Goal: Task Accomplishment & Management: Manage account settings

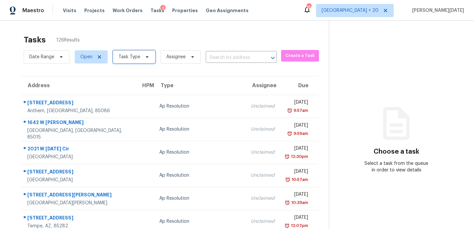
click at [145, 54] on span "Task Type" at bounding box center [134, 56] width 42 height 13
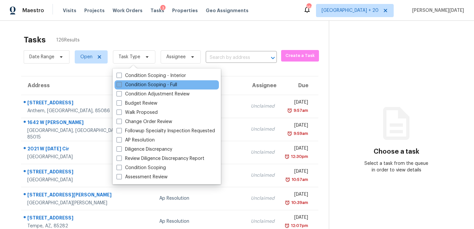
click at [131, 84] on label "Condition Scoping - Full" at bounding box center [147, 85] width 61 height 7
click at [121, 84] on input "Condition Scoping - Full" at bounding box center [119, 84] width 4 height 4
checkbox input "true"
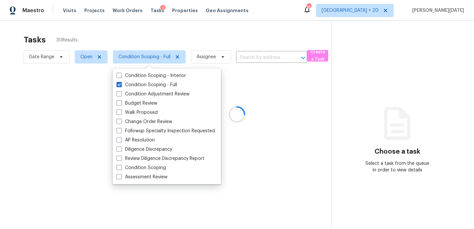
click at [221, 41] on div at bounding box center [237, 114] width 474 height 229
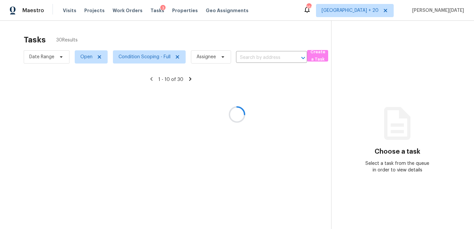
click at [382, 9] on div at bounding box center [237, 114] width 474 height 229
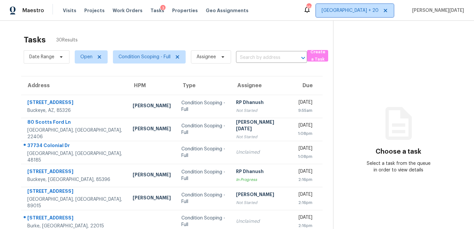
click at [379, 10] on span "[GEOGRAPHIC_DATA] + 20" at bounding box center [350, 10] width 57 height 7
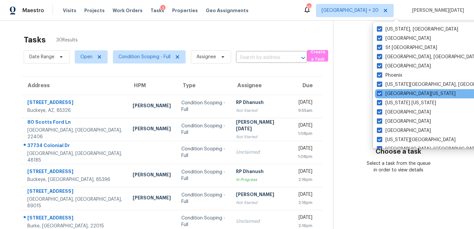
scroll to position [441, 0]
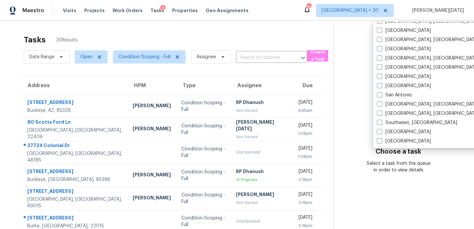
click at [277, 42] on div "Tasks 30 Results" at bounding box center [178, 39] width 309 height 17
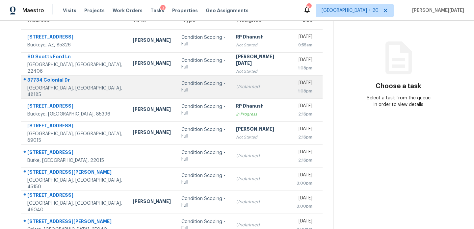
scroll to position [114, 0]
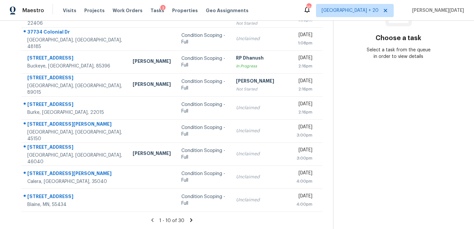
click at [190, 221] on icon at bounding box center [191, 220] width 2 height 4
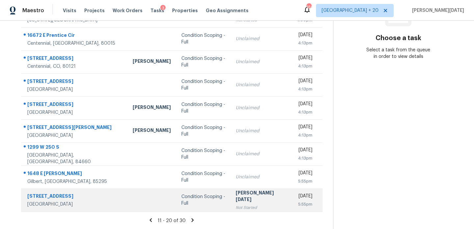
click at [248, 204] on div "Not Started" at bounding box center [261, 207] width 50 height 7
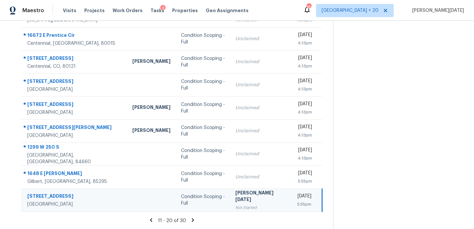
click at [248, 204] on div "Not Started" at bounding box center [260, 207] width 50 height 7
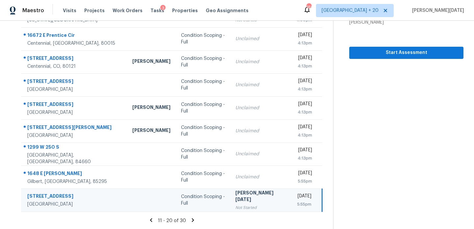
click at [248, 204] on div "Not Started" at bounding box center [260, 207] width 50 height 7
click at [408, 54] on span "Start Assessment" at bounding box center [407, 53] width 104 height 8
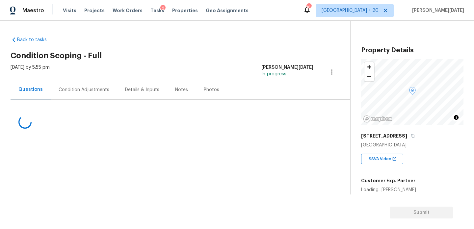
click at [80, 83] on div "Condition Adjustments" at bounding box center [84, 89] width 67 height 19
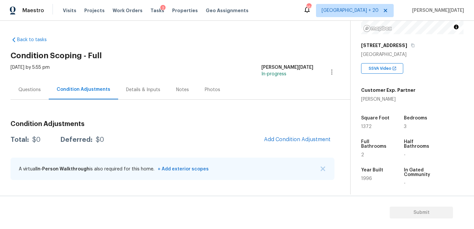
scroll to position [100, 0]
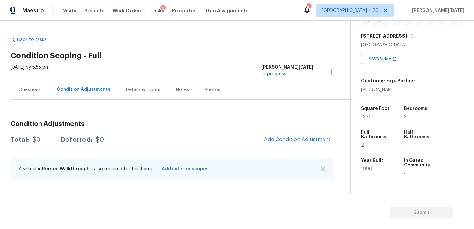
click at [214, 55] on h2 "Condition Scoping - Full" at bounding box center [181, 55] width 340 height 7
click at [365, 116] on span "1372" at bounding box center [366, 117] width 11 height 5
copy span "1372"
click at [280, 133] on span "Add Condition Adjustment" at bounding box center [297, 140] width 74 height 14
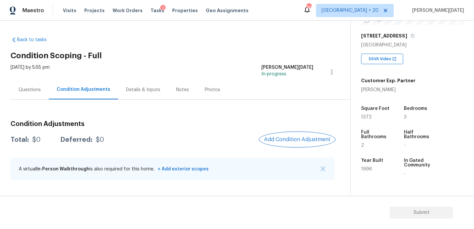
click at [281, 138] on span "Add Condition Adjustment" at bounding box center [297, 140] width 67 height 6
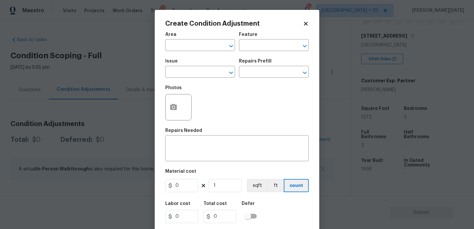
click at [189, 52] on span "Area ​" at bounding box center [200, 41] width 70 height 27
click at [198, 39] on div "Area" at bounding box center [200, 36] width 70 height 9
click at [192, 42] on input "text" at bounding box center [190, 46] width 51 height 10
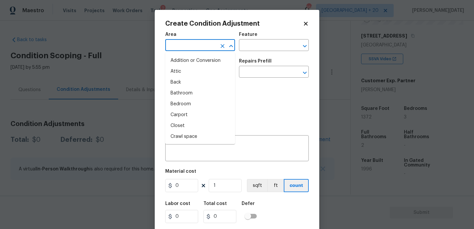
click at [192, 42] on input "text" at bounding box center [190, 46] width 51 height 10
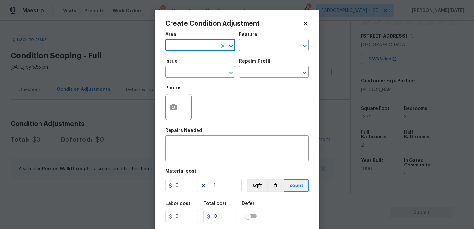
click at [192, 42] on input "text" at bounding box center [190, 46] width 51 height 10
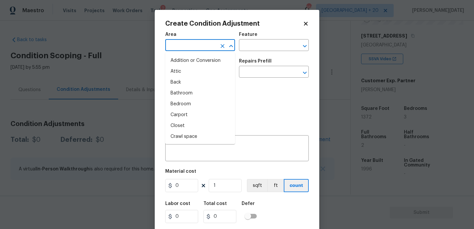
click at [192, 42] on input "text" at bounding box center [190, 46] width 51 height 10
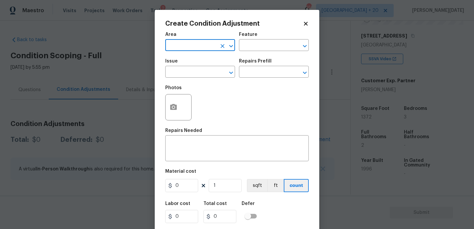
click at [192, 42] on input "text" at bounding box center [190, 46] width 51 height 10
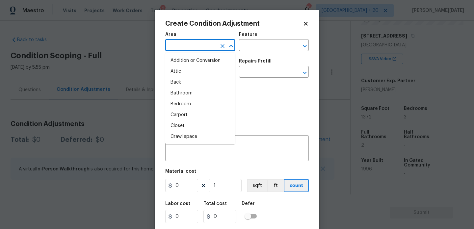
type input "n"
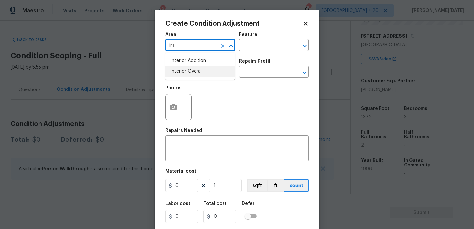
click at [189, 70] on li "Interior Overall" at bounding box center [200, 71] width 70 height 11
type input "Interior Overall"
click at [189, 70] on input "text" at bounding box center [190, 72] width 51 height 10
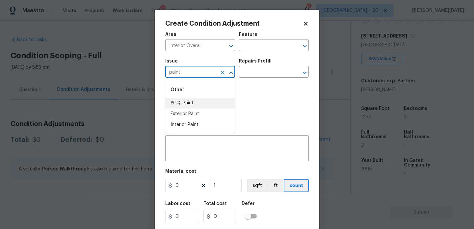
click at [191, 107] on li "ACQ: Paint" at bounding box center [200, 103] width 70 height 11
type input "ACQ: Paint"
click at [243, 76] on input "text" at bounding box center [264, 72] width 51 height 10
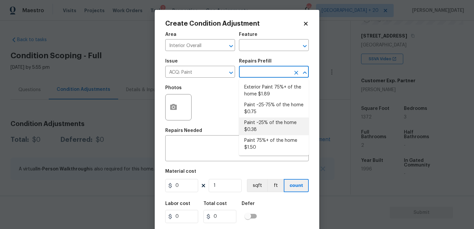
click at [261, 122] on li "Paint ~25% of the home $0.38" at bounding box center [274, 127] width 70 height 18
type input "Acquisition"
type textarea "Acquisition Scope: ~25% of the home needs interior paint"
type input "0.38"
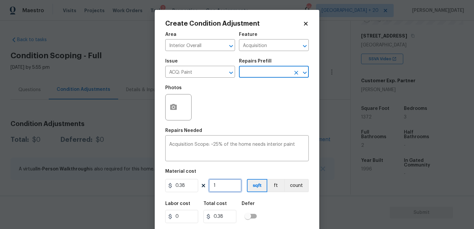
click at [225, 180] on input "1" at bounding box center [225, 185] width 33 height 13
type input "0"
paste input "1372"
type input "1372"
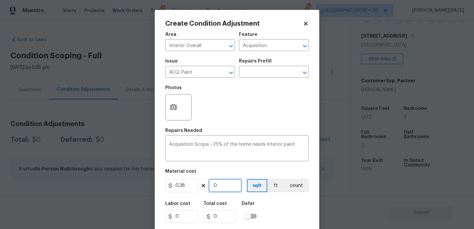
type input "521.36"
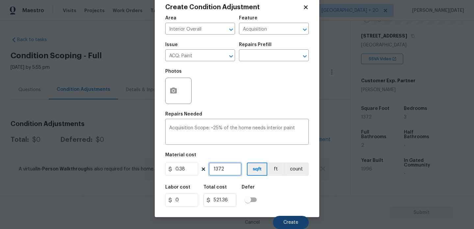
type input "1372"
click at [286, 221] on span "Create" at bounding box center [290, 222] width 15 height 5
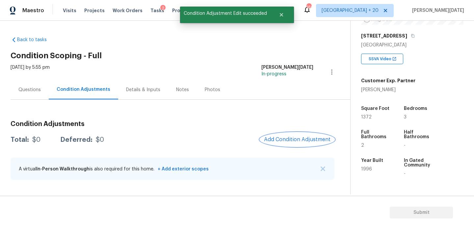
scroll to position [0, 0]
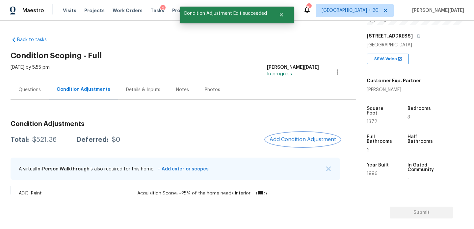
click at [290, 136] on button "Add Condition Adjustment" at bounding box center [303, 140] width 74 height 14
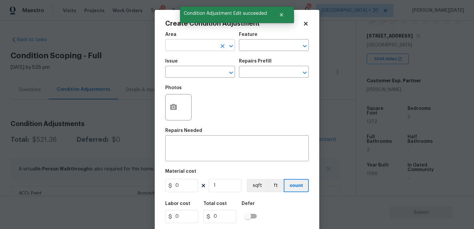
click at [179, 45] on input "text" at bounding box center [190, 46] width 51 height 10
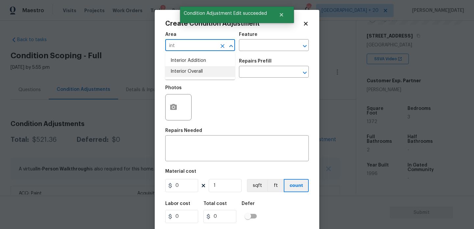
click at [194, 71] on li "Interior Overall" at bounding box center [200, 71] width 70 height 11
type input "Interior Overall"
click at [194, 71] on input "text" at bounding box center [190, 72] width 51 height 10
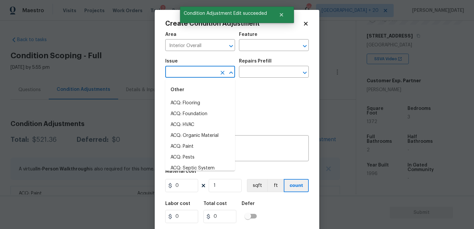
click at [194, 71] on input "text" at bounding box center [190, 72] width 51 height 10
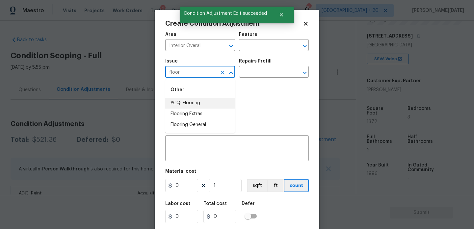
click at [203, 102] on li "ACQ: Flooring" at bounding box center [200, 103] width 70 height 11
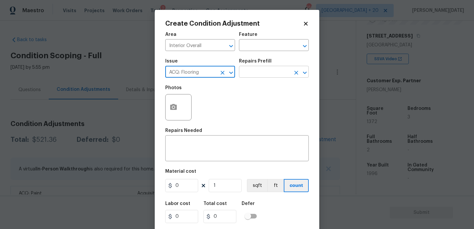
type input "ACQ: Flooring"
click at [265, 74] on input "text" at bounding box center [264, 72] width 51 height 10
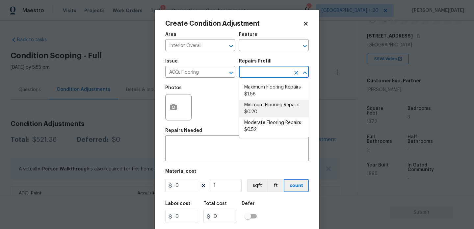
click at [269, 105] on li "Minimum Flooring Repairs $0.20" at bounding box center [274, 109] width 70 height 18
type input "Acquisition"
type textarea "Acquisition Scope: Minimum flooring repairs"
type input "0.2"
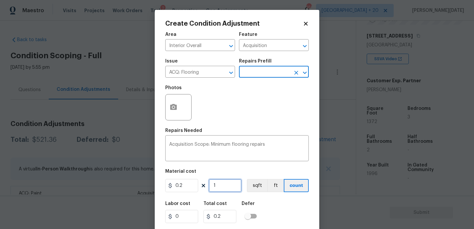
click at [227, 183] on input "1" at bounding box center [225, 185] width 33 height 13
type input "0"
paste input "1372"
type input "1372"
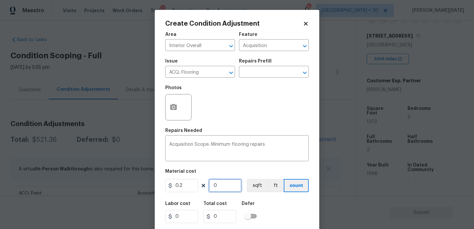
type input "274.4"
type input "1372"
click at [264, 115] on div "Photos" at bounding box center [237, 103] width 144 height 43
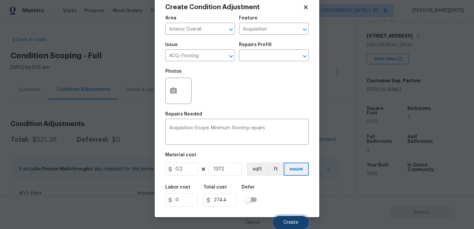
click at [281, 224] on button "Create" at bounding box center [291, 222] width 36 height 13
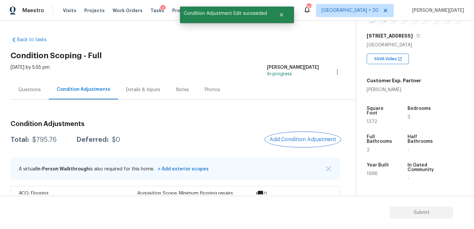
scroll to position [46, 0]
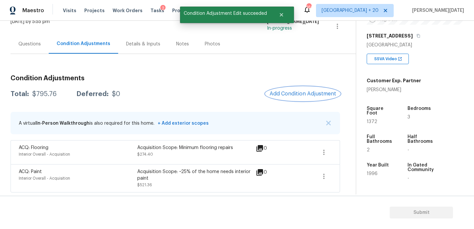
click at [305, 88] on button "Add Condition Adjustment" at bounding box center [303, 94] width 74 height 14
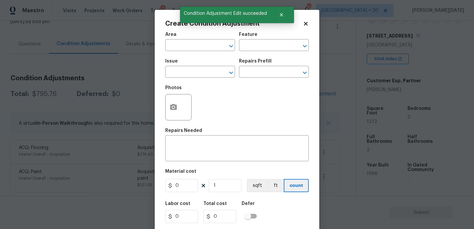
click at [193, 51] on span "Area ​" at bounding box center [200, 41] width 70 height 27
click at [176, 45] on input "text" at bounding box center [190, 46] width 51 height 10
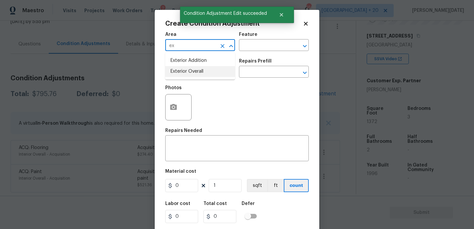
click at [188, 75] on li "Exterior Overall" at bounding box center [200, 71] width 70 height 11
type input "Exterior Overall"
click at [188, 75] on input "text" at bounding box center [190, 72] width 51 height 10
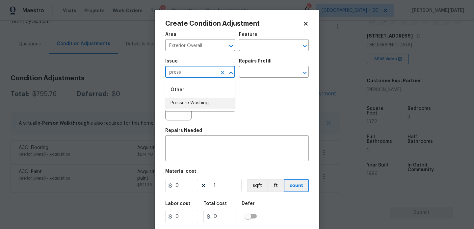
click at [192, 103] on li "Pressure Washing" at bounding box center [200, 103] width 70 height 11
type input "Pressure Washing"
click at [247, 74] on input "text" at bounding box center [264, 72] width 51 height 10
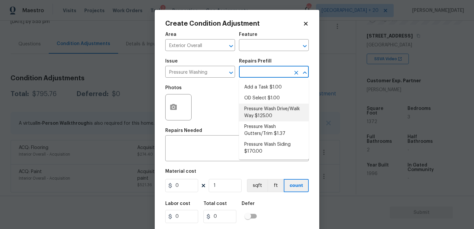
click at [265, 115] on li "Pressure Wash Drive/Walk Way $125.00" at bounding box center [274, 113] width 70 height 18
type input "Siding"
type textarea "Pressure wash the driveways/walkways as directed by the PM. Ensure that all deb…"
type input "125"
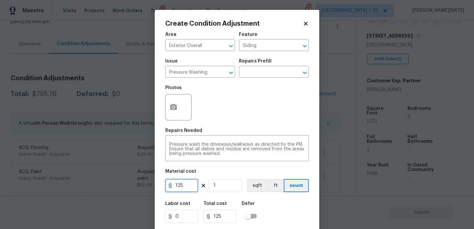
drag, startPoint x: 189, startPoint y: 183, endPoint x: 159, endPoint y: 183, distance: 29.3
click at [161, 183] on div "Create Condition Adjustment Area Exterior Overall ​ Feature Siding ​ Issue Pres…" at bounding box center [237, 122] width 165 height 224
type input "200"
click at [254, 128] on div "Repairs Needed" at bounding box center [237, 132] width 144 height 9
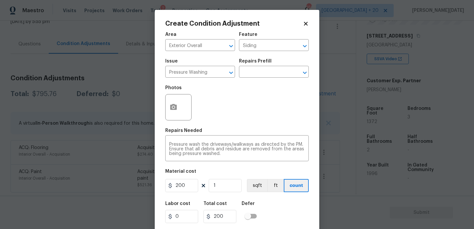
scroll to position [17, 0]
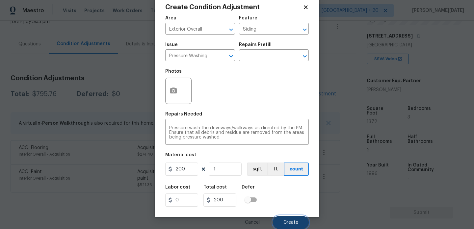
click at [284, 223] on span "Create" at bounding box center [290, 222] width 15 height 5
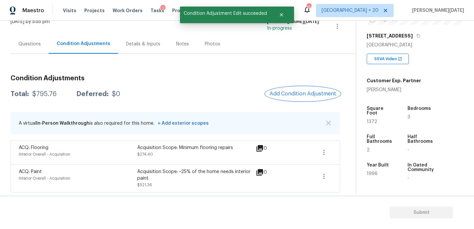
scroll to position [0, 0]
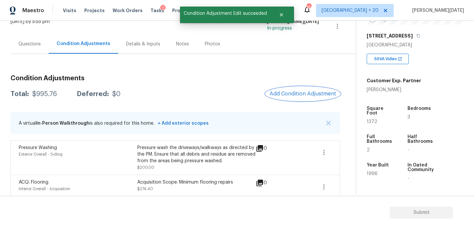
click at [289, 94] on span "Add Condition Adjustment" at bounding box center [303, 94] width 67 height 6
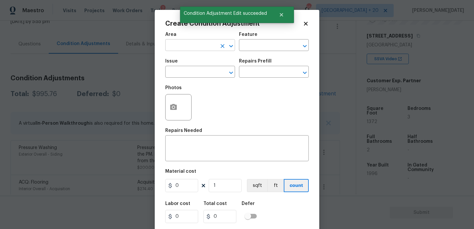
click at [175, 50] on input "text" at bounding box center [190, 46] width 51 height 10
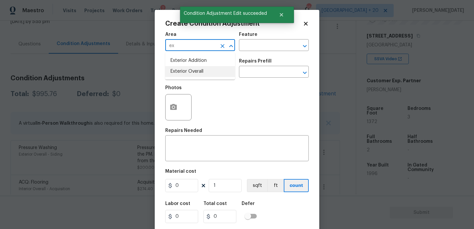
click at [189, 74] on li "Exterior Overall" at bounding box center [200, 71] width 70 height 11
type input "Exterior Overall"
click at [189, 74] on input "text" at bounding box center [190, 72] width 51 height 10
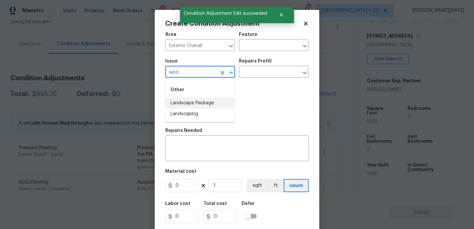
click at [194, 102] on li "Landscape Package" at bounding box center [200, 103] width 70 height 11
type input "Landscape Package"
click at [174, 109] on icon "button" at bounding box center [173, 107] width 7 height 6
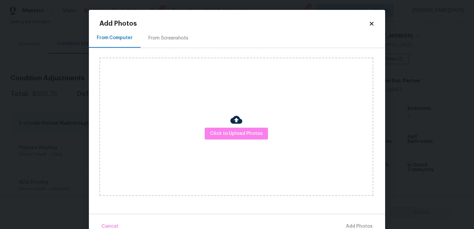
click at [176, 35] on div "From Screenshots" at bounding box center [168, 38] width 40 height 7
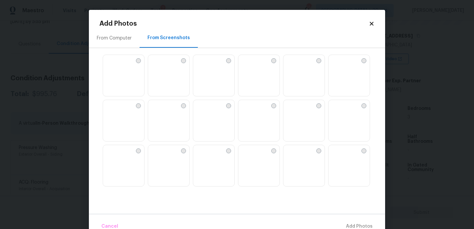
click at [182, 119] on img at bounding box center [168, 121] width 41 height 42
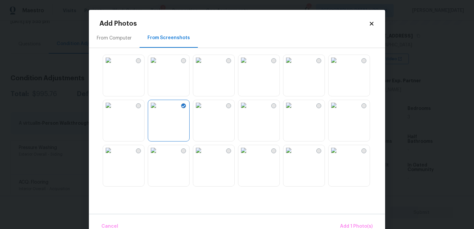
click at [246, 111] on img at bounding box center [243, 105] width 11 height 11
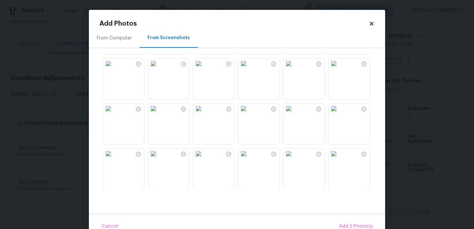
scroll to position [188, 0]
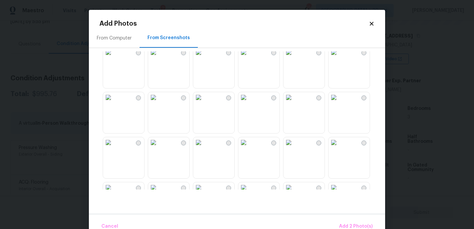
click at [339, 103] on img at bounding box center [334, 97] width 11 height 11
click at [294, 148] on img at bounding box center [288, 142] width 11 height 11
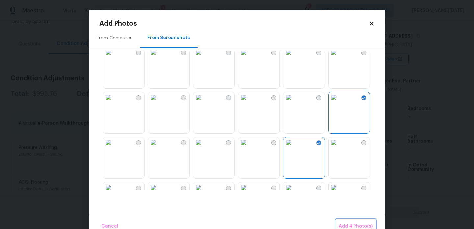
click at [354, 223] on span "Add 4 Photo(s)" at bounding box center [356, 227] width 34 height 8
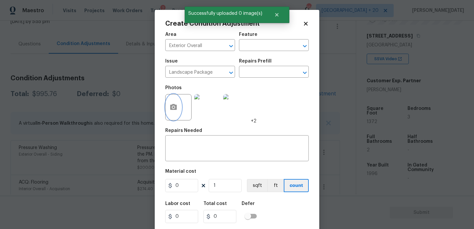
scroll to position [17, 0]
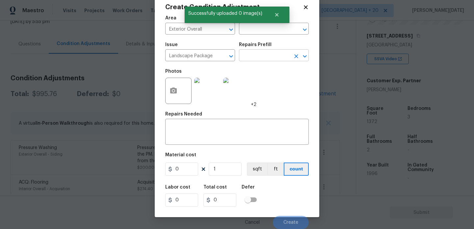
click at [267, 58] on input "text" at bounding box center [264, 56] width 51 height 10
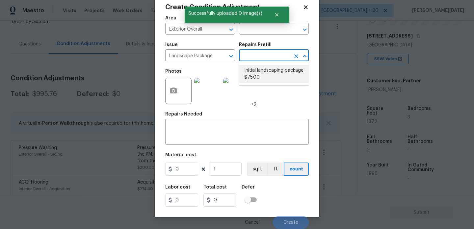
click at [268, 75] on li "Initial landscaping package $75.00" at bounding box center [274, 74] width 70 height 18
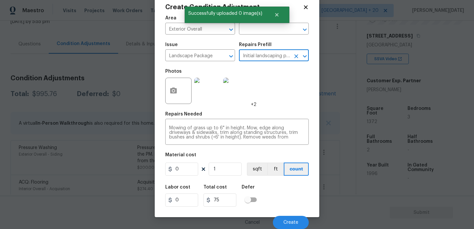
type input "Home Readiness Packages"
type textarea "Mowing of grass up to 6" in height. Mow, edge along driveways & sidewalks, trim…"
type input "75"
drag, startPoint x: 183, startPoint y: 168, endPoint x: 140, endPoint y: 154, distance: 45.3
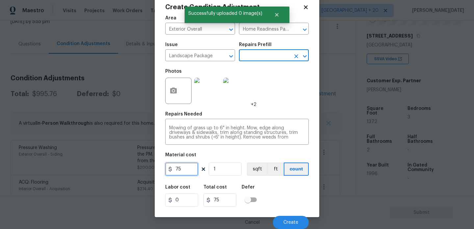
click at [146, 166] on div "Create Condition Adjustment Area Exterior Overall ​ Feature Home Readiness Pack…" at bounding box center [237, 114] width 474 height 229
type input "300"
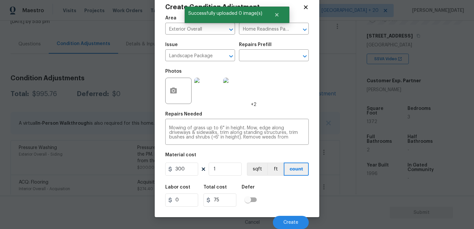
type input "300"
click at [290, 85] on div "Photos +2" at bounding box center [237, 86] width 144 height 43
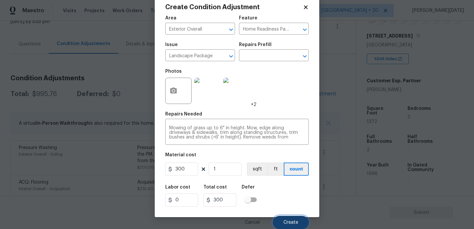
click at [288, 225] on span "Create" at bounding box center [290, 222] width 15 height 5
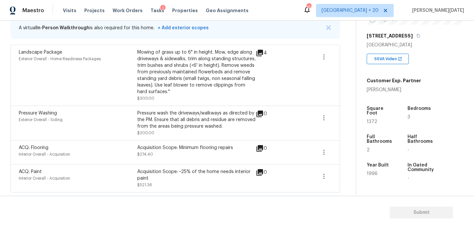
scroll to position [0, 0]
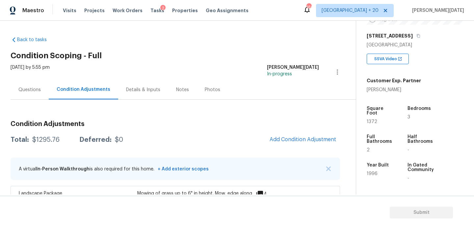
click at [40, 94] on div "Questions" at bounding box center [30, 89] width 38 height 19
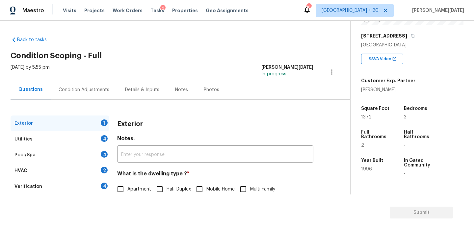
scroll to position [88, 0]
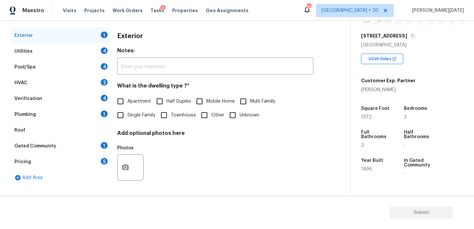
click at [127, 118] on input "Single Family" at bounding box center [121, 115] width 14 height 14
checkbox input "true"
click at [96, 157] on div "Pricing 5" at bounding box center [60, 162] width 99 height 16
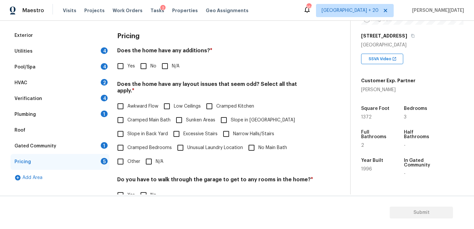
scroll to position [0, 0]
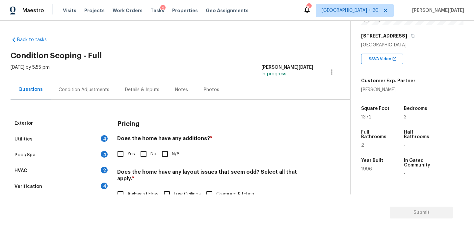
click at [90, 93] on div "Condition Adjustments" at bounding box center [84, 90] width 51 height 7
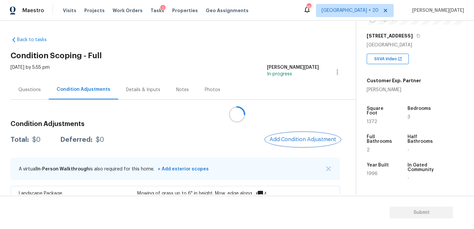
click at [281, 140] on span "Add Condition Adjustment" at bounding box center [303, 140] width 67 height 6
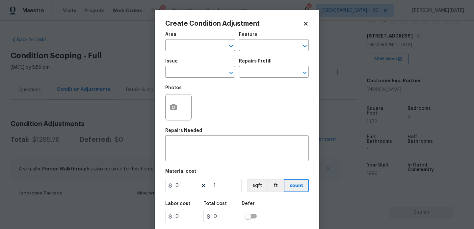
click at [281, 140] on div "x ​" at bounding box center [237, 149] width 144 height 24
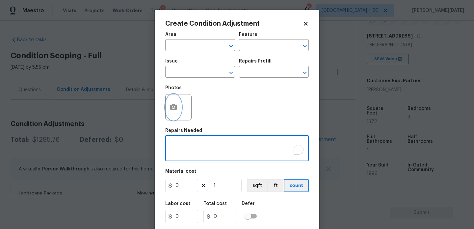
click at [178, 110] on button "button" at bounding box center [174, 107] width 16 height 26
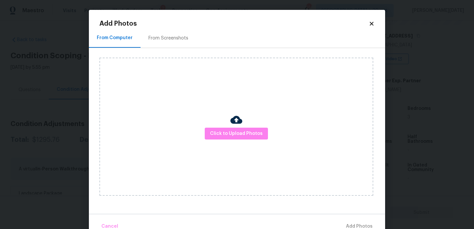
click at [164, 38] on div "From Screenshots" at bounding box center [168, 38] width 40 height 7
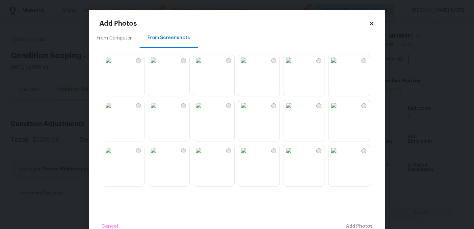
click at [249, 111] on img at bounding box center [243, 105] width 11 height 11
click at [339, 110] on img at bounding box center [334, 105] width 11 height 11
click at [357, 222] on button "Add 1 Photo(s)" at bounding box center [356, 227] width 38 height 14
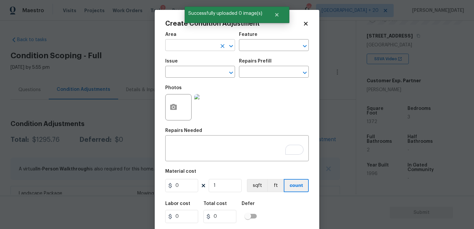
click at [186, 43] on input "text" at bounding box center [190, 46] width 51 height 10
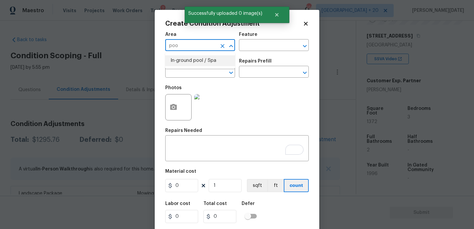
click at [189, 65] on li "In-ground pool / Spa" at bounding box center [200, 60] width 70 height 11
type input "In-ground pool / Spa"
click at [186, 79] on span "Issue ​" at bounding box center [200, 68] width 70 height 27
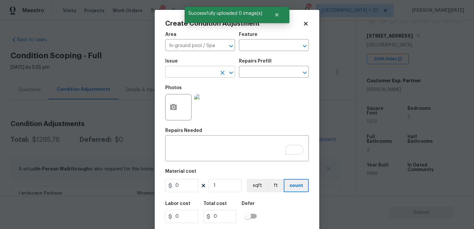
click at [195, 74] on input "text" at bounding box center [190, 72] width 51 height 10
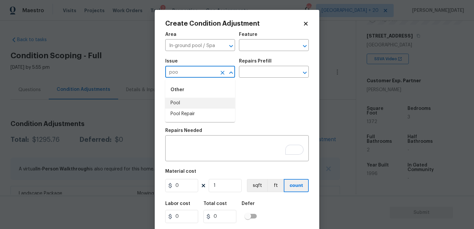
click at [196, 103] on li "Pool" at bounding box center [200, 103] width 70 height 11
type input "Pool"
click at [271, 75] on input "text" at bounding box center [264, 72] width 51 height 10
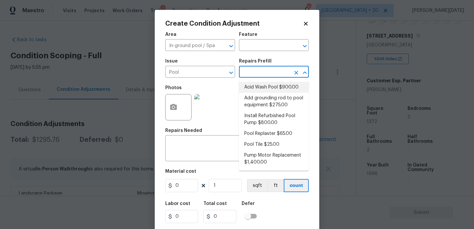
click at [263, 70] on input "text" at bounding box center [264, 72] width 51 height 10
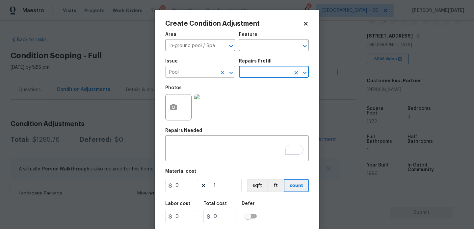
click at [224, 73] on icon "Clear" at bounding box center [222, 72] width 7 height 7
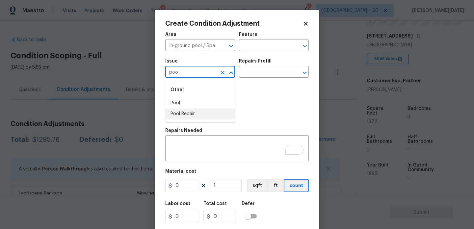
click at [213, 115] on li "Pool Repair" at bounding box center [200, 114] width 70 height 11
type input "Pool Repair"
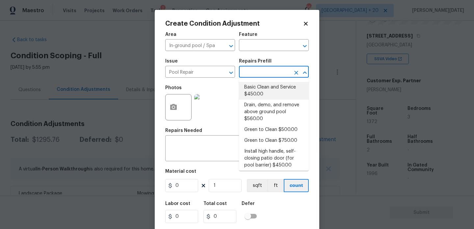
click at [259, 70] on input "text" at bounding box center [264, 72] width 51 height 10
click at [271, 92] on li "Basic Clean and Service $450.00" at bounding box center [274, 91] width 70 height 18
type input "Pool"
type textarea "basic clean and service, balance chems, repair minor leaks at equipment, etc"
type input "450"
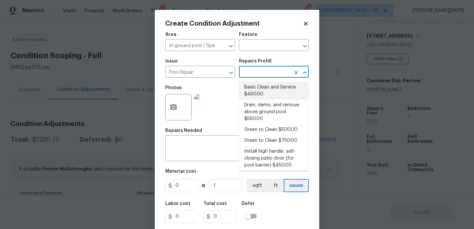
type input "450"
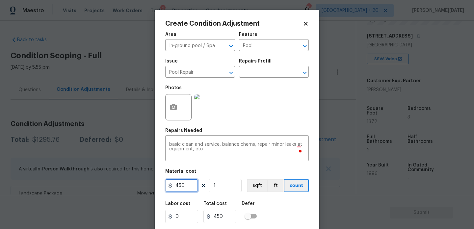
drag, startPoint x: 191, startPoint y: 186, endPoint x: 161, endPoint y: 186, distance: 29.6
click at [161, 186] on div "Create Condition Adjustment Area In-ground pool / Spa ​ Feature Pool ​ Issue Po…" at bounding box center [237, 122] width 165 height 224
type input "500"
click at [257, 122] on div "Photos" at bounding box center [237, 103] width 144 height 43
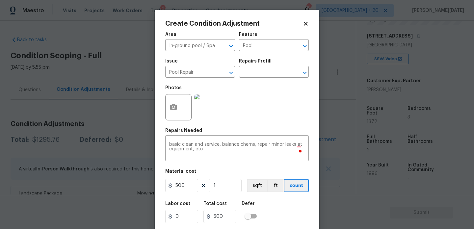
scroll to position [17, 0]
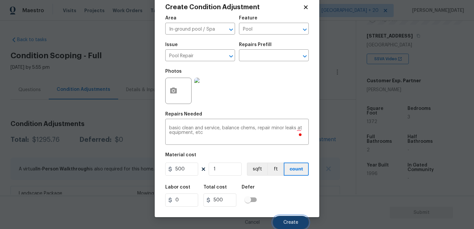
click at [284, 224] on span "Create" at bounding box center [290, 222] width 15 height 5
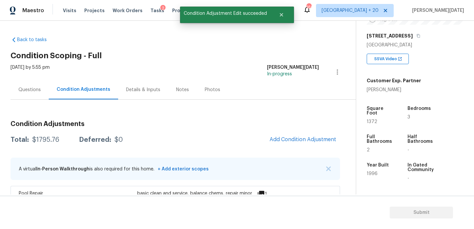
scroll to position [0, 0]
click at [257, 60] on div "Back to tasks Condition Scoping - Full Tue, Sep 23 2025 by 5:55 pm Prabhu Raja …" at bounding box center [183, 197] width 345 height 333
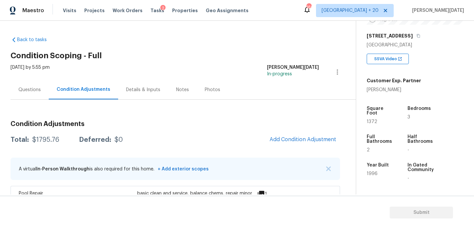
click at [36, 87] on div "Questions" at bounding box center [29, 90] width 22 height 7
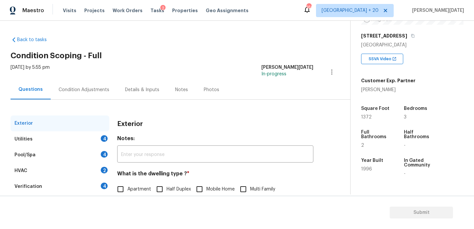
scroll to position [88, 0]
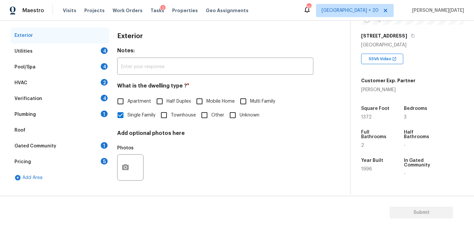
click at [101, 55] on div "Utilities 4" at bounding box center [60, 51] width 99 height 16
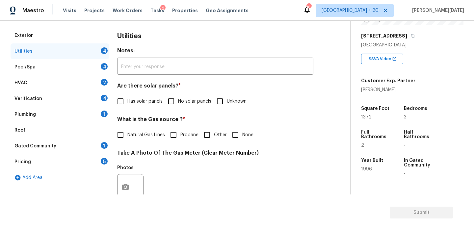
click at [168, 109] on div "Utilities Notes: ​ Are there solar panels? * Has solar panels No solar panels U…" at bounding box center [215, 199] width 196 height 343
click at [143, 130] on label "Natural Gas Lines" at bounding box center [139, 135] width 51 height 14
click at [127, 130] on input "Natural Gas Lines" at bounding box center [121, 135] width 14 height 14
checkbox input "true"
click at [176, 106] on input "No solar panels" at bounding box center [171, 101] width 14 height 14
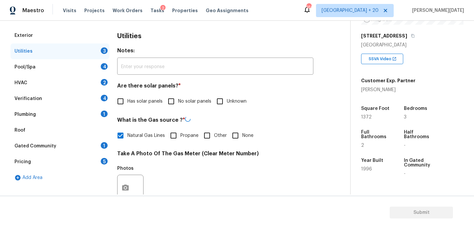
checkbox input "true"
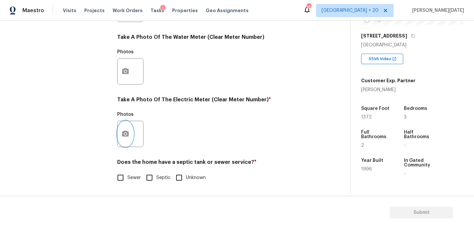
click at [128, 135] on icon "button" at bounding box center [125, 134] width 7 height 6
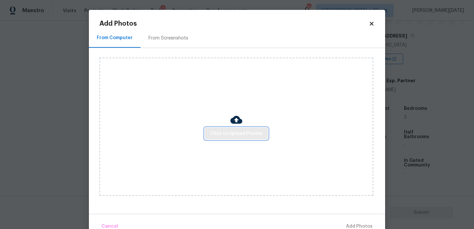
click at [229, 136] on span "Click to Upload Photos" at bounding box center [236, 134] width 53 height 8
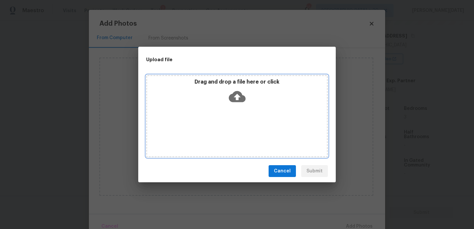
click at [229, 136] on div "Drag and drop a file here or click" at bounding box center [237, 116] width 182 height 82
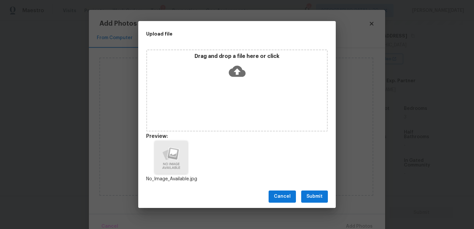
click at [312, 198] on span "Submit" at bounding box center [315, 197] width 16 height 8
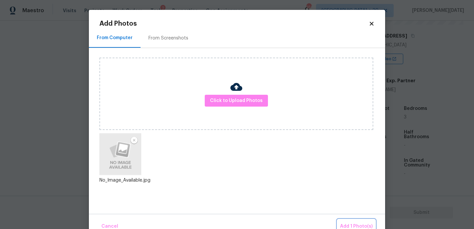
click at [343, 222] on button "Add 1 Photo(s)" at bounding box center [356, 227] width 38 height 14
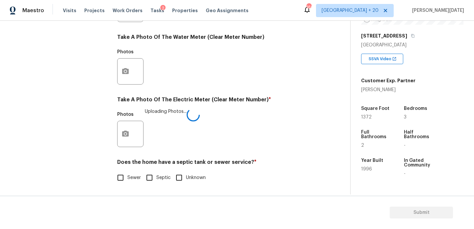
click at [122, 177] on input "Sewer" at bounding box center [121, 178] width 14 height 14
checkbox input "true"
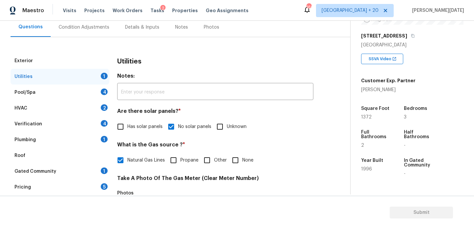
scroll to position [60, 0]
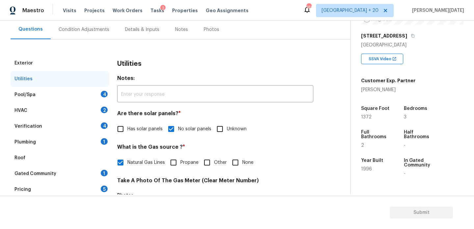
click at [98, 93] on div "Pool/Spa 4" at bounding box center [60, 95] width 99 height 16
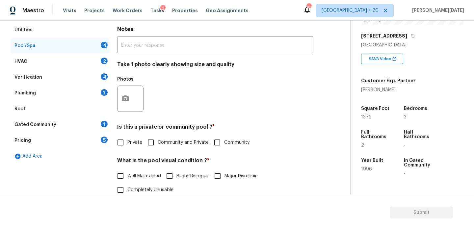
scroll to position [159, 0]
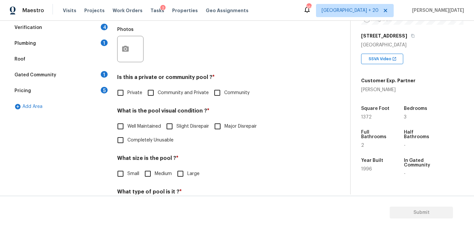
click at [121, 85] on div "Is this a private or community pool ? * Private Community and Private Community" at bounding box center [215, 87] width 196 height 26
click at [123, 91] on input "Private" at bounding box center [121, 93] width 14 height 14
checkbox input "true"
click at [123, 122] on input "Well Maintained" at bounding box center [121, 127] width 14 height 14
checkbox input "true"
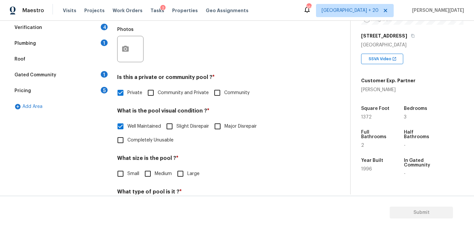
click at [184, 168] on input "Large" at bounding box center [181, 174] width 14 height 14
checkbox input "true"
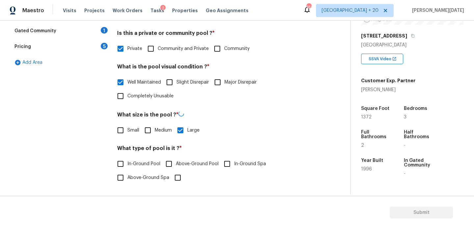
scroll to position [202, 0]
click at [130, 163] on span "In-Ground Pool" at bounding box center [143, 164] width 33 height 7
click at [127, 163] on input "In-Ground Pool" at bounding box center [121, 164] width 14 height 14
checkbox input "true"
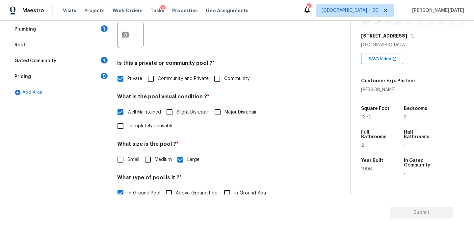
scroll to position [76, 0]
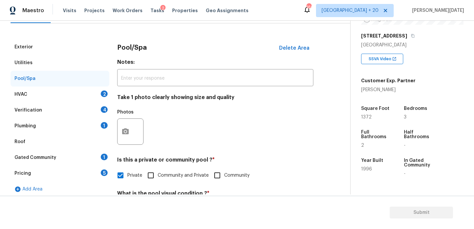
click at [99, 96] on div "HVAC 2" at bounding box center [60, 95] width 99 height 16
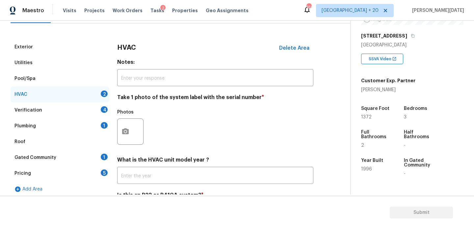
click at [135, 131] on div at bounding box center [130, 132] width 26 height 26
click at [127, 131] on icon "button" at bounding box center [125, 131] width 7 height 6
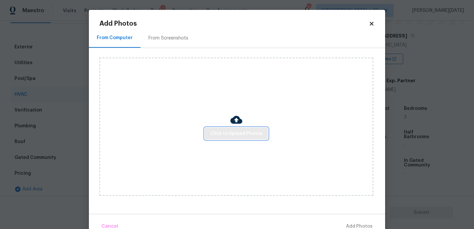
click at [221, 132] on span "Click to Upload Photos" at bounding box center [236, 134] width 53 height 8
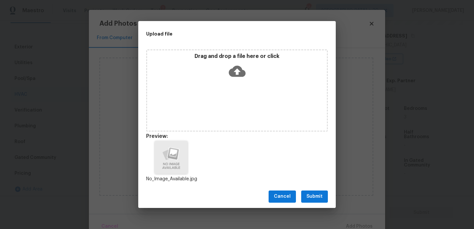
click at [309, 194] on span "Submit" at bounding box center [315, 197] width 16 height 8
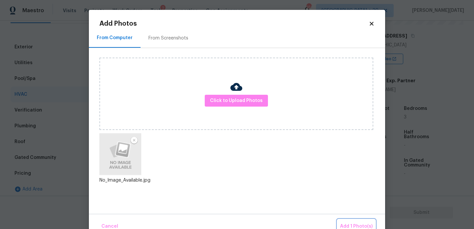
click at [354, 226] on span "Add 1 Photo(s)" at bounding box center [356, 227] width 33 height 8
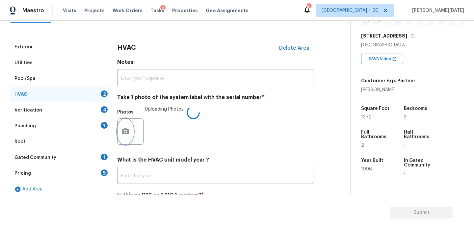
scroll to position [110, 0]
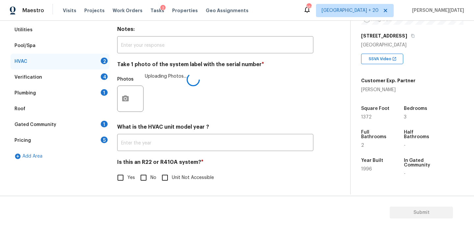
click at [149, 181] on input "No" at bounding box center [144, 178] width 14 height 14
checkbox input "true"
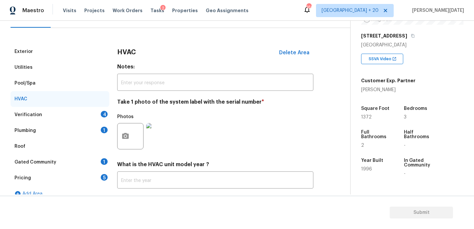
click at [97, 117] on div "Verification 4" at bounding box center [60, 115] width 99 height 16
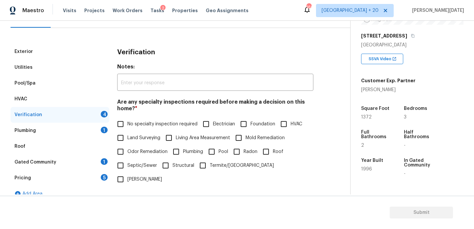
click at [124, 125] on input "No specialty inspection required" at bounding box center [121, 124] width 14 height 14
checkbox input "true"
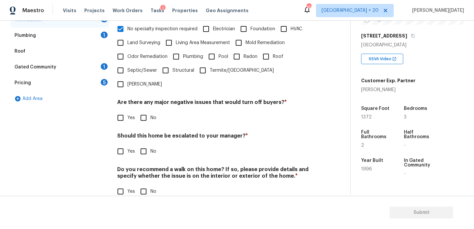
click at [143, 111] on input "No" at bounding box center [144, 118] width 14 height 14
checkbox input "true"
click at [148, 145] on input "No" at bounding box center [144, 152] width 14 height 14
checkbox input "true"
click at [147, 185] on input "No" at bounding box center [144, 192] width 14 height 14
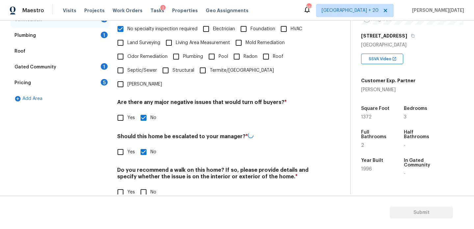
checkbox input "true"
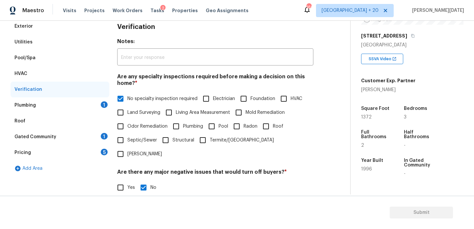
scroll to position [79, 0]
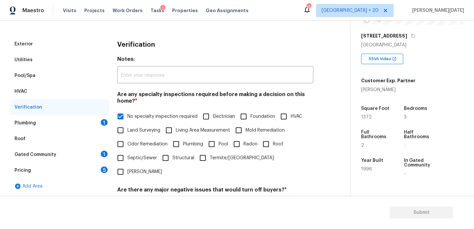
click at [100, 124] on div "Plumbing 1" at bounding box center [60, 123] width 99 height 16
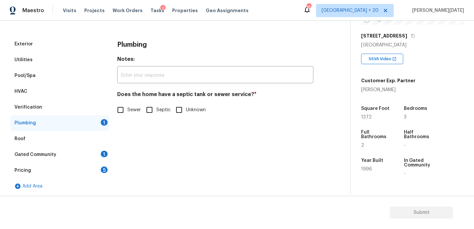
click at [123, 110] on input "Sewer" at bounding box center [121, 110] width 14 height 14
checkbox input "true"
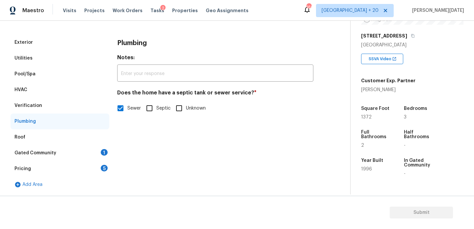
click at [104, 150] on div "1" at bounding box center [104, 152] width 7 height 7
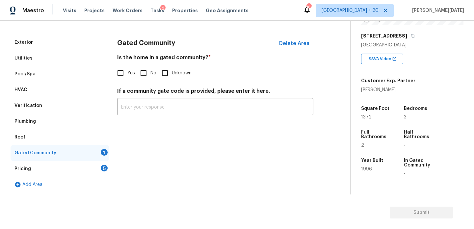
click at [151, 73] on span "No" at bounding box center [153, 73] width 6 height 7
click at [150, 73] on input "No" at bounding box center [144, 73] width 14 height 14
checkbox input "true"
click at [103, 171] on div "5" at bounding box center [104, 168] width 7 height 7
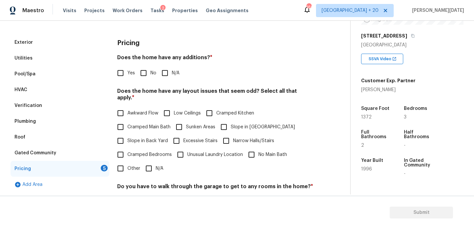
click at [144, 68] on input "No" at bounding box center [144, 73] width 14 height 14
checkbox input "true"
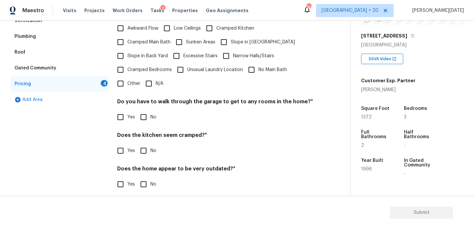
click at [156, 80] on span "N/A" at bounding box center [160, 83] width 8 height 7
click at [155, 78] on input "N/A" at bounding box center [149, 84] width 14 height 14
checkbox input "true"
click at [147, 112] on input "No" at bounding box center [144, 118] width 14 height 14
checkbox input "true"
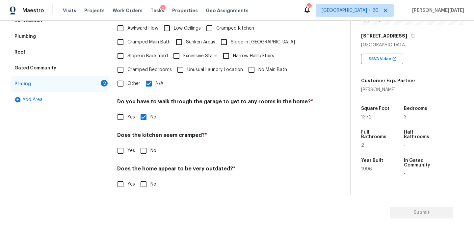
click at [149, 144] on input "No" at bounding box center [144, 151] width 14 height 14
checkbox input "true"
click at [151, 166] on h4 "Does the home appear to be very outdated? *" at bounding box center [215, 170] width 196 height 9
click at [149, 181] on input "No" at bounding box center [144, 184] width 14 height 14
checkbox input "true"
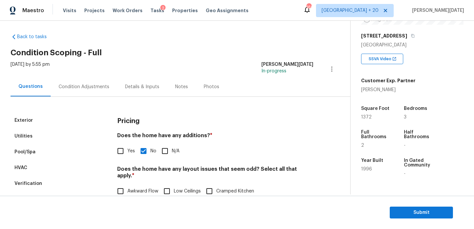
scroll to position [0, 0]
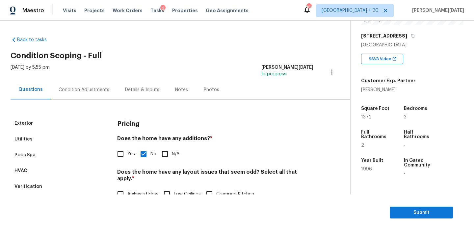
click at [89, 97] on div "Condition Adjustments" at bounding box center [84, 89] width 67 height 19
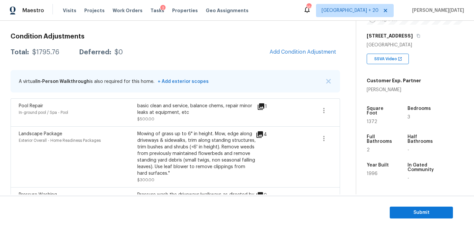
scroll to position [77, 0]
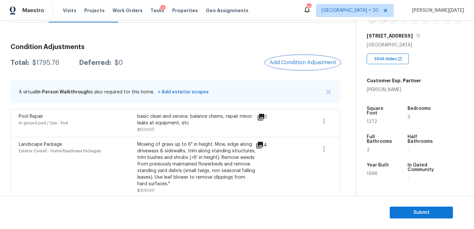
click at [313, 57] on button "Add Condition Adjustment" at bounding box center [303, 63] width 74 height 14
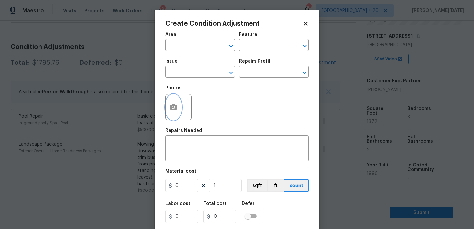
click at [171, 107] on icon "button" at bounding box center [173, 107] width 7 height 6
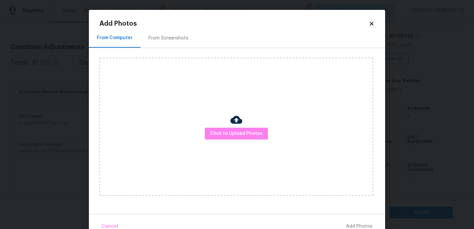
click at [229, 127] on div "Click to Upload Photos" at bounding box center [236, 127] width 274 height 138
click at [232, 138] on button "Click to Upload Photos" at bounding box center [236, 134] width 63 height 12
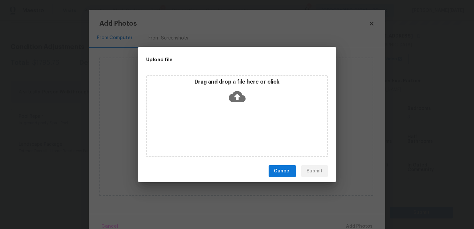
click at [232, 138] on div "Drag and drop a file here or click" at bounding box center [237, 116] width 182 height 82
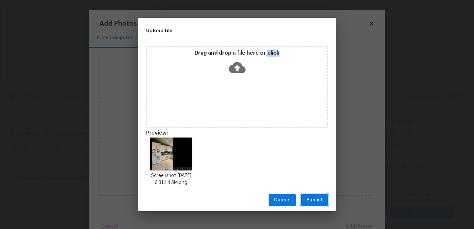
click at [316, 198] on span "Submit" at bounding box center [315, 200] width 16 height 8
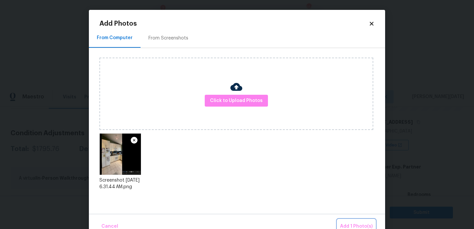
click at [350, 227] on span "Add 1 Photo(s)" at bounding box center [356, 227] width 33 height 8
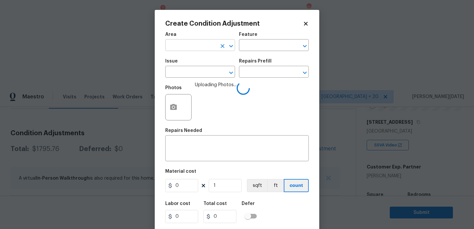
click at [183, 43] on input "text" at bounding box center [190, 46] width 51 height 10
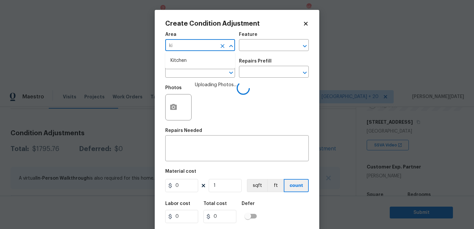
type input "kit"
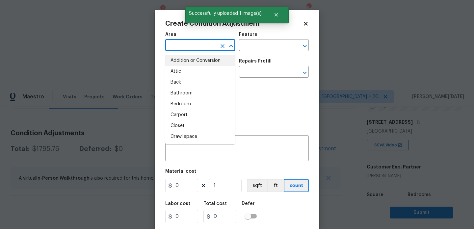
click at [179, 48] on input "text" at bounding box center [190, 46] width 51 height 10
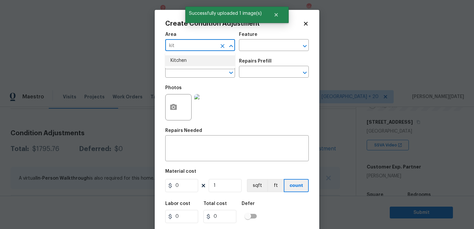
click at [178, 58] on li "Kitchen" at bounding box center [200, 60] width 70 height 11
type input "Kitchen"
click at [178, 67] on div "Issue" at bounding box center [200, 63] width 70 height 9
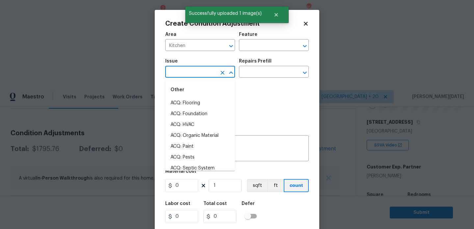
click at [178, 68] on input "text" at bounding box center [190, 72] width 51 height 10
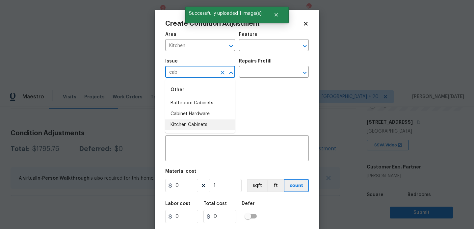
click at [209, 126] on li "Kitchen Cabinets" at bounding box center [200, 125] width 70 height 11
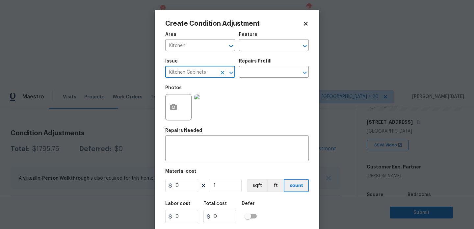
type input "Kitchen Cabinets"
click at [257, 67] on div "Repairs Prefill" at bounding box center [274, 63] width 70 height 9
click at [253, 73] on input "text" at bounding box center [264, 72] width 51 height 10
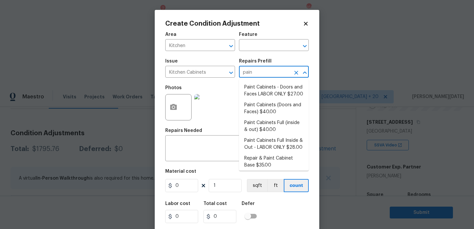
type input "paint"
click at [258, 95] on li "Paint Cabinets - Doors and Faces LABOR ONLY $27.00" at bounding box center [274, 91] width 70 height 18
type input "Cabinets"
type textarea "Prep, sand, mask and apply 2 coats of paint to the kitchen cabinet doors and bo…"
type input "27"
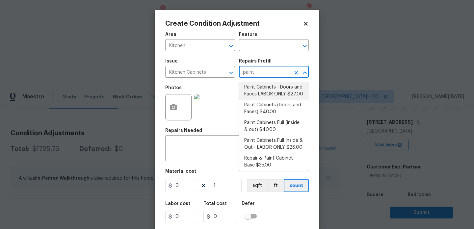
type input "27"
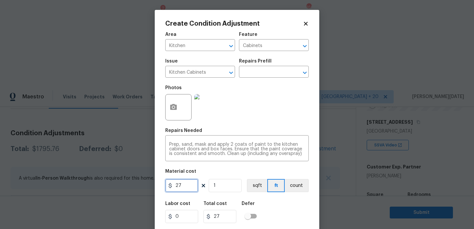
drag, startPoint x: 178, startPoint y: 188, endPoint x: 107, endPoint y: 187, distance: 71.5
click at [107, 187] on div "Create Condition Adjustment Area Kitchen ​ Feature Cabinets ​ Issue Kitchen Cab…" at bounding box center [237, 114] width 474 height 229
type input "1200"
click at [236, 100] on div "Photos" at bounding box center [237, 103] width 144 height 43
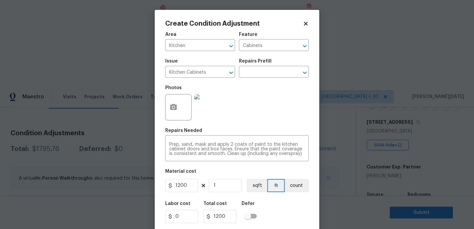
scroll to position [17, 0]
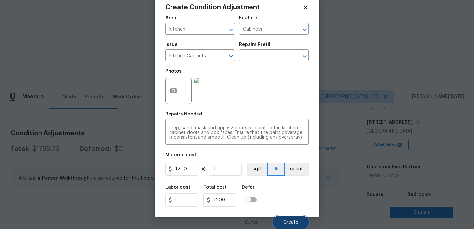
click at [279, 221] on button "Create" at bounding box center [291, 222] width 36 height 13
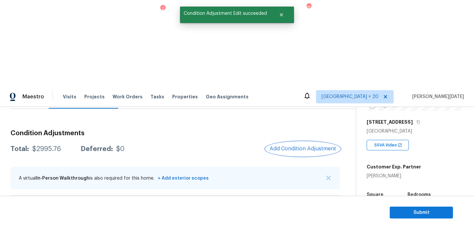
scroll to position [224, 0]
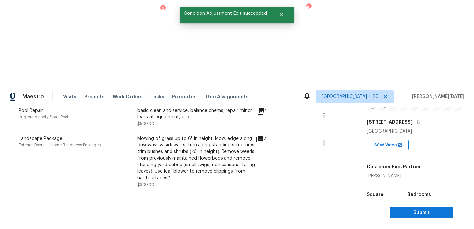
click at [344, 177] on div "Edit" at bounding box center [361, 175] width 51 height 7
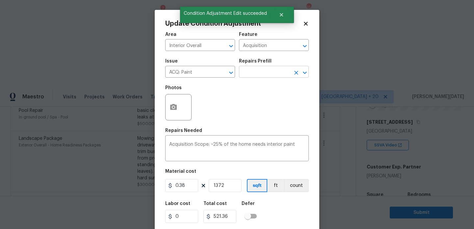
click at [253, 74] on input "text" at bounding box center [264, 72] width 51 height 10
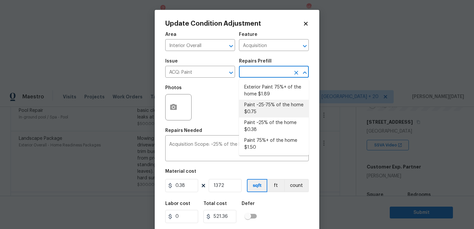
click at [259, 102] on li "Paint ~25-75% of the home $0.75" at bounding box center [274, 109] width 70 height 18
type textarea "Acquisition Scope: ~25 - 75% of the home needs interior paint"
type input "0.75"
type input "1029"
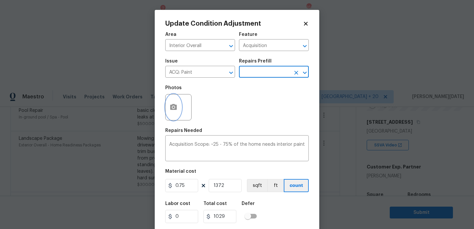
click at [168, 116] on button "button" at bounding box center [174, 107] width 16 height 26
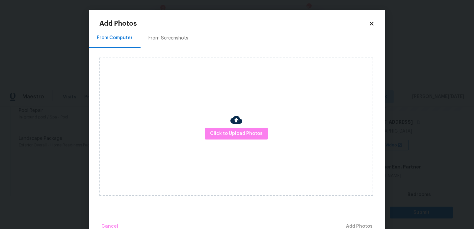
click at [165, 32] on div "From Screenshots" at bounding box center [169, 37] width 56 height 19
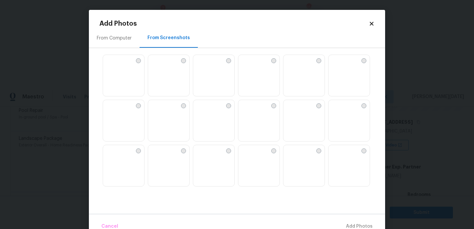
click at [249, 66] on img at bounding box center [243, 60] width 11 height 11
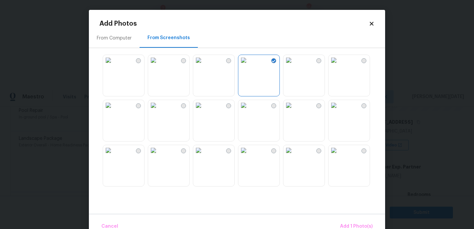
click at [204, 66] on img at bounding box center [198, 60] width 11 height 11
click at [294, 66] on img at bounding box center [288, 60] width 11 height 11
click at [114, 156] on img at bounding box center [108, 150] width 11 height 11
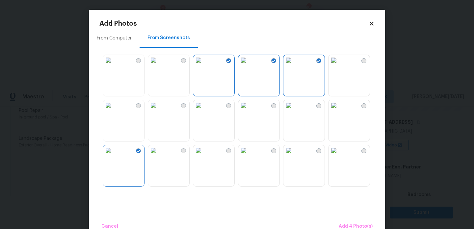
click at [159, 156] on img at bounding box center [153, 150] width 11 height 11
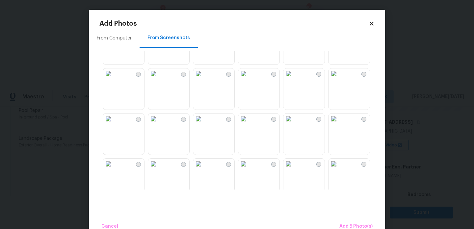
click at [249, 79] on img at bounding box center [243, 73] width 11 height 11
click at [249, 124] on img at bounding box center [243, 119] width 11 height 11
click at [114, 79] on img at bounding box center [108, 73] width 11 height 11
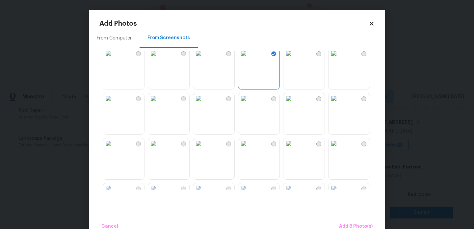
scroll to position [233, 0]
click at [249, 103] on img at bounding box center [243, 98] width 11 height 11
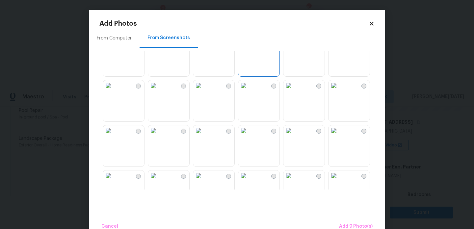
click at [204, 91] on img at bounding box center [198, 85] width 11 height 11
click at [204, 136] on img at bounding box center [198, 130] width 11 height 11
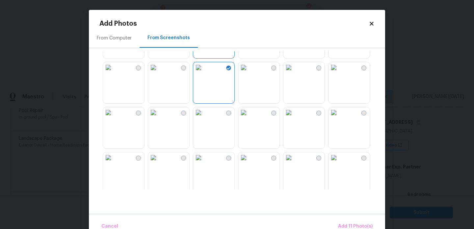
scroll to position [356, 0]
click at [249, 116] on img at bounding box center [243, 110] width 11 height 11
click at [159, 116] on img at bounding box center [153, 110] width 11 height 11
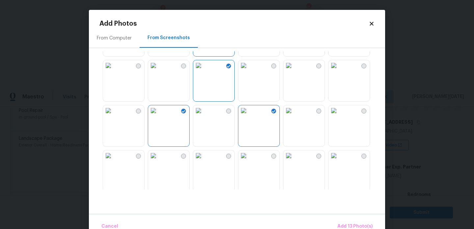
scroll to position [629, 0]
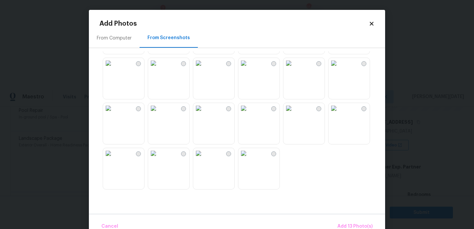
click at [204, 114] on img at bounding box center [198, 108] width 11 height 11
click at [204, 64] on img at bounding box center [198, 63] width 11 height 11
click at [353, 223] on span "Add 15 Photo(s)" at bounding box center [354, 227] width 35 height 8
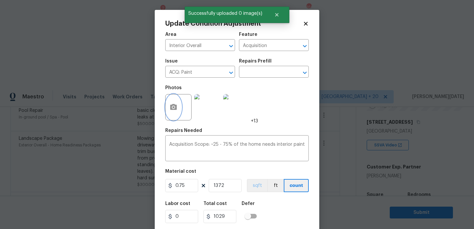
scroll to position [17, 0]
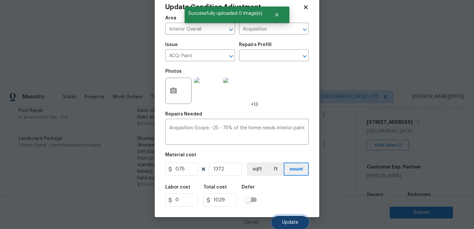
click at [282, 219] on button "Update" at bounding box center [290, 222] width 37 height 13
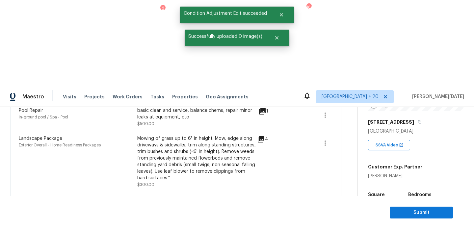
scroll to position [0, 0]
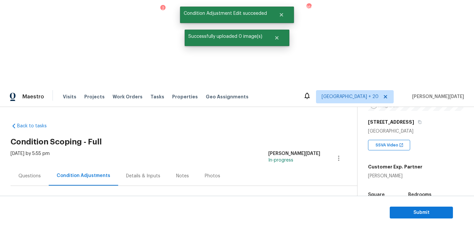
click at [299, 219] on button "Add Condition Adjustment" at bounding box center [304, 226] width 74 height 14
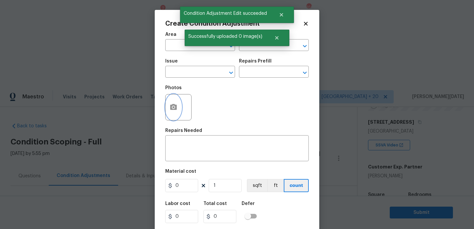
click at [172, 103] on button "button" at bounding box center [174, 107] width 16 height 26
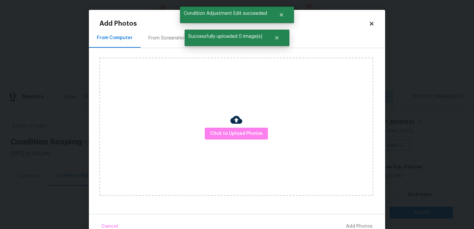
click at [167, 32] on div "From Screenshots" at bounding box center [169, 37] width 56 height 19
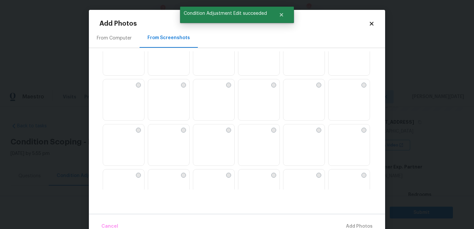
click at [258, 147] on img at bounding box center [258, 145] width 41 height 42
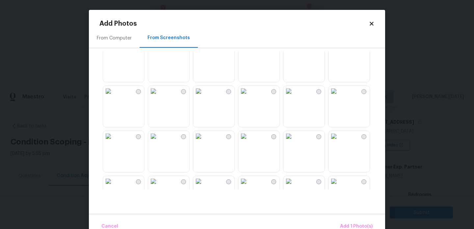
scroll to position [436, 0]
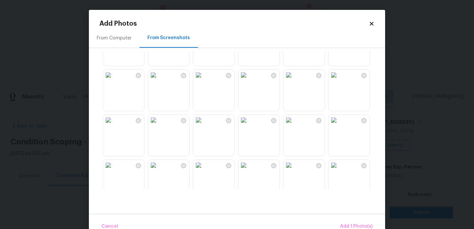
click at [159, 35] on img at bounding box center [153, 30] width 11 height 11
click at [294, 125] on img at bounding box center [288, 120] width 11 height 11
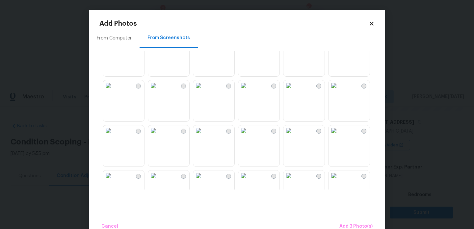
scroll to position [629, 0]
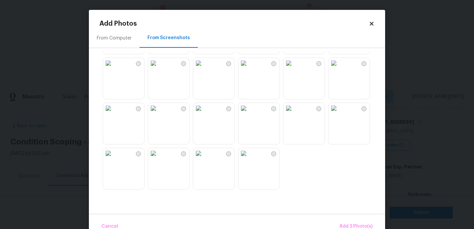
click at [204, 68] on img at bounding box center [198, 63] width 11 height 11
click at [346, 222] on button "Add 4 Photo(s)" at bounding box center [355, 227] width 39 height 14
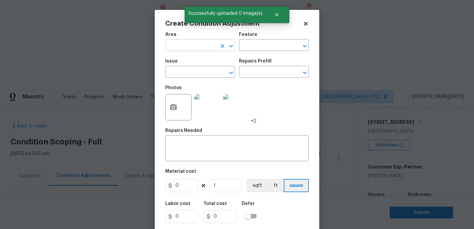
click at [185, 49] on input "text" at bounding box center [190, 46] width 51 height 10
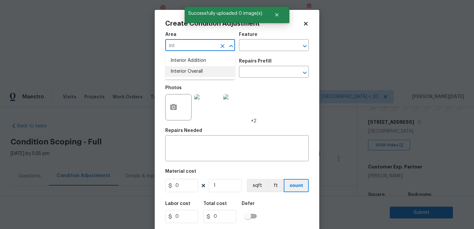
click at [191, 74] on li "Interior Overall" at bounding box center [200, 71] width 70 height 11
type input "Interior Overall"
click at [191, 74] on input "text" at bounding box center [190, 72] width 51 height 10
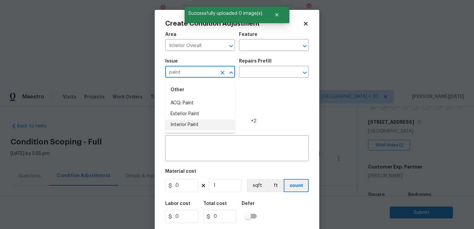
click at [200, 122] on li "Interior Paint" at bounding box center [200, 125] width 70 height 11
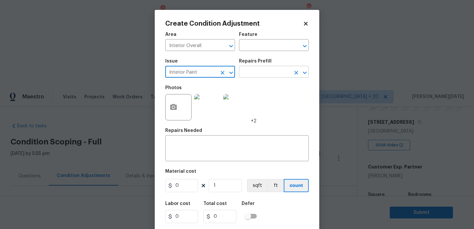
type input "Interior Paint"
click at [269, 71] on input "text" at bounding box center [264, 72] width 51 height 10
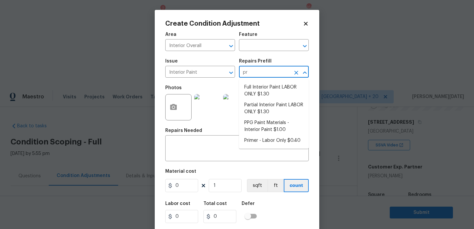
type input "pri"
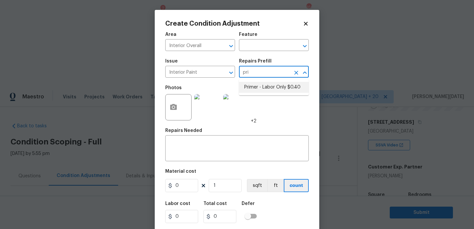
click at [280, 87] on li "Primer - Labor Only $0.40" at bounding box center [274, 87] width 70 height 11
type input "Overall Paint"
type textarea "Interior primer - PRIMER PROVIDED BY OPENDOOR - All nails, screws, drywall anch…"
type input "0.4"
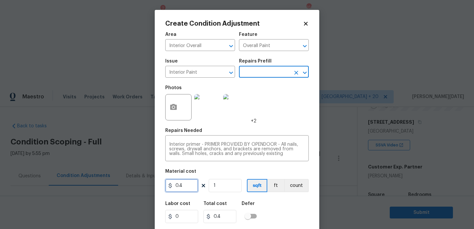
drag, startPoint x: 185, startPoint y: 186, endPoint x: 43, endPoint y: 182, distance: 142.0
click at [43, 182] on div "Create Condition Adjustment Area Interior Overall ​ Feature Overall Paint ​ Iss…" at bounding box center [237, 114] width 474 height 229
type input "500"
click at [274, 124] on div "Photos +2" at bounding box center [237, 103] width 144 height 43
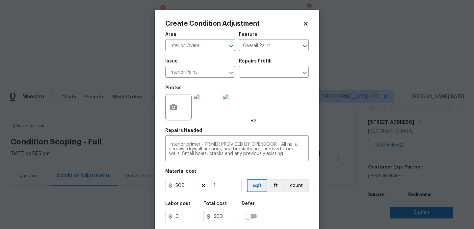
scroll to position [17, 0]
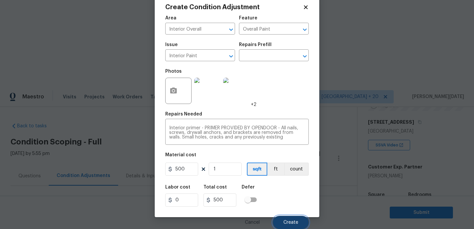
click at [287, 221] on span "Create" at bounding box center [290, 222] width 15 height 5
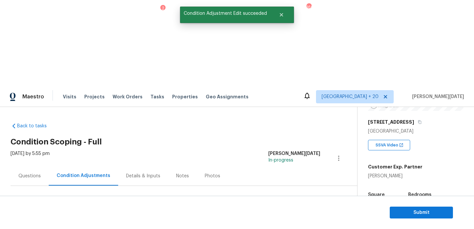
scroll to position [98, 0]
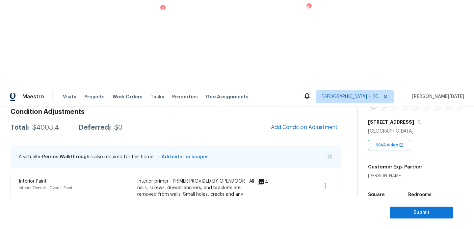
click at [296, 120] on span "Add Condition Adjustment" at bounding box center [304, 127] width 74 height 14
click at [297, 124] on span "Add Condition Adjustment" at bounding box center [304, 127] width 67 height 6
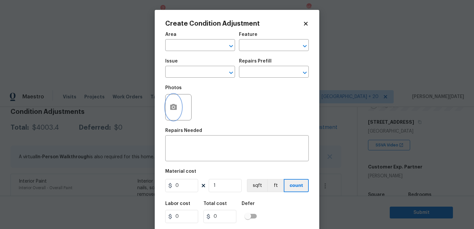
click at [174, 107] on circle "button" at bounding box center [174, 107] width 2 height 2
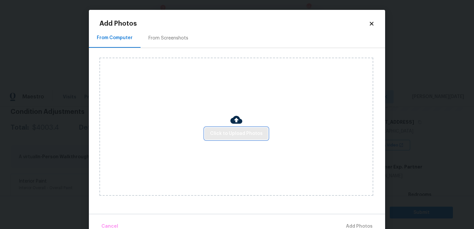
click at [233, 138] on button "Click to Upload Photos" at bounding box center [236, 134] width 63 height 12
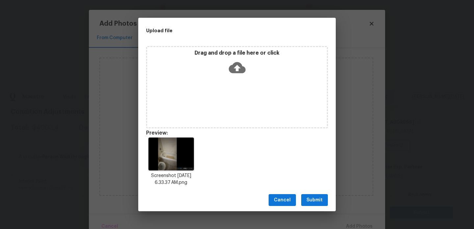
click at [322, 202] on span "Submit" at bounding box center [315, 200] width 16 height 8
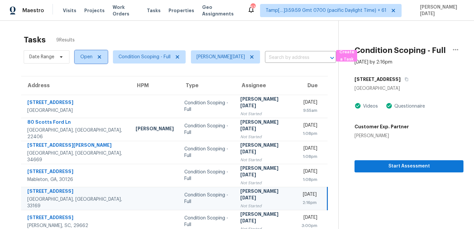
click at [84, 54] on span "Open" at bounding box center [86, 57] width 12 height 7
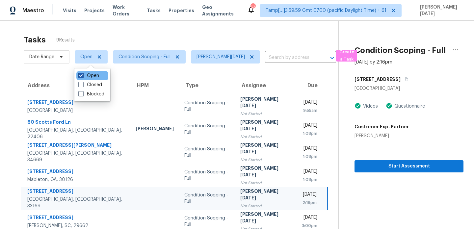
click at [84, 78] on label "Open" at bounding box center [88, 75] width 21 height 7
click at [83, 77] on input "Open" at bounding box center [80, 74] width 4 height 4
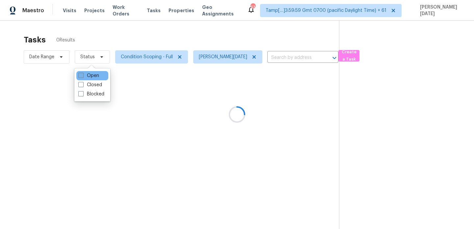
click at [84, 78] on label "Open" at bounding box center [88, 75] width 21 height 7
click at [83, 77] on input "Open" at bounding box center [80, 74] width 4 height 4
checkbox input "true"
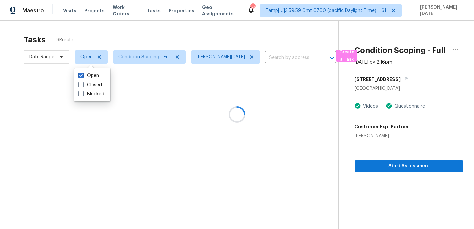
click at [157, 30] on div at bounding box center [237, 114] width 474 height 229
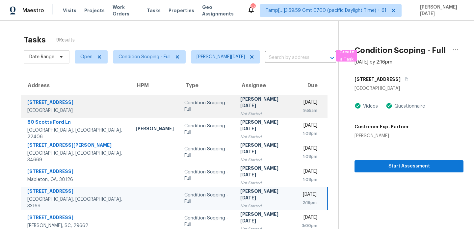
click at [302, 103] on div "[DATE]" at bounding box center [310, 103] width 16 height 8
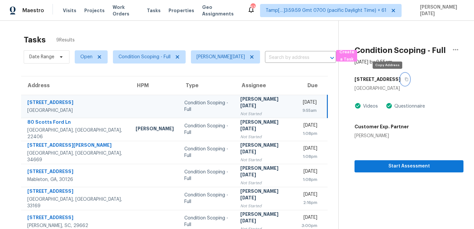
click at [405, 80] on icon "button" at bounding box center [406, 80] width 3 height 4
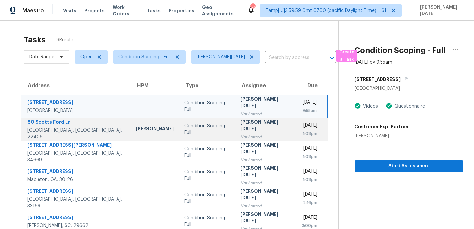
click at [240, 123] on div "[PERSON_NAME][DATE]" at bounding box center [265, 126] width 51 height 15
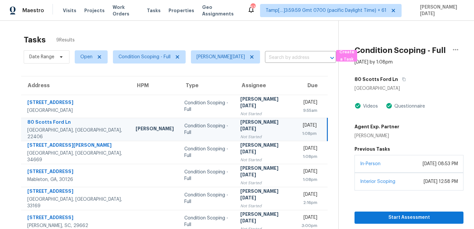
click at [240, 123] on div "[PERSON_NAME][DATE]" at bounding box center [265, 126] width 51 height 15
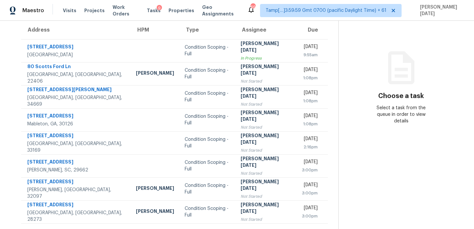
scroll to position [55, 0]
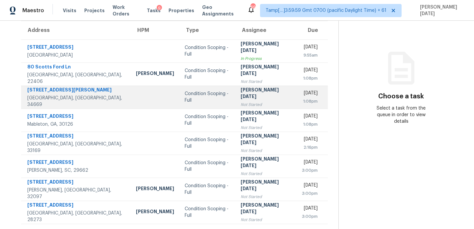
click at [248, 92] on div "[PERSON_NAME][DATE]" at bounding box center [266, 94] width 51 height 15
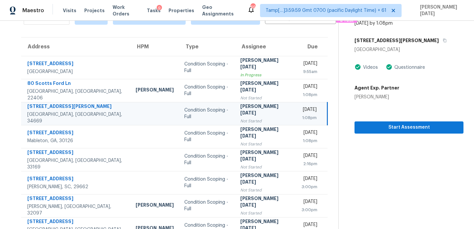
scroll to position [37, 0]
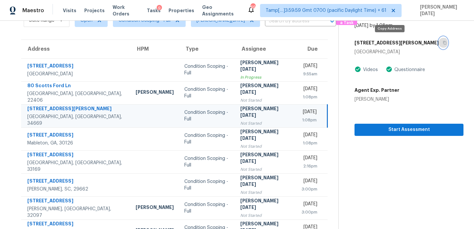
click at [443, 42] on icon "button" at bounding box center [445, 43] width 4 height 4
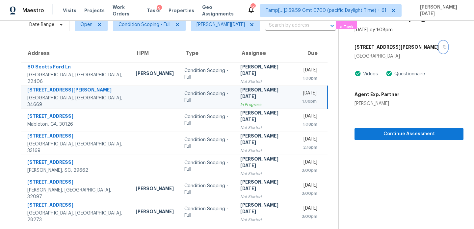
scroll to position [0, 0]
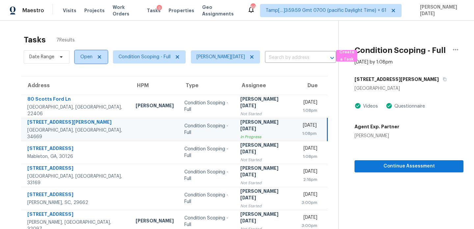
click at [91, 59] on span "Open" at bounding box center [86, 57] width 12 height 7
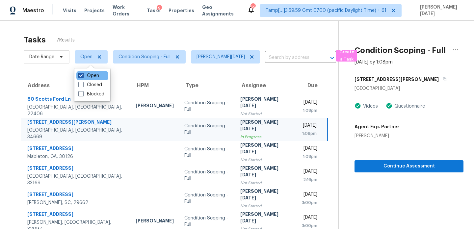
click at [90, 74] on label "Open" at bounding box center [88, 75] width 21 height 7
click at [83, 74] on input "Open" at bounding box center [80, 74] width 4 height 4
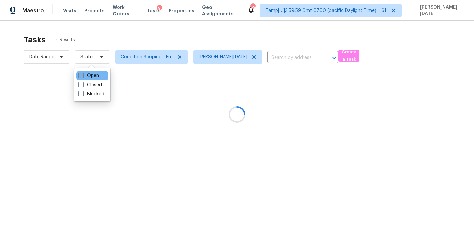
click at [90, 74] on label "Open" at bounding box center [88, 75] width 21 height 7
click at [83, 74] on input "Open" at bounding box center [80, 74] width 4 height 4
checkbox input "true"
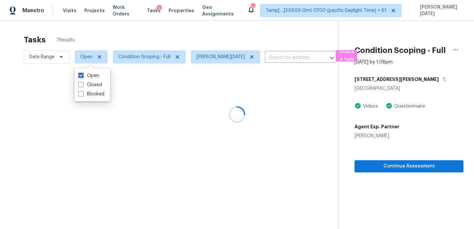
click at [137, 33] on div at bounding box center [237, 114] width 474 height 229
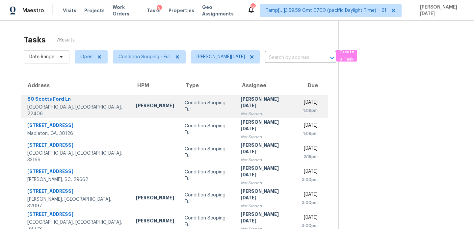
click at [302, 107] on div "[DATE]" at bounding box center [310, 103] width 16 height 8
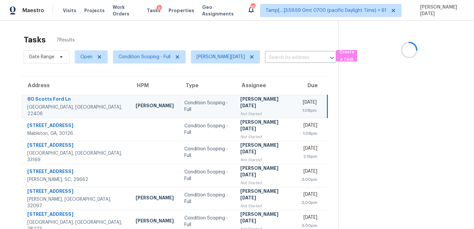
click at [302, 107] on div "[DATE]" at bounding box center [309, 103] width 15 height 8
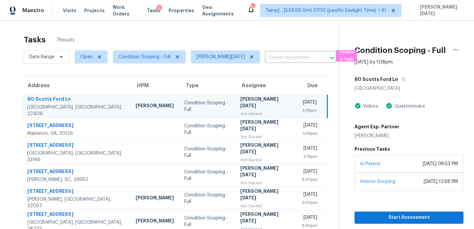
click at [303, 114] on td "Tue, Sep 23rd 2025 1:08pm" at bounding box center [311, 106] width 31 height 23
click at [409, 217] on span "Start Assessment" at bounding box center [409, 218] width 98 height 8
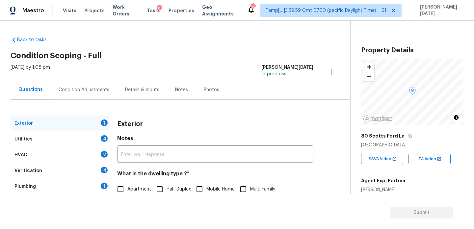
click at [113, 86] on div "Condition Adjustments" at bounding box center [84, 89] width 67 height 19
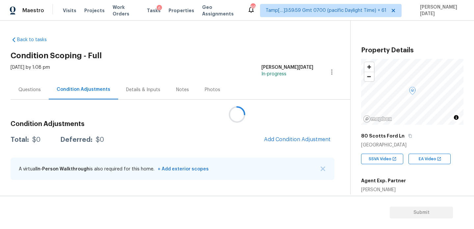
click at [98, 90] on div at bounding box center [237, 114] width 474 height 229
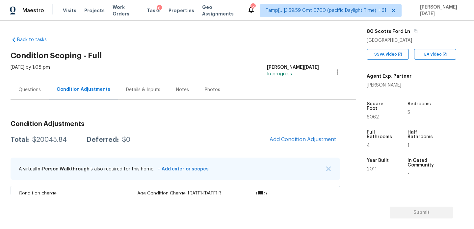
scroll to position [105, 0]
click at [232, 126] on h3 "Condition Adjustments" at bounding box center [176, 124] width 330 height 7
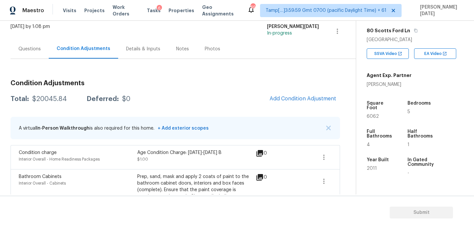
scroll to position [0, 0]
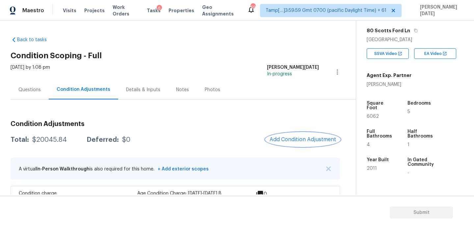
click at [282, 135] on button "Add Condition Adjustment" at bounding box center [303, 140] width 74 height 14
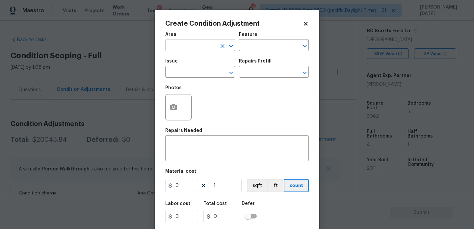
click at [175, 43] on input "text" at bounding box center [190, 46] width 51 height 10
type input "e"
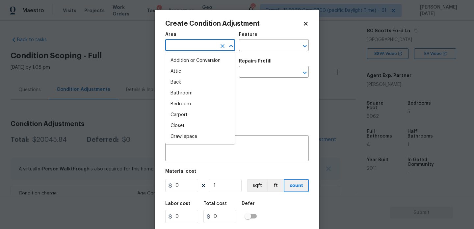
type input "x"
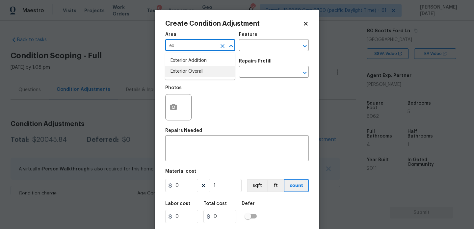
click at [184, 69] on li "Exterior Overall" at bounding box center [200, 71] width 70 height 11
type input "Exterior Overall"
click at [179, 101] on button "button" at bounding box center [174, 107] width 16 height 26
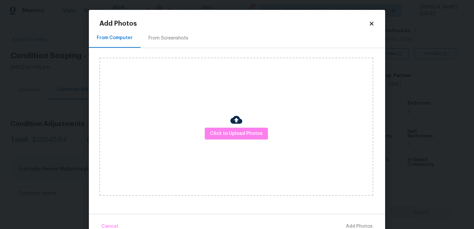
click at [183, 40] on div "From Screenshots" at bounding box center [168, 38] width 40 height 7
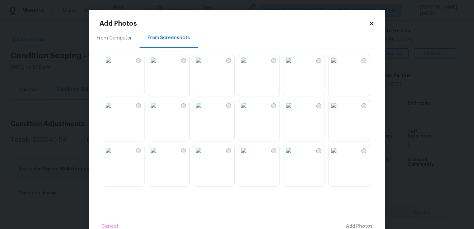
click at [159, 66] on img at bounding box center [153, 60] width 11 height 11
click at [114, 111] on img at bounding box center [108, 105] width 11 height 11
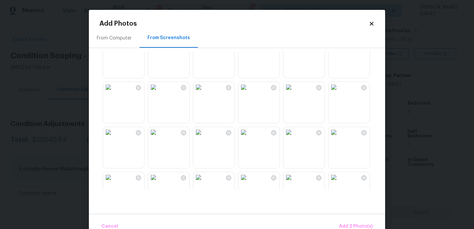
scroll to position [109, 0]
click at [294, 92] on img at bounding box center [288, 87] width 11 height 11
click at [352, 223] on span "Add 3 Photo(s)" at bounding box center [355, 227] width 33 height 8
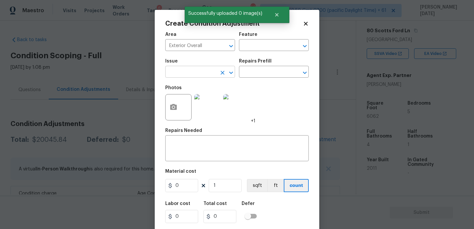
click at [191, 76] on input "text" at bounding box center [190, 72] width 51 height 10
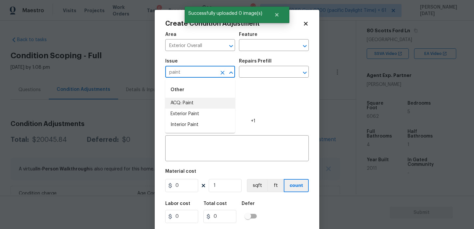
click at [192, 105] on li "ACQ: Paint" at bounding box center [200, 103] width 70 height 11
type input "ACQ: Paint"
click at [254, 71] on input "text" at bounding box center [264, 72] width 51 height 10
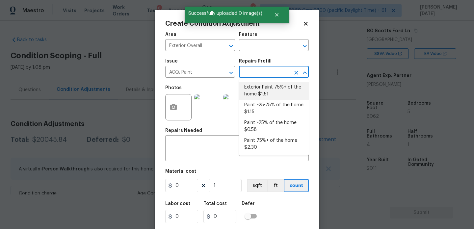
click at [257, 87] on li "Exterior Paint 75%+ of the home $1.51" at bounding box center [274, 91] width 70 height 18
type input "Acquisition"
type textarea "Acquisition Scope: 75%+ of the home exterior will likely require paint"
type input "1.51"
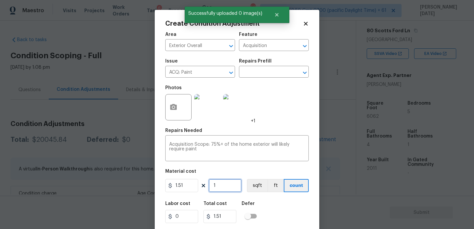
click at [225, 183] on input "1" at bounding box center [225, 185] width 33 height 13
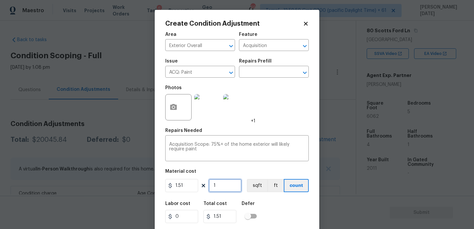
type input "0"
paste input "4262"
type input "4262"
type input "6435.62"
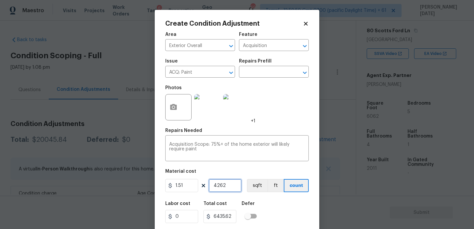
type input "4262"
click at [269, 112] on div "Photos +1" at bounding box center [237, 103] width 144 height 43
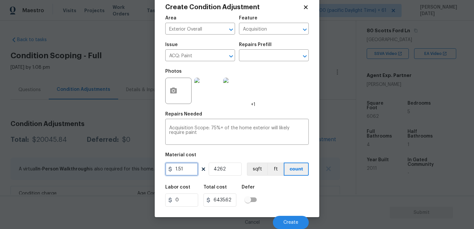
click at [187, 174] on input "1.51" at bounding box center [181, 169] width 33 height 13
type input "1.5"
type input "6393"
click at [284, 86] on div "Photos +1" at bounding box center [237, 86] width 144 height 43
click at [295, 226] on button "Create" at bounding box center [291, 222] width 36 height 13
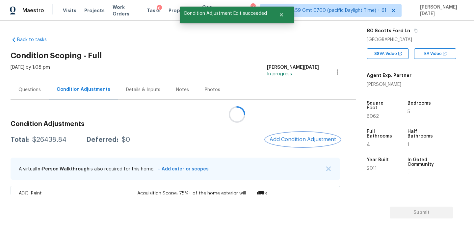
scroll to position [0, 0]
click at [297, 137] on span "Add Condition Adjustment" at bounding box center [303, 140] width 67 height 6
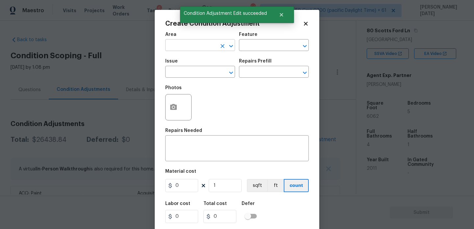
click at [183, 42] on input "text" at bounding box center [190, 46] width 51 height 10
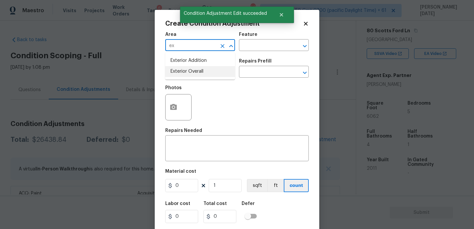
click at [188, 71] on li "Exterior Overall" at bounding box center [200, 71] width 70 height 11
type input "Exterior Overall"
click at [188, 71] on input "text" at bounding box center [190, 72] width 51 height 10
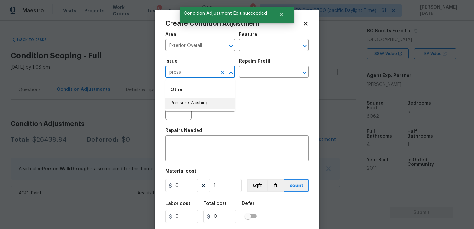
click at [196, 103] on li "Pressure Washing" at bounding box center [200, 103] width 70 height 11
type input "Pressure Washing"
click at [250, 68] on input "text" at bounding box center [264, 72] width 51 height 10
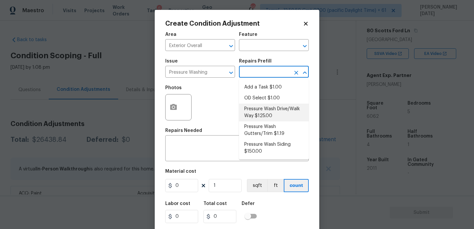
click at [266, 113] on li "Pressure Wash Drive/Walk Way $125.00" at bounding box center [274, 113] width 70 height 18
type input "Siding"
type textarea "Pressure wash the driveways/walkways as directed by the PM. Ensure that all deb…"
type input "125"
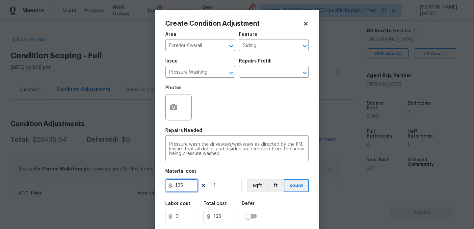
drag, startPoint x: 189, startPoint y: 186, endPoint x: 106, endPoint y: 185, distance: 83.0
click at [106, 185] on div "Create Condition Adjustment Area Exterior Overall ​ Feature Siding ​ Issue Pres…" at bounding box center [237, 114] width 474 height 229
type input "200"
click at [253, 112] on div "Photos" at bounding box center [237, 103] width 144 height 43
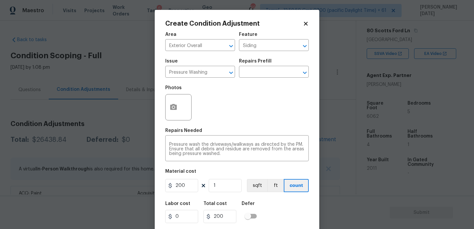
scroll to position [17, 0]
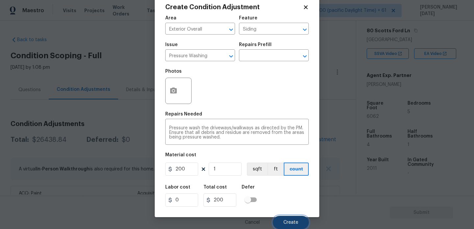
click at [282, 222] on button "Create" at bounding box center [291, 222] width 36 height 13
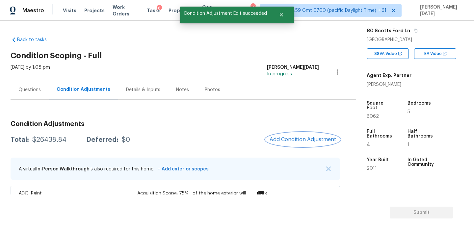
scroll to position [0, 0]
click at [300, 139] on span "Add Condition Adjustment" at bounding box center [303, 140] width 67 height 6
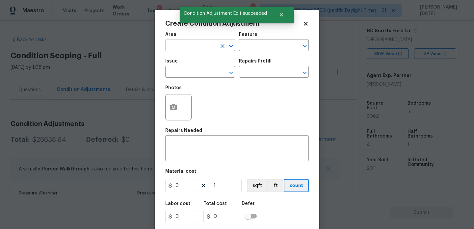
click at [180, 51] on input "text" at bounding box center [190, 46] width 51 height 10
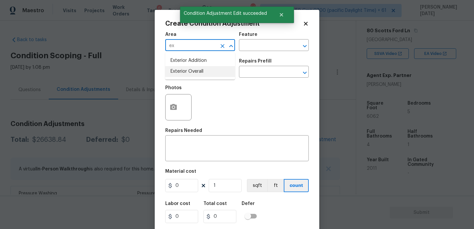
click at [186, 73] on li "Exterior Overall" at bounding box center [200, 71] width 70 height 11
type input "Exterior Overall"
click at [186, 73] on input "text" at bounding box center [190, 72] width 51 height 10
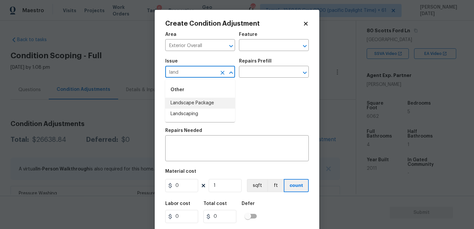
click at [202, 105] on li "Landscape Package" at bounding box center [200, 103] width 70 height 11
type input "Landscape Package"
click at [260, 68] on input "text" at bounding box center [264, 72] width 51 height 10
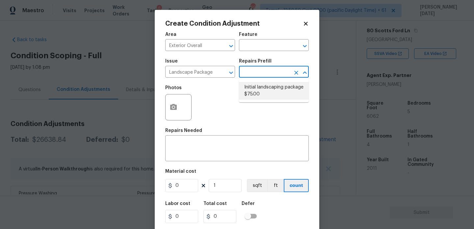
click at [262, 90] on li "Initial landscaping package $75.00" at bounding box center [274, 91] width 70 height 18
type input "Home Readiness Packages"
type textarea "Mowing of grass up to 6" in height. Mow, edge along driveways & sidewalks, trim…"
type input "75"
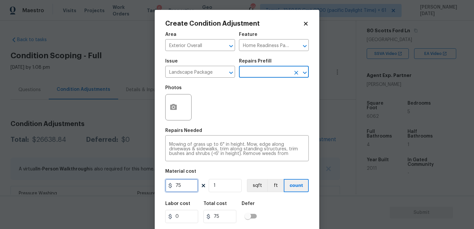
click at [187, 190] on input "75" at bounding box center [181, 185] width 33 height 13
type input "750"
click at [225, 124] on div "Photos" at bounding box center [237, 103] width 144 height 43
type input "750"
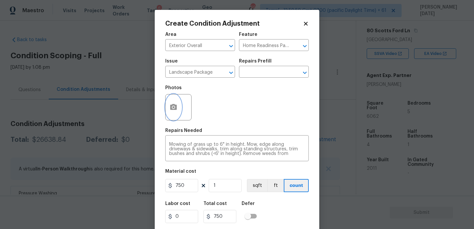
click at [180, 114] on button "button" at bounding box center [174, 107] width 16 height 26
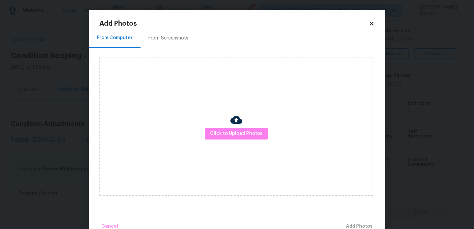
click at [172, 37] on div "From Screenshots" at bounding box center [168, 38] width 40 height 7
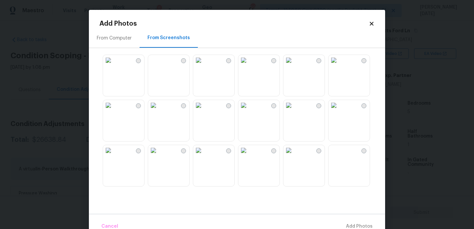
click at [159, 66] on img at bounding box center [153, 60] width 11 height 11
click at [294, 111] on img at bounding box center [288, 105] width 11 height 11
click at [339, 111] on img at bounding box center [334, 105] width 11 height 11
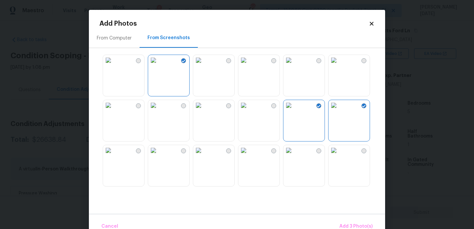
click at [369, 54] on div at bounding box center [242, 120] width 286 height 138
click at [339, 66] on img at bounding box center [334, 60] width 11 height 11
click at [159, 156] on img at bounding box center [153, 150] width 11 height 11
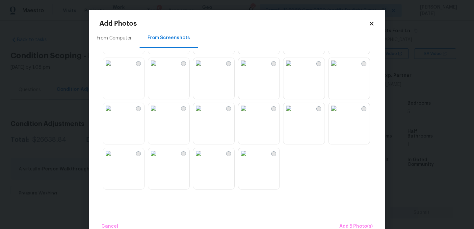
click at [249, 114] on img at bounding box center [243, 108] width 11 height 11
click at [355, 223] on span "Add 6 Photo(s)" at bounding box center [356, 227] width 34 height 8
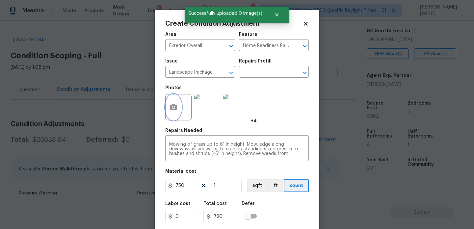
scroll to position [17, 0]
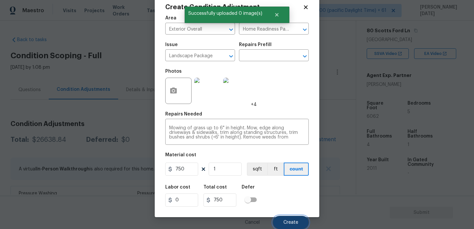
click at [298, 221] on span "Create" at bounding box center [290, 222] width 15 height 5
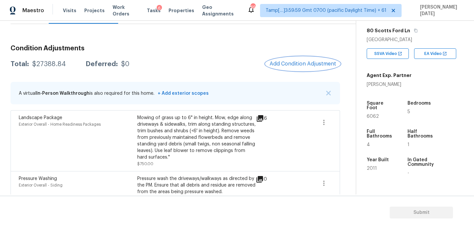
scroll to position [77, 0]
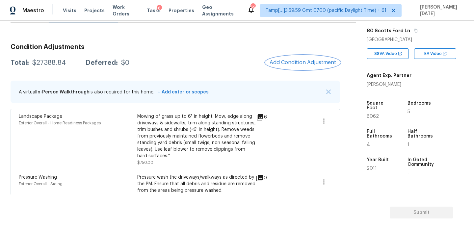
click at [298, 63] on span "Add Condition Adjustment" at bounding box center [303, 63] width 67 height 6
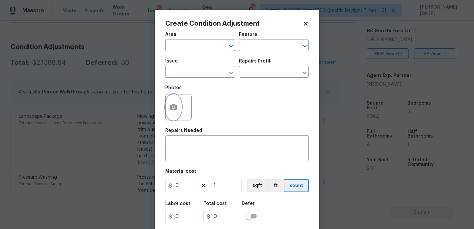
click at [177, 109] on icon "button" at bounding box center [174, 107] width 8 height 8
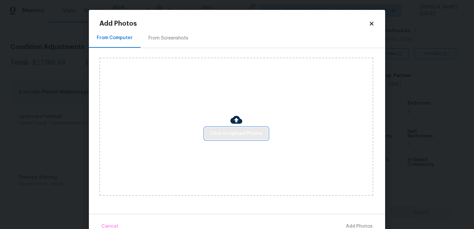
click at [222, 131] on span "Click to Upload Photos" at bounding box center [236, 134] width 53 height 8
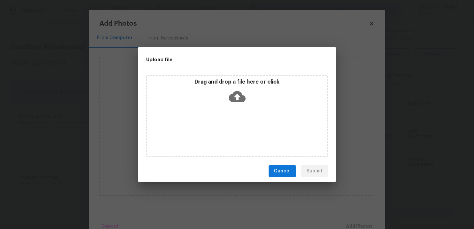
click at [222, 131] on div "Drag and drop a file here or click" at bounding box center [237, 116] width 182 height 82
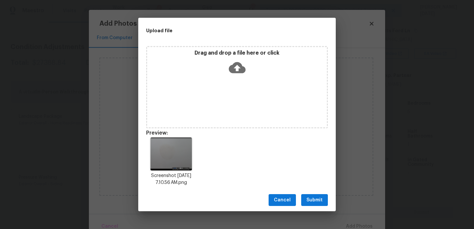
click at [322, 208] on div "Cancel Submit" at bounding box center [237, 200] width 198 height 23
click at [312, 199] on span "Submit" at bounding box center [315, 200] width 16 height 8
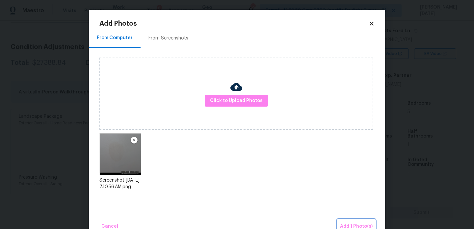
click at [352, 226] on span "Add 1 Photo(s)" at bounding box center [356, 227] width 33 height 8
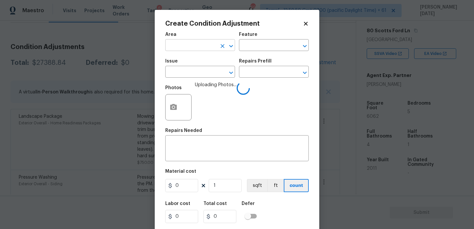
click at [181, 45] on input "text" at bounding box center [190, 46] width 51 height 10
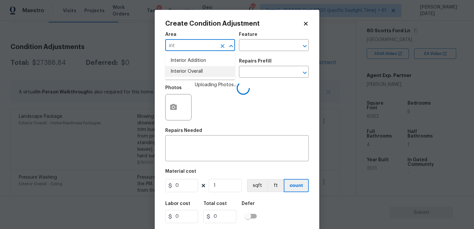
click at [194, 76] on li "Interior Overall" at bounding box center [200, 71] width 70 height 11
type input "Interior Overall"
click at [194, 76] on input "text" at bounding box center [190, 72] width 51 height 10
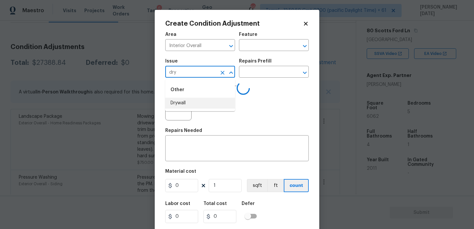
click at [189, 101] on li "Drywall" at bounding box center [200, 103] width 70 height 11
type input "Drywall"
click at [253, 46] on input "text" at bounding box center [264, 46] width 51 height 10
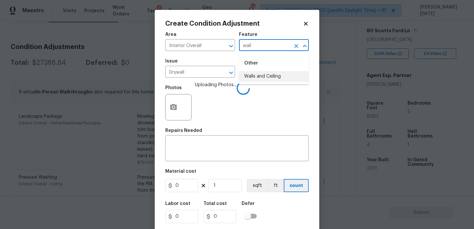
click at [258, 71] on li "Walls and Ceiling" at bounding box center [274, 76] width 70 height 11
click at [227, 73] on icon "Open" at bounding box center [231, 73] width 8 height 8
type input "Walls and Ceiling"
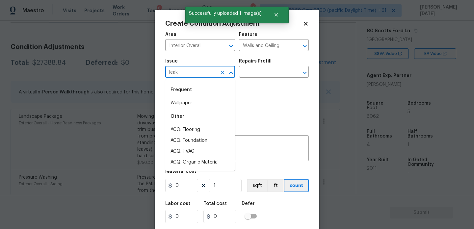
type input "Drywall"
click at [220, 74] on icon "Clear" at bounding box center [222, 72] width 7 height 7
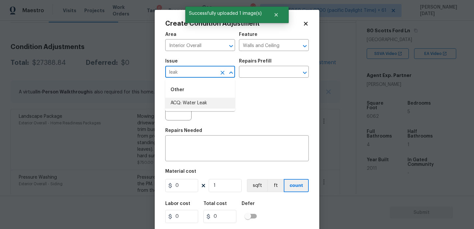
click at [213, 103] on li "ACQ: Water Leak" at bounding box center [200, 103] width 70 height 11
type input "ACQ: Water Leak"
click at [260, 72] on input "text" at bounding box center [264, 72] width 51 height 10
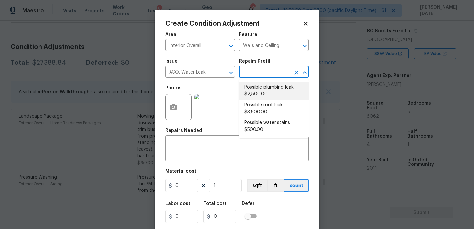
click at [264, 89] on li "Possible plumbing leak $2,500.00" at bounding box center [274, 91] width 70 height 18
type input "Acquisition"
type textarea "Acquisition Scope: Possible plumbing leak"
type input "2500"
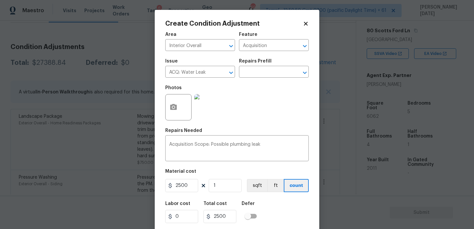
click at [264, 89] on div "Photos" at bounding box center [237, 103] width 144 height 43
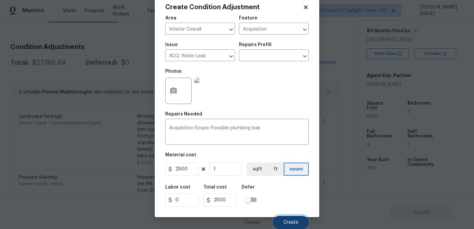
click at [286, 221] on span "Create" at bounding box center [290, 222] width 15 height 5
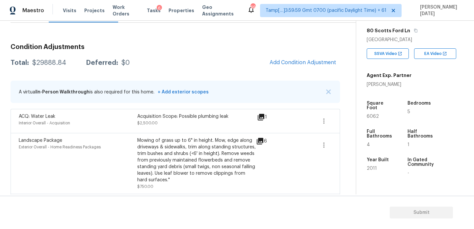
scroll to position [0, 0]
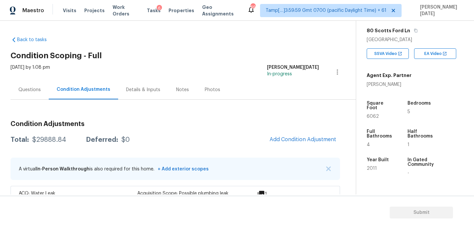
click at [30, 98] on div "Questions" at bounding box center [30, 89] width 38 height 19
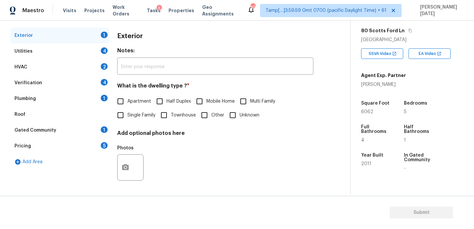
scroll to position [58, 0]
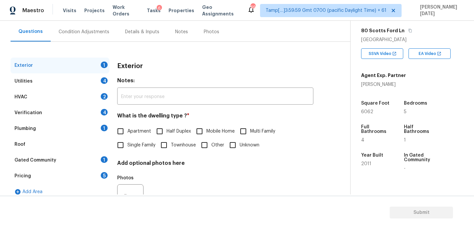
click at [42, 119] on div "Verification 4" at bounding box center [60, 113] width 99 height 16
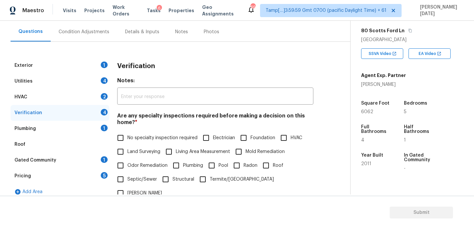
scroll to position [167, 0]
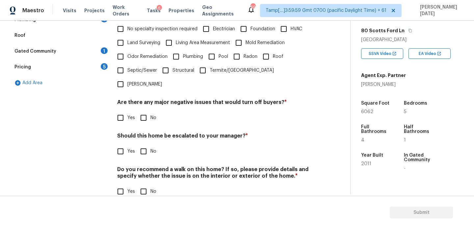
click at [124, 145] on input "Yes" at bounding box center [121, 152] width 14 height 14
checkbox input "true"
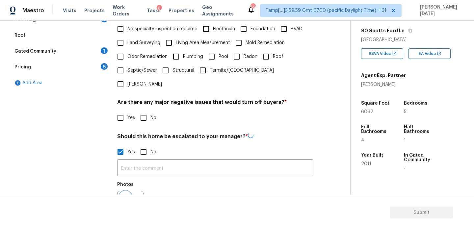
click at [128, 201] on icon "button" at bounding box center [125, 204] width 7 height 6
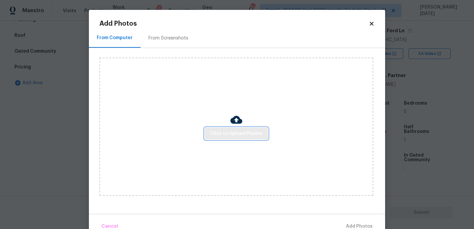
click at [212, 137] on span "Click to Upload Photos" at bounding box center [236, 134] width 53 height 8
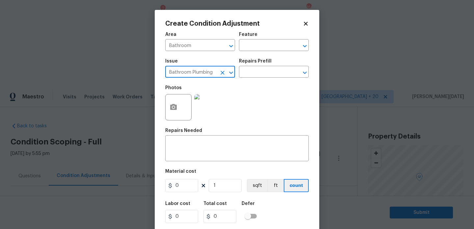
scroll to position [100, 0]
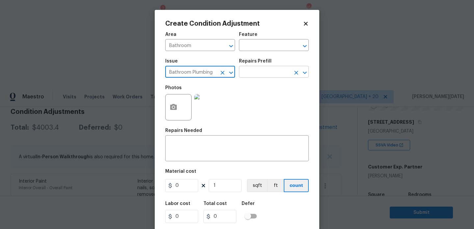
type input "Bathroom Plumbing"
click at [257, 77] on input "text" at bounding box center [264, 72] width 51 height 10
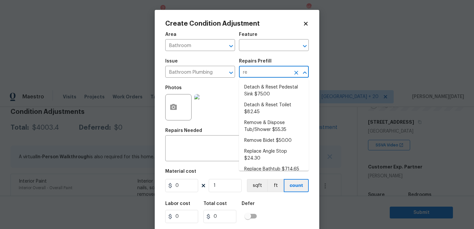
type input "ref"
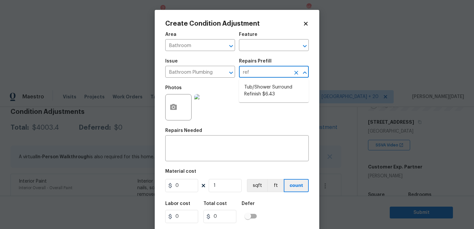
click at [260, 89] on li "Tub/Shower Surround Refinish $6.43" at bounding box center [274, 91] width 70 height 18
type input "Plumbing"
type input "6.43"
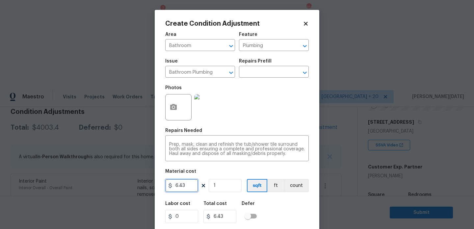
drag, startPoint x: 191, startPoint y: 185, endPoint x: 102, endPoint y: 183, distance: 89.2
click at [102, 183] on div "Create Condition Adjustment Area Bathroom ​ Feature Plumbing ​ Issue Bathroom P…" at bounding box center [237, 114] width 474 height 229
type input "350"
click at [264, 107] on div "Photos" at bounding box center [237, 103] width 144 height 43
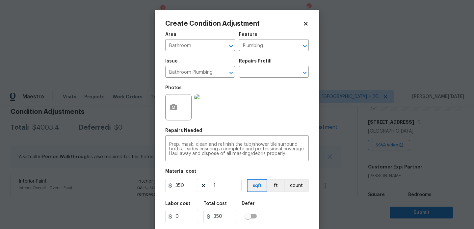
scroll to position [17, 0]
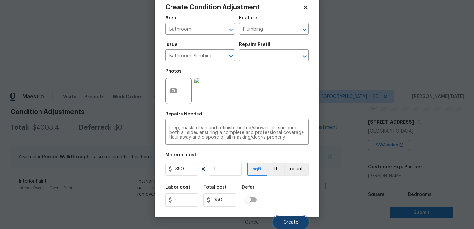
click at [287, 217] on button "Create" at bounding box center [291, 222] width 36 height 13
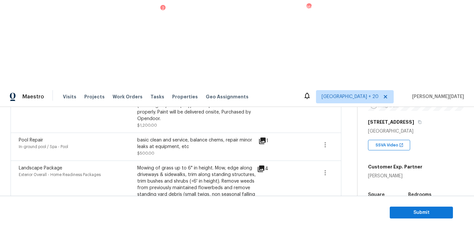
scroll to position [327, 0]
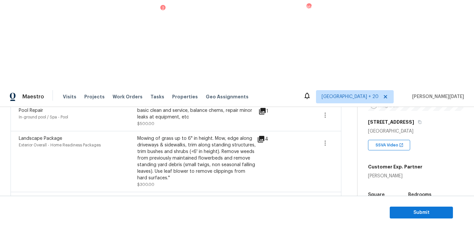
click at [356, 174] on div "Edit" at bounding box center [362, 175] width 51 height 7
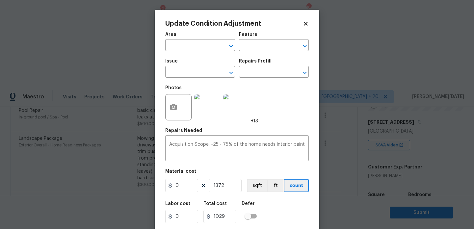
type input "Interior Overall"
type input "Acquisition"
type input "ACQ: Paint"
type input "0.75"
click at [270, 73] on input "text" at bounding box center [264, 72] width 51 height 10
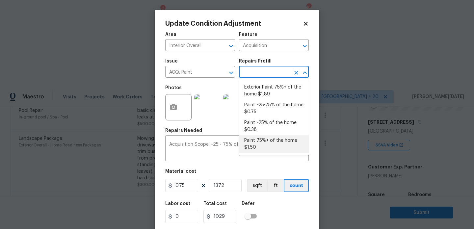
click at [268, 145] on li "Paint 75%+ of the home $1.50" at bounding box center [274, 144] width 70 height 18
type textarea "Acquisition Scope: 75%+ of the home will likely require interior paint"
type input "1.5"
type input "2058"
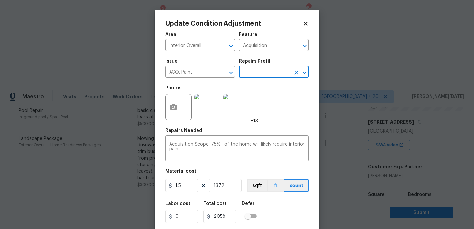
scroll to position [17, 0]
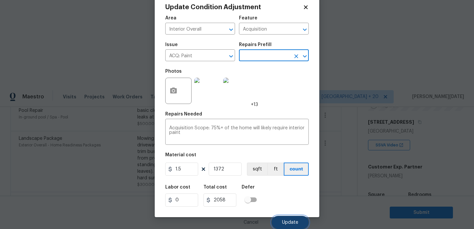
click at [286, 221] on span "Update" at bounding box center [290, 222] width 16 height 5
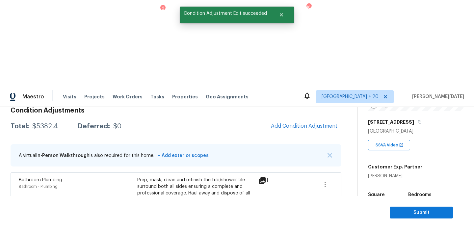
scroll to position [55, 0]
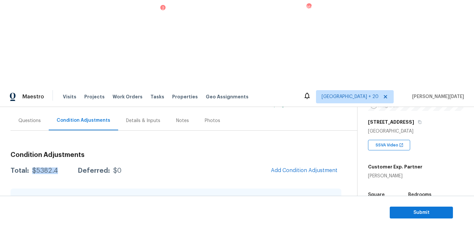
drag, startPoint x: 32, startPoint y: 84, endPoint x: 59, endPoint y: 84, distance: 26.3
click at [59, 168] on div "Total: $5382.4 Deferred: $0" at bounding box center [66, 171] width 111 height 7
copy div "$5382.4"
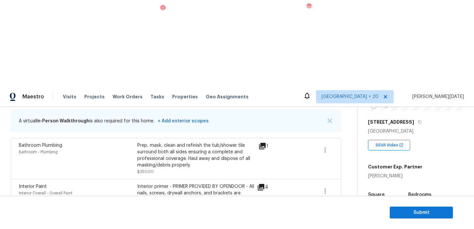
scroll to position [0, 0]
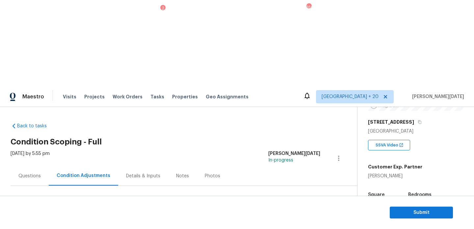
click at [38, 173] on div "Questions" at bounding box center [29, 176] width 22 height 7
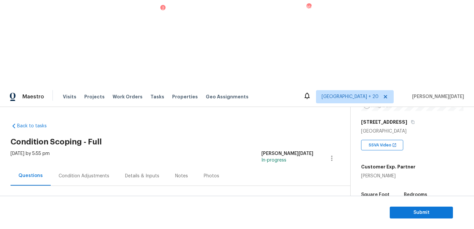
scroll to position [88, 0]
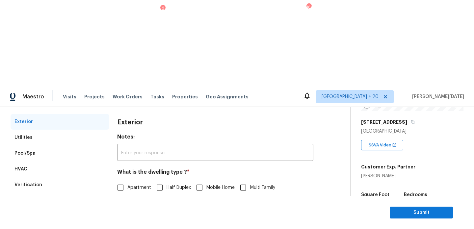
click at [48, 177] on div "Verification" at bounding box center [60, 185] width 99 height 16
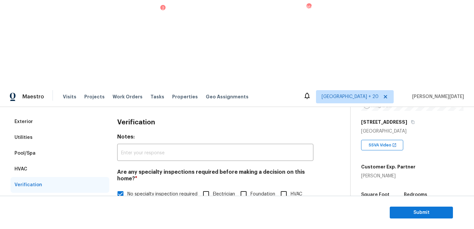
scroll to position [167, 0]
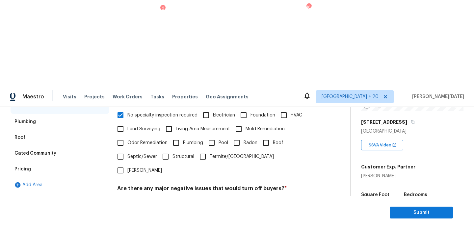
checkbox input "true"
checkbox input "false"
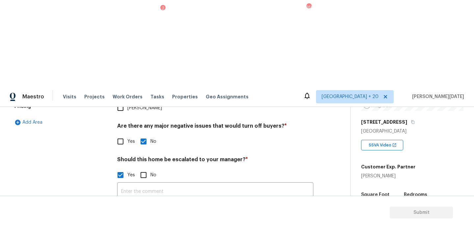
click at [123, 223] on icon "button" at bounding box center [125, 227] width 8 height 8
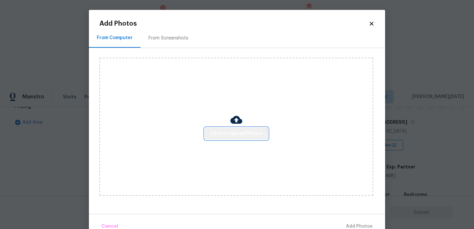
click at [236, 139] on button "Click to Upload Photos" at bounding box center [236, 134] width 63 height 12
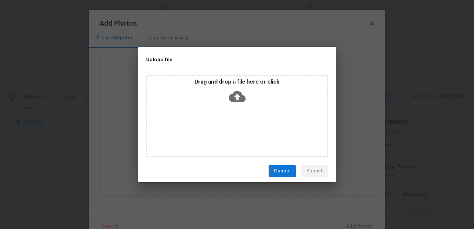
click at [248, 125] on div "Drag and drop a file here or click" at bounding box center [237, 116] width 182 height 82
click at [374, 22] on div "Upload file Drag and drop a file here or click Cancel Submit" at bounding box center [237, 114] width 474 height 229
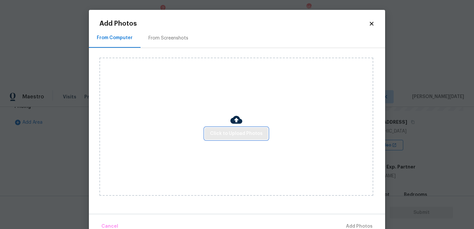
click at [241, 137] on span "Click to Upload Photos" at bounding box center [236, 134] width 53 height 8
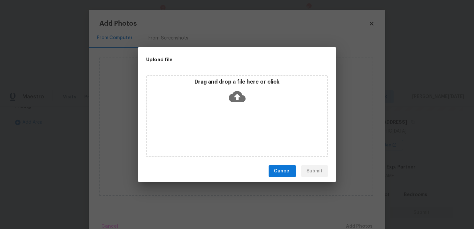
click at [241, 137] on div "Drag and drop a file here or click" at bounding box center [237, 116] width 182 height 82
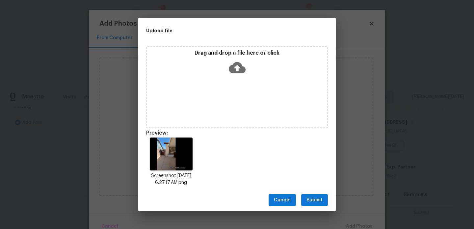
click at [312, 196] on span "Submit" at bounding box center [315, 200] width 16 height 8
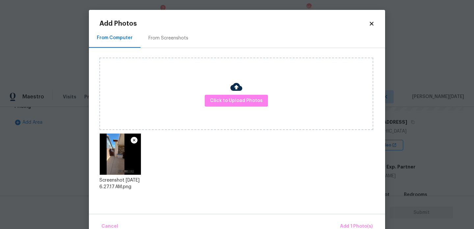
click at [348, 219] on div "Cancel Add 1 Photo(s)" at bounding box center [237, 224] width 296 height 20
click at [353, 225] on span "Add 1 Photo(s)" at bounding box center [356, 227] width 33 height 8
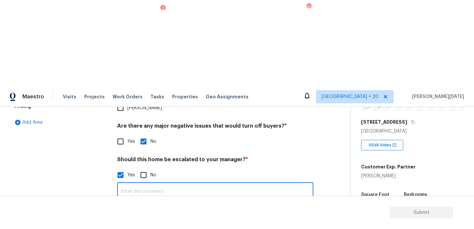
click at [188, 184] on input "text" at bounding box center [215, 191] width 196 height 15
type input "E"
drag, startPoint x: 182, startPoint y: 94, endPoint x: 165, endPoint y: 93, distance: 17.5
click at [165, 184] on input "There are cracks on exterior concrete floor" at bounding box center [215, 191] width 196 height 15
click at [202, 184] on input "There are cracks on exterior concrete floor" at bounding box center [215, 191] width 196 height 15
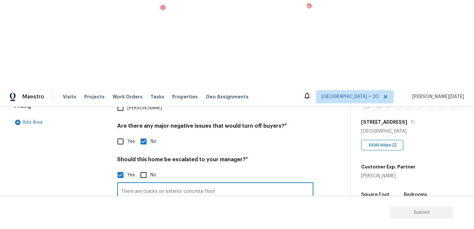
drag, startPoint x: 221, startPoint y: 92, endPoint x: 9, endPoint y: 92, distance: 212.7
click at [9, 107] on div "Back to tasks Condition Scoping - Full Tue, Sep 23 2025 by 5:55 pm Prabhu Raja …" at bounding box center [237, 194] width 474 height 174
click at [155, 214] on img at bounding box center [159, 227] width 26 height 26
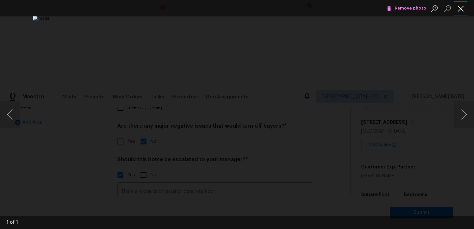
click at [458, 10] on button "Close lightbox" at bounding box center [460, 9] width 13 height 12
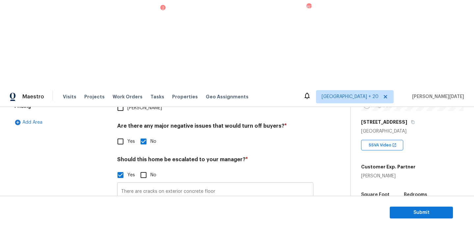
click at [228, 184] on input "There are cracks on exterior concrete floor" at bounding box center [215, 191] width 196 height 15
type input "There are cracks on exterior concrete floor..@0: 42"
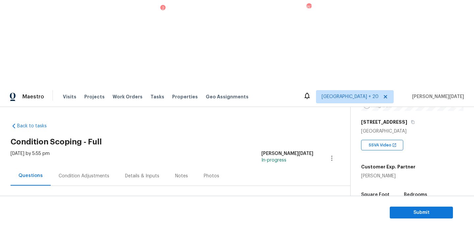
click at [68, 173] on div "Condition Adjustments" at bounding box center [84, 176] width 51 height 7
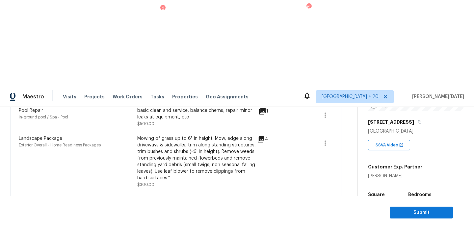
scroll to position [324, 0]
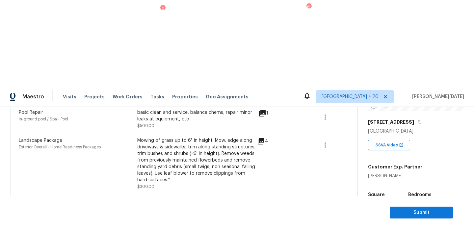
click at [351, 154] on div "Edit" at bounding box center [362, 154] width 51 height 7
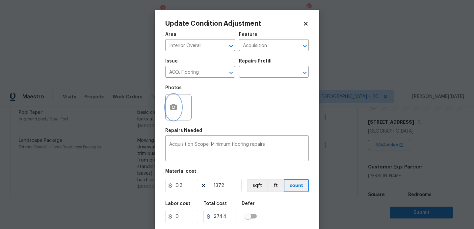
click at [175, 106] on icon "button" at bounding box center [173, 107] width 7 height 6
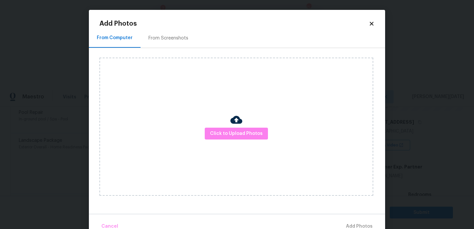
click at [230, 126] on div "Click to Upload Photos" at bounding box center [236, 127] width 274 height 138
click at [233, 136] on span "Click to Upload Photos" at bounding box center [236, 134] width 53 height 8
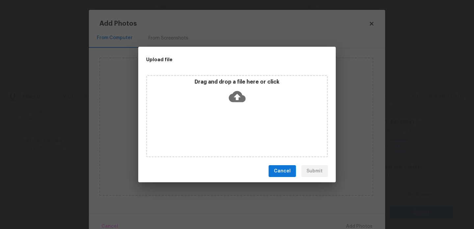
click at [233, 136] on div "Drag and drop a file here or click" at bounding box center [237, 116] width 182 height 82
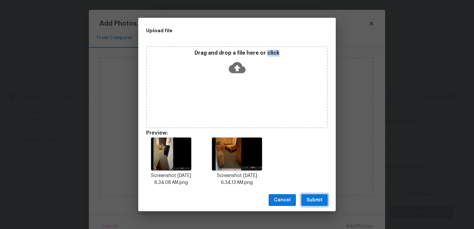
click at [313, 198] on span "Submit" at bounding box center [315, 200] width 16 height 8
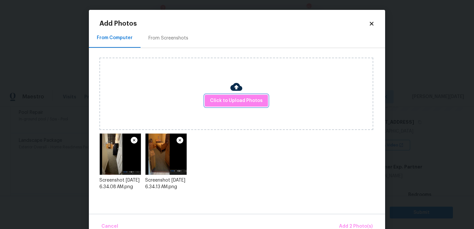
scroll to position [14, 0]
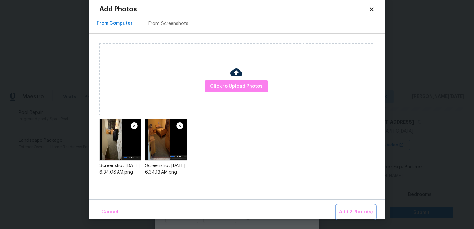
click at [345, 214] on span "Add 2 Photo(s)" at bounding box center [356, 212] width 34 height 8
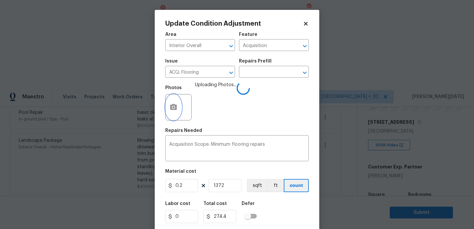
scroll to position [0, 0]
click at [216, 71] on input "ACQ: Flooring" at bounding box center [190, 72] width 51 height 10
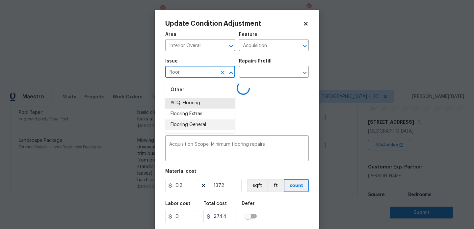
click at [214, 125] on li "Flooring General" at bounding box center [200, 125] width 70 height 11
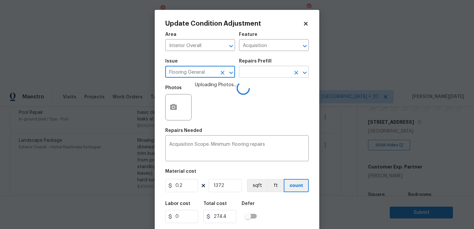
type input "Flooring General"
click at [265, 74] on input "text" at bounding box center [264, 72] width 51 height 10
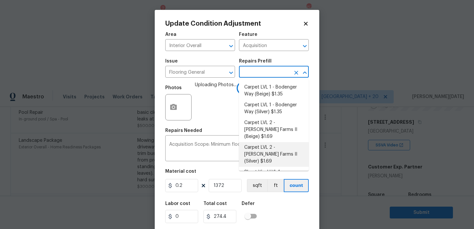
click at [284, 146] on li "Carpet LVL 2 - Abshire Farms II (Silver) $1.69" at bounding box center [274, 154] width 70 height 25
type input "Overall Flooring"
type textarea "Install new carpet (Abshire Farms II - 929 Thin Ice) at all previously carpeted…"
type input "1.69"
type input "2318.68"
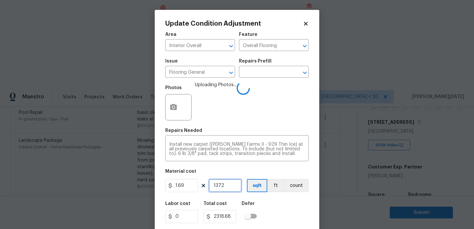
drag, startPoint x: 228, startPoint y: 188, endPoint x: 141, endPoint y: 187, distance: 87.3
click at [141, 187] on div "Update Condition Adjustment Area Interior Overall ​ Feature Overall Flooring ​ …" at bounding box center [237, 114] width 474 height 229
type input "0"
type input "8"
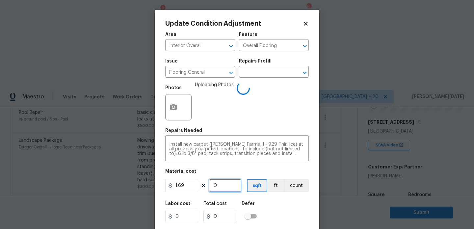
type input "13.52"
type input "80"
type input "135.2"
type input "800"
type input "1352"
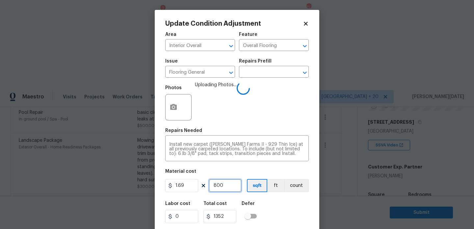
drag, startPoint x: 226, startPoint y: 187, endPoint x: 176, endPoint y: 187, distance: 49.1
click at [176, 187] on div "1.69 800 sqft ft count" at bounding box center [237, 185] width 144 height 13
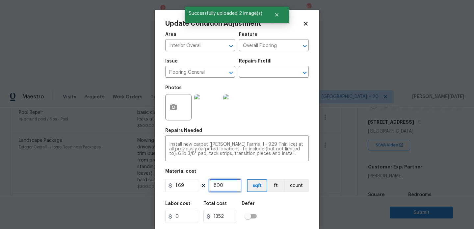
type input "0"
type input "7"
type input "11.83"
type input "70"
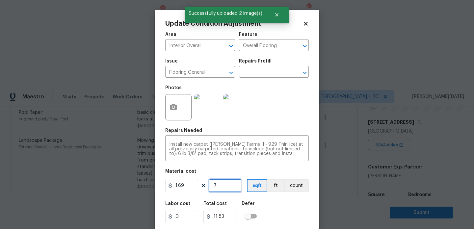
type input "118.3"
type input "700"
type input "1183"
drag, startPoint x: 222, startPoint y: 184, endPoint x: 213, endPoint y: 174, distance: 13.8
click at [214, 184] on input "700" at bounding box center [225, 185] width 33 height 13
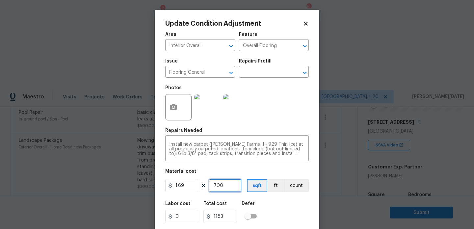
type input "0"
type input "8"
type input "13.52"
type input "80"
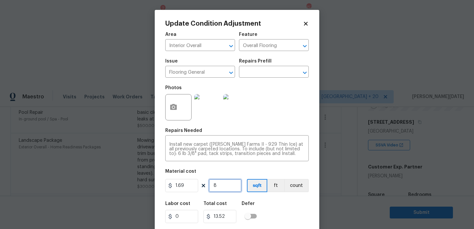
type input "135.2"
type input "800"
type input "1352"
type input "800"
click at [270, 110] on div "Photos" at bounding box center [237, 103] width 144 height 43
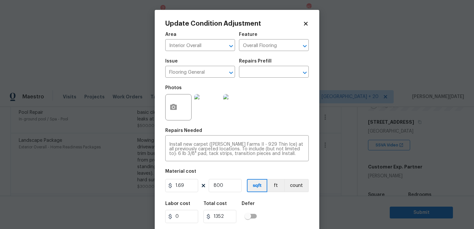
scroll to position [17, 0]
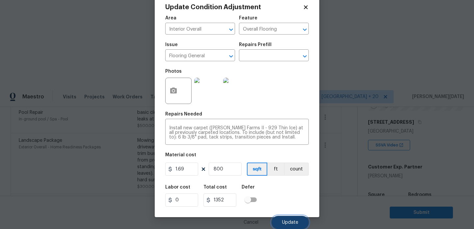
click at [291, 225] on button "Update" at bounding box center [290, 222] width 37 height 13
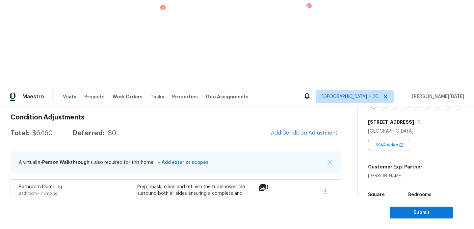
scroll to position [0, 0]
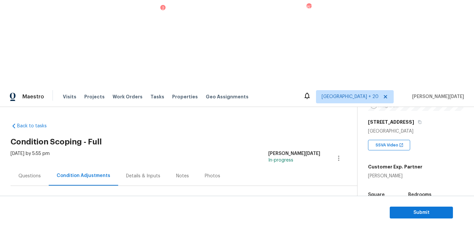
click at [297, 223] on span "Add Condition Adjustment" at bounding box center [304, 226] width 67 height 6
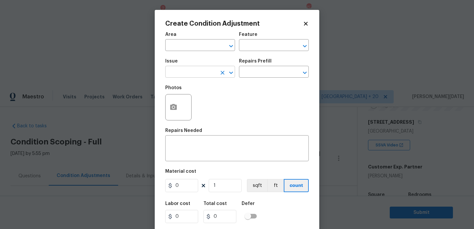
click at [183, 73] on input "text" at bounding box center [190, 72] width 51 height 10
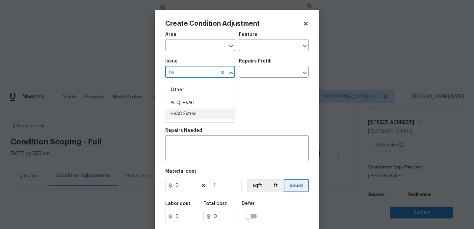
click at [195, 115] on li "HVAC Extras" at bounding box center [200, 114] width 70 height 11
type input "HVAC Extras"
click at [258, 67] on div "Repairs Prefill" at bounding box center [274, 63] width 70 height 9
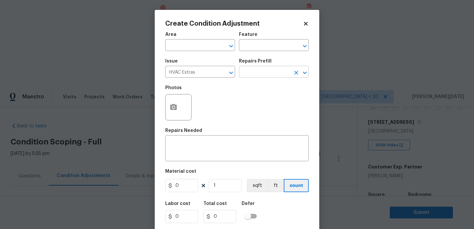
click at [258, 69] on input "text" at bounding box center [264, 72] width 51 height 10
click at [220, 75] on icon "Clear" at bounding box center [222, 72] width 7 height 7
type input "du"
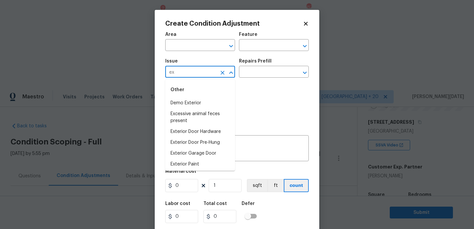
type input "e"
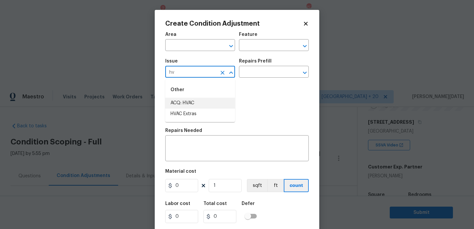
click at [226, 103] on li "ACQ: HVAC" at bounding box center [200, 103] width 70 height 11
type input "ACQ: HVAC"
click at [258, 75] on input "text" at bounding box center [264, 72] width 51 height 10
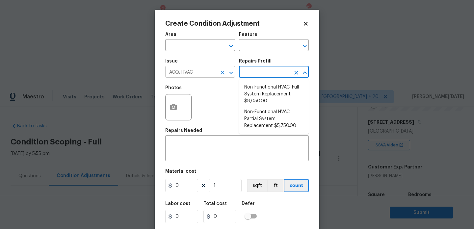
click at [228, 76] on icon "Open" at bounding box center [231, 73] width 8 height 8
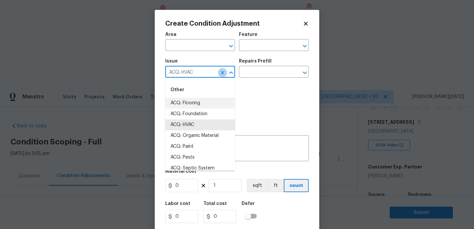
click at [223, 75] on icon "Clear" at bounding box center [222, 72] width 7 height 7
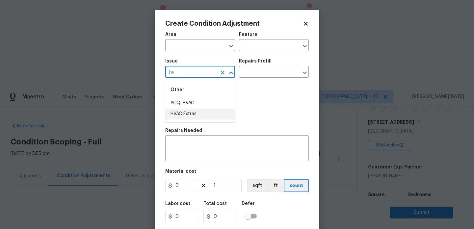
click at [199, 115] on li "HVAC Extras" at bounding box center [200, 114] width 70 height 11
type input "HVAC Extras"
click at [252, 76] on input "text" at bounding box center [264, 72] width 51 height 10
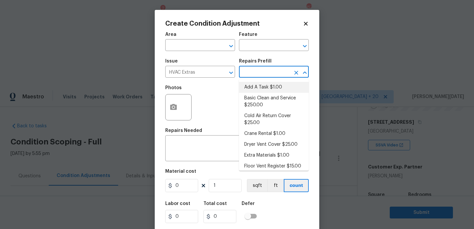
click at [305, 24] on icon at bounding box center [306, 24] width 4 height 4
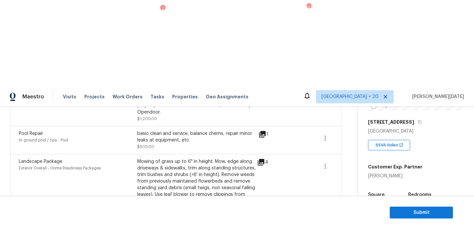
scroll to position [344, 0]
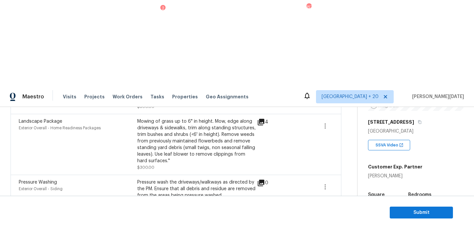
click at [324, 218] on icon "button" at bounding box center [325, 222] width 8 height 8
click at [345, 134] on div "Edit" at bounding box center [362, 133] width 51 height 7
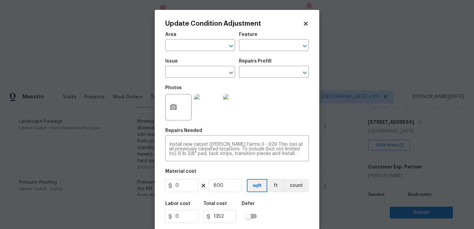
type input "Interior Overall"
type input "Overall Flooring"
type input "Flooring General"
type input "1.69"
click at [307, 22] on icon at bounding box center [306, 24] width 4 height 4
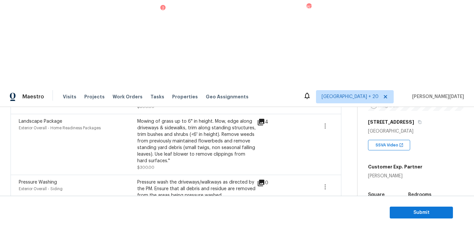
scroll to position [0, 0]
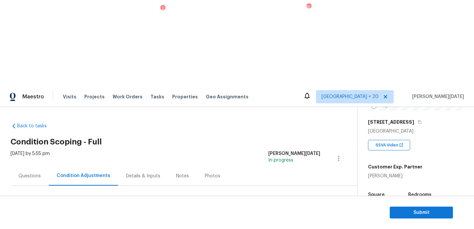
click at [126, 173] on div "Details & Inputs" at bounding box center [143, 176] width 34 height 7
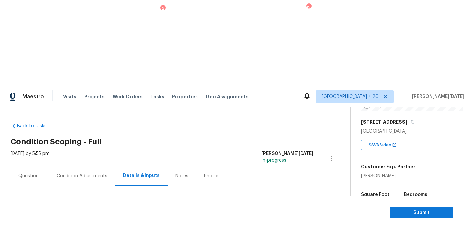
click at [98, 173] on div "Condition Adjustments" at bounding box center [82, 176] width 51 height 7
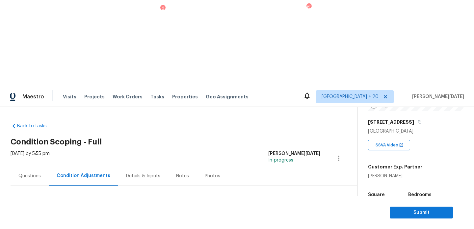
scroll to position [24, 0]
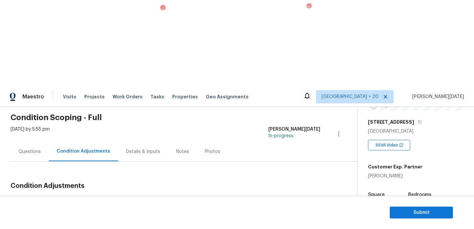
click at [147, 142] on div "Details & Inputs" at bounding box center [143, 151] width 50 height 19
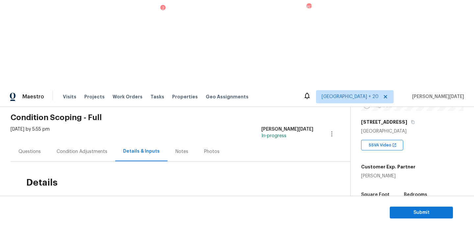
click at [81, 148] on div "Condition Adjustments" at bounding box center [82, 151] width 51 height 7
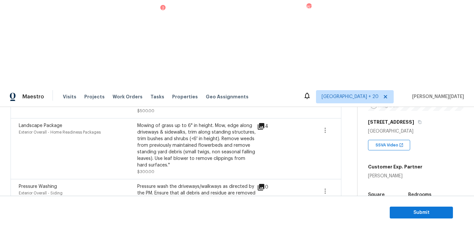
scroll to position [344, 0]
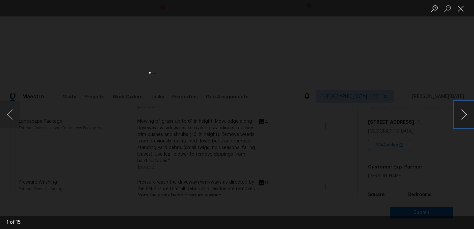
click at [462, 117] on button "Next image" at bounding box center [464, 114] width 20 height 26
click at [461, 8] on button "Close lightbox" at bounding box center [460, 9] width 13 height 12
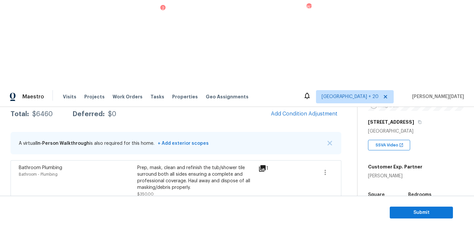
scroll to position [110, 0]
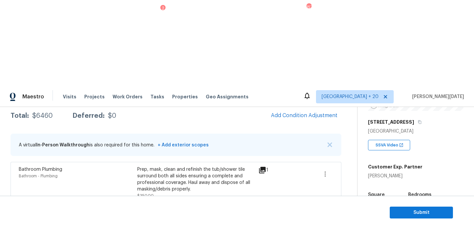
click at [182, 166] on div "Prep, mask, clean and refinish the tub/shower tile surround both all sides ensu…" at bounding box center [196, 179] width 119 height 26
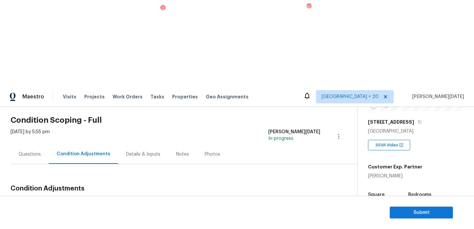
drag, startPoint x: 32, startPoint y: 117, endPoint x: 54, endPoint y: 119, distance: 21.8
click at [54, 201] on div "Total: $6460 Deferred: $0" at bounding box center [64, 204] width 106 height 7
copy div "$6460"
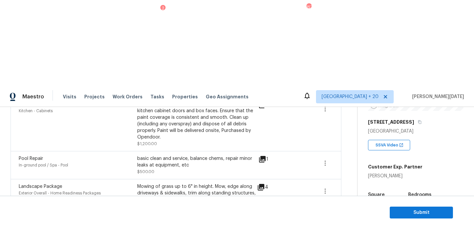
scroll to position [344, 0]
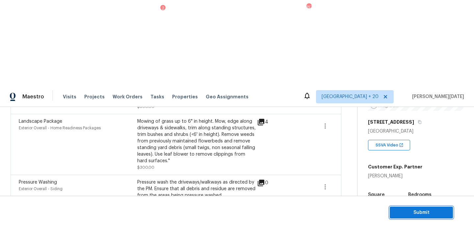
click at [398, 207] on button "Submit" at bounding box center [421, 213] width 63 height 12
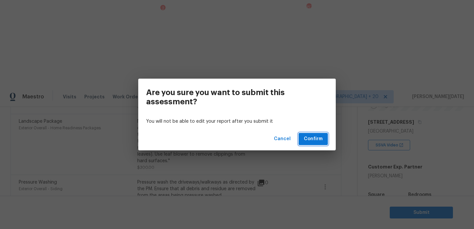
click at [314, 137] on span "Confirm" at bounding box center [313, 139] width 19 height 8
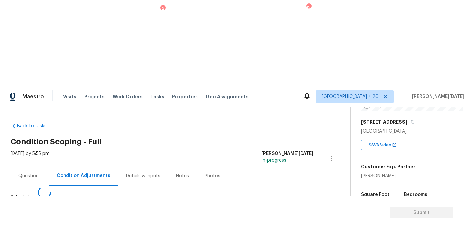
scroll to position [0, 0]
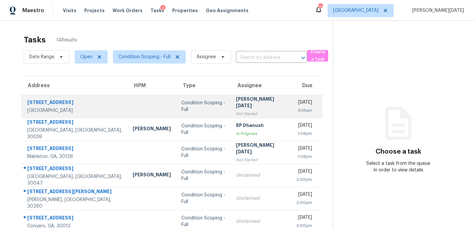
click at [291, 111] on td "[DATE] 9:55am" at bounding box center [306, 106] width 31 height 23
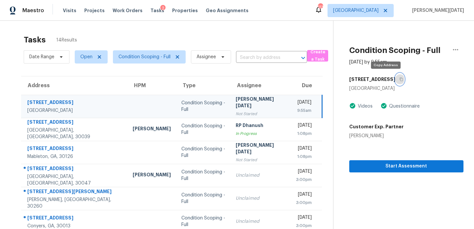
click at [399, 79] on icon "button" at bounding box center [401, 79] width 4 height 4
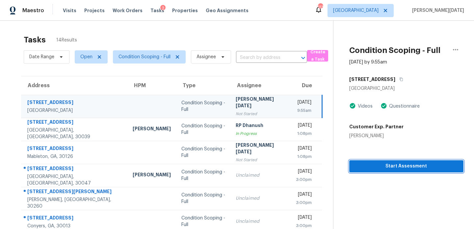
click at [367, 172] on button "Start Assessment" at bounding box center [406, 166] width 114 height 12
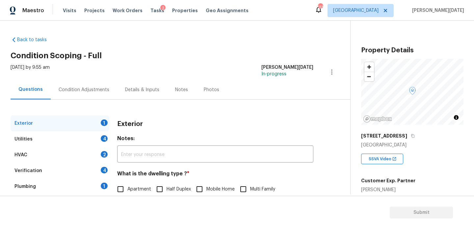
click at [78, 92] on div "Condition Adjustments" at bounding box center [84, 90] width 51 height 7
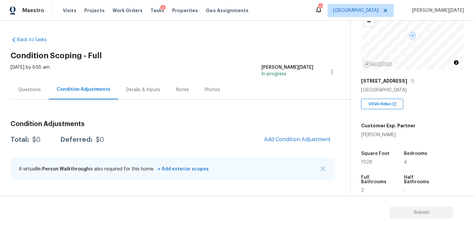
scroll to position [62, 0]
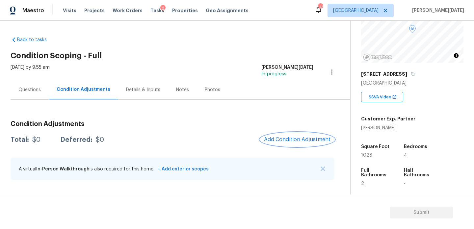
click at [305, 144] on button "Add Condition Adjustment" at bounding box center [297, 140] width 74 height 14
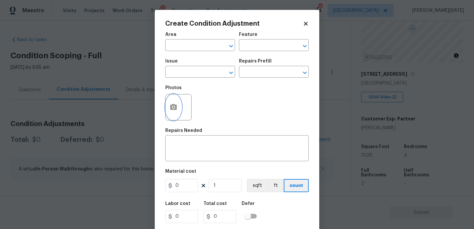
click at [178, 102] on button "button" at bounding box center [174, 107] width 16 height 26
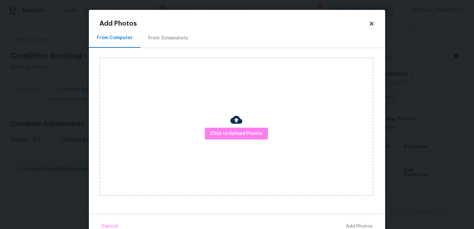
click at [176, 40] on div "From Screenshots" at bounding box center [168, 38] width 40 height 7
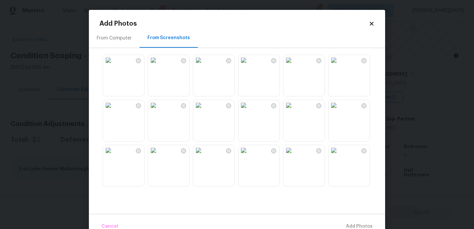
click at [111, 37] on div "From Computer" at bounding box center [114, 38] width 35 height 7
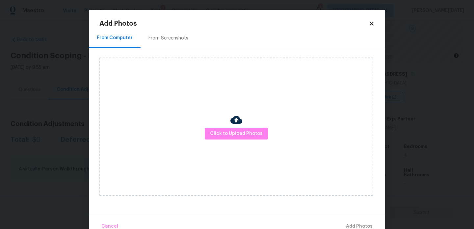
click at [227, 140] on div "Click to Upload Photos" at bounding box center [236, 127] width 274 height 138
click at [236, 136] on span "Click to Upload Photos" at bounding box center [236, 134] width 53 height 8
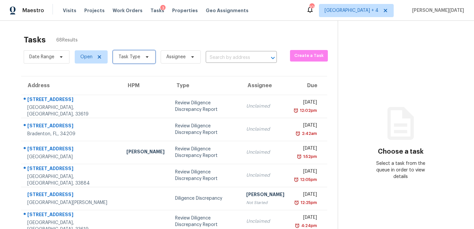
click at [132, 57] on span "Task Type" at bounding box center [130, 57] width 22 height 7
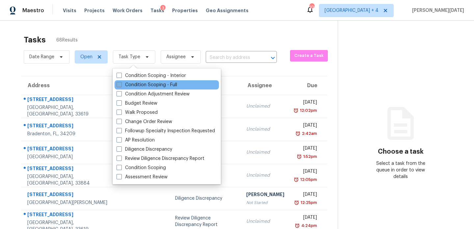
click at [126, 82] on label "Condition Scoping - Full" at bounding box center [147, 85] width 61 height 7
click at [121, 82] on input "Condition Scoping - Full" at bounding box center [119, 84] width 4 height 4
checkbox input "true"
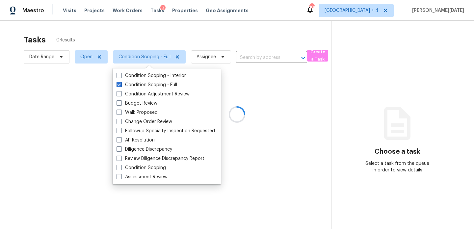
click at [194, 33] on div at bounding box center [237, 114] width 474 height 229
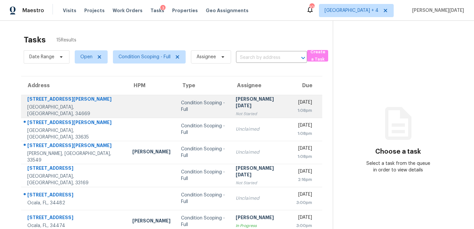
click at [246, 99] on div "[PERSON_NAME][DATE]" at bounding box center [261, 103] width 50 height 15
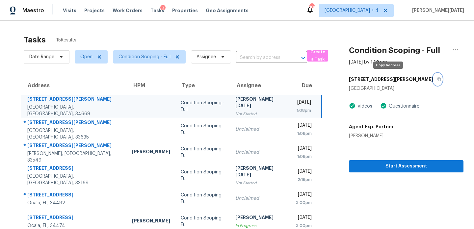
click at [437, 80] on icon "button" at bounding box center [439, 79] width 4 height 4
click at [254, 106] on td "[PERSON_NAME][DATE] Not Started" at bounding box center [260, 106] width 61 height 23
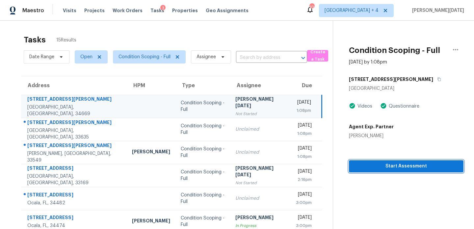
click at [374, 168] on span "Start Assessment" at bounding box center [406, 166] width 104 height 8
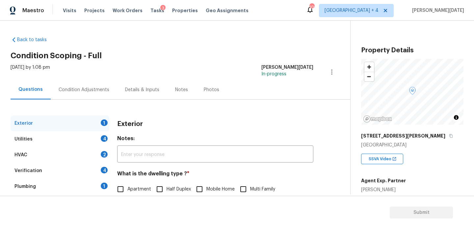
click at [83, 92] on div "Condition Adjustments" at bounding box center [84, 90] width 51 height 7
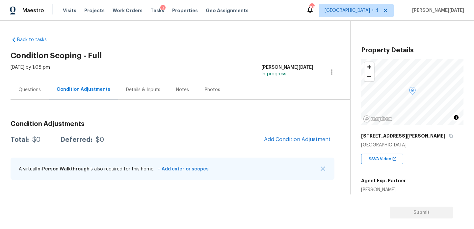
scroll to position [91, 0]
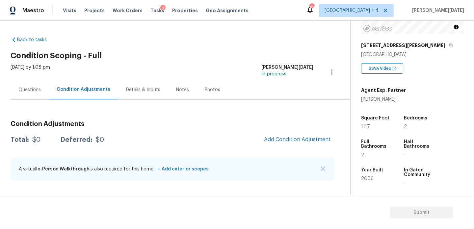
click at [367, 126] on span "1117" at bounding box center [365, 126] width 9 height 5
copy span "1117"
click at [279, 141] on span "Add Condition Adjustment" at bounding box center [297, 140] width 67 height 6
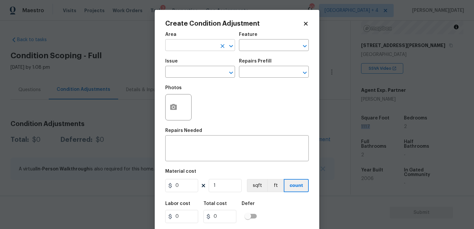
click at [183, 44] on input "text" at bounding box center [190, 46] width 51 height 10
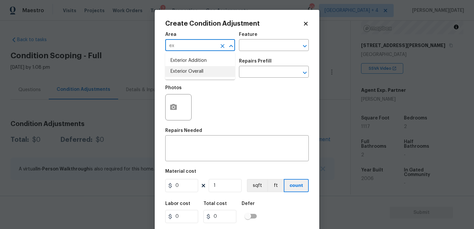
click at [188, 68] on li "Exterior Overall" at bounding box center [200, 71] width 70 height 11
type input "Exterior Overall"
click at [168, 123] on div "Photos" at bounding box center [179, 103] width 28 height 43
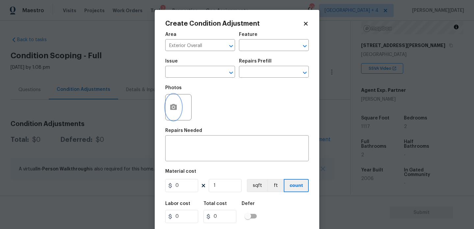
click at [174, 108] on circle "button" at bounding box center [174, 107] width 2 height 2
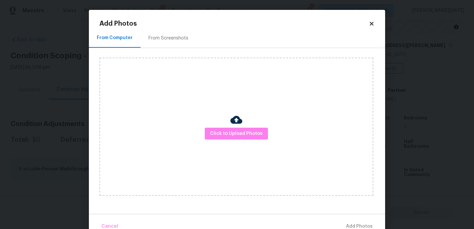
click at [173, 40] on div "From Screenshots" at bounding box center [168, 38] width 40 height 7
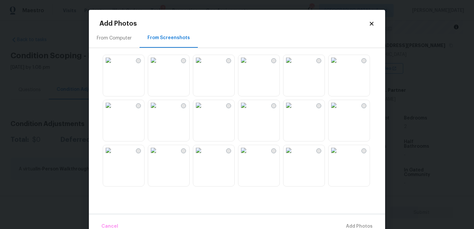
click at [204, 111] on img at bounding box center [198, 105] width 11 height 11
click at [249, 66] on img at bounding box center [243, 60] width 11 height 11
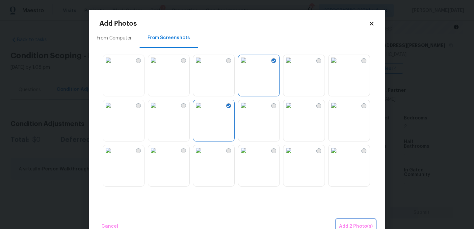
click at [359, 223] on span "Add 2 Photo(s)" at bounding box center [356, 227] width 34 height 8
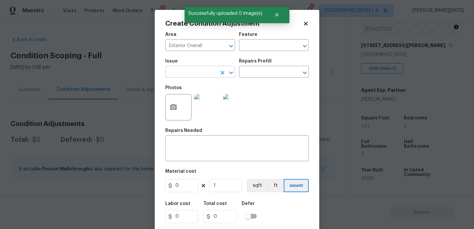
click at [188, 69] on input "text" at bounding box center [190, 72] width 51 height 10
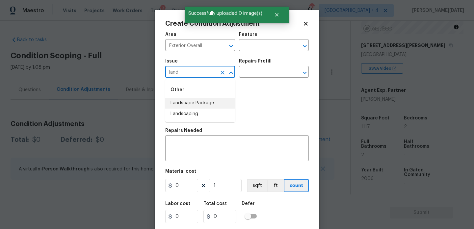
click at [188, 100] on li "Landscape Package" at bounding box center [200, 103] width 70 height 11
type input "Landscape Package"
click at [270, 55] on div "Issue Landscape Package ​ Repairs Prefill ​" at bounding box center [237, 68] width 144 height 27
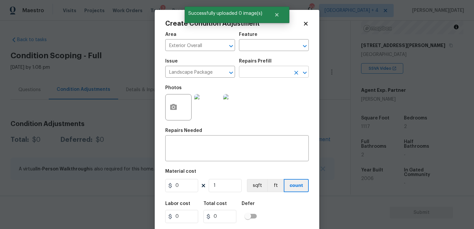
click at [266, 68] on input "text" at bounding box center [264, 72] width 51 height 10
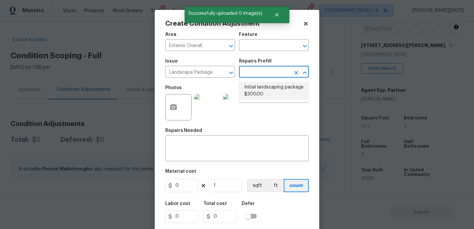
click at [267, 96] on li "Initial landscaping package $300.00" at bounding box center [274, 91] width 70 height 18
type input "Home Readiness Packages"
type textarea "Mowing of grass up to 6" in height. Mow, edge along driveways & sidewalks, trim…"
type input "300"
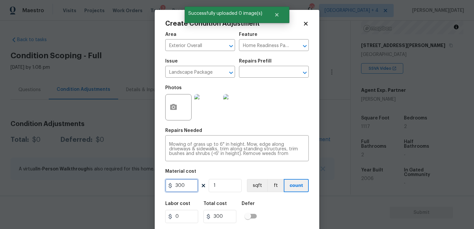
drag, startPoint x: 191, startPoint y: 184, endPoint x: 102, endPoint y: 184, distance: 88.9
click at [102, 184] on div "Create Condition Adjustment Area Exterior Overall ​ Feature Home Readiness Pack…" at bounding box center [237, 114] width 474 height 229
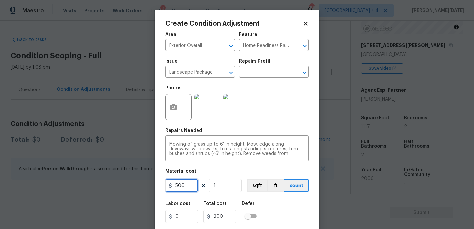
type input "500"
click at [254, 114] on div "Photos" at bounding box center [237, 103] width 144 height 43
type input "500"
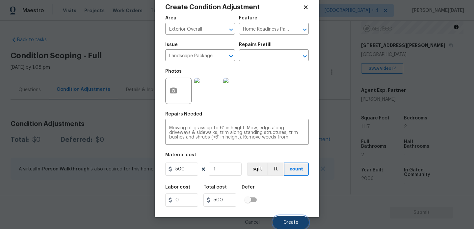
click at [290, 217] on button "Create" at bounding box center [291, 222] width 36 height 13
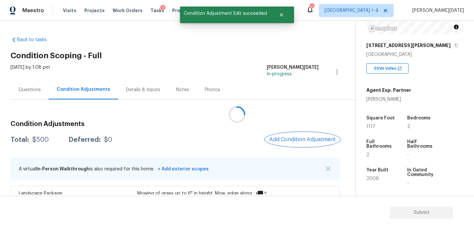
scroll to position [0, 0]
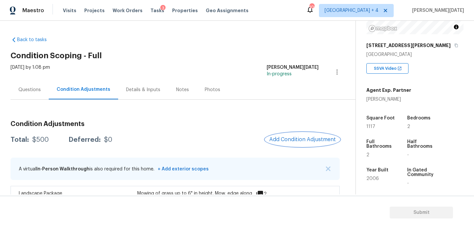
click at [291, 143] on button "Add Condition Adjustment" at bounding box center [302, 140] width 74 height 14
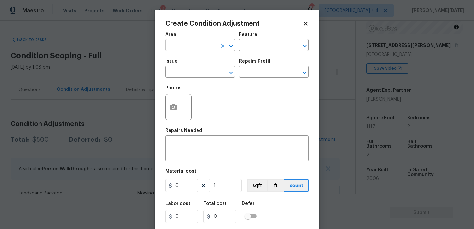
click at [183, 45] on input "text" at bounding box center [190, 46] width 51 height 10
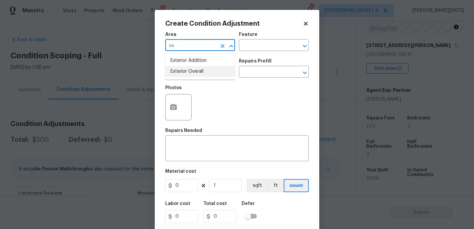
click at [189, 69] on li "Exterior Overall" at bounding box center [200, 71] width 70 height 11
type input "Exterior Overall"
click at [189, 69] on input "text" at bounding box center [190, 72] width 51 height 10
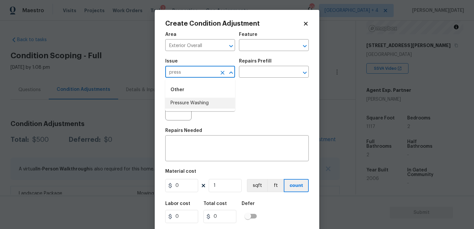
click at [194, 106] on li "Pressure Washing" at bounding box center [200, 103] width 70 height 11
type input "Pressure Washing"
click at [265, 77] on input "text" at bounding box center [264, 72] width 51 height 10
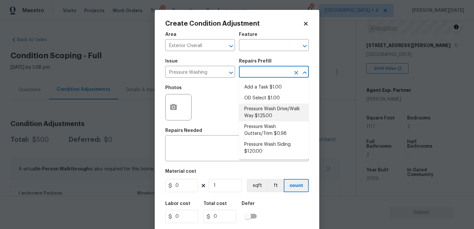
click at [265, 114] on li "Pressure Wash Drive/Walk Way $125.00" at bounding box center [274, 113] width 70 height 18
type input "Siding"
type textarea "Pressure wash the driveways/walkways as directed by the PM. Ensure that all deb…"
type input "125"
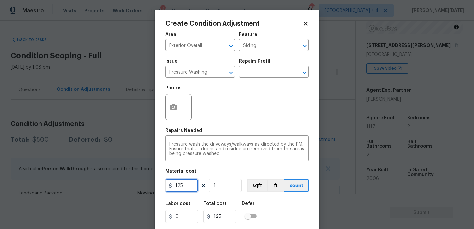
drag, startPoint x: 191, startPoint y: 186, endPoint x: 142, endPoint y: 186, distance: 49.7
click at [142, 186] on div "Create Condition Adjustment Area Exterior Overall ​ Feature Siding ​ Issue Pres…" at bounding box center [237, 114] width 474 height 229
type input "200"
click at [246, 120] on div "Photos" at bounding box center [237, 103] width 144 height 43
type input "200"
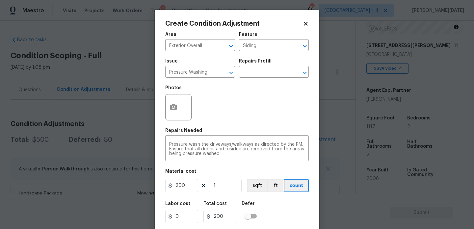
scroll to position [17, 0]
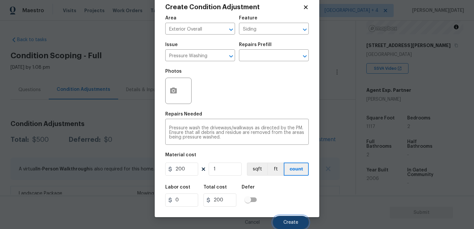
click at [284, 218] on button "Create" at bounding box center [291, 222] width 36 height 13
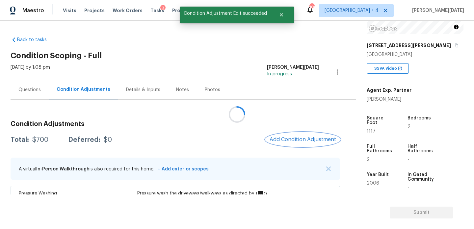
scroll to position [0, 0]
click at [372, 129] on span "1117" at bounding box center [371, 131] width 9 height 5
copy span "1117"
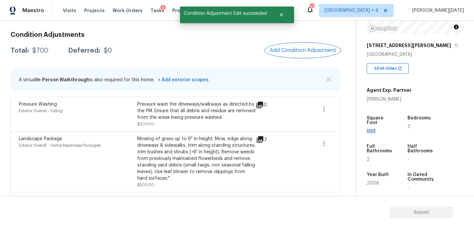
click at [290, 56] on button "Add Condition Adjustment" at bounding box center [303, 50] width 74 height 14
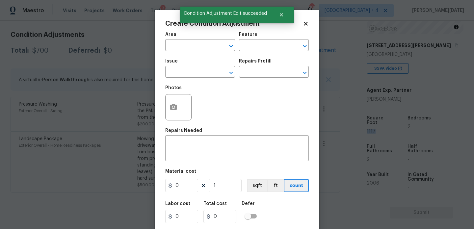
click at [290, 56] on div "Issue ​ Repairs Prefill ​" at bounding box center [237, 68] width 144 height 27
click at [170, 46] on input "text" at bounding box center [190, 46] width 51 height 10
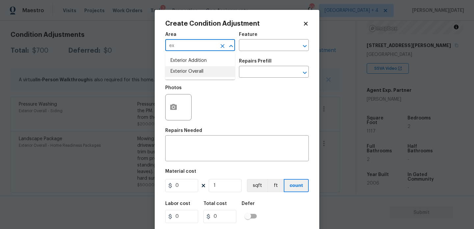
click at [188, 73] on li "Exterior Overall" at bounding box center [200, 71] width 70 height 11
type input "Exterior Overall"
click at [188, 73] on input "text" at bounding box center [190, 72] width 51 height 10
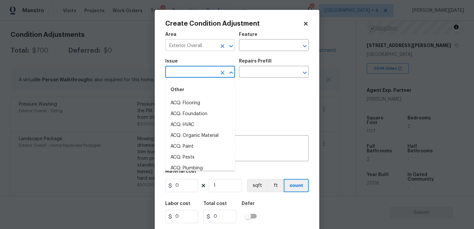
click at [220, 48] on icon "Clear" at bounding box center [222, 46] width 7 height 7
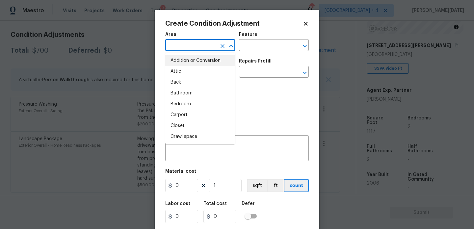
click at [188, 48] on input "text" at bounding box center [190, 46] width 51 height 10
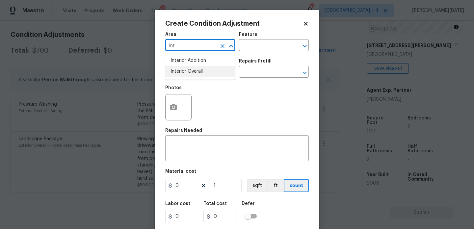
click at [189, 70] on li "Interior Overall" at bounding box center [200, 71] width 70 height 11
type input "Interior Overall"
click at [189, 70] on input "text" at bounding box center [190, 72] width 51 height 10
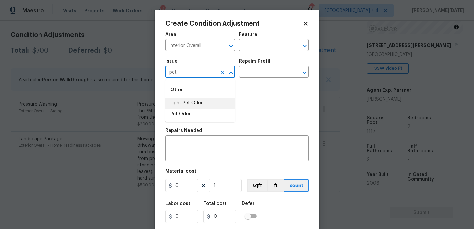
click at [194, 104] on li "Light Pet Odor" at bounding box center [200, 103] width 70 height 11
type input "Light Pet Odor"
click at [265, 75] on input "text" at bounding box center [264, 72] width 51 height 10
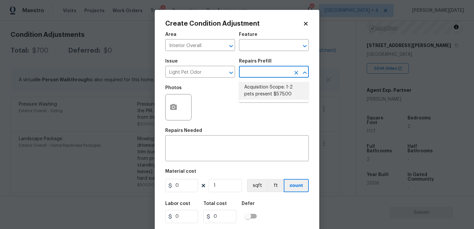
click at [265, 90] on li "Acquisition Scope: 1-2 pets present $575.00" at bounding box center [274, 91] width 70 height 18
type textarea "Acquisition Scope: 1-2 pets present"
type input "575"
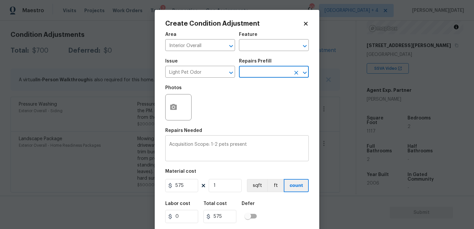
scroll to position [17, 0]
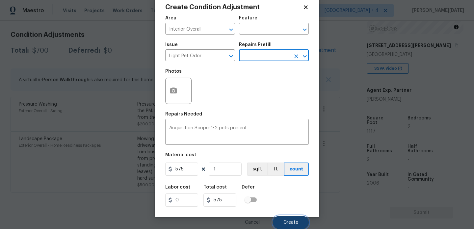
click at [285, 220] on span "Create" at bounding box center [290, 222] width 15 height 5
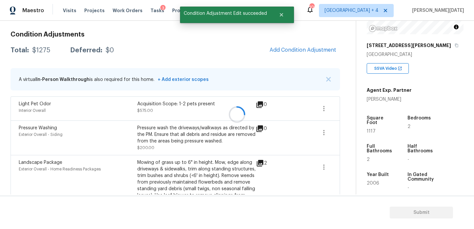
scroll to position [0, 0]
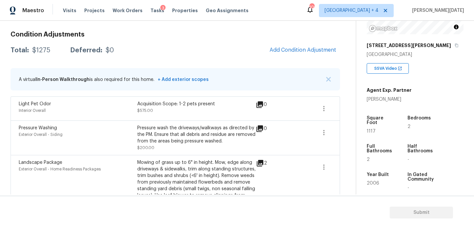
click at [369, 129] on span "1117" at bounding box center [371, 131] width 9 height 5
copy span "1117"
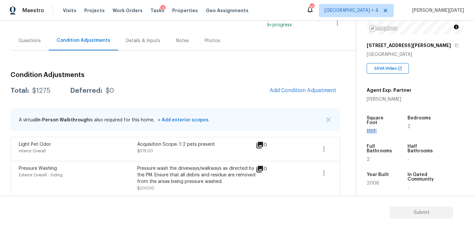
scroll to position [43, 0]
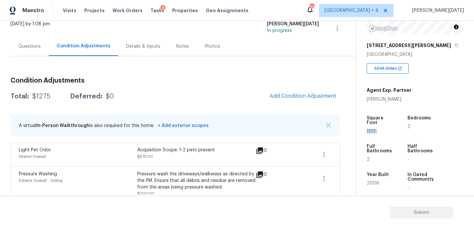
click at [279, 102] on span "Add Condition Adjustment" at bounding box center [303, 96] width 74 height 14
click at [295, 96] on span "Add Condition Adjustment" at bounding box center [303, 96] width 67 height 6
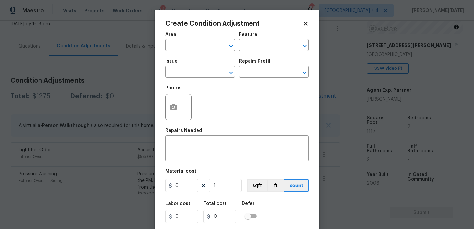
click at [155, 114] on div "Create Condition Adjustment Area ​ Feature ​ Issue ​ Repairs Prefill ​ Photos R…" at bounding box center [237, 122] width 165 height 224
click at [147, 113] on body "Maestro Visits Projects Work Orders Tasks 3 Properties Geo Assignments 100 Jack…" at bounding box center [237, 114] width 474 height 229
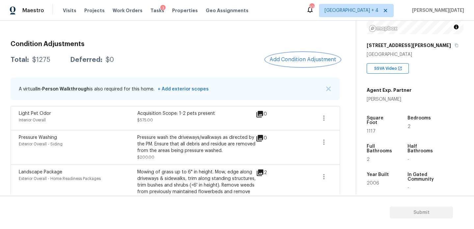
scroll to position [65, 0]
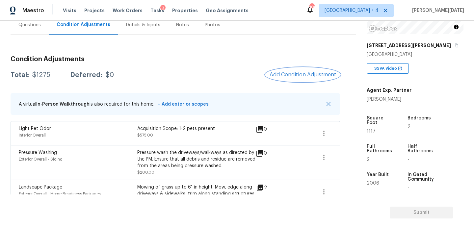
click at [296, 68] on button "Add Condition Adjustment" at bounding box center [303, 75] width 74 height 14
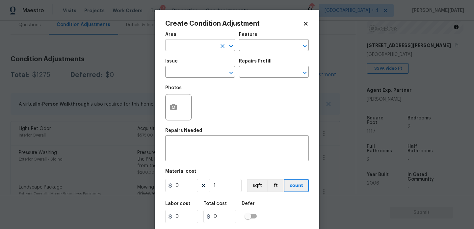
click at [184, 46] on input "text" at bounding box center [190, 46] width 51 height 10
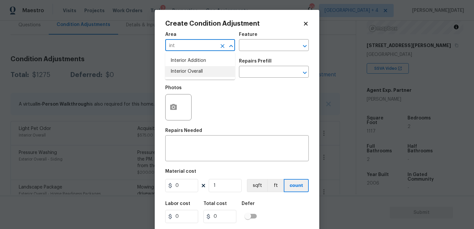
click at [194, 76] on li "Interior Overall" at bounding box center [200, 71] width 70 height 11
type input "Interior Overall"
click at [194, 76] on input "text" at bounding box center [190, 72] width 51 height 10
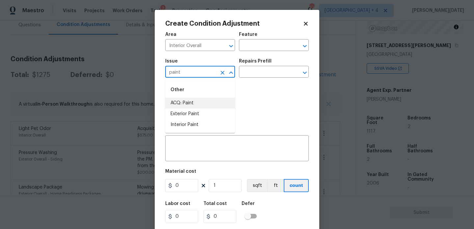
click at [199, 103] on li "ACQ: Paint" at bounding box center [200, 103] width 70 height 11
type input "ACQ: Paint"
click at [257, 75] on input "text" at bounding box center [264, 72] width 51 height 10
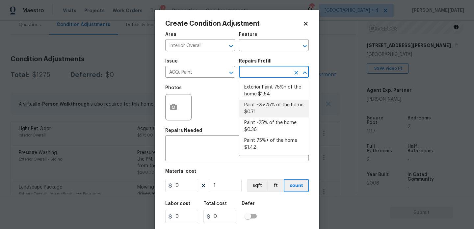
click at [267, 109] on li "Paint ~25-75% of the home $0.71" at bounding box center [274, 109] width 70 height 18
type input "Acquisition"
type textarea "Acquisition Scope: ~25 - 75% of the home needs interior paint"
type input "0.71"
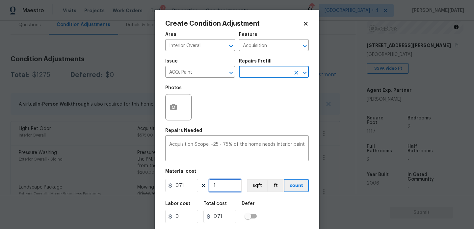
click at [225, 188] on input "1" at bounding box center [225, 185] width 33 height 13
type input "0"
paste input "1117"
type input "1117"
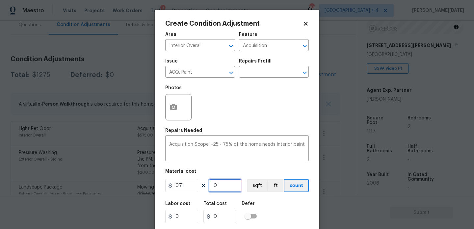
type input "793.07"
type input "1117"
click at [169, 119] on div at bounding box center [178, 107] width 26 height 26
click at [173, 105] on icon "button" at bounding box center [173, 107] width 7 height 6
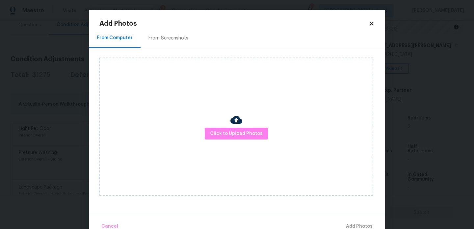
click at [167, 38] on div "From Screenshots" at bounding box center [168, 38] width 40 height 7
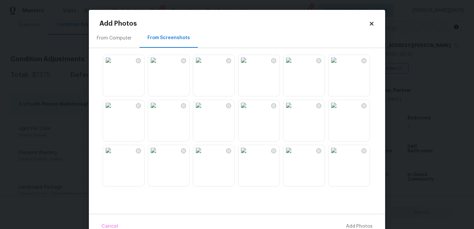
click at [159, 111] on img at bounding box center [153, 105] width 11 height 11
click at [114, 111] on img at bounding box center [108, 105] width 11 height 11
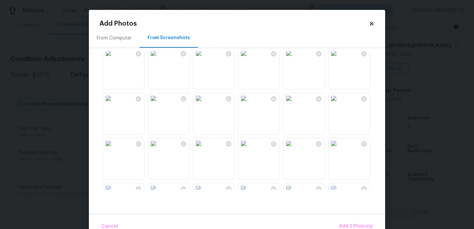
scroll to position [78, 0]
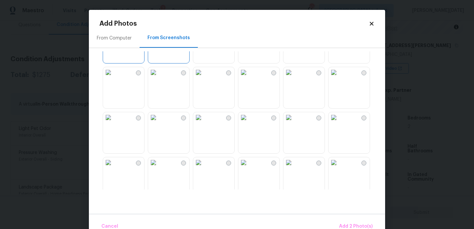
click at [159, 78] on img at bounding box center [153, 72] width 11 height 11
click at [114, 123] on img at bounding box center [108, 117] width 11 height 11
click at [249, 123] on img at bounding box center [243, 117] width 11 height 11
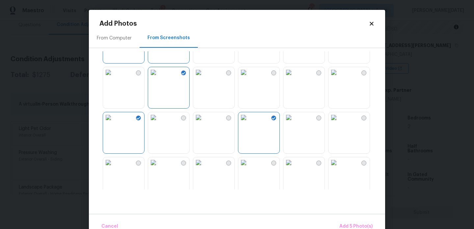
click at [339, 78] on img at bounding box center [334, 72] width 11 height 11
click at [294, 78] on img at bounding box center [288, 72] width 11 height 11
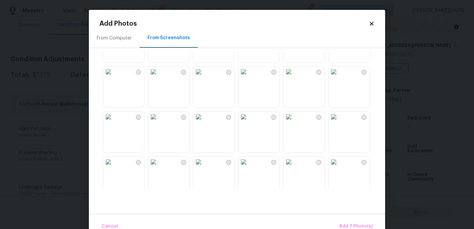
scroll to position [217, 0]
click at [249, 74] on img at bounding box center [243, 69] width 11 height 11
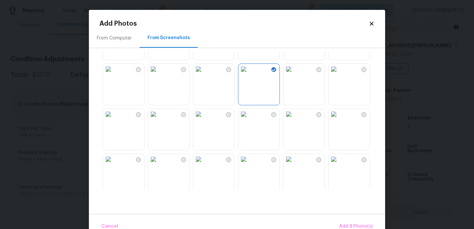
click at [204, 74] on img at bounding box center [198, 69] width 11 height 11
click at [159, 120] on img at bounding box center [153, 114] width 11 height 11
click at [204, 120] on img at bounding box center [198, 114] width 11 height 11
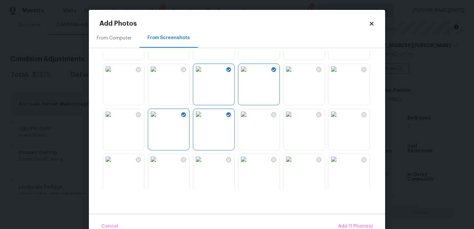
click at [159, 74] on img at bounding box center [153, 69] width 11 height 11
click at [114, 74] on img at bounding box center [108, 69] width 11 height 11
click at [114, 120] on img at bounding box center [108, 114] width 11 height 11
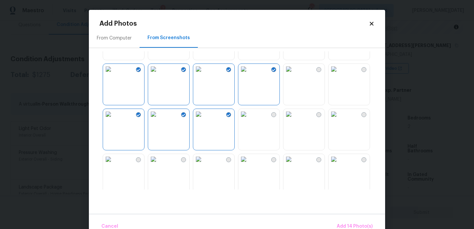
scroll to position [629, 0]
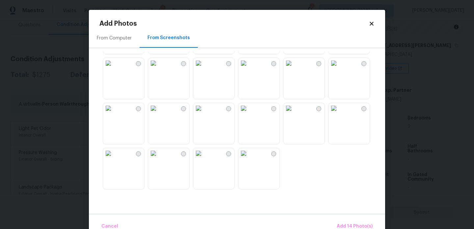
click at [204, 68] on img at bounding box center [198, 63] width 11 height 11
click at [204, 111] on img at bounding box center [198, 108] width 11 height 11
click at [204, 159] on img at bounding box center [198, 153] width 11 height 11
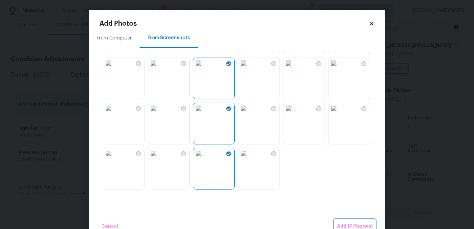
click at [362, 224] on span "Add 17 Photo(s)" at bounding box center [355, 227] width 36 height 8
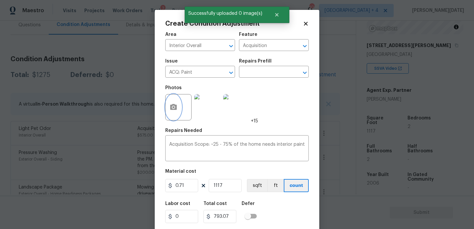
scroll to position [17, 0]
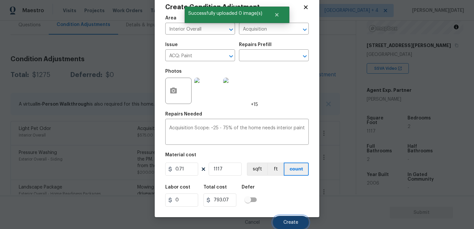
click at [289, 222] on span "Create" at bounding box center [290, 222] width 15 height 5
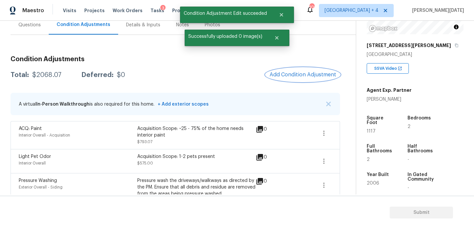
scroll to position [0, 0]
click at [298, 76] on span "Add Condition Adjustment" at bounding box center [304, 75] width 67 height 6
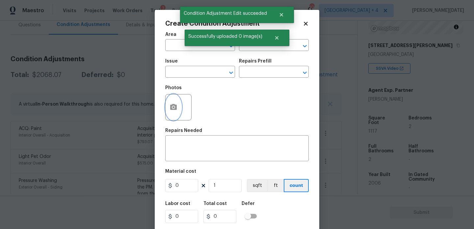
click at [178, 111] on button "button" at bounding box center [174, 107] width 16 height 26
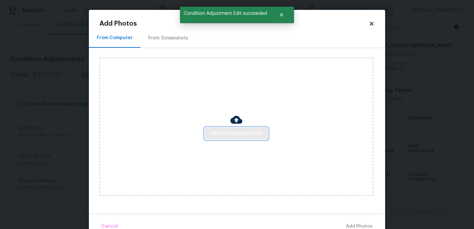
click at [238, 133] on span "Click to Upload Photos" at bounding box center [236, 134] width 53 height 8
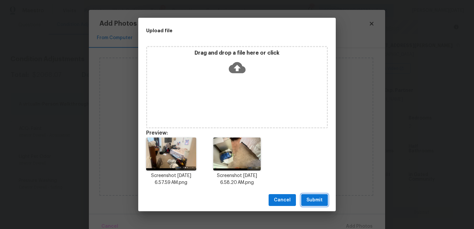
click at [312, 203] on span "Submit" at bounding box center [315, 200] width 16 height 8
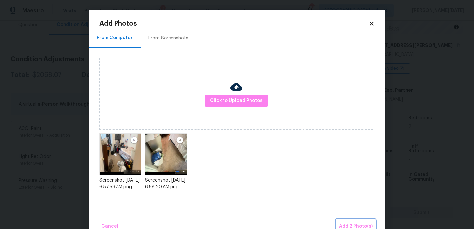
click at [347, 223] on span "Add 2 Photo(s)" at bounding box center [356, 227] width 34 height 8
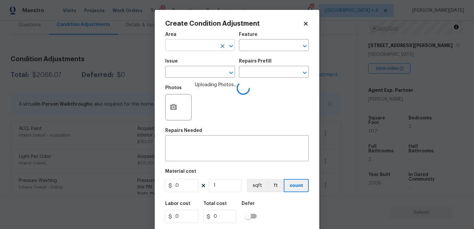
click at [172, 45] on input "text" at bounding box center [190, 46] width 51 height 10
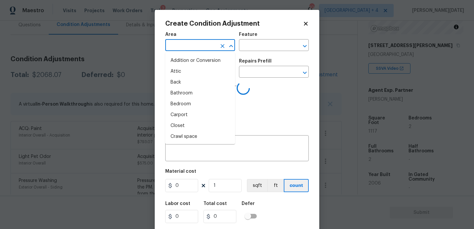
click at [172, 45] on input "text" at bounding box center [190, 46] width 51 height 10
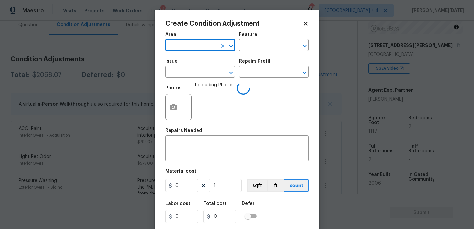
click at [172, 45] on input "text" at bounding box center [190, 46] width 51 height 10
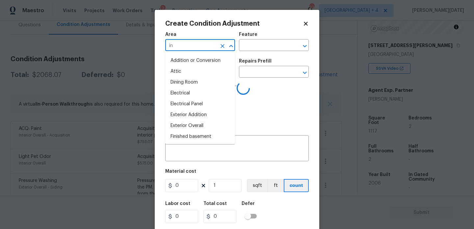
type input "int"
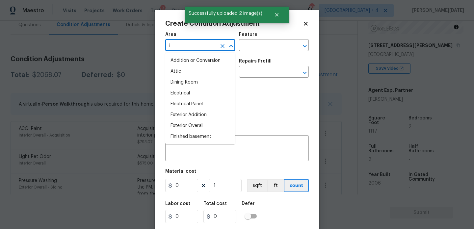
type input "in"
type input "t"
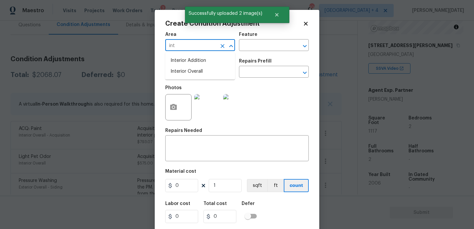
click at [182, 71] on li "Interior Overall" at bounding box center [200, 71] width 70 height 11
type input "Interior Overall"
click at [182, 71] on input "text" at bounding box center [190, 72] width 51 height 10
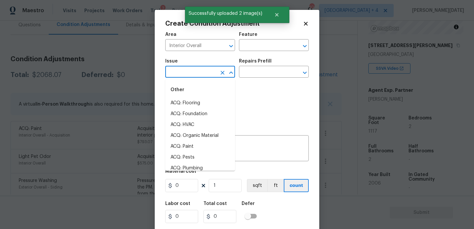
click at [182, 71] on input "text" at bounding box center [190, 72] width 51 height 10
click at [191, 126] on li "Flooring General" at bounding box center [200, 125] width 70 height 11
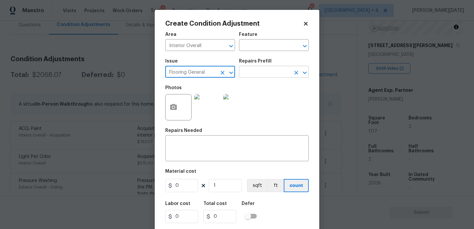
type input "Flooring General"
click at [260, 74] on input "text" at bounding box center [264, 72] width 51 height 10
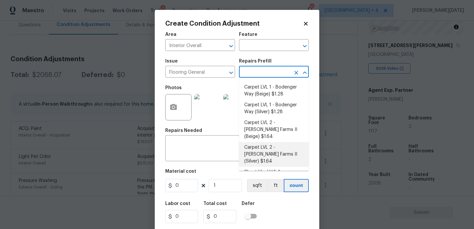
click at [276, 142] on li "Carpet LVL 2 - Abshire Farms II (Silver) $1.64" at bounding box center [274, 154] width 70 height 25
type input "Overall Flooring"
type textarea "Install new carpet ([PERSON_NAME] Farms II - 929 Thin Ice) at all previously ca…"
type input "1.64"
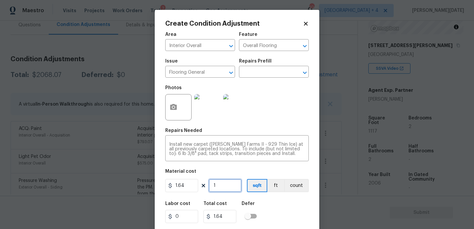
click at [223, 186] on input "1" at bounding box center [225, 185] width 33 height 13
type input "0"
type input "8"
type input "13.12"
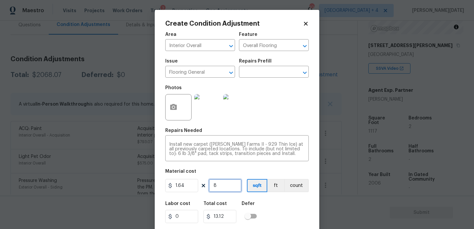
type input "80"
type input "131.2"
type input "800"
type input "1312"
drag, startPoint x: 228, startPoint y: 185, endPoint x: 159, endPoint y: 176, distance: 69.4
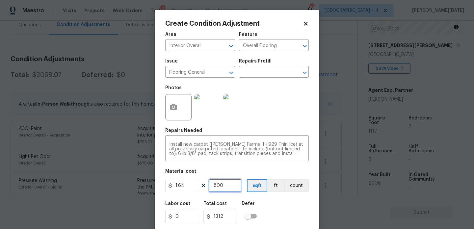
click at [159, 176] on div "Create Condition Adjustment Area Interior Overall ​ Feature Overall Flooring ​ …" at bounding box center [237, 122] width 165 height 224
type input "0"
type input "9"
type input "14.76"
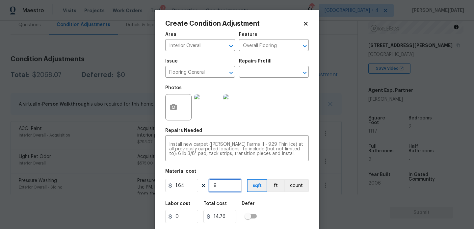
type input "90"
type input "147.6"
type input "900"
type input "1476"
type input "900"
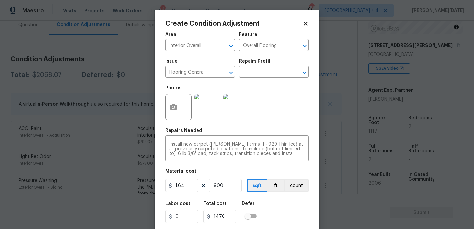
click at [260, 120] on div "Photos" at bounding box center [237, 103] width 144 height 43
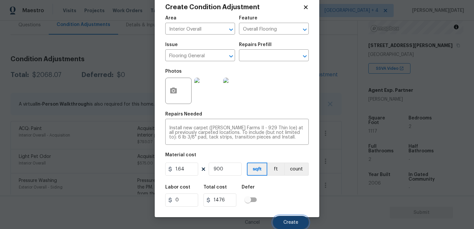
click at [289, 222] on span "Create" at bounding box center [290, 222] width 15 height 5
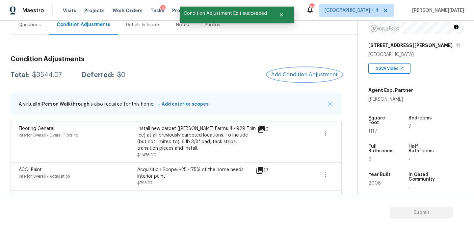
scroll to position [0, 0]
click at [323, 137] on icon "button" at bounding box center [326, 133] width 8 height 8
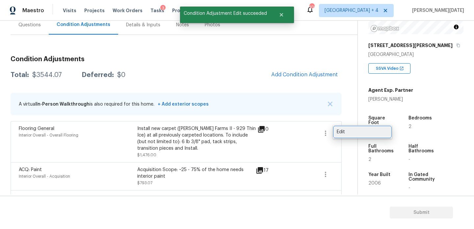
click at [348, 134] on div "Edit" at bounding box center [362, 132] width 51 height 7
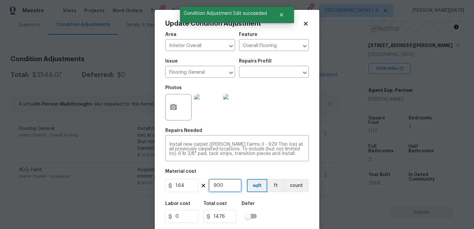
drag, startPoint x: 212, startPoint y: 186, endPoint x: 150, endPoint y: 180, distance: 62.4
click at [152, 184] on div "Update Condition Adjustment Area Interior Overall ​ Feature Overall Flooring ​ …" at bounding box center [237, 114] width 474 height 229
type input "8"
type input "13.12"
type input "80"
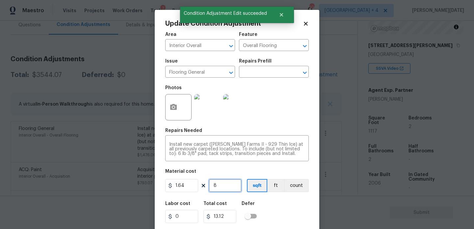
type input "131.2"
type input "800"
type input "1312"
type input "800"
click at [266, 107] on div "Photos" at bounding box center [237, 103] width 144 height 43
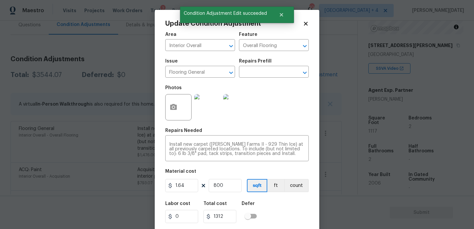
scroll to position [17, 0]
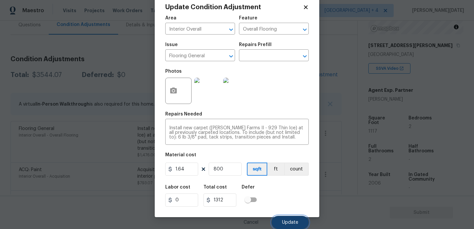
click at [289, 218] on button "Update" at bounding box center [290, 222] width 37 height 13
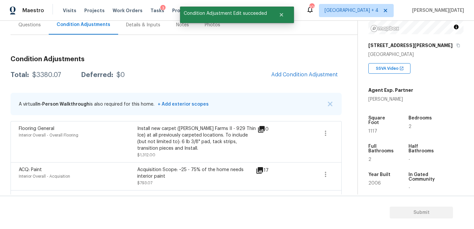
scroll to position [0, 0]
click at [296, 73] on span "Add Condition Adjustment" at bounding box center [304, 75] width 67 height 6
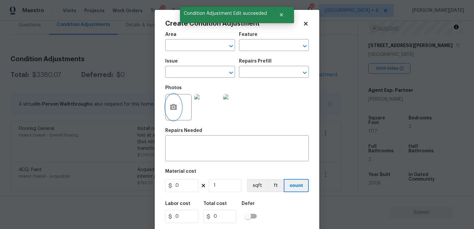
click at [172, 103] on icon "button" at bounding box center [174, 107] width 8 height 8
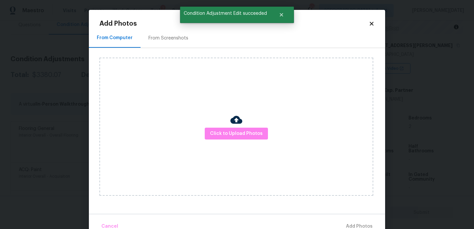
click at [233, 126] on div at bounding box center [236, 121] width 12 height 14
click at [234, 129] on button "Click to Upload Photos" at bounding box center [236, 134] width 63 height 12
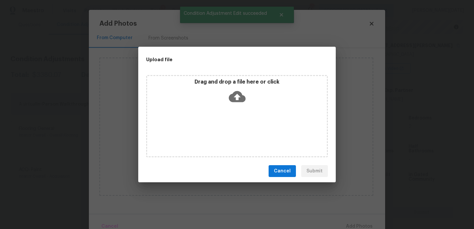
click at [236, 131] on div "Drag and drop a file here or click" at bounding box center [237, 116] width 182 height 82
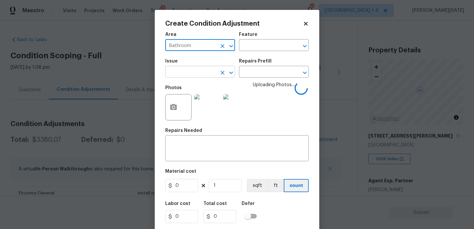
type input "Bathroom"
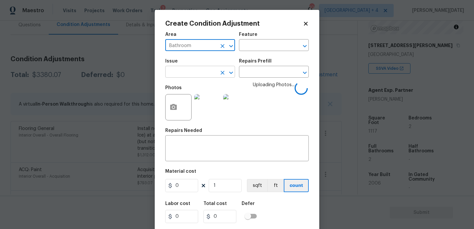
click at [187, 69] on input "text" at bounding box center [190, 72] width 51 height 10
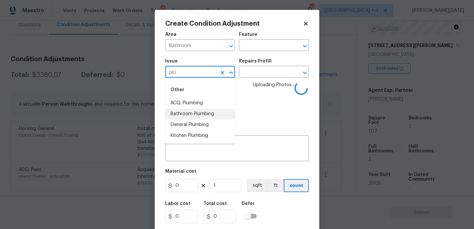
click at [187, 109] on li "Bathroom Plumbing" at bounding box center [200, 114] width 70 height 11
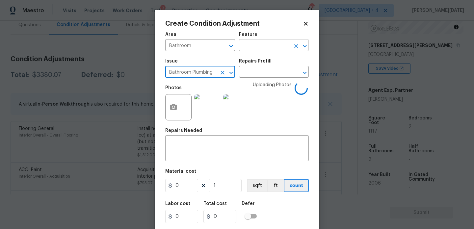
type input "Bathroom Plumbing"
click at [257, 47] on input "text" at bounding box center [264, 46] width 51 height 10
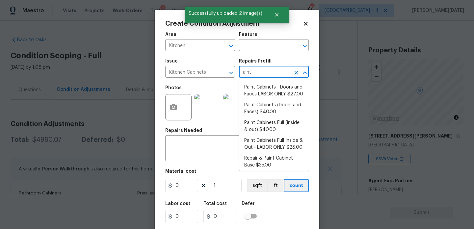
scroll to position [91, 0]
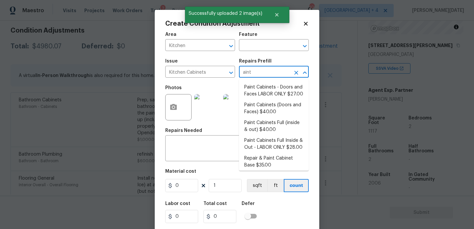
type input "ain"
type input "paint"
click at [260, 97] on li "Paint Cabinets - Doors and Faces LABOR ONLY $27.00" at bounding box center [274, 91] width 70 height 18
type input "Cabinets"
type input "27"
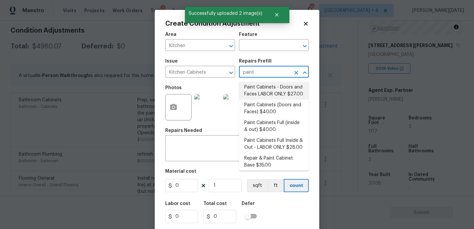
type input "27"
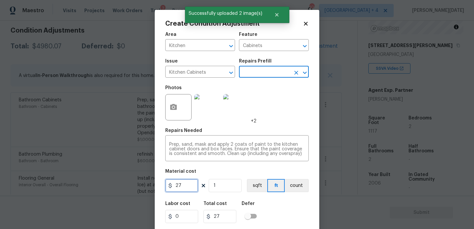
drag, startPoint x: 182, startPoint y: 183, endPoint x: 138, endPoint y: 182, distance: 44.5
click at [138, 182] on div "Create Condition Adjustment Area Kitchen ​ Feature Cabinets ​ Issue Kitchen Cab…" at bounding box center [237, 114] width 474 height 229
type input "1200"
click at [272, 116] on div "Photos +2" at bounding box center [237, 103] width 144 height 43
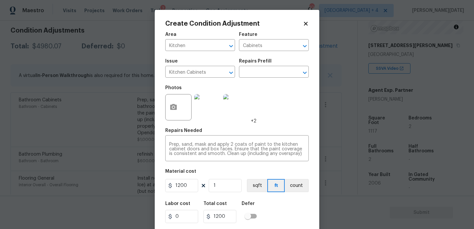
scroll to position [17, 0]
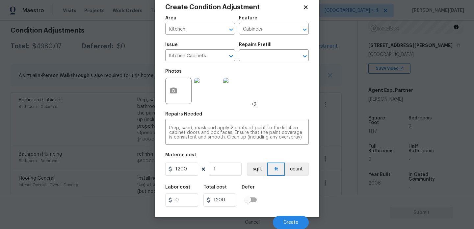
click at [287, 212] on div "Cancel Create" at bounding box center [237, 220] width 144 height 18
click at [287, 223] on span "Create" at bounding box center [290, 222] width 15 height 5
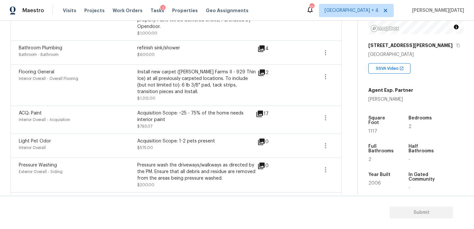
scroll to position [316, 0]
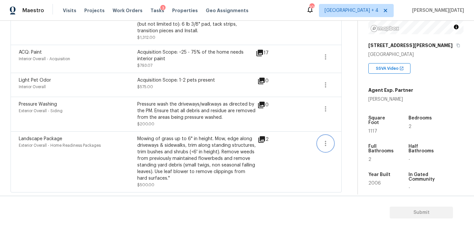
click at [329, 145] on button "button" at bounding box center [326, 144] width 16 height 16
click at [358, 141] on div "Edit" at bounding box center [362, 142] width 51 height 7
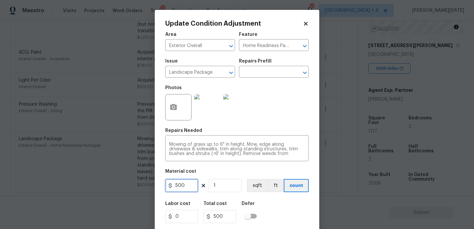
drag, startPoint x: 190, startPoint y: 185, endPoint x: 123, endPoint y: 184, distance: 66.8
click at [124, 185] on div "Update Condition Adjustment Area Exterior Overall ​ Feature Home Readiness Pack…" at bounding box center [237, 114] width 474 height 229
type input "300"
click at [270, 123] on div "Photos" at bounding box center [237, 103] width 144 height 43
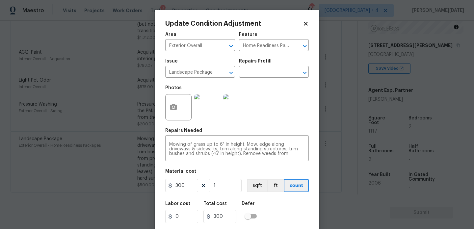
scroll to position [17, 0]
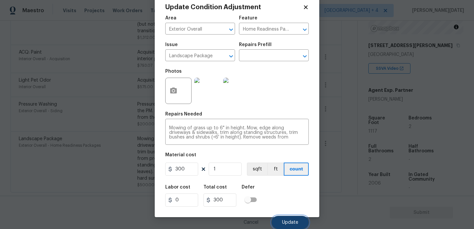
click at [294, 223] on span "Update" at bounding box center [290, 222] width 16 height 5
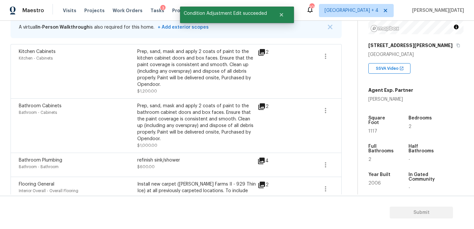
scroll to position [0, 0]
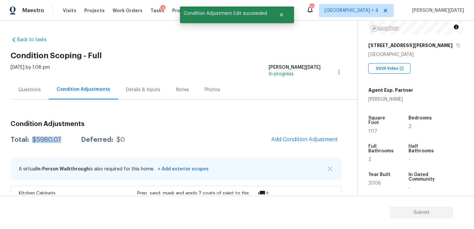
drag, startPoint x: 33, startPoint y: 141, endPoint x: 60, endPoint y: 141, distance: 26.7
click at [60, 141] on div "$5980.07" at bounding box center [46, 140] width 29 height 7
copy div "$5980.07"
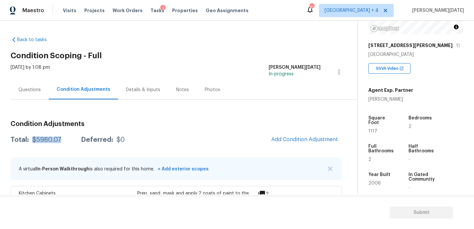
click at [27, 99] on div "Questions" at bounding box center [30, 89] width 38 height 19
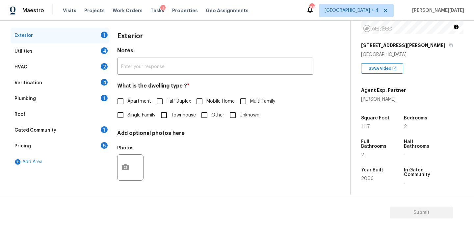
click at [106, 120] on div "Roof" at bounding box center [60, 115] width 99 height 16
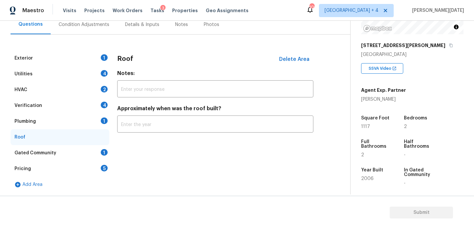
click at [100, 58] on div "Exterior 1" at bounding box center [60, 58] width 99 height 16
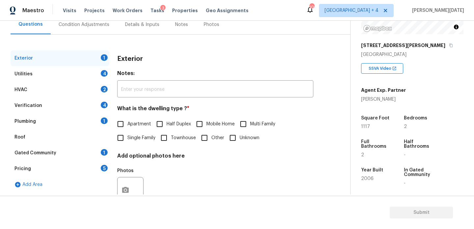
scroll to position [88, 0]
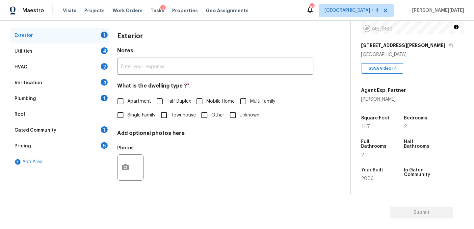
click at [126, 116] on input "Single Family" at bounding box center [121, 115] width 14 height 14
checkbox input "true"
click at [94, 51] on div "Utilities 4" at bounding box center [60, 51] width 99 height 16
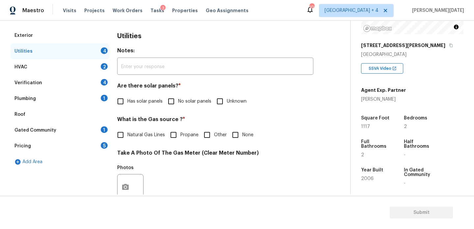
click at [178, 104] on span "No solar panels" at bounding box center [194, 101] width 33 height 7
click at [178, 104] on input "No solar panels" at bounding box center [171, 101] width 14 height 14
checkbox input "true"
click at [245, 137] on span "None" at bounding box center [247, 135] width 11 height 7
click at [242, 137] on input "None" at bounding box center [235, 135] width 14 height 14
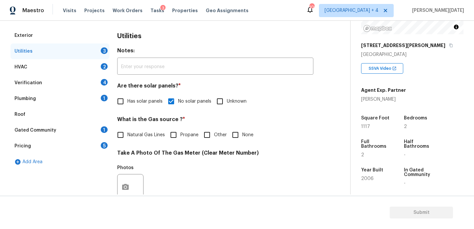
checkbox input "true"
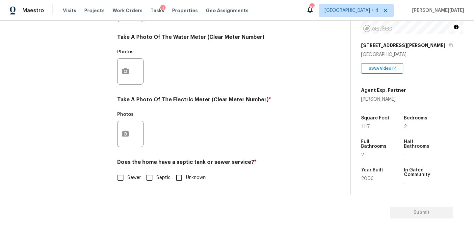
scroll to position [266, 0]
click at [124, 143] on button "button" at bounding box center [126, 134] width 16 height 26
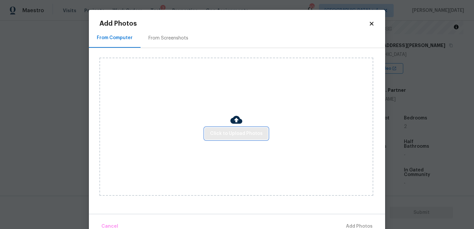
click at [257, 133] on span "Click to Upload Photos" at bounding box center [236, 134] width 53 height 8
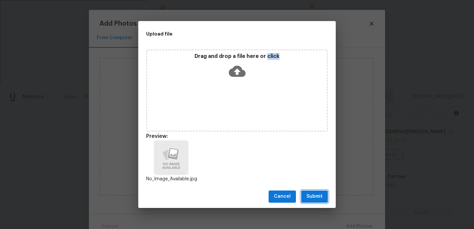
click at [314, 198] on span "Submit" at bounding box center [315, 197] width 16 height 8
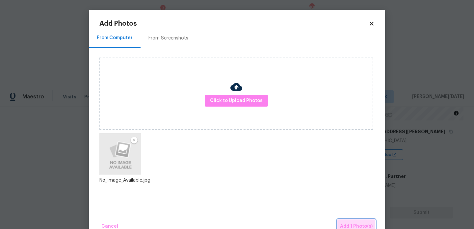
click at [350, 222] on button "Add 1 Photo(s)" at bounding box center [356, 227] width 38 height 14
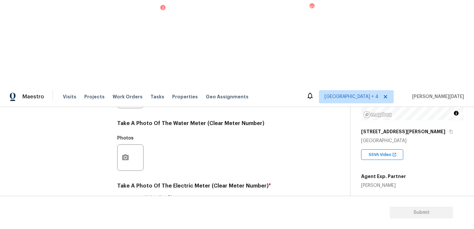
checkbox input "true"
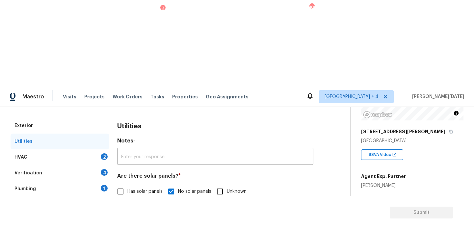
scroll to position [77, 0]
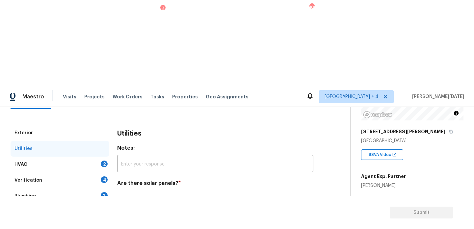
click at [100, 157] on div "HVAC 2" at bounding box center [60, 165] width 99 height 16
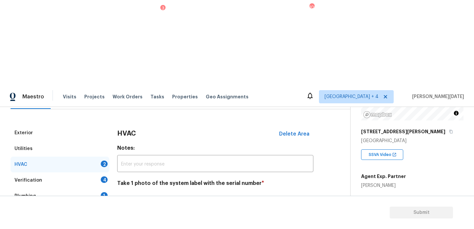
click at [124, 214] on icon "button" at bounding box center [125, 218] width 8 height 8
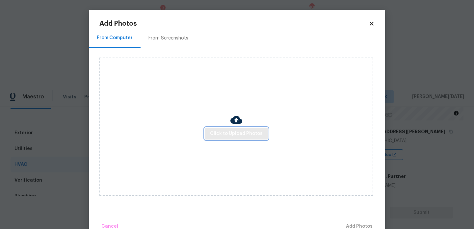
click at [234, 134] on span "Click to Upload Photos" at bounding box center [236, 134] width 53 height 8
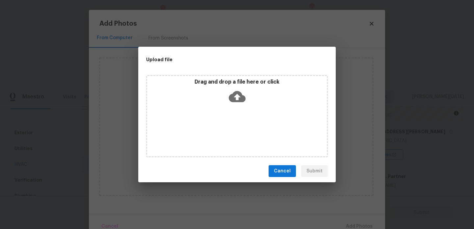
click at [234, 134] on div "Drag and drop a file here or click" at bounding box center [237, 116] width 182 height 82
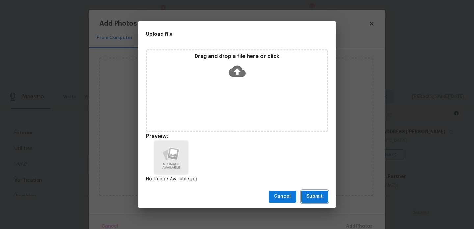
click at [319, 193] on span "Submit" at bounding box center [315, 197] width 16 height 8
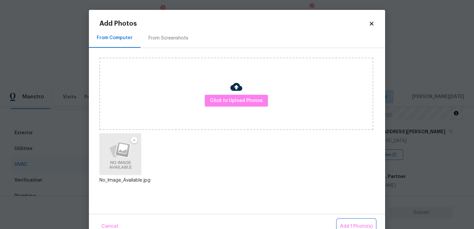
click at [352, 222] on button "Add 1 Photo(s)" at bounding box center [356, 227] width 38 height 14
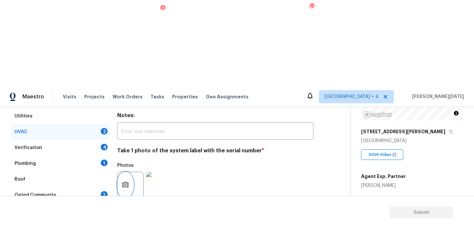
scroll to position [110, 0]
checkbox input "true"
click at [110, 93] on div "Exterior Utilities HVAC Verification 4 Plumbing 1 Roof Gated Community 1 Pricin…" at bounding box center [173, 186] width 324 height 186
click at [104, 144] on div "4" at bounding box center [104, 147] width 7 height 7
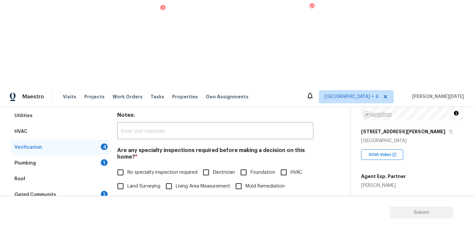
click at [128, 169] on span "No specialty inspection required" at bounding box center [162, 172] width 70 height 7
click at [127, 166] on input "No specialty inspection required" at bounding box center [121, 173] width 14 height 14
checkbox input "true"
click at [155, 169] on div "Verification Notes: ​ Are any specialty inspections required before making a de…" at bounding box center [215, 221] width 196 height 258
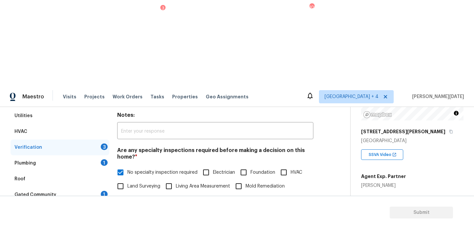
checkbox input "true"
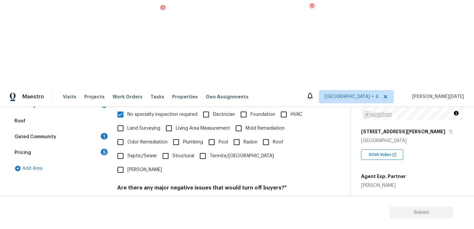
scroll to position [167, 0]
checkbox input "true"
click at [143, 187] on div "Verification Notes: ​ Are any specialty inspections required before making a de…" at bounding box center [215, 164] width 196 height 258
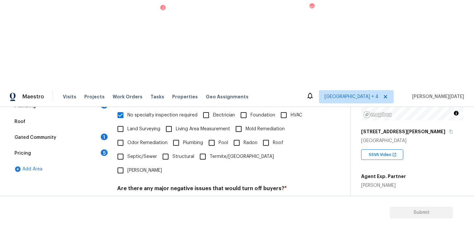
checkbox input "true"
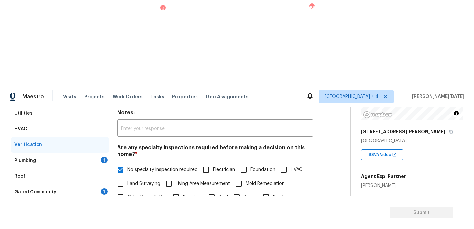
click at [102, 153] on div "Plumbing 1" at bounding box center [60, 161] width 99 height 16
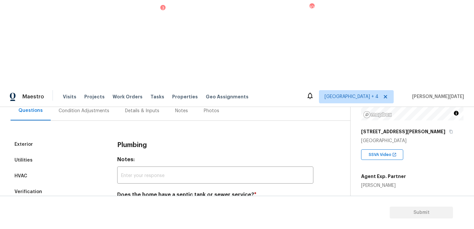
scroll to position [65, 0]
click at [112, 137] on div "Exterior Utilities HVAC Verification Plumbing 1 Roof Gated Community 1 Pricing …" at bounding box center [173, 208] width 324 height 142
click at [124, 203] on input "Sewer" at bounding box center [121, 210] width 14 height 14
checkbox input "true"
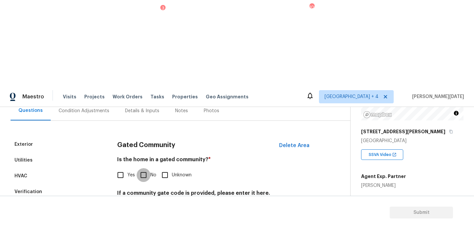
click at [148, 168] on input "No" at bounding box center [144, 175] width 14 height 14
checkbox input "true"
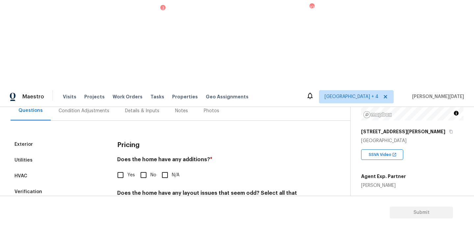
click at [144, 168] on input "No" at bounding box center [144, 175] width 14 height 14
checkbox input "true"
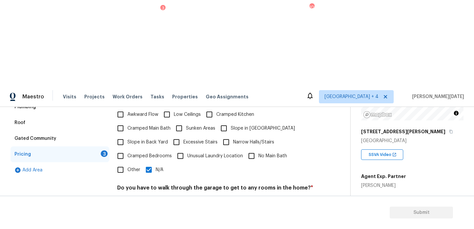
click at [155, 197] on label "No" at bounding box center [147, 204] width 20 height 14
click at [150, 197] on input "No" at bounding box center [144, 204] width 14 height 14
checkbox input "true"
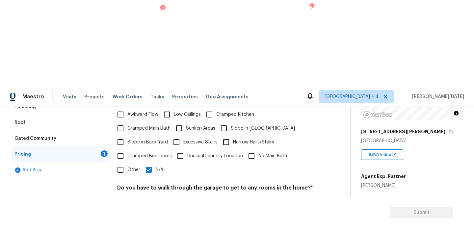
checkbox input "true"
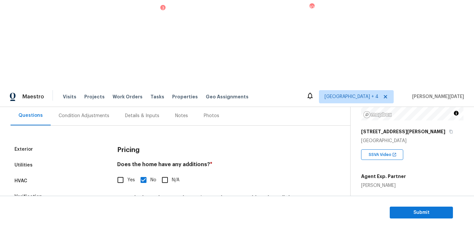
scroll to position [0, 0]
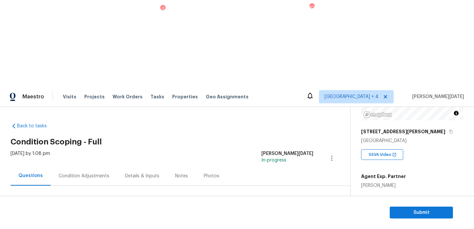
click at [72, 166] on div "Condition Adjustments" at bounding box center [84, 175] width 67 height 19
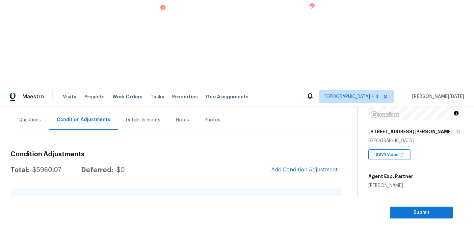
scroll to position [88, 0]
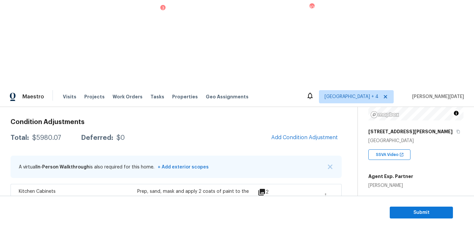
click at [372, 215] on span "1117" at bounding box center [372, 217] width 9 height 5
copy span "1117"
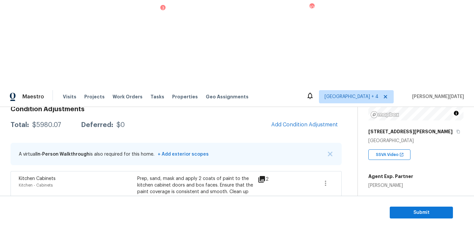
scroll to position [88, 0]
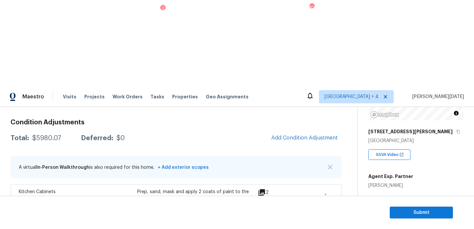
click at [313, 131] on button "Add Condition Adjustment" at bounding box center [304, 138] width 74 height 14
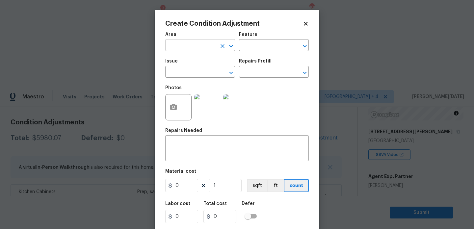
click at [177, 47] on input "text" at bounding box center [190, 46] width 51 height 10
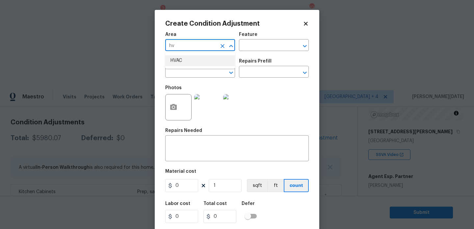
click at [176, 59] on li "HVAC" at bounding box center [200, 60] width 70 height 11
type input "HVAC"
click at [176, 71] on input "text" at bounding box center [190, 72] width 51 height 10
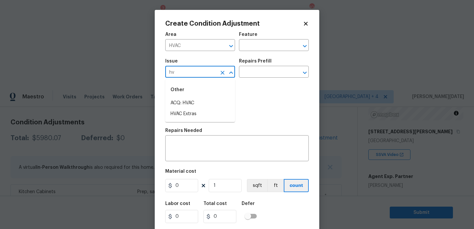
click at [185, 101] on li "ACQ: HVAC" at bounding box center [200, 103] width 70 height 11
type input "ACQ: HVAC"
click at [256, 73] on input "text" at bounding box center [264, 72] width 51 height 10
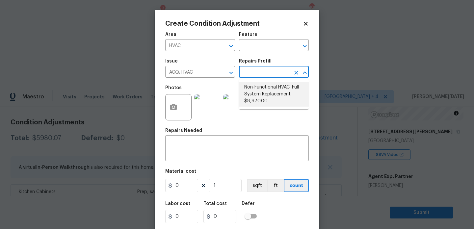
click at [266, 92] on li "Non-Functional HVAC. Full System Replacement $8,970.00" at bounding box center [274, 94] width 70 height 25
type input "Acquisition"
type textarea "Acquisition Scope: Full System Replacement"
type input "8970"
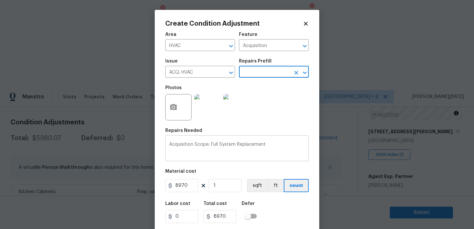
scroll to position [17, 0]
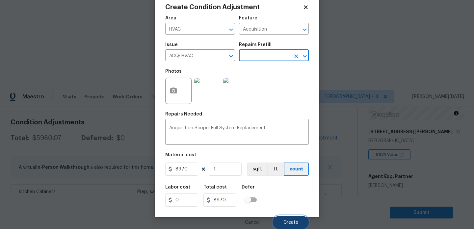
click at [281, 221] on button "Create" at bounding box center [291, 222] width 36 height 13
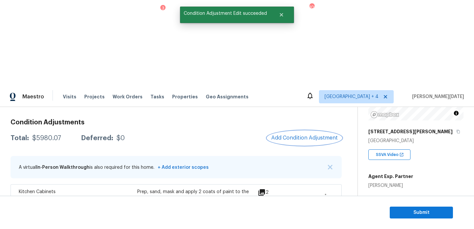
scroll to position [0, 0]
click at [300, 135] on span "Add Condition Adjustment" at bounding box center [304, 138] width 67 height 6
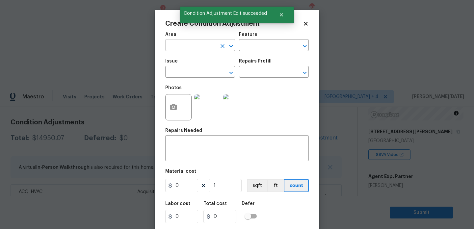
click at [173, 45] on input "text" at bounding box center [190, 46] width 51 height 10
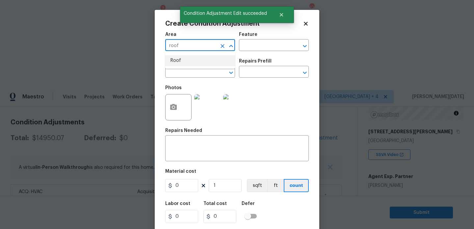
click at [175, 65] on li "Roof" at bounding box center [200, 60] width 70 height 11
type input "Roof"
click at [175, 69] on input "text" at bounding box center [190, 72] width 51 height 10
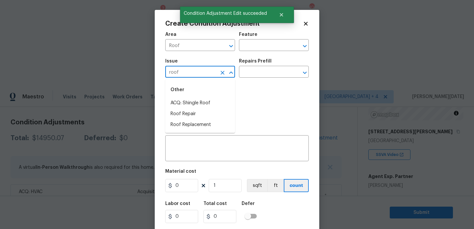
click at [182, 96] on div "Other" at bounding box center [200, 90] width 70 height 16
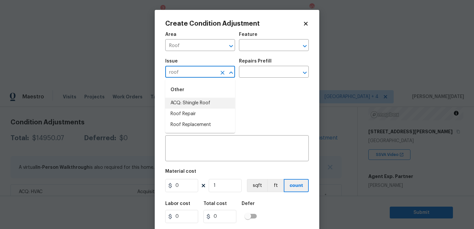
click at [187, 101] on li "ACQ: Shingle Roof" at bounding box center [200, 103] width 70 height 11
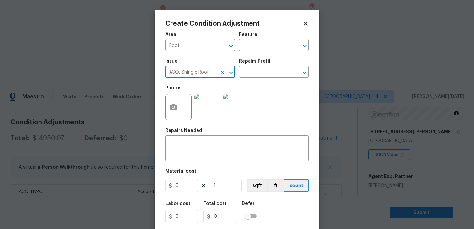
type input "ACQ: Shingle Roof"
click at [266, 66] on div "Repairs Prefill" at bounding box center [274, 63] width 70 height 9
click at [264, 76] on input "text" at bounding box center [264, 72] width 51 height 10
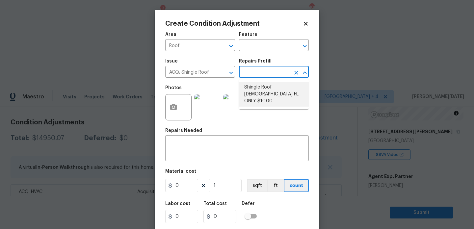
click at [268, 91] on li "Shingle Roof 15+ Years Old FL ONLY $10.00" at bounding box center [274, 94] width 70 height 25
type input "Acquisition"
type textarea "Acquisition Scope (Florida Only): Shingle Roof 15+ years in age maintenance."
type input "10"
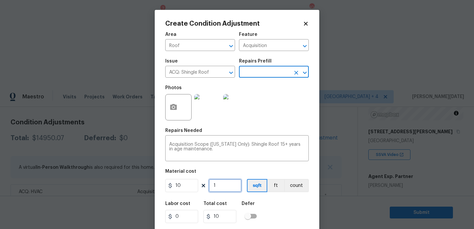
click at [230, 181] on input "1" at bounding box center [225, 185] width 33 height 13
type input "0"
paste input "1117"
type input "1117"
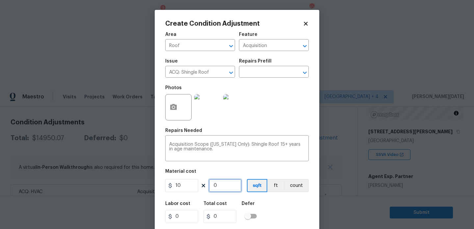
type input "11170"
type input "1117"
click at [260, 136] on div "Repairs Needed" at bounding box center [237, 132] width 144 height 9
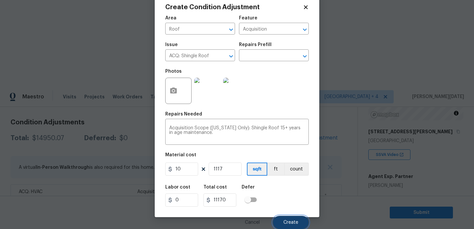
click at [284, 218] on button "Create" at bounding box center [291, 222] width 36 height 13
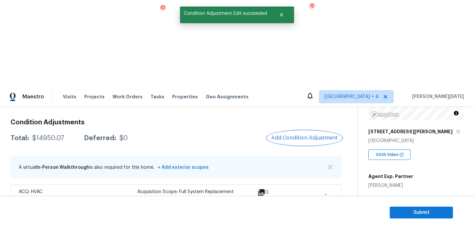
scroll to position [0, 0]
drag, startPoint x: 32, startPoint y: 52, endPoint x: 63, endPoint y: 52, distance: 31.3
click at [63, 135] on div "Total: $26120.07 Deferred: $0" at bounding box center [69, 138] width 117 height 7
copy div "$26120.07"
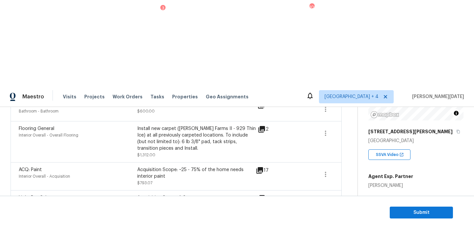
scroll to position [368, 0]
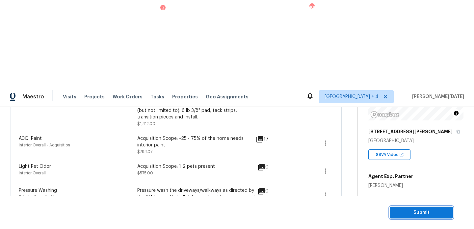
click at [406, 214] on span "Submit" at bounding box center [421, 213] width 53 height 8
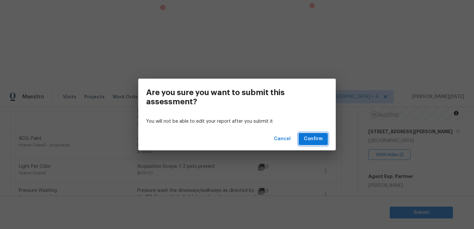
click at [317, 138] on span "Confirm" at bounding box center [313, 139] width 19 height 8
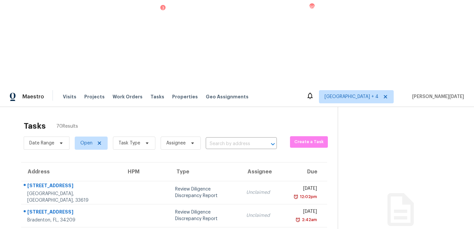
click at [233, 118] on div "Tasks 70 Results" at bounding box center [181, 126] width 314 height 17
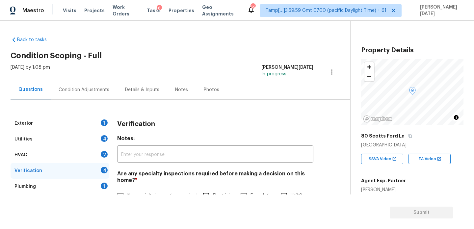
scroll to position [105, 0]
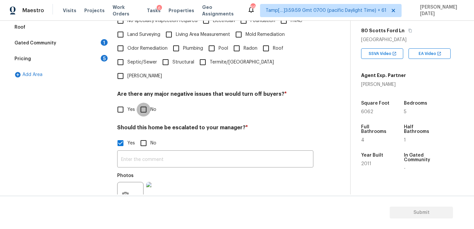
click at [143, 103] on input "No" at bounding box center [144, 110] width 14 height 14
checkbox input "true"
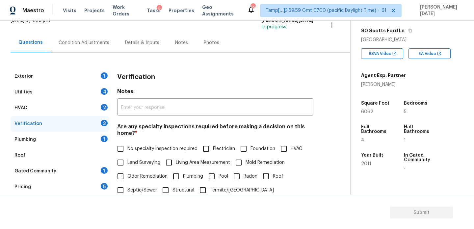
click at [123, 145] on input "No specialty inspection required" at bounding box center [121, 149] width 14 height 14
checkbox input "true"
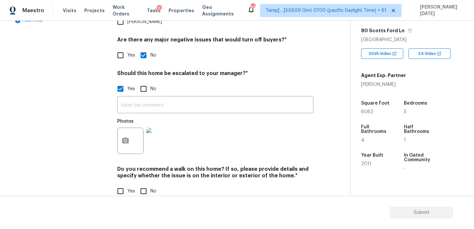
click at [146, 184] on input "No" at bounding box center [144, 191] width 14 height 14
checkbox input "true"
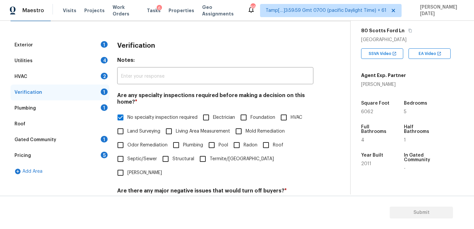
scroll to position [0, 0]
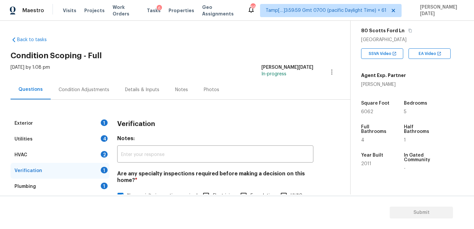
click at [80, 85] on div "Condition Adjustments" at bounding box center [84, 89] width 67 height 19
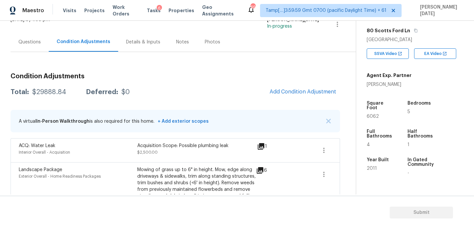
scroll to position [24, 0]
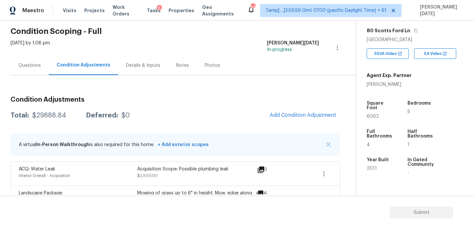
click at [28, 68] on div "Questions" at bounding box center [29, 65] width 22 height 7
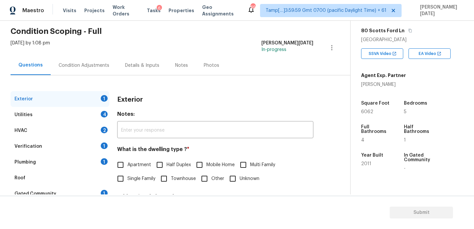
scroll to position [88, 0]
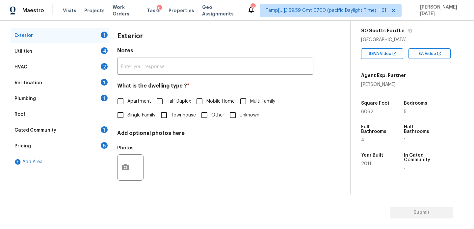
click at [58, 144] on div "Pricing 5" at bounding box center [60, 146] width 99 height 16
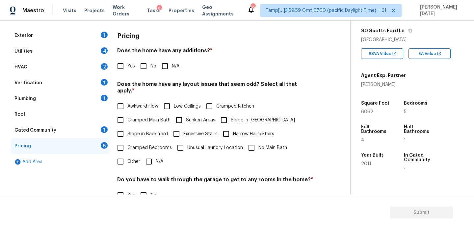
click at [222, 114] on input "Slope in [GEOGRAPHIC_DATA]" at bounding box center [224, 120] width 14 height 14
checkbox input "true"
click at [141, 66] on input "No" at bounding box center [144, 66] width 14 height 14
checkbox input "true"
click at [128, 131] on span "Slope in Back Yard" at bounding box center [147, 134] width 40 height 7
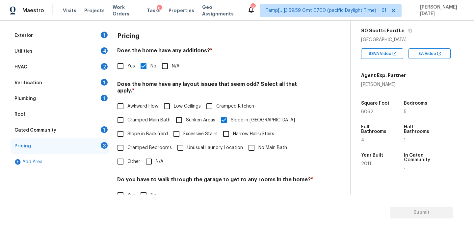
click at [127, 127] on input "Slope in Back Yard" at bounding box center [121, 134] width 14 height 14
checkbox input "true"
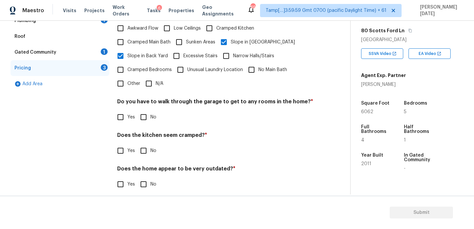
click at [142, 117] on input "No" at bounding box center [144, 117] width 14 height 14
checkbox input "true"
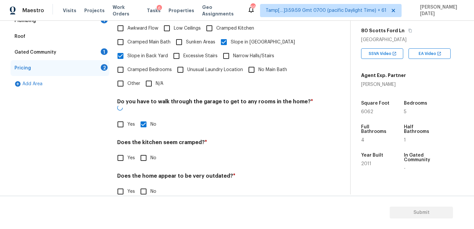
click at [144, 151] on input "No" at bounding box center [144, 158] width 14 height 14
checkbox input "true"
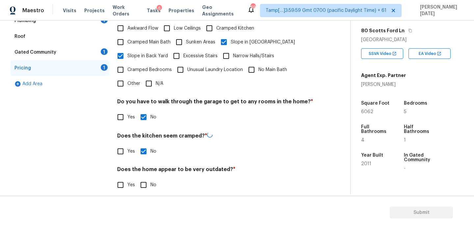
click at [148, 168] on div "Does the home appear to be very outdated? * Yes No" at bounding box center [215, 179] width 196 height 26
click at [147, 177] on input "No" at bounding box center [144, 184] width 14 height 14
checkbox input "true"
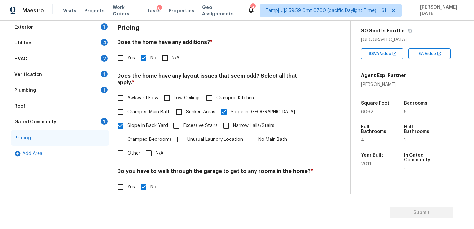
scroll to position [59, 0]
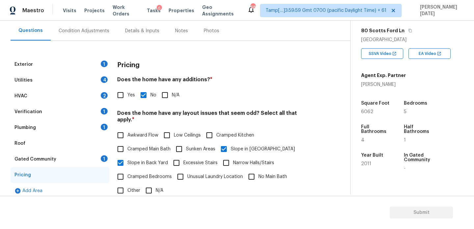
click at [69, 130] on div "Plumbing 1" at bounding box center [60, 128] width 99 height 16
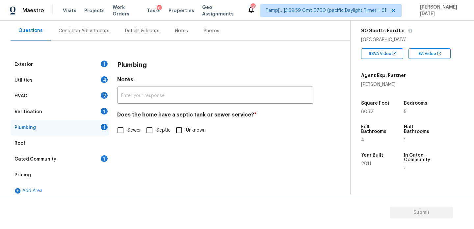
click at [72, 117] on div "Verification 1" at bounding box center [60, 112] width 99 height 16
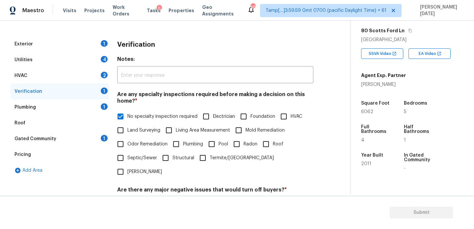
scroll to position [79, 0]
click at [84, 58] on div "Utilities 4" at bounding box center [60, 60] width 99 height 16
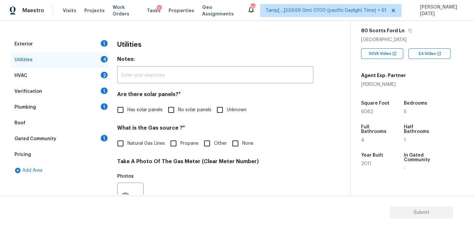
click at [90, 48] on div "Exterior 1" at bounding box center [60, 44] width 99 height 16
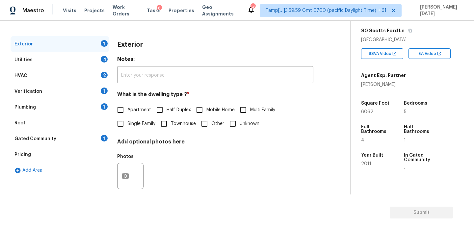
click at [79, 96] on div "Verification 1" at bounding box center [60, 92] width 99 height 16
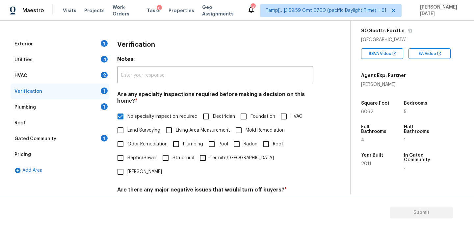
scroll to position [229, 0]
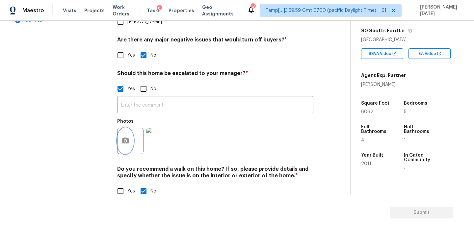
click at [127, 132] on button "button" at bounding box center [126, 141] width 16 height 26
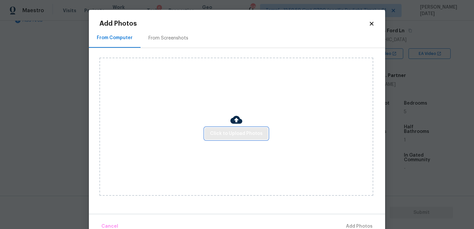
click at [227, 131] on span "Click to Upload Photos" at bounding box center [236, 134] width 53 height 8
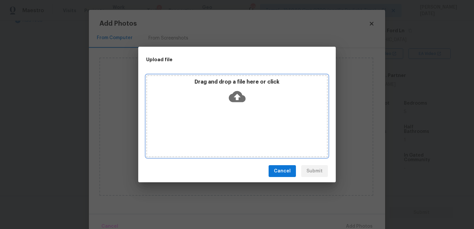
click at [227, 131] on div "Drag and drop a file here or click" at bounding box center [237, 116] width 182 height 82
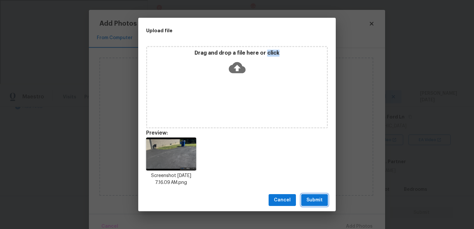
click at [313, 204] on button "Submit" at bounding box center [314, 200] width 27 height 12
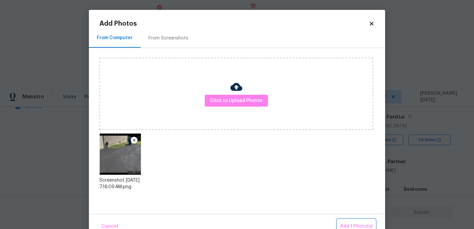
click at [350, 224] on span "Add 1 Photo(s)" at bounding box center [356, 227] width 33 height 8
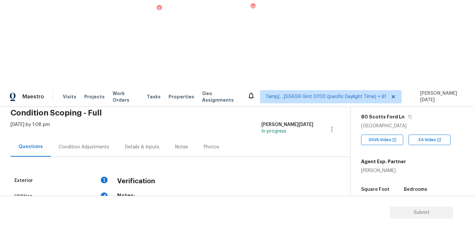
scroll to position [17, 0]
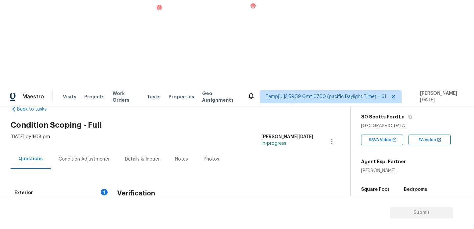
click at [83, 156] on div "Condition Adjustments" at bounding box center [84, 159] width 51 height 7
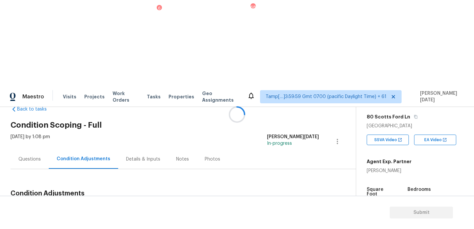
click at [83, 76] on div at bounding box center [237, 114] width 474 height 229
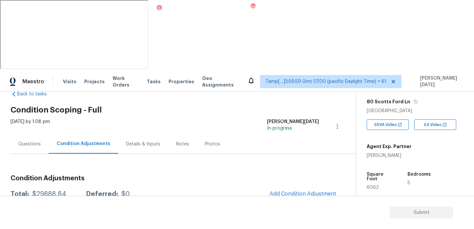
click at [371, 185] on span "6062" at bounding box center [373, 187] width 12 height 5
copy span "6062"
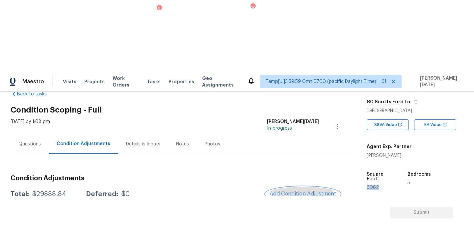
click at [310, 187] on button "Add Condition Adjustment" at bounding box center [303, 194] width 74 height 14
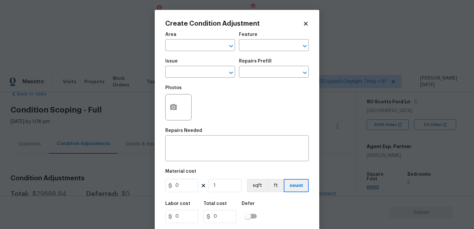
click at [135, 98] on body "Maestro Visits Projects Work Orders Tasks 6 Properties Geo Assignments 686 Tamp…" at bounding box center [237, 185] width 474 height 229
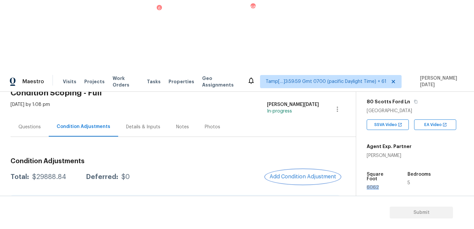
scroll to position [19, 0]
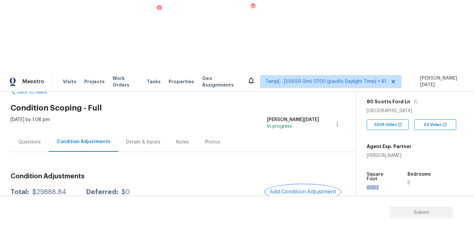
click at [297, 189] on span "Add Condition Adjustment" at bounding box center [303, 192] width 67 height 6
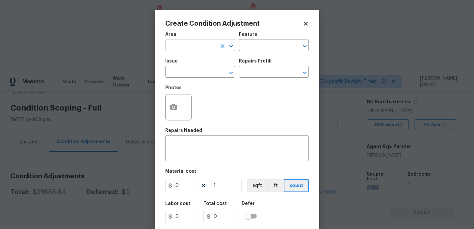
click at [184, 47] on input "text" at bounding box center [190, 46] width 51 height 10
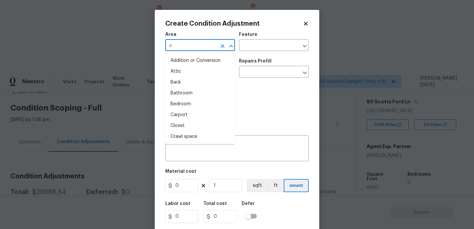
type input "ex"
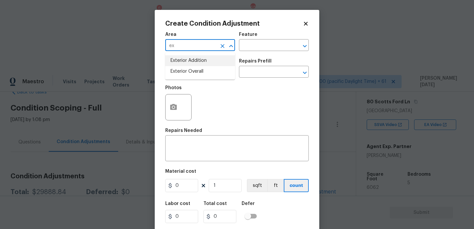
click at [222, 45] on icon "Clear" at bounding box center [223, 46] width 4 height 4
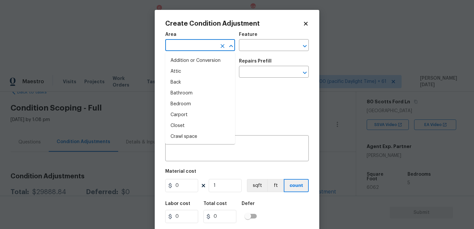
click at [195, 47] on input "text" at bounding box center [190, 46] width 51 height 10
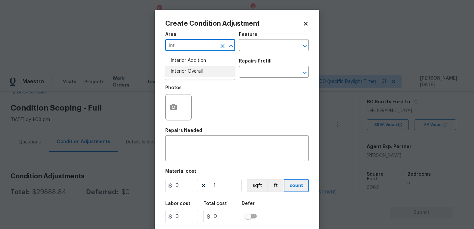
click at [189, 73] on li "Interior Overall" at bounding box center [200, 71] width 70 height 11
type input "Interior Overall"
click at [189, 73] on input "text" at bounding box center [190, 72] width 51 height 10
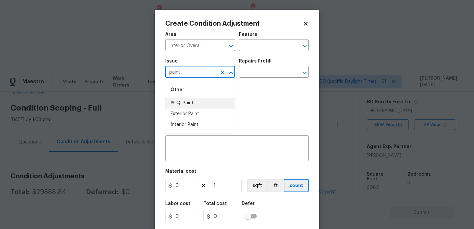
click at [185, 104] on li "ACQ: Paint" at bounding box center [200, 103] width 70 height 11
type input "ACQ: Paint"
click at [250, 69] on input "text" at bounding box center [264, 72] width 51 height 10
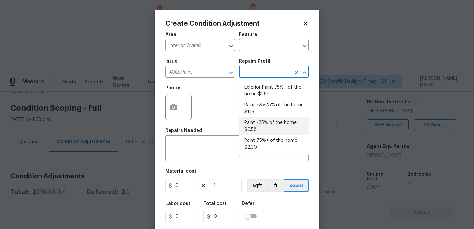
click at [270, 122] on li "Paint ~25% of the home $0.58" at bounding box center [274, 127] width 70 height 18
type input "Acquisition"
type textarea "Acquisition Scope: ~25% of the home needs interior paint"
type input "0.58"
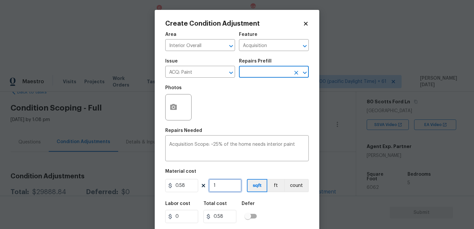
click at [232, 191] on input "1" at bounding box center [225, 185] width 33 height 13
type input "0"
paste input "6062"
type input "6062"
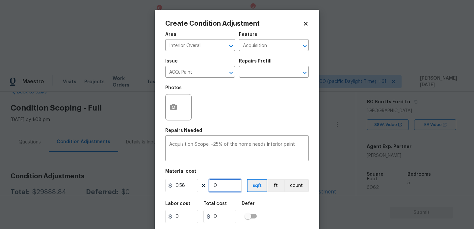
type input "3515.96"
type input "6062"
click at [255, 101] on div "Photos" at bounding box center [237, 103] width 144 height 43
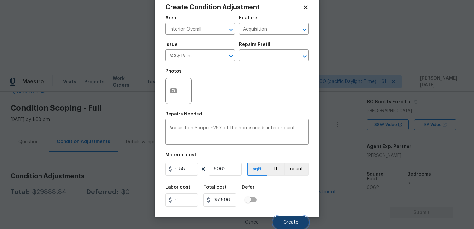
click at [288, 218] on button "Create" at bounding box center [291, 222] width 36 height 13
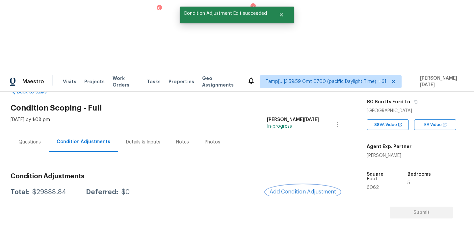
scroll to position [0, 0]
click at [289, 117] on div at bounding box center [237, 114] width 474 height 229
click at [287, 189] on span "Add Condition Adjustment" at bounding box center [303, 192] width 67 height 6
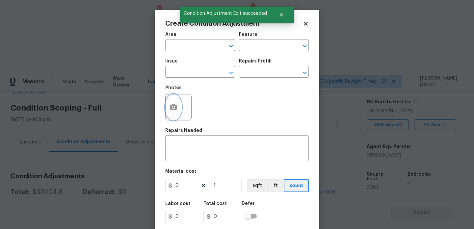
click at [170, 108] on icon "button" at bounding box center [174, 107] width 8 height 8
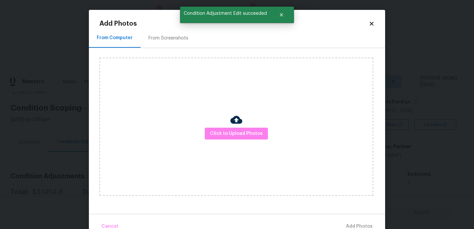
click at [221, 126] on div "Click to Upload Photos" at bounding box center [236, 127] width 274 height 138
click at [227, 135] on span "Click to Upload Photos" at bounding box center [236, 134] width 53 height 8
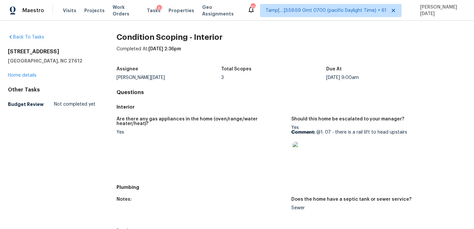
scroll to position [350, 0]
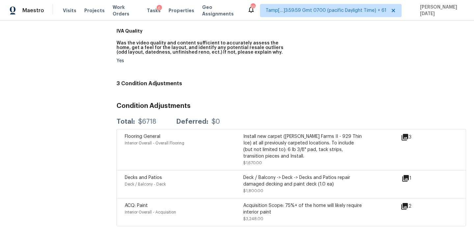
click at [409, 176] on icon at bounding box center [406, 178] width 8 height 8
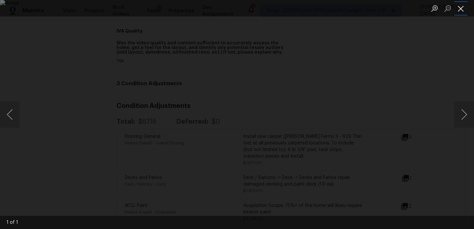
click at [462, 11] on button "Close lightbox" at bounding box center [460, 9] width 13 height 12
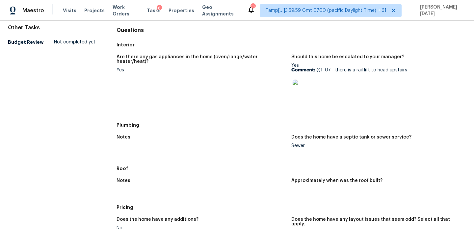
scroll to position [0, 0]
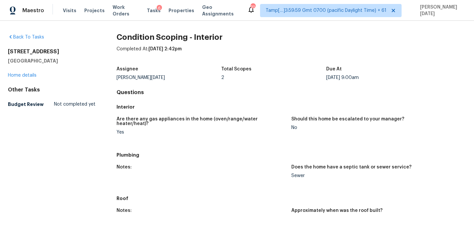
scroll to position [308, 0]
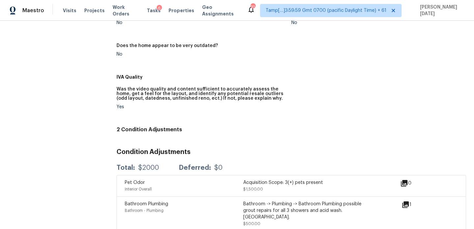
click at [406, 201] on icon at bounding box center [406, 205] width 8 height 8
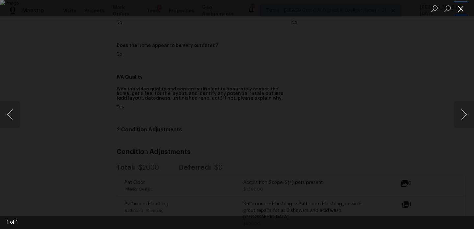
click at [462, 7] on button "Close lightbox" at bounding box center [460, 9] width 13 height 12
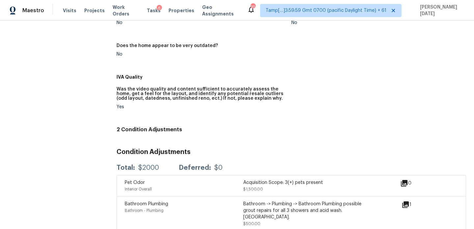
scroll to position [0, 0]
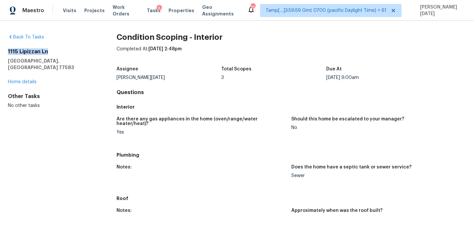
drag, startPoint x: 8, startPoint y: 51, endPoint x: 62, endPoint y: 51, distance: 53.3
click at [62, 51] on h2 "1115 Lipizzan Ln" at bounding box center [52, 51] width 88 height 7
copy h2 "1115 Lipizzan Ln"
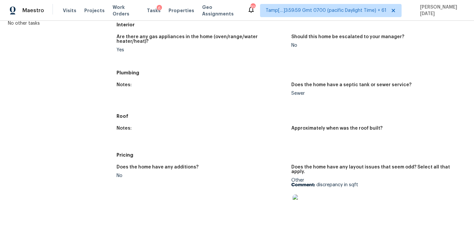
scroll to position [133, 0]
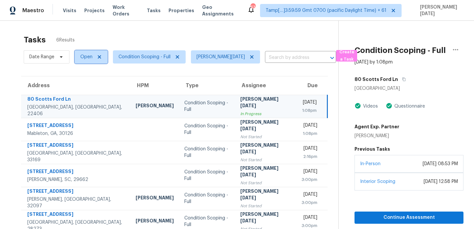
click at [86, 59] on span "Open" at bounding box center [86, 57] width 12 height 7
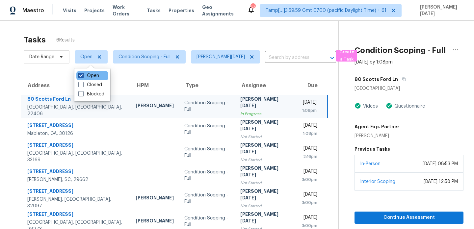
click at [84, 78] on label "Open" at bounding box center [88, 75] width 21 height 7
click at [83, 77] on input "Open" at bounding box center [80, 74] width 4 height 4
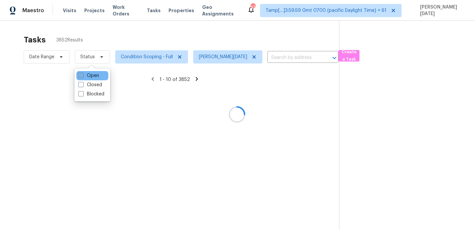
click at [84, 78] on label "Open" at bounding box center [88, 75] width 21 height 7
click at [83, 77] on input "Open" at bounding box center [80, 74] width 4 height 4
checkbox input "true"
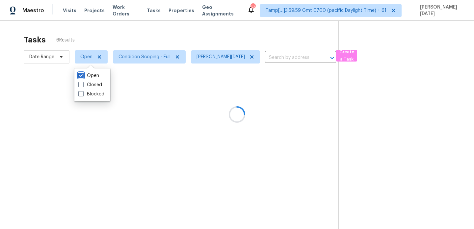
click at [157, 40] on div at bounding box center [237, 114] width 474 height 229
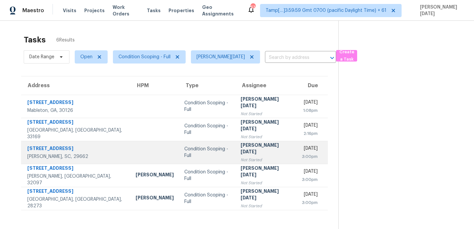
scroll to position [21, 0]
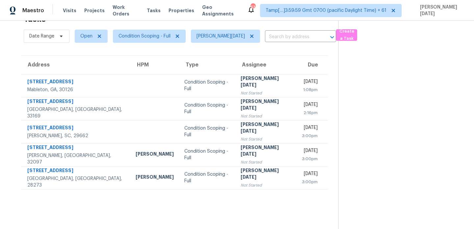
click at [246, 73] on th "Assignee" at bounding box center [265, 65] width 61 height 18
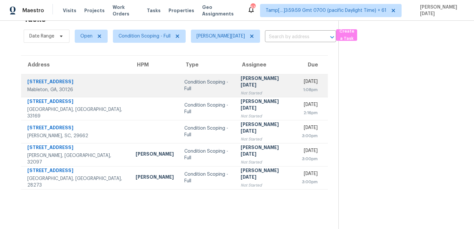
click at [244, 78] on div "[PERSON_NAME][DATE]" at bounding box center [266, 82] width 51 height 15
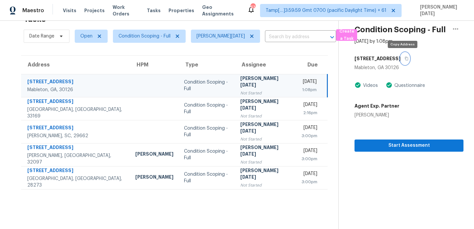
click at [405, 60] on icon "button" at bounding box center [407, 59] width 4 height 4
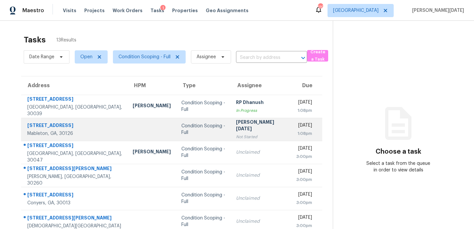
click at [243, 134] on div "Not Started" at bounding box center [261, 137] width 50 height 7
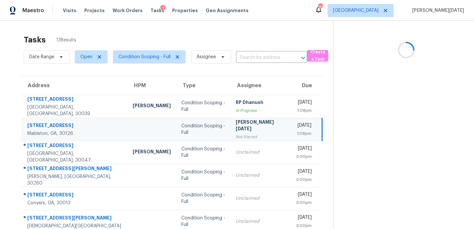
click at [243, 134] on div "Not Started" at bounding box center [261, 137] width 50 height 7
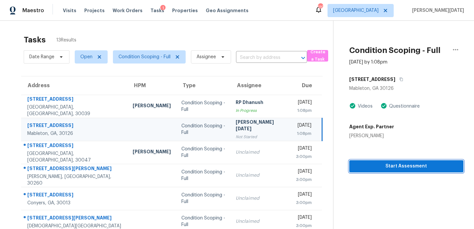
click at [362, 164] on span "Start Assessment" at bounding box center [407, 166] width 104 height 8
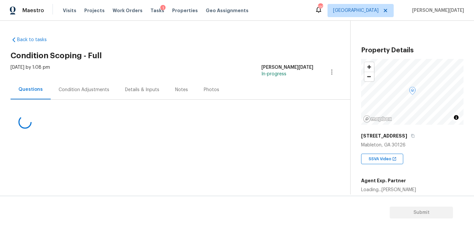
click at [92, 84] on div "Condition Adjustments" at bounding box center [84, 89] width 67 height 19
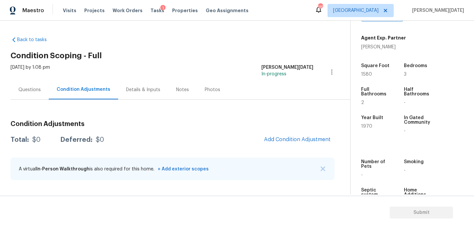
scroll to position [143, 0]
click at [292, 146] on button "Add Condition Adjustment" at bounding box center [297, 140] width 74 height 14
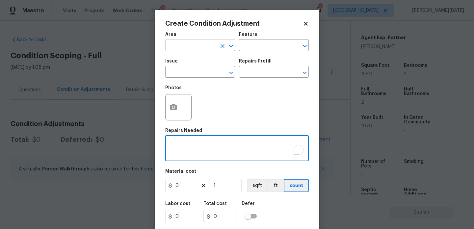
click at [183, 49] on input "text" at bounding box center [190, 46] width 51 height 10
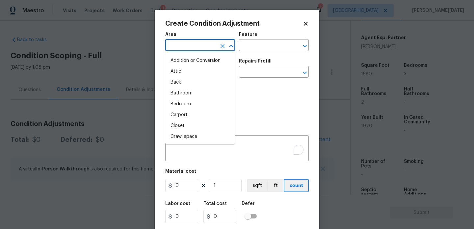
type input "r"
type input "o"
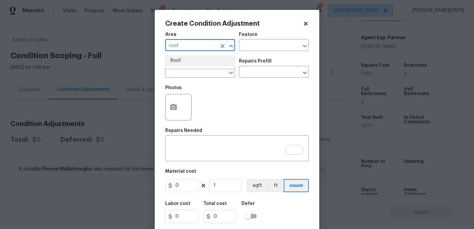
click at [186, 65] on li "Roof" at bounding box center [200, 60] width 70 height 11
type input "Roof"
click at [182, 75] on input "text" at bounding box center [190, 72] width 51 height 10
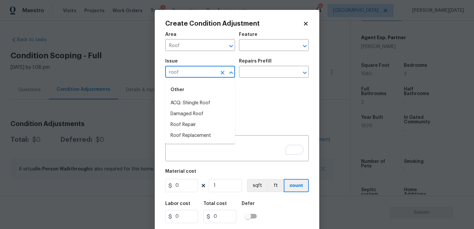
click at [188, 98] on li "ACQ: Shingle Roof" at bounding box center [200, 103] width 70 height 11
type input "ACQ: Shingle Roof"
click at [265, 71] on input "text" at bounding box center [264, 72] width 51 height 10
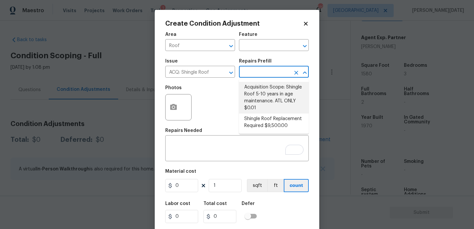
click at [266, 93] on li "Acquisition Scope: Shingle Roof 5-10 years in age maintenance. ATL ONLY $0.01" at bounding box center [274, 98] width 70 height 32
type input "Acquisition"
type textarea "Acquisition Scope: Shingle Roof 5-10 years in age maintenance. ATL ONLY"
type input "0.01"
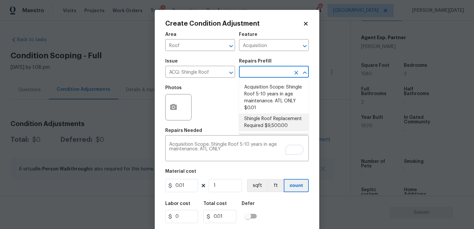
click at [277, 123] on li "Shingle Roof Replacement Required $9,500.00" at bounding box center [274, 123] width 70 height 18
type textarea "Acquisition Scope: Shingle Roof Replacement required."
type input "9500"
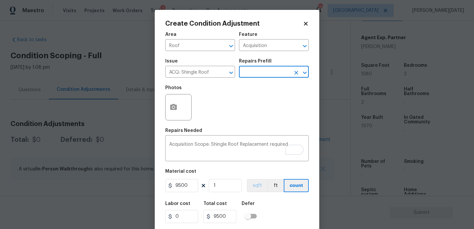
scroll to position [17, 0]
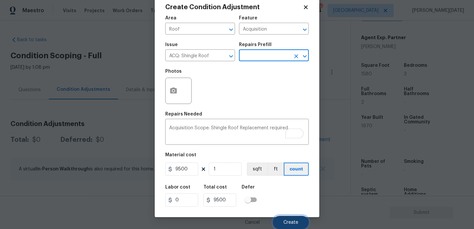
click at [280, 218] on button "Create" at bounding box center [291, 222] width 36 height 13
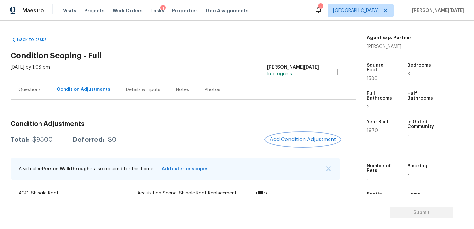
scroll to position [22, 0]
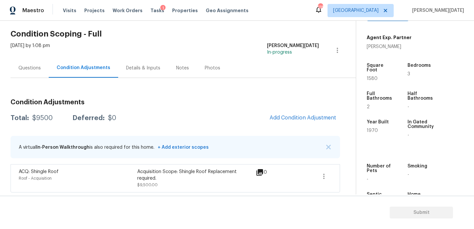
click at [372, 77] on div "Square Foot 1580" at bounding box center [386, 72] width 39 height 28
click at [373, 76] on span "1580" at bounding box center [372, 78] width 11 height 5
copy span "1580"
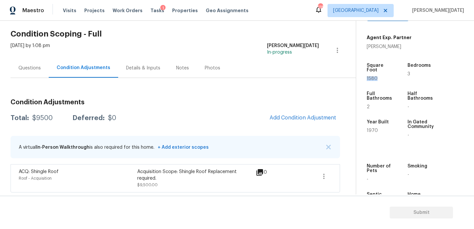
click at [306, 104] on h3 "Condition Adjustments" at bounding box center [176, 102] width 330 height 7
click at [299, 117] on span "Add Condition Adjustment" at bounding box center [303, 118] width 67 height 6
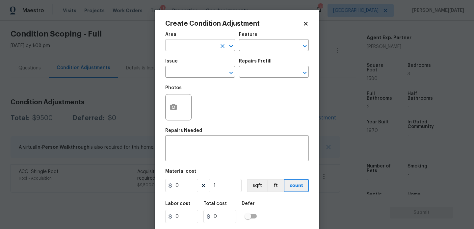
click at [176, 46] on input "text" at bounding box center [190, 46] width 51 height 10
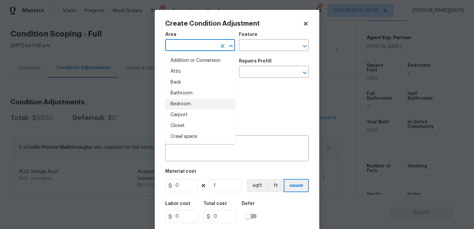
click at [253, 102] on div "Photos" at bounding box center [237, 103] width 144 height 43
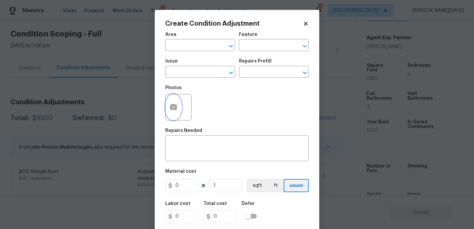
click at [179, 109] on button "button" at bounding box center [174, 107] width 16 height 26
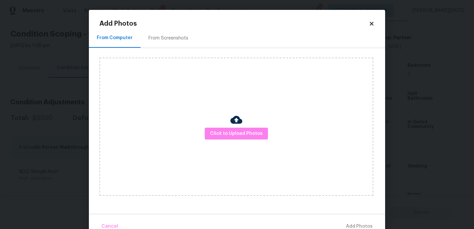
click at [173, 31] on div "From Screenshots" at bounding box center [169, 37] width 56 height 19
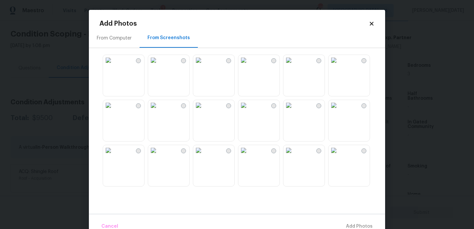
click at [204, 66] on img at bounding box center [198, 60] width 11 height 11
click at [204, 111] on img at bounding box center [198, 105] width 11 height 11
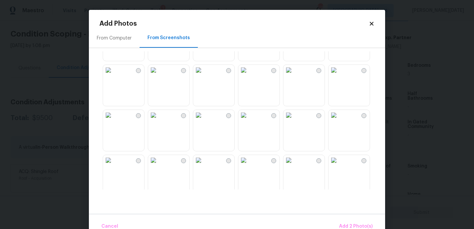
click at [249, 75] on img at bounding box center [243, 70] width 11 height 11
click at [249, 120] on img at bounding box center [243, 115] width 11 height 11
click at [114, 120] on img at bounding box center [108, 115] width 11 height 11
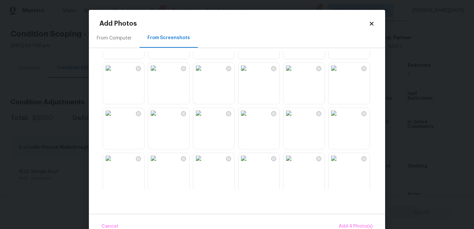
click at [114, 73] on img at bounding box center [108, 68] width 11 height 11
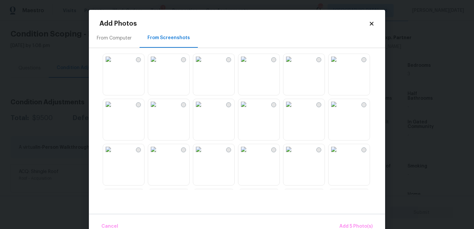
click at [249, 65] on img at bounding box center [243, 59] width 11 height 11
click at [294, 65] on img at bounding box center [288, 59] width 11 height 11
click at [204, 110] on img at bounding box center [198, 104] width 11 height 11
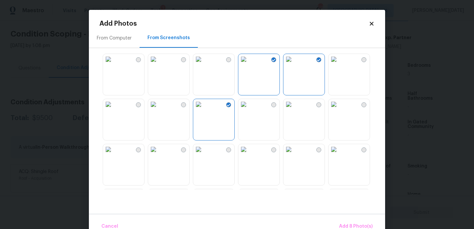
scroll to position [629, 0]
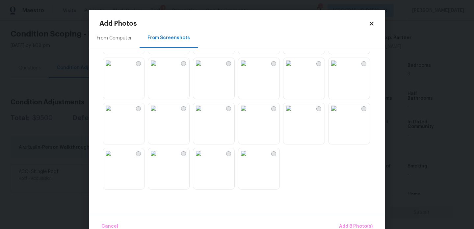
click at [204, 114] on img at bounding box center [198, 108] width 11 height 11
click at [159, 68] on img at bounding box center [153, 63] width 11 height 11
click at [159, 114] on img at bounding box center [153, 108] width 11 height 11
click at [204, 159] on img at bounding box center [198, 153] width 11 height 11
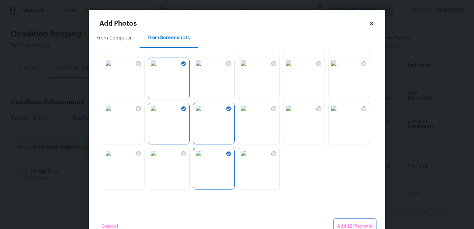
click at [351, 224] on span "Add 12 Photo(s)" at bounding box center [355, 227] width 36 height 8
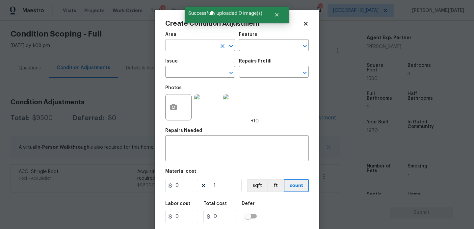
click at [178, 48] on input "text" at bounding box center [190, 46] width 51 height 10
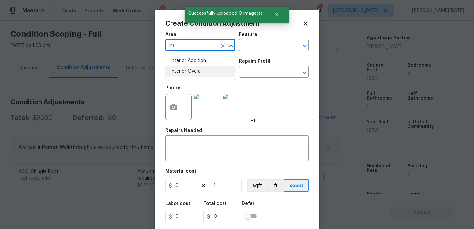
click at [184, 73] on li "Interior Overall" at bounding box center [200, 71] width 70 height 11
type input "Interior Overall"
click at [184, 73] on input "text" at bounding box center [190, 72] width 51 height 10
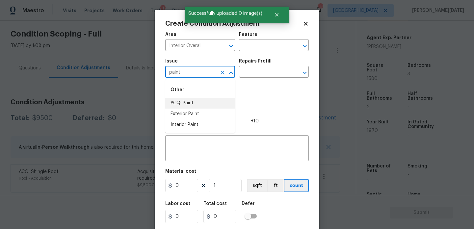
click at [195, 106] on li "ACQ: Paint" at bounding box center [200, 103] width 70 height 11
type input "ACQ: Paint"
click at [260, 70] on input "text" at bounding box center [264, 72] width 51 height 10
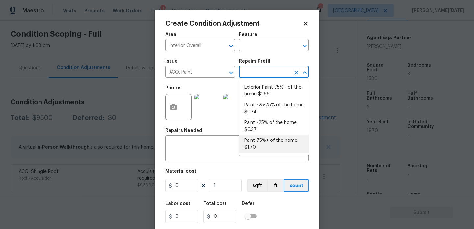
click at [259, 148] on li "Paint 75%+ of the home $1.70" at bounding box center [274, 144] width 70 height 18
type input "Acquisition"
type textarea "Acquisition Scope: 75%+ of the home will likely require interior paint"
type input "1.7"
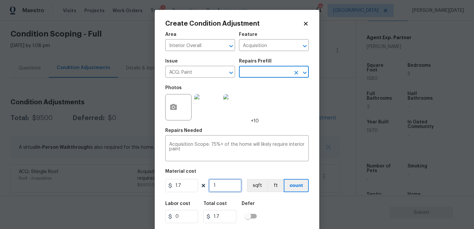
click at [227, 189] on input "1" at bounding box center [225, 185] width 33 height 13
type input "0"
paste input "158"
type input "1580"
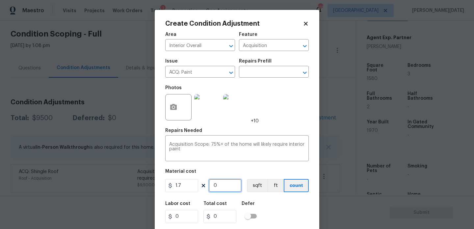
type input "2686"
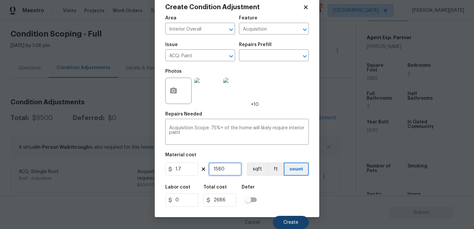
type input "1580"
click at [290, 226] on button "Create" at bounding box center [291, 222] width 36 height 13
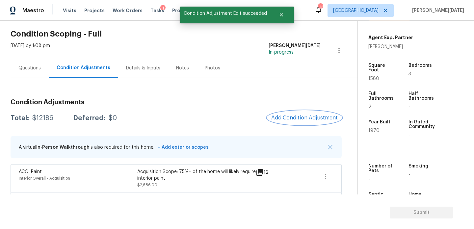
scroll to position [0, 0]
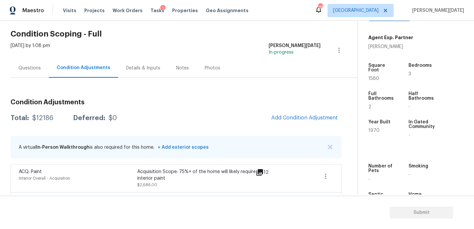
click at [34, 68] on div "Questions" at bounding box center [29, 68] width 22 height 7
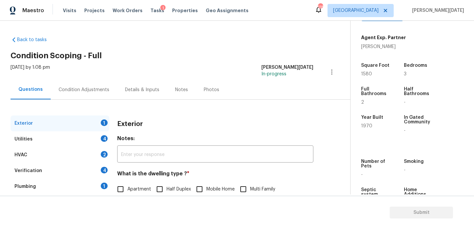
scroll to position [88, 0]
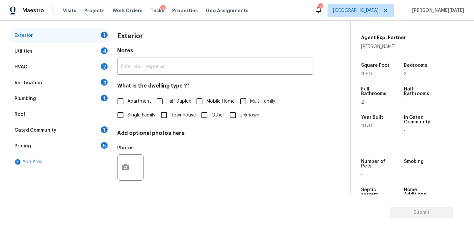
click at [55, 149] on div "Pricing 5" at bounding box center [60, 146] width 99 height 16
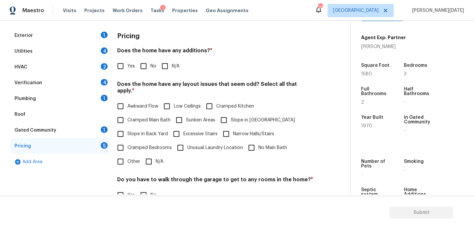
click at [229, 113] on input "Slope in [GEOGRAPHIC_DATA]" at bounding box center [224, 120] width 14 height 14
checkbox input "true"
click at [151, 67] on span "No" at bounding box center [153, 66] width 6 height 7
click at [150, 67] on input "No" at bounding box center [144, 66] width 14 height 14
checkbox input "true"
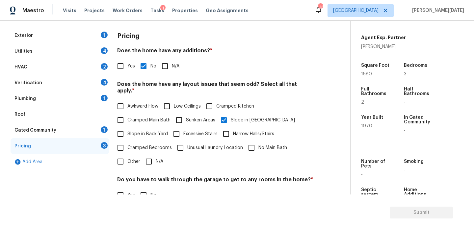
scroll to position [0, 0]
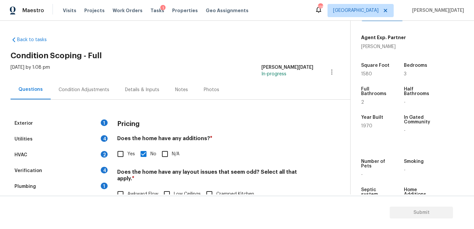
click at [91, 91] on div "Condition Adjustments" at bounding box center [84, 90] width 51 height 7
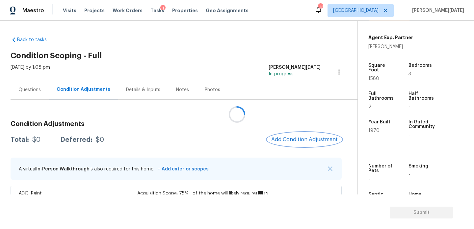
click at [302, 139] on span "Add Condition Adjustment" at bounding box center [304, 140] width 67 height 6
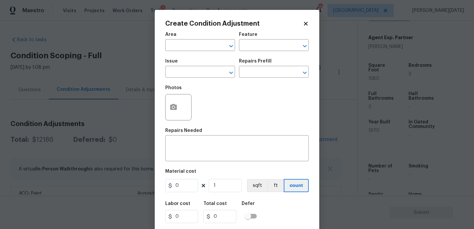
click at [165, 98] on div "Create Condition Adjustment Area ​ Feature ​ Issue ​ Repairs Prefill ​ Photos R…" at bounding box center [237, 122] width 165 height 224
click at [173, 105] on icon "button" at bounding box center [173, 107] width 7 height 6
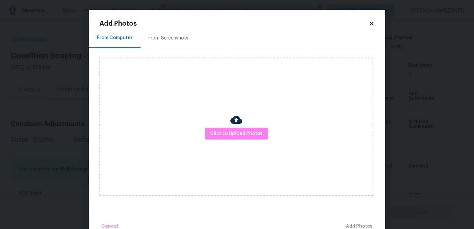
click at [216, 127] on div "Click to Upload Photos" at bounding box center [236, 127] width 274 height 138
click at [226, 132] on span "Click to Upload Photos" at bounding box center [236, 134] width 53 height 8
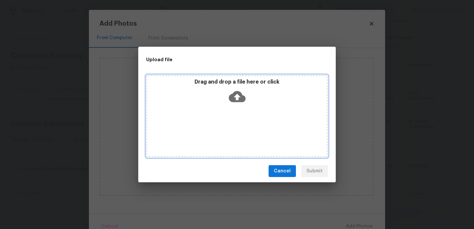
click at [226, 132] on div "Drag and drop a file here or click" at bounding box center [237, 116] width 182 height 82
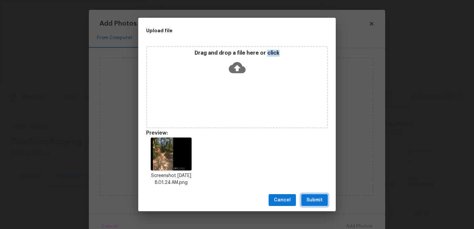
click at [311, 201] on span "Submit" at bounding box center [315, 200] width 16 height 8
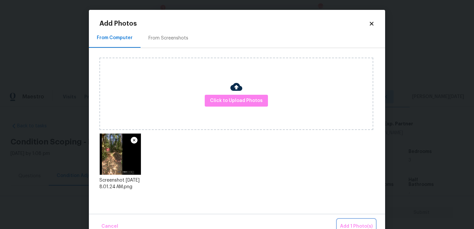
click at [351, 227] on span "Add 1 Photo(s)" at bounding box center [356, 227] width 33 height 8
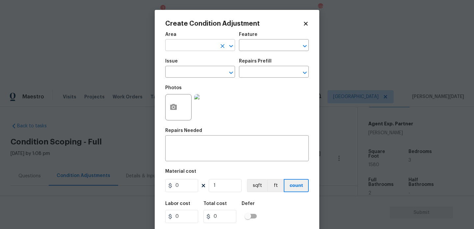
click at [187, 44] on input "text" at bounding box center [190, 46] width 51 height 10
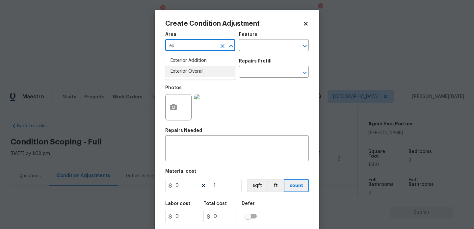
click at [200, 71] on li "Exterior Overall" at bounding box center [200, 71] width 70 height 11
type input "Exterior Overall"
click at [200, 71] on input "text" at bounding box center [190, 72] width 51 height 10
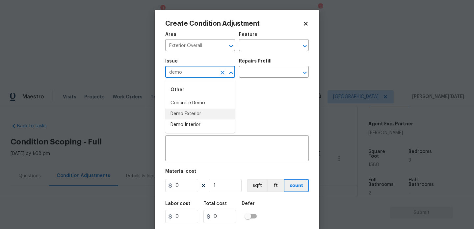
click at [204, 111] on li "Demo Exterior" at bounding box center [200, 114] width 70 height 11
type input "Demo Exterior"
click at [254, 75] on input "text" at bounding box center [264, 72] width 51 height 10
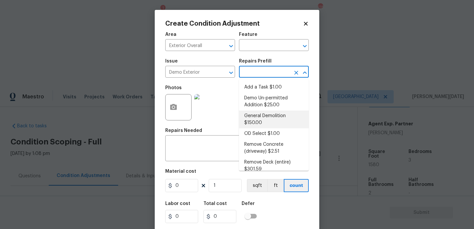
click at [261, 127] on li "General Demolition $150.00" at bounding box center [274, 120] width 70 height 18
type input "Demolition"
type textarea "Decks, sheds, above ground pools,"
type input "150"
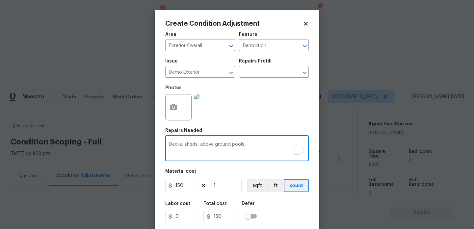
drag, startPoint x: 183, startPoint y: 146, endPoint x: 143, endPoint y: 143, distance: 39.6
click at [143, 143] on div "Create Condition Adjustment Area Exterior Overall ​ Feature Demolition ​ Issue …" at bounding box center [237, 114] width 474 height 229
drag, startPoint x: 189, startPoint y: 147, endPoint x: 292, endPoint y: 146, distance: 103.0
click at [292, 146] on div "sheds, above ground pools, x ​" at bounding box center [237, 149] width 144 height 24
type textarea "sheds, Debris removal"
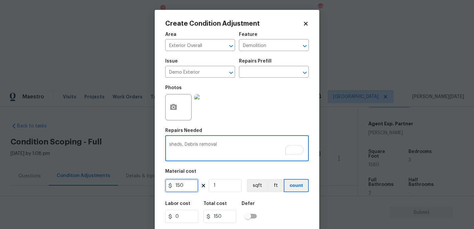
click at [192, 186] on input "150" at bounding box center [181, 185] width 33 height 13
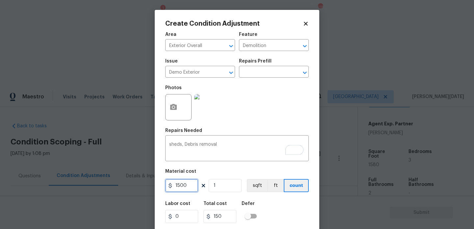
type input "1500"
click at [287, 115] on div "Photos" at bounding box center [237, 103] width 144 height 43
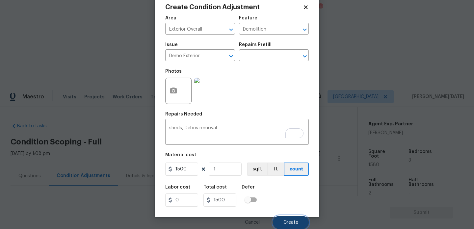
click at [290, 224] on span "Create" at bounding box center [290, 222] width 15 height 5
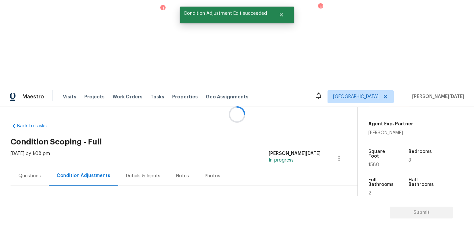
scroll to position [0, 0]
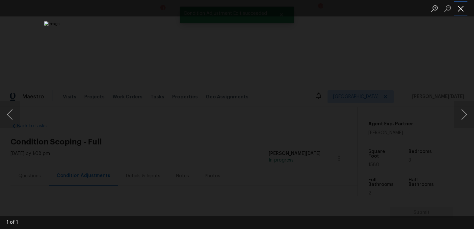
click at [462, 11] on button "Close lightbox" at bounding box center [460, 9] width 13 height 12
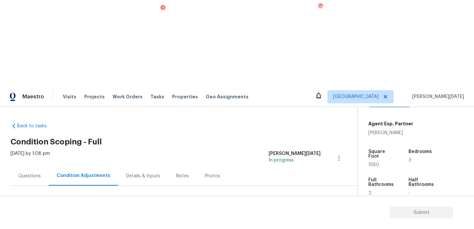
click at [278, 223] on span "Add Condition Adjustment" at bounding box center [304, 226] width 67 height 6
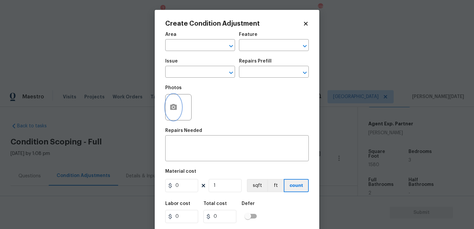
click at [177, 104] on button "button" at bounding box center [174, 107] width 16 height 26
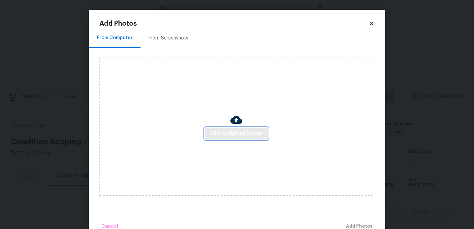
click at [222, 133] on span "Click to Upload Photos" at bounding box center [236, 134] width 53 height 8
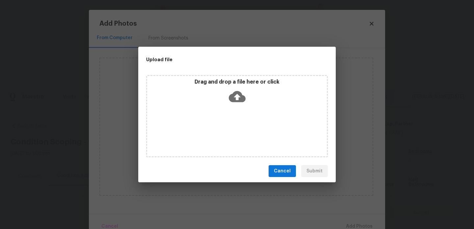
click at [222, 133] on div "Drag and drop a file here or click" at bounding box center [237, 116] width 182 height 82
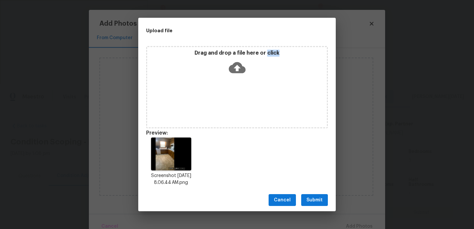
click at [324, 202] on button "Submit" at bounding box center [314, 200] width 27 height 12
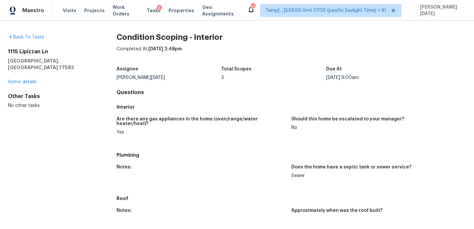
scroll to position [363, 0]
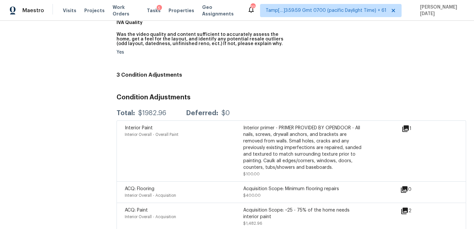
click at [407, 208] on icon at bounding box center [404, 211] width 7 height 7
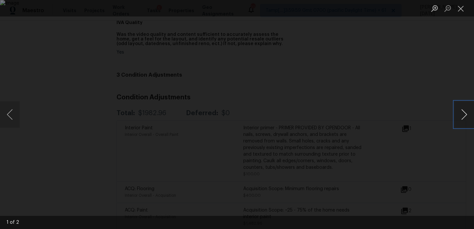
click at [465, 115] on button "Next image" at bounding box center [464, 114] width 20 height 26
click at [457, 15] on li "Lightbox" at bounding box center [460, 8] width 13 height 16
click at [457, 13] on button "Close lightbox" at bounding box center [460, 9] width 13 height 12
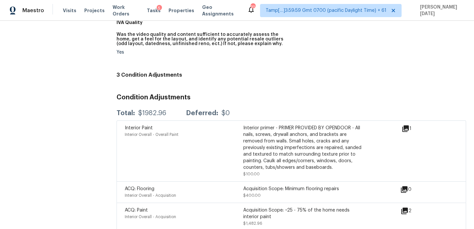
click at [407, 208] on icon at bounding box center [404, 211] width 7 height 7
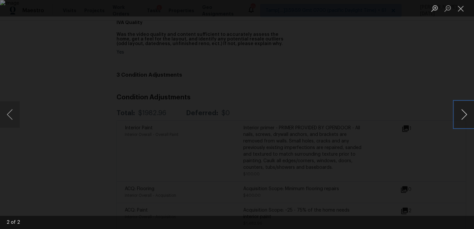
click at [464, 117] on button "Next image" at bounding box center [464, 114] width 20 height 26
click at [462, 12] on button "Close lightbox" at bounding box center [460, 9] width 13 height 12
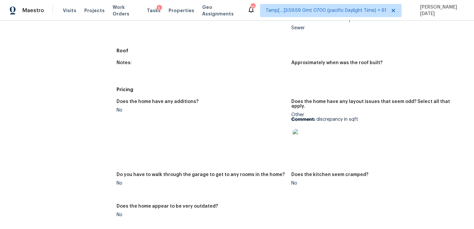
scroll to position [35, 0]
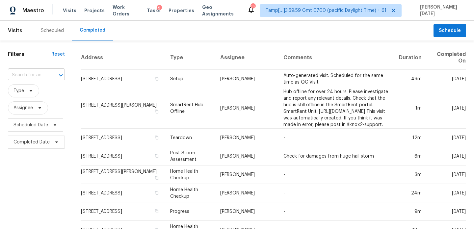
click at [17, 74] on input "text" at bounding box center [27, 75] width 39 height 10
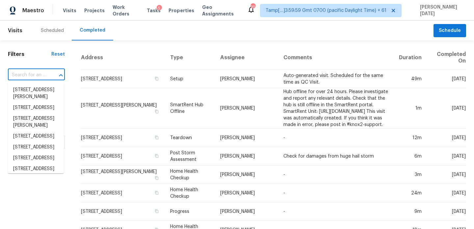
paste input "[STREET_ADDRESS]"
type input "[STREET_ADDRESS]"
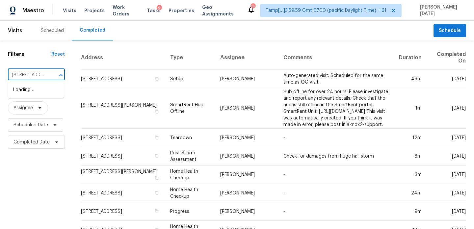
scroll to position [0, 45]
click at [32, 90] on li "[STREET_ADDRESS]" at bounding box center [36, 90] width 56 height 11
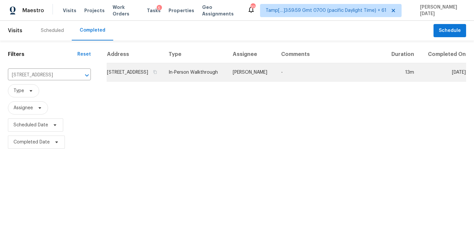
click at [227, 81] on td "In-Person Walkthrough" at bounding box center [195, 72] width 64 height 18
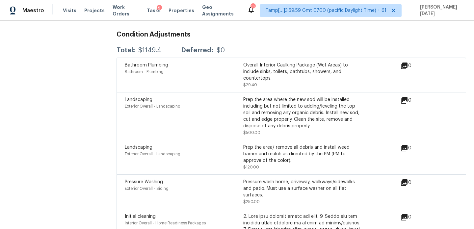
scroll to position [1409, 0]
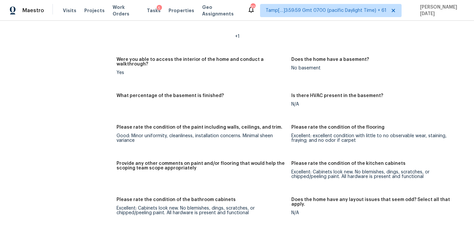
click at [355, 98] on figure "Is there HVAC present in the basement? N/A" at bounding box center [378, 106] width 175 height 24
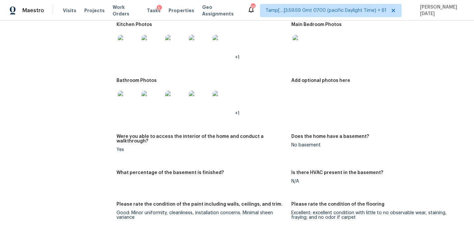
scroll to position [748, 0]
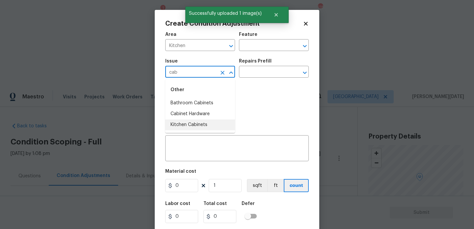
scroll to position [143, 0]
click at [206, 122] on li "Kitchen Cabinets" at bounding box center [200, 125] width 70 height 11
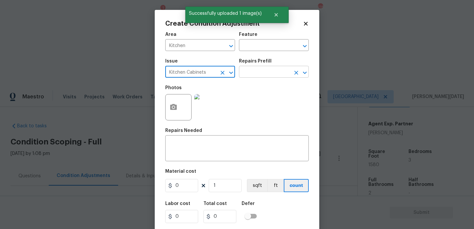
type input "Kitchen Cabinets"
click at [261, 71] on input "text" at bounding box center [264, 72] width 51 height 10
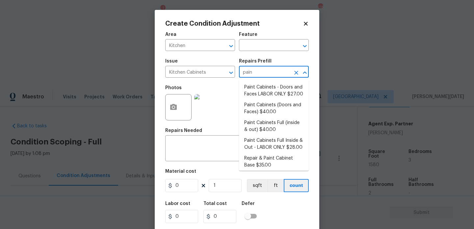
type input "paint"
click at [263, 92] on li "Paint Cabinets - Doors and Faces LABOR ONLY $27.00" at bounding box center [274, 91] width 70 height 18
type input "Cabinets"
type input "27"
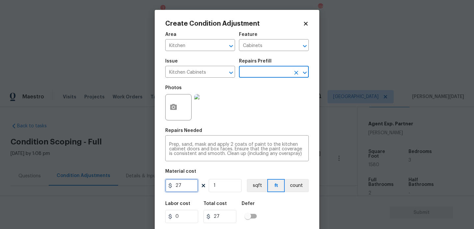
drag, startPoint x: 178, startPoint y: 184, endPoint x: 140, endPoint y: 181, distance: 38.6
click at [140, 181] on div "Create Condition Adjustment Area Kitchen ​ Feature Cabinets ​ Issue Kitchen Cab…" at bounding box center [237, 114] width 474 height 229
type input "1500"
click at [200, 142] on div "Prep, sand, mask and apply 2 coats of paint to the kitchen cabinet doors and bo…" at bounding box center [237, 149] width 144 height 24
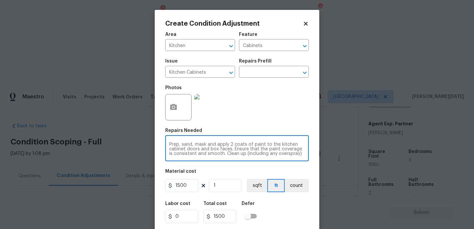
scroll to position [9, 0]
type textarea "Prep, sand, mask and apply 2 coats of paint to the kitchen cabinet doors and bo…"
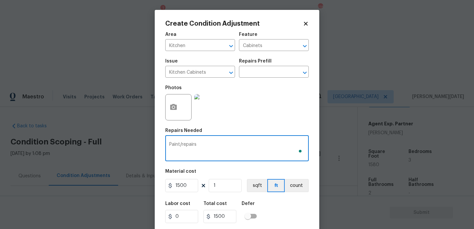
scroll to position [17, 0]
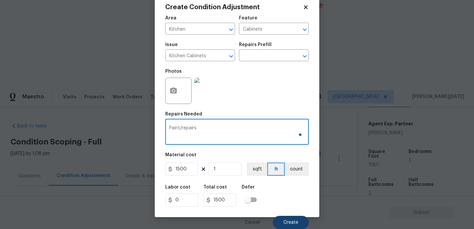
type textarea "Paint/repairs"
click at [288, 223] on span "Create" at bounding box center [290, 222] width 15 height 5
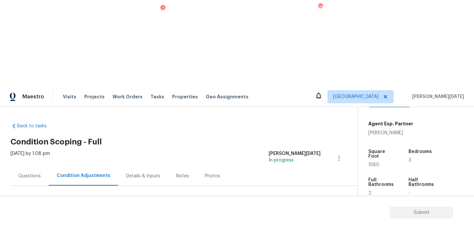
scroll to position [98, 0]
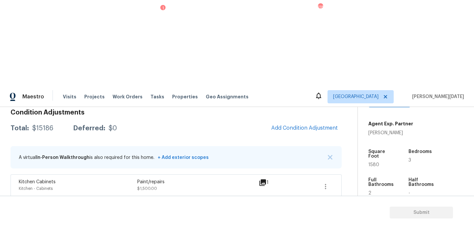
click at [312, 104] on div "Condition Adjustments Total: $15186 Deferred: $0 Add Condition Adjustment A vir…" at bounding box center [176, 191] width 331 height 175
click at [308, 125] on span "Add Condition Adjustment" at bounding box center [304, 128] width 67 height 6
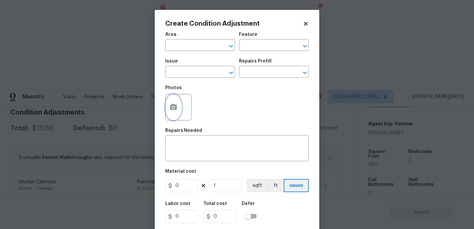
click at [173, 111] on icon "button" at bounding box center [174, 107] width 8 height 8
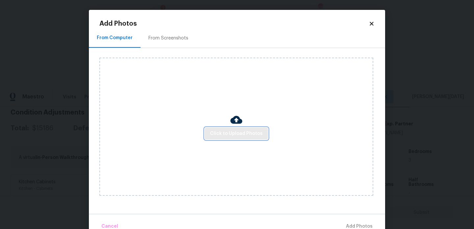
click at [227, 128] on button "Click to Upload Photos" at bounding box center [236, 134] width 63 height 12
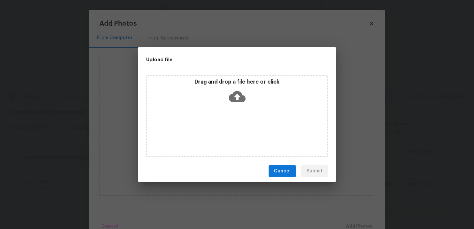
click at [227, 128] on div "Drag and drop a file here or click" at bounding box center [237, 116] width 182 height 82
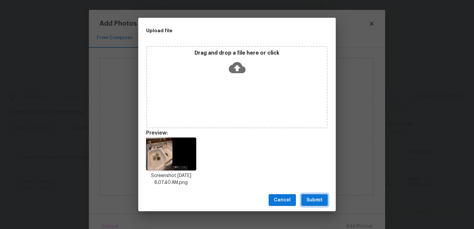
click at [312, 195] on button "Submit" at bounding box center [314, 200] width 27 height 12
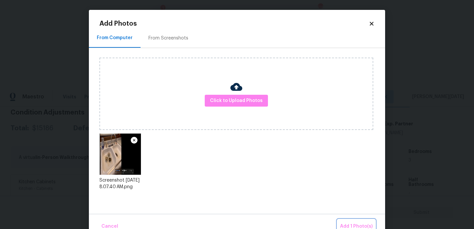
click at [348, 225] on span "Add 1 Photo(s)" at bounding box center [356, 227] width 33 height 8
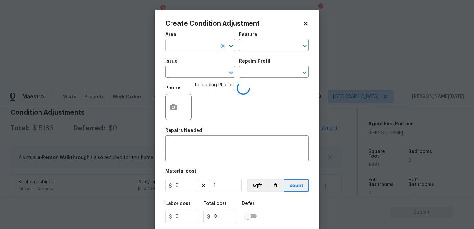
click at [198, 48] on input "text" at bounding box center [190, 46] width 51 height 10
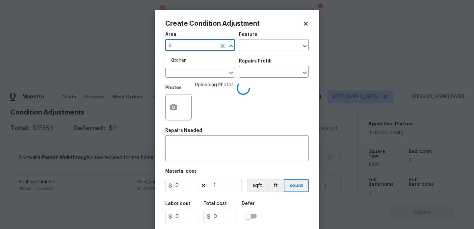
type input "kit"
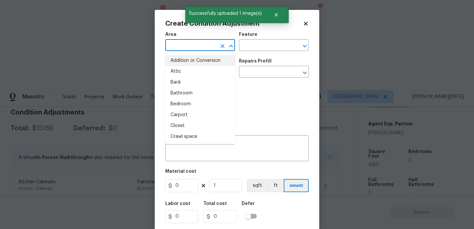
click at [178, 47] on input "text" at bounding box center [190, 46] width 51 height 10
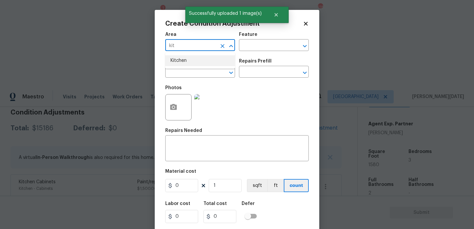
click at [182, 62] on li "Kitchen" at bounding box center [200, 60] width 70 height 11
type input "Kitchen"
click at [181, 75] on input "text" at bounding box center [190, 72] width 51 height 10
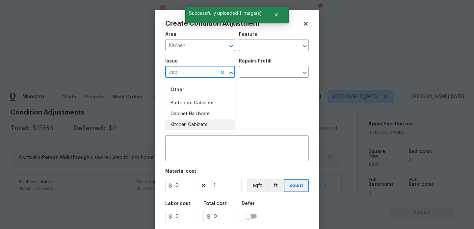
click at [201, 122] on li "Kitchen Cabinets" at bounding box center [200, 125] width 70 height 11
type input "Kitchen Cabinets"
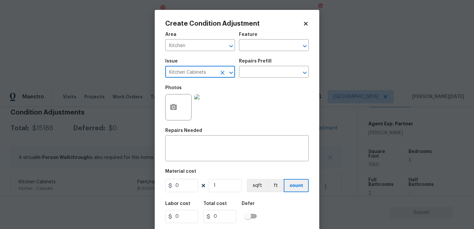
click at [226, 73] on button "Clear" at bounding box center [222, 72] width 9 height 9
click at [258, 44] on input "text" at bounding box center [264, 46] width 51 height 10
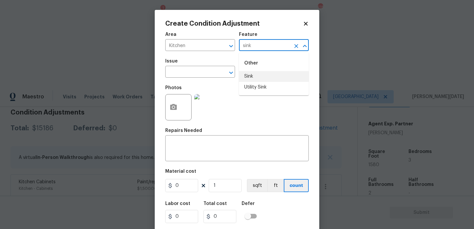
click at [257, 76] on li "Sink" at bounding box center [274, 76] width 70 height 11
type input "Sink"
click at [192, 185] on input "0" at bounding box center [181, 185] width 33 height 13
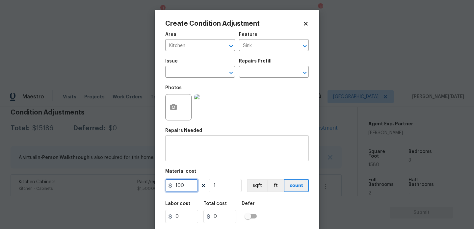
type input "100"
click at [197, 156] on div "x ​" at bounding box center [237, 149] width 144 height 24
type input "100"
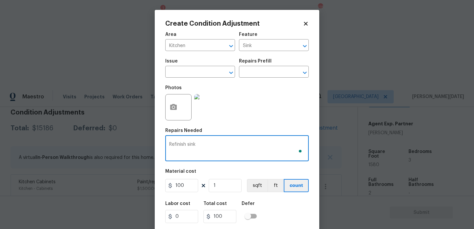
scroll to position [17, 0]
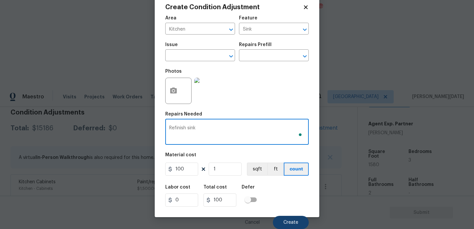
type textarea "Refinish sink"
click at [279, 223] on button "Create" at bounding box center [291, 222] width 36 height 13
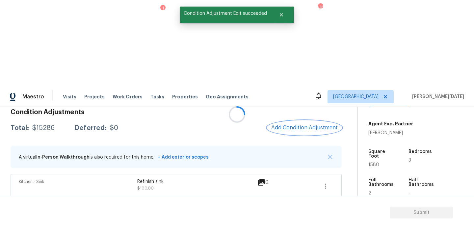
scroll to position [0, 0]
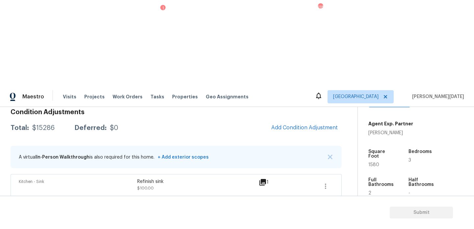
click at [306, 104] on div "Condition Adjustments Total: $15286 Deferred: $0 Add Condition Adjustment A vir…" at bounding box center [176, 203] width 331 height 199
click at [304, 121] on button "Add Condition Adjustment" at bounding box center [304, 128] width 74 height 14
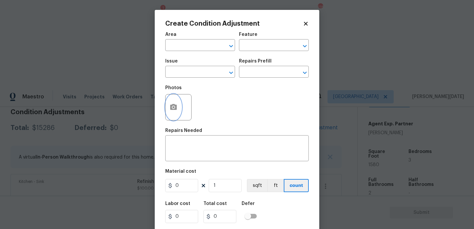
click at [172, 114] on button "button" at bounding box center [174, 107] width 16 height 26
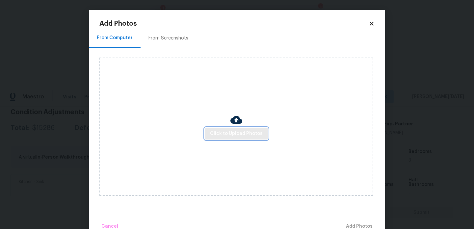
click at [228, 133] on span "Click to Upload Photos" at bounding box center [236, 134] width 53 height 8
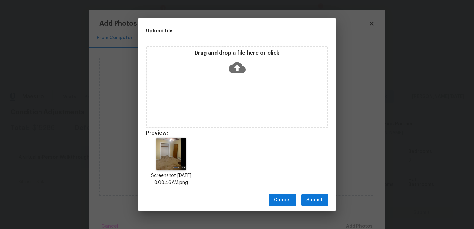
click at [316, 200] on span "Submit" at bounding box center [315, 200] width 16 height 8
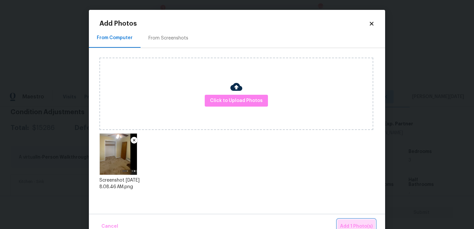
click at [350, 224] on span "Add 1 Photo(s)" at bounding box center [356, 227] width 33 height 8
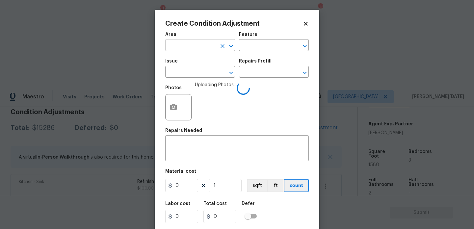
click at [183, 47] on input "text" at bounding box center [190, 46] width 51 height 10
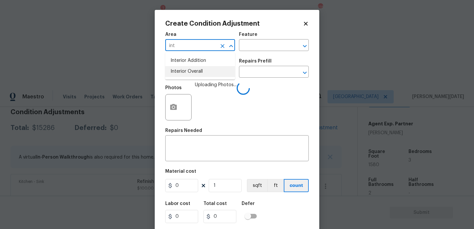
click at [184, 72] on li "Interior Overall" at bounding box center [200, 71] width 70 height 11
type input "Interior Overall"
click at [184, 72] on input "text" at bounding box center [190, 72] width 51 height 10
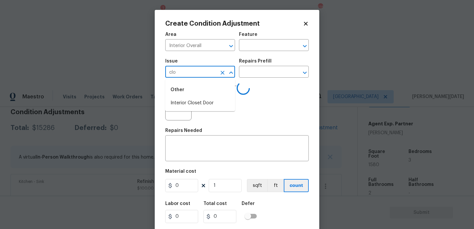
type input "clos"
click at [184, 100] on li "ACQ: Flooring" at bounding box center [200, 103] width 70 height 11
type input "ACQ: Flooring"
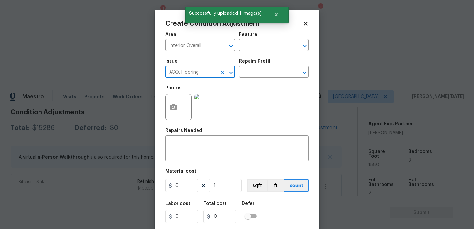
click at [222, 74] on icon "Clear" at bounding box center [222, 72] width 7 height 7
type input "clos"
click at [208, 103] on li "Interior Closet Door" at bounding box center [200, 103] width 70 height 11
type input "Interior Closet Door"
click at [250, 80] on div "Issue Interior Closet Door ​ Repairs Prefill ​" at bounding box center [237, 68] width 144 height 27
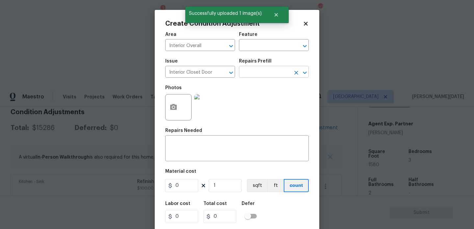
click at [260, 75] on input "text" at bounding box center [264, 72] width 51 height 10
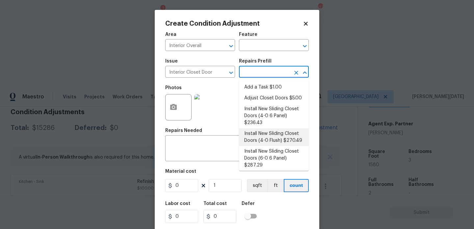
click at [272, 139] on li "Install New Sliding Closet Doors (4-0 Flush) $270.49" at bounding box center [274, 137] width 70 height 18
type input "Interior Door"
type textarea "Remove the existing door (if present). Install a new 4-0 bi-fold flush panel in…"
type input "270.49"
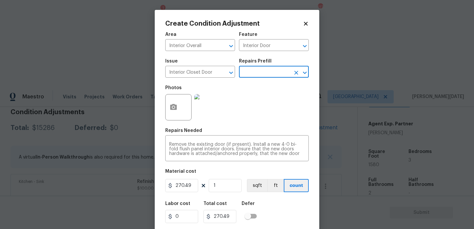
click at [272, 74] on input "text" at bounding box center [264, 72] width 51 height 10
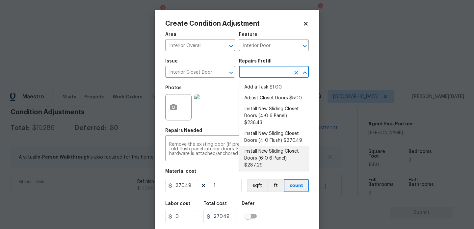
click at [272, 152] on li "Install New Sliding Closet Doors (6-0 6 Panel) $287.29" at bounding box center [274, 158] width 70 height 25
type textarea "Remove the existing door (if present). Install a new 6-0 bi-fold 6 panel interi…"
type input "287.29"
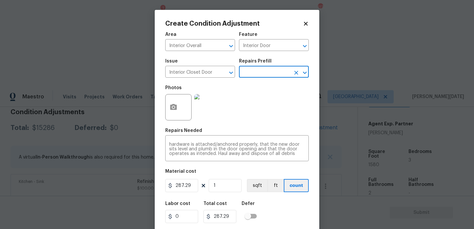
scroll to position [17, 0]
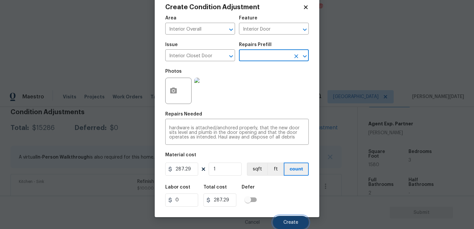
click at [284, 220] on span "Create" at bounding box center [290, 222] width 15 height 5
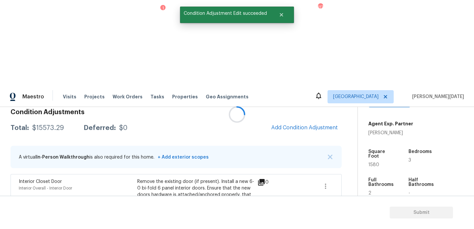
scroll to position [0, 0]
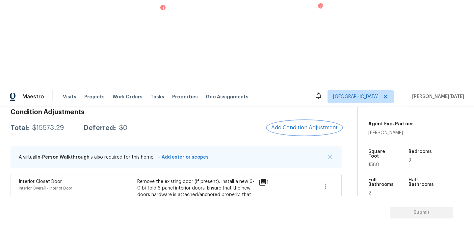
click at [308, 121] on button "Add Condition Adjustment" at bounding box center [304, 128] width 74 height 14
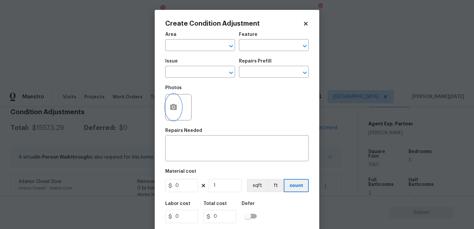
click at [177, 109] on button "button" at bounding box center [174, 107] width 16 height 26
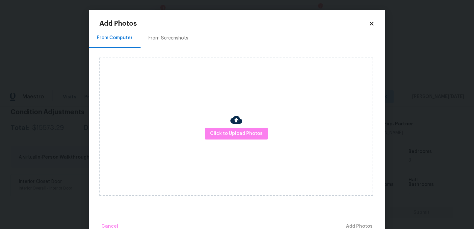
click at [232, 126] on div at bounding box center [236, 121] width 12 height 14
click at [241, 146] on div "Click to Upload Photos" at bounding box center [236, 127] width 274 height 138
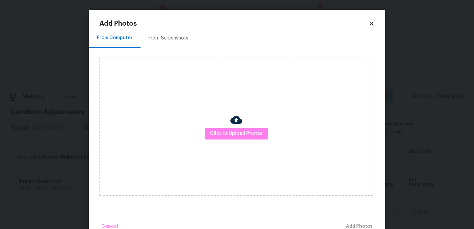
click at [241, 146] on div "Click to Upload Photos" at bounding box center [236, 127] width 274 height 138
click at [240, 138] on button "Click to Upload Photos" at bounding box center [236, 134] width 63 height 12
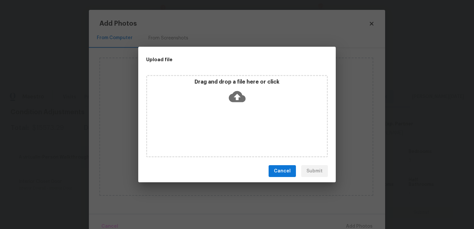
click at [222, 108] on div "Drag and drop a file here or click" at bounding box center [237, 116] width 182 height 82
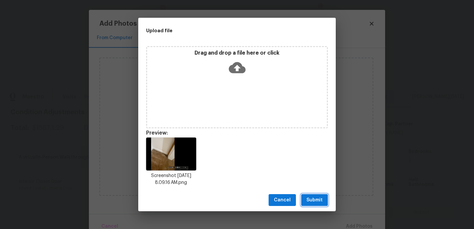
click at [316, 198] on span "Submit" at bounding box center [315, 200] width 16 height 8
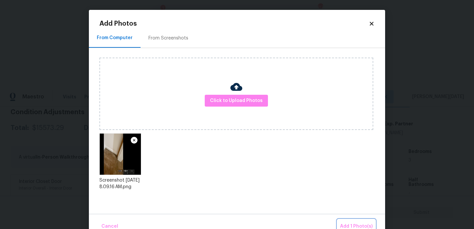
click at [363, 223] on span "Add 1 Photo(s)" at bounding box center [356, 227] width 33 height 8
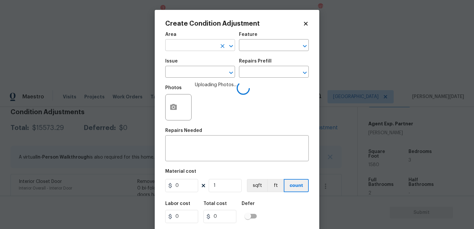
click at [193, 43] on input "text" at bounding box center [190, 46] width 51 height 10
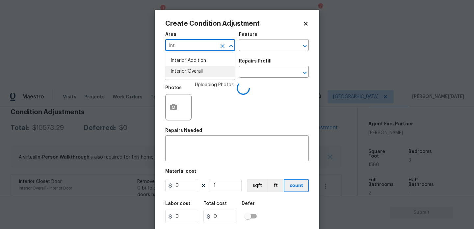
click at [197, 73] on li "Interior Overall" at bounding box center [200, 71] width 70 height 11
type input "Interior Overall"
click at [197, 73] on input "text" at bounding box center [190, 72] width 51 height 10
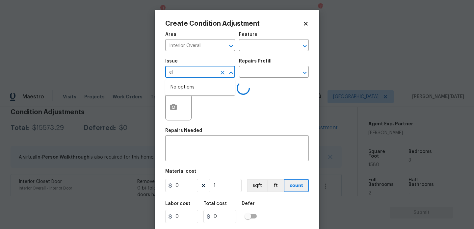
type input "e"
click at [200, 106] on li "ACQ: Water Leak" at bounding box center [200, 103] width 70 height 11
type input "ACQ: Water Leak"
click at [275, 71] on input "text" at bounding box center [264, 72] width 51 height 10
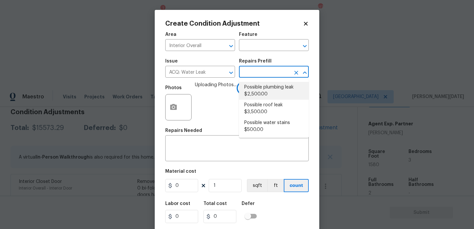
click at [276, 93] on li "Possible plumbing leak $2,500.00" at bounding box center [274, 91] width 70 height 18
type input "Acquisition"
type textarea "Acquisition Scope: Possible plumbing leak"
type input "2500"
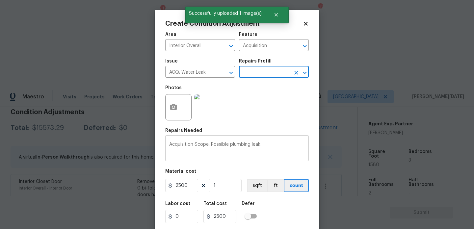
scroll to position [17, 0]
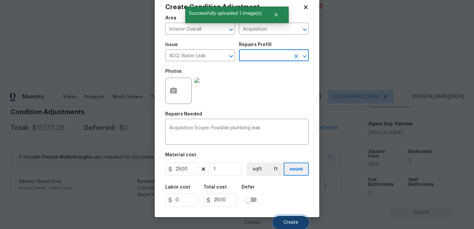
click at [288, 226] on button "Create" at bounding box center [291, 222] width 36 height 13
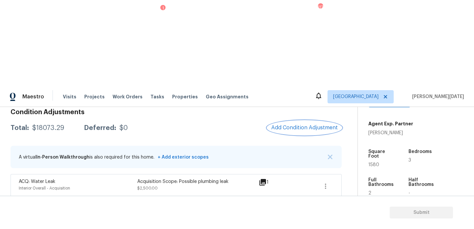
scroll to position [0, 0]
click at [295, 125] on span "Add Condition Adjustment" at bounding box center [304, 128] width 67 height 6
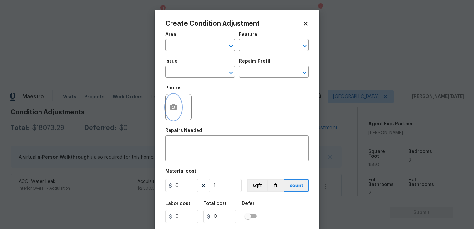
click at [174, 112] on button "button" at bounding box center [174, 107] width 16 height 26
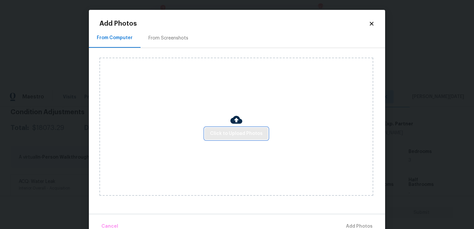
click at [240, 137] on span "Click to Upload Photos" at bounding box center [236, 134] width 53 height 8
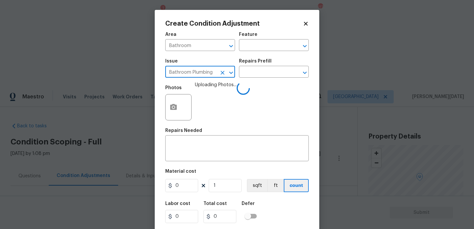
scroll to position [143, 0]
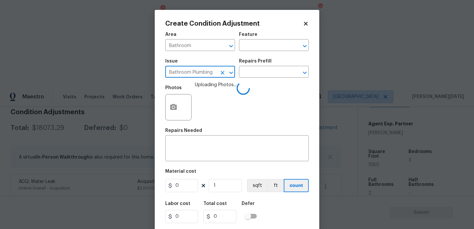
type input "Bathroom Plumbing"
click at [259, 80] on div "Issue Bathroom Plumbing ​ Repairs Prefill ​" at bounding box center [237, 68] width 144 height 27
click at [265, 76] on input "text" at bounding box center [264, 72] width 51 height 10
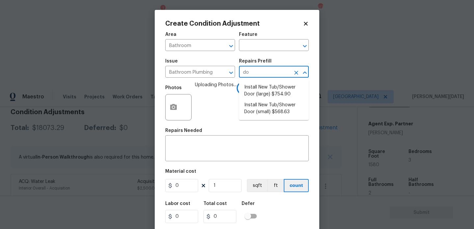
type input "doo"
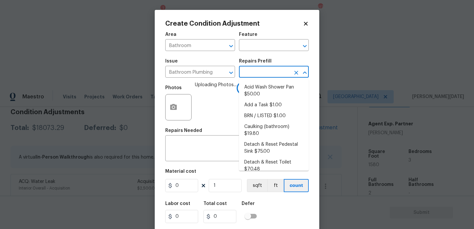
click at [267, 111] on li "BRN / LISTED $1.00" at bounding box center [274, 116] width 70 height 11
type input "Plumbing"
type input "1"
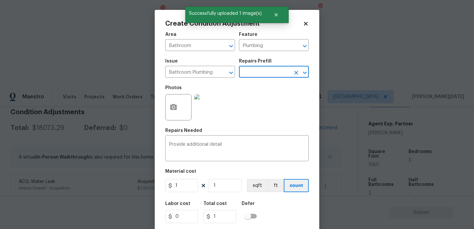
click at [251, 76] on input "text" at bounding box center [264, 72] width 51 height 10
type input "doo"
type input "door"
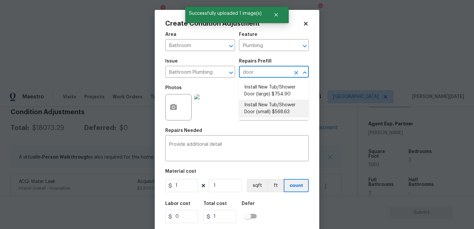
click at [278, 111] on li "Install New Tub/Shower Door (small) $568.63" at bounding box center [274, 109] width 70 height 18
type input "568.63"
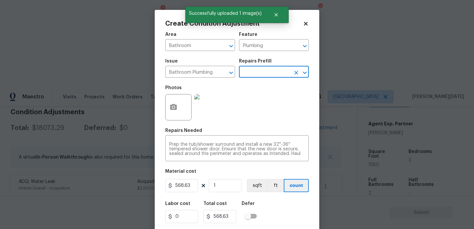
scroll to position [17, 0]
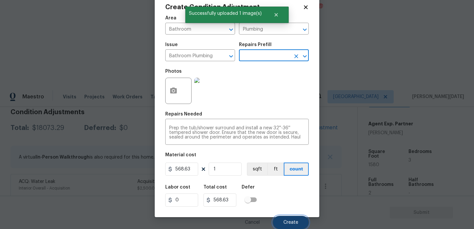
click at [286, 224] on span "Create" at bounding box center [290, 222] width 15 height 5
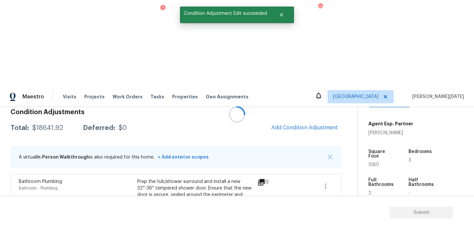
scroll to position [0, 0]
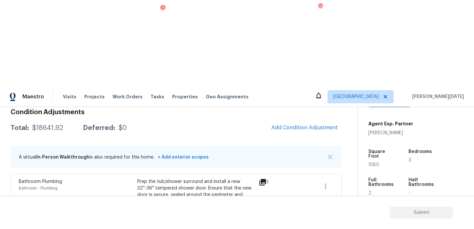
click at [334, 149] on ul "Edit" at bounding box center [362, 146] width 59 height 13
click at [344, 147] on div "Edit" at bounding box center [362, 147] width 51 height 7
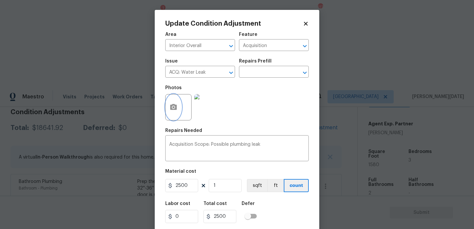
click at [178, 111] on button "button" at bounding box center [174, 107] width 16 height 26
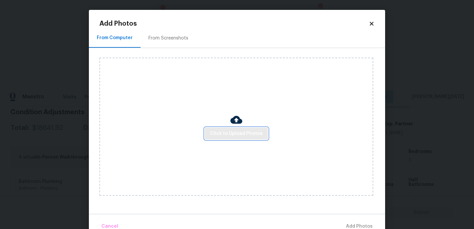
click at [221, 130] on span "Click to Upload Photos" at bounding box center [236, 134] width 53 height 8
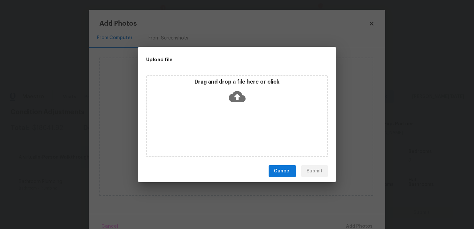
click at [221, 130] on div "Drag and drop a file here or click" at bounding box center [237, 116] width 182 height 82
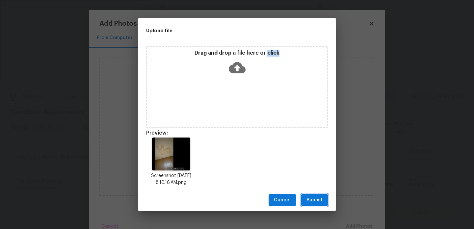
click at [313, 200] on span "Submit" at bounding box center [315, 200] width 16 height 8
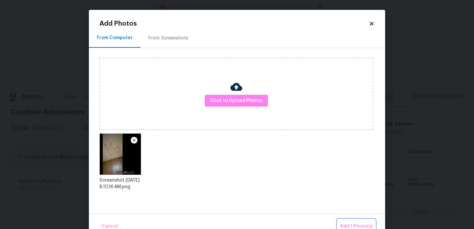
click at [344, 221] on button "Add 1 Photo(s)" at bounding box center [356, 227] width 38 height 14
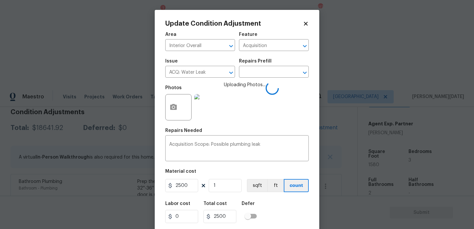
click at [272, 109] on div "Photos Uploading Photos..." at bounding box center [237, 103] width 144 height 43
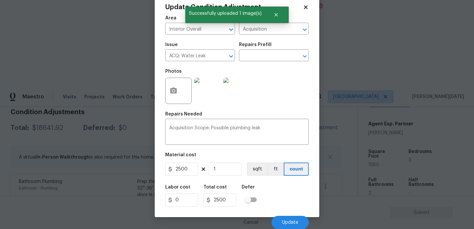
click at [276, 196] on div "Labor cost 0 Total cost 2500 Defer" at bounding box center [237, 196] width 144 height 30
click at [284, 218] on button "Update" at bounding box center [290, 222] width 37 height 13
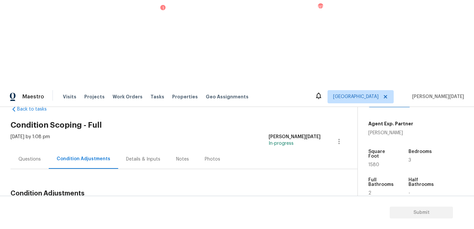
click at [300, 206] on span "Add Condition Adjustment" at bounding box center [304, 209] width 67 height 6
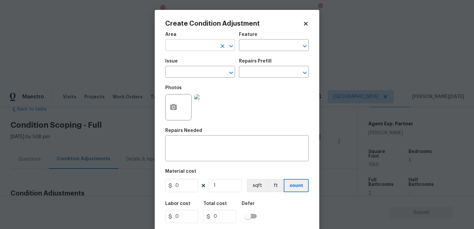
click at [181, 45] on input "text" at bounding box center [190, 46] width 51 height 10
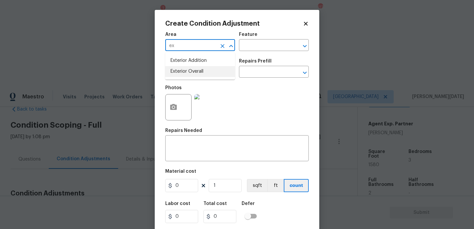
click at [189, 72] on li "Exterior Overall" at bounding box center [200, 71] width 70 height 11
type input "Exterior Overall"
click at [189, 72] on input "text" at bounding box center [190, 72] width 51 height 10
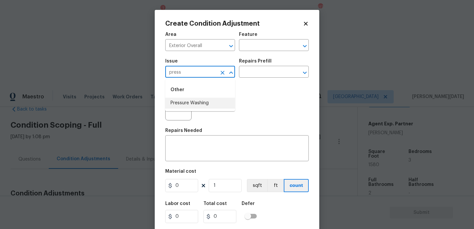
click at [195, 101] on li "Pressure Washing" at bounding box center [200, 103] width 70 height 11
type input "Pressure Washing"
click at [252, 67] on input "text" at bounding box center [264, 72] width 51 height 10
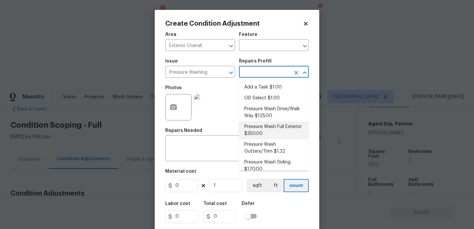
click at [264, 127] on li "Pressure Wash Full Exterior $350.00" at bounding box center [274, 130] width 70 height 18
type input "Siding"
type textarea "Pressure wash the House, Flatwork, Deck and Garage interior."
type input "350"
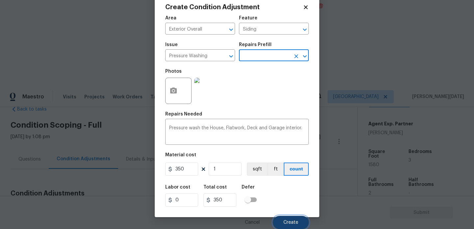
click at [292, 221] on span "Create" at bounding box center [290, 222] width 15 height 5
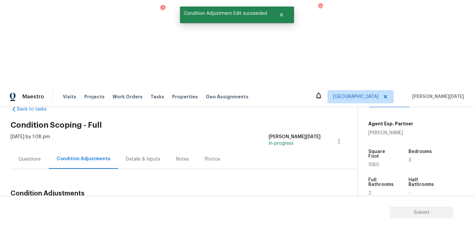
scroll to position [0, 0]
click at [288, 109] on div at bounding box center [237, 114] width 474 height 229
click at [292, 202] on button "Add Condition Adjustment" at bounding box center [304, 209] width 74 height 14
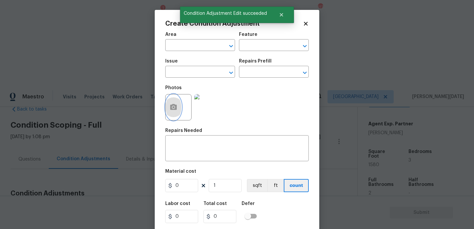
click at [173, 109] on icon "button" at bounding box center [173, 107] width 7 height 6
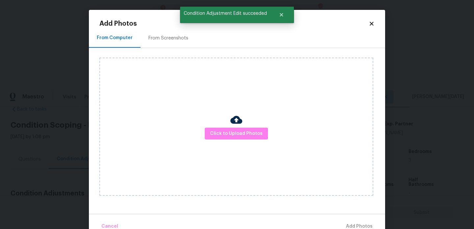
click at [166, 37] on div "From Screenshots" at bounding box center [168, 38] width 40 height 7
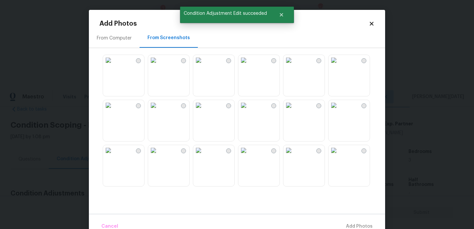
click at [159, 64] on img at bounding box center [153, 60] width 11 height 11
click at [159, 111] on img at bounding box center [153, 105] width 11 height 11
click at [249, 111] on img at bounding box center [243, 105] width 11 height 11
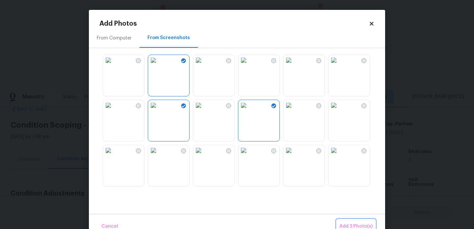
click at [350, 220] on button "Add 3 Photo(s)" at bounding box center [356, 227] width 39 height 14
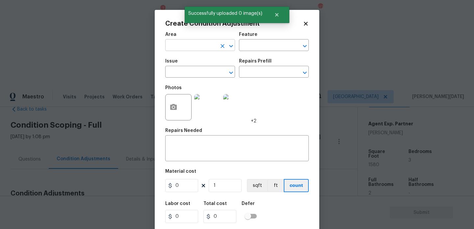
click at [177, 46] on input "text" at bounding box center [190, 46] width 51 height 10
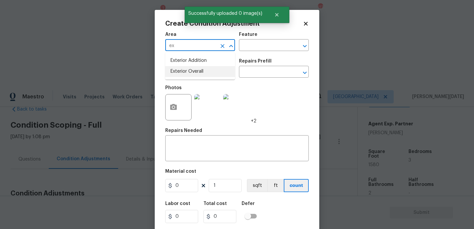
click at [196, 75] on li "Exterior Overall" at bounding box center [200, 71] width 70 height 11
type input "Exterior Overall"
click at [196, 75] on input "text" at bounding box center [190, 72] width 51 height 10
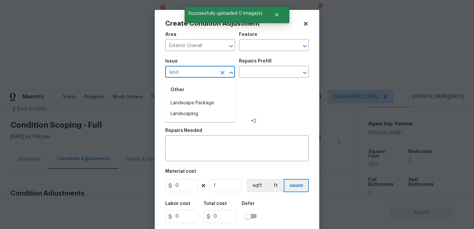
click at [201, 101] on li "Landscape Package" at bounding box center [200, 103] width 70 height 11
type input "Landscape Package"
click at [253, 70] on input "text" at bounding box center [264, 72] width 51 height 10
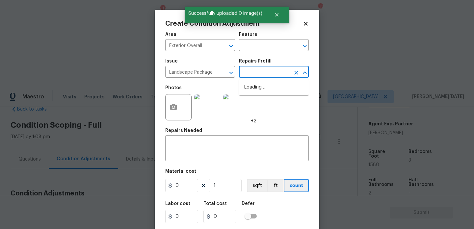
click at [253, 70] on input "text" at bounding box center [264, 72] width 51 height 10
click at [261, 90] on li "Initial landscaping package $70.00" at bounding box center [274, 91] width 70 height 18
type input "Home Readiness Packages"
type textarea "Mowing of grass up to 6" in height. Mow, edge along driveways & sidewalks, trim…"
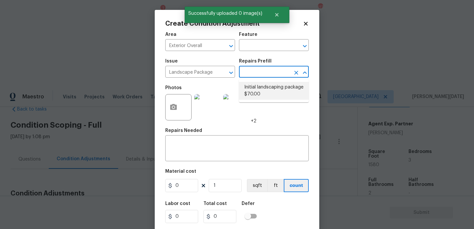
type input "70"
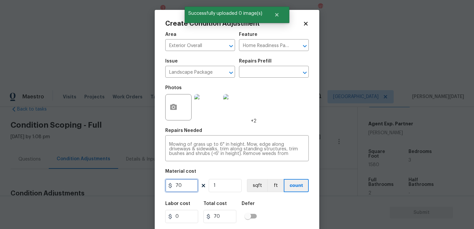
drag, startPoint x: 189, startPoint y: 191, endPoint x: 153, endPoint y: 191, distance: 35.2
click at [153, 191] on div "Create Condition Adjustment Area Exterior Overall ​ Feature Home Readiness Pack…" at bounding box center [237, 114] width 474 height 229
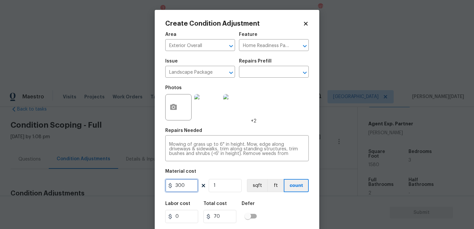
type input "300"
click at [275, 131] on div "Repairs Needed" at bounding box center [237, 132] width 144 height 9
type input "300"
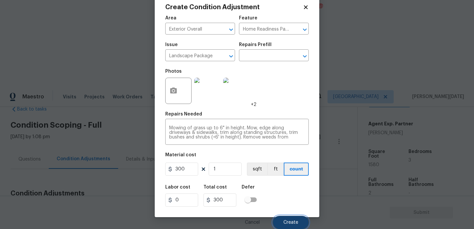
click at [281, 220] on button "Create" at bounding box center [291, 222] width 36 height 13
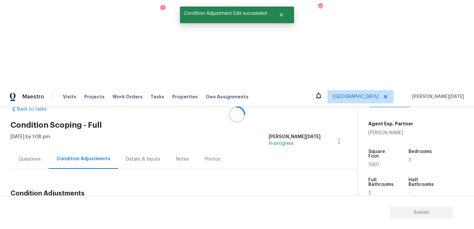
scroll to position [0, 0]
click at [291, 206] on span "Add Condition Adjustment" at bounding box center [304, 209] width 67 height 6
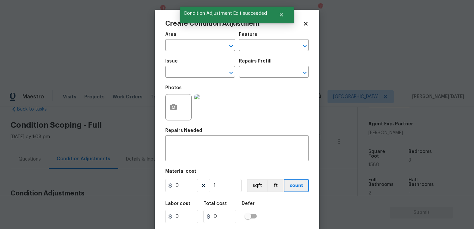
click at [291, 123] on div "Photos" at bounding box center [237, 103] width 144 height 43
click at [169, 107] on button "button" at bounding box center [174, 107] width 16 height 26
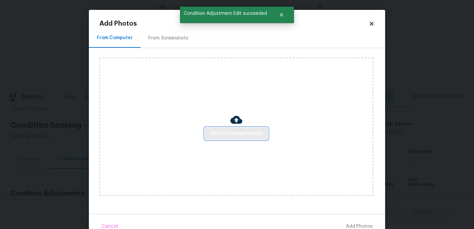
click at [226, 128] on button "Click to Upload Photos" at bounding box center [236, 134] width 63 height 12
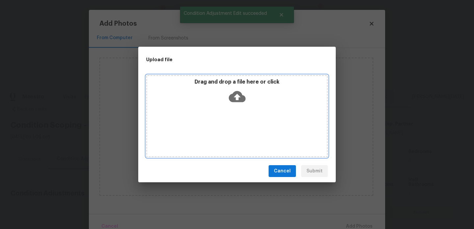
click at [226, 128] on div "Drag and drop a file here or click" at bounding box center [237, 116] width 182 height 82
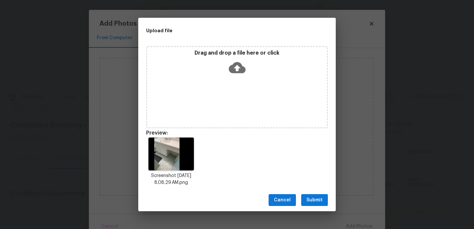
click at [313, 195] on button "Submit" at bounding box center [314, 200] width 27 height 12
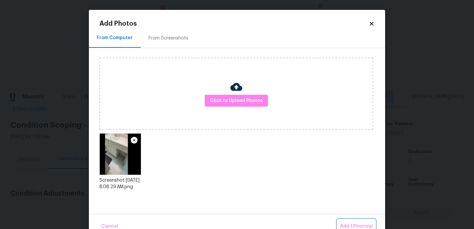
click at [351, 223] on span "Add 1 Photo(s)" at bounding box center [356, 227] width 33 height 8
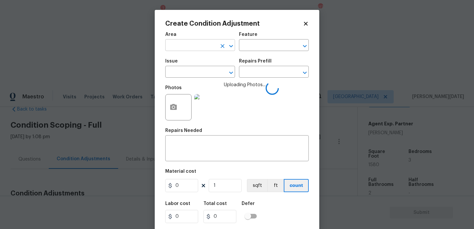
click at [197, 49] on input "text" at bounding box center [190, 46] width 51 height 10
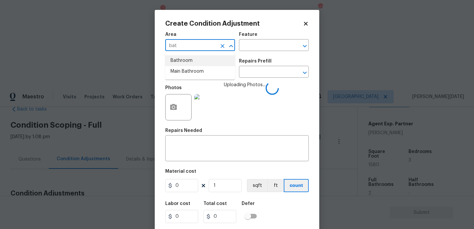
click at [194, 57] on li "Bathroom" at bounding box center [200, 60] width 70 height 11
type input "Bathroom"
click at [193, 67] on div "Issue" at bounding box center [200, 63] width 70 height 9
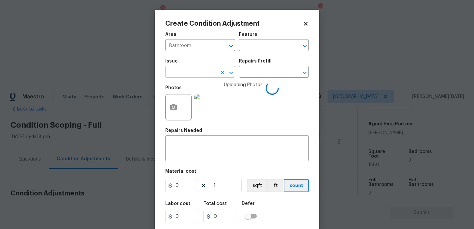
click at [193, 71] on input "text" at bounding box center [190, 72] width 51 height 10
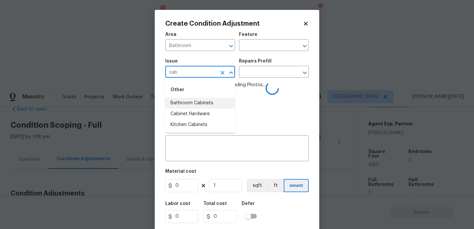
click at [189, 99] on li "Bathroom Cabinets" at bounding box center [200, 103] width 70 height 11
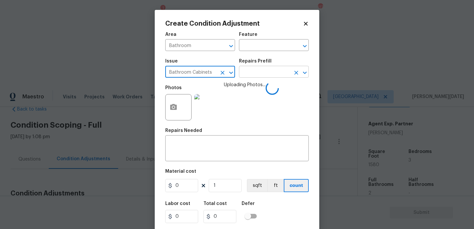
type input "Bathroom Cabinets"
click at [241, 73] on input "text" at bounding box center [264, 72] width 51 height 10
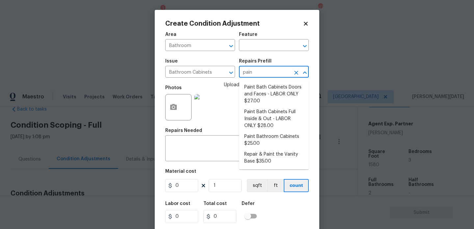
type input "paint"
click at [258, 89] on li "Paint Bath Cabinets Doors and Faces - LABOR ONLY $27.00" at bounding box center [274, 94] width 70 height 25
type input "Cabinets"
type textarea "Prep, sand, mask and apply 2 coats of paint to the bathroom cabinet doors and b…"
type input "27"
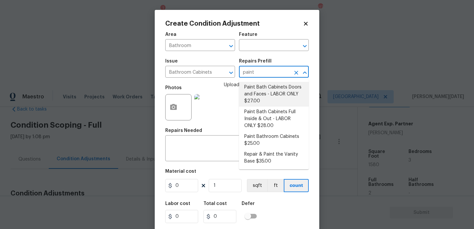
type input "27"
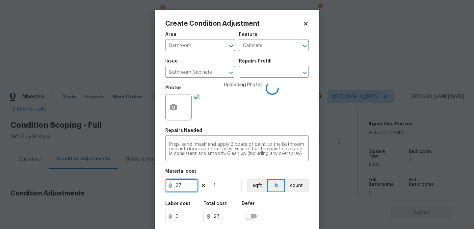
drag, startPoint x: 188, startPoint y: 182, endPoint x: 124, endPoint y: 182, distance: 63.9
click at [124, 182] on div "Create Condition Adjustment Area Bathroom ​ Feature Cabinets ​ Issue Bathroom C…" at bounding box center [237, 114] width 474 height 229
type input "500"
click at [274, 100] on div "Photos Uploading Photos..." at bounding box center [237, 103] width 144 height 43
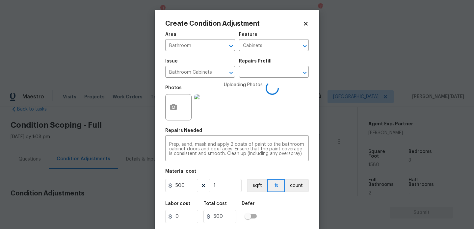
scroll to position [17, 0]
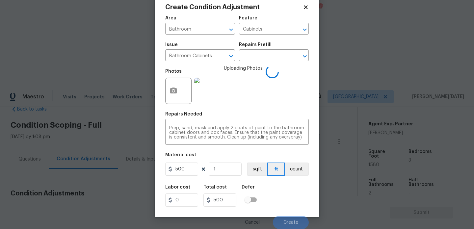
click at [287, 192] on div "Labor cost 0 Total cost 500 Defer" at bounding box center [237, 196] width 144 height 30
click at [293, 210] on div "Labor cost 0 Total cost 500 Defer" at bounding box center [237, 196] width 144 height 30
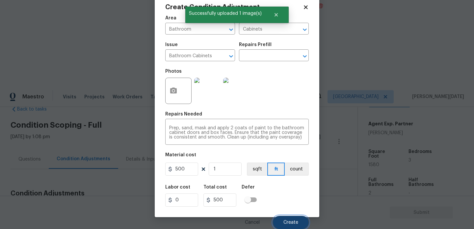
click at [288, 220] on span "Create" at bounding box center [290, 222] width 15 height 5
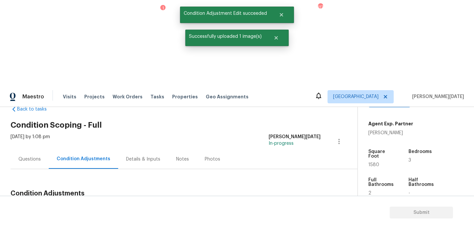
scroll to position [0, 0]
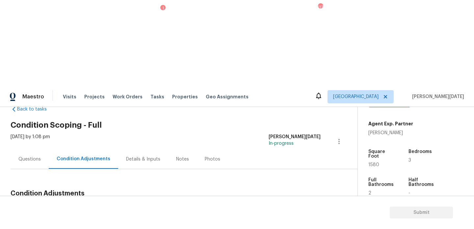
click at [372, 149] on div "Square Foot" at bounding box center [382, 155] width 28 height 13
click at [372, 163] on span "1580" at bounding box center [373, 165] width 11 height 5
copy span "1580"
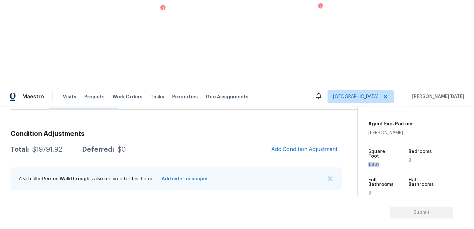
scroll to position [392, 0]
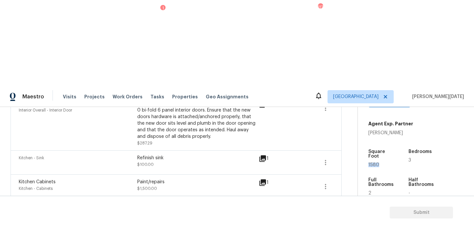
click at [260, 227] on icon at bounding box center [260, 231] width 8 height 8
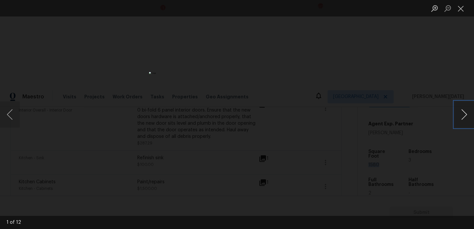
click at [465, 118] on button "Next image" at bounding box center [464, 114] width 20 height 26
click at [468, 114] on button "Next image" at bounding box center [464, 114] width 20 height 26
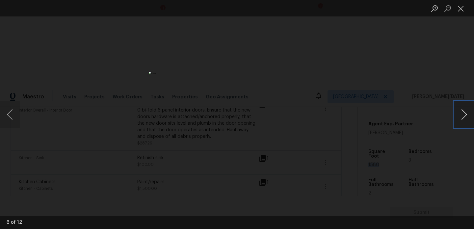
click at [468, 114] on button "Next image" at bounding box center [464, 114] width 20 height 26
click at [461, 3] on button "Close lightbox" at bounding box center [460, 9] width 13 height 12
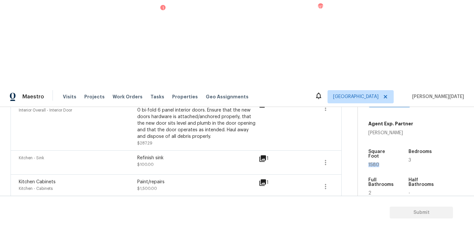
click at [350, 147] on div "Edit" at bounding box center [362, 147] width 51 height 7
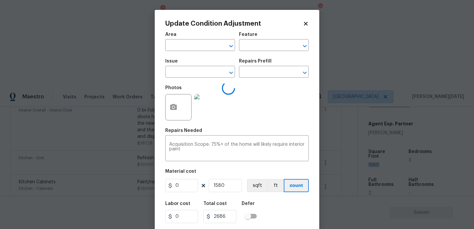
type input "Interior Overall"
type input "Acquisition"
type input "ACQ: Paint"
type input "1.7"
click at [307, 21] on icon at bounding box center [306, 24] width 6 height 6
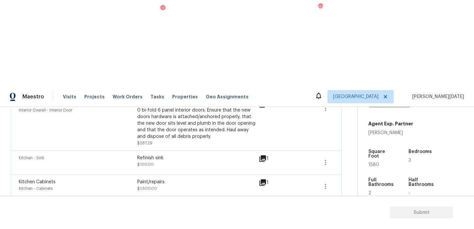
scroll to position [0, 0]
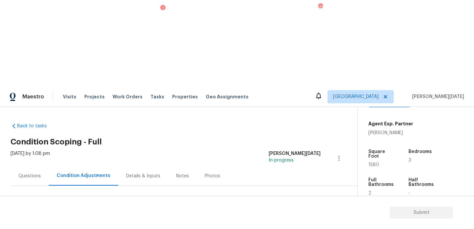
click at [289, 219] on button "Add Condition Adjustment" at bounding box center [304, 226] width 74 height 14
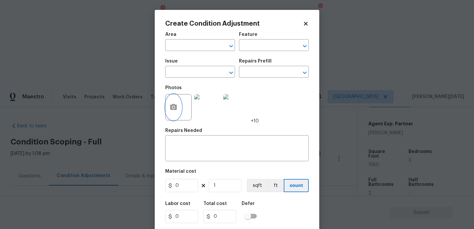
click at [174, 112] on button "button" at bounding box center [174, 107] width 16 height 26
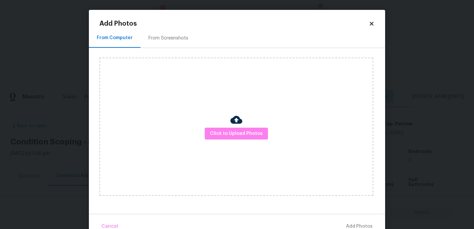
click at [159, 33] on div "From Screenshots" at bounding box center [169, 37] width 56 height 19
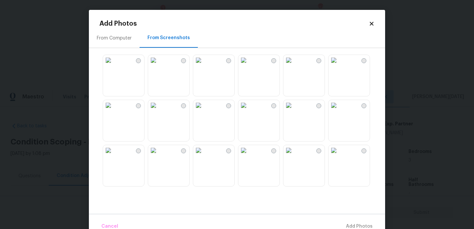
click at [204, 66] on img at bounding box center [198, 60] width 11 height 11
click at [249, 156] on img at bounding box center [243, 150] width 11 height 11
click at [114, 156] on img at bounding box center [108, 150] width 11 height 11
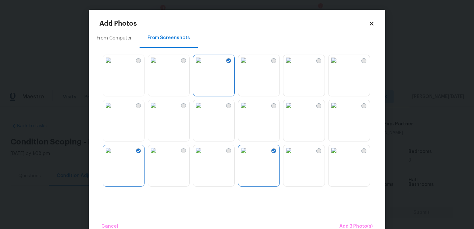
scroll to position [629, 0]
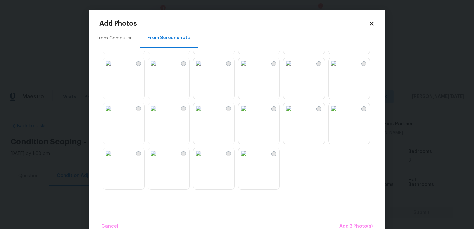
click at [249, 114] on img at bounding box center [243, 108] width 11 height 11
click at [204, 68] on img at bounding box center [198, 63] width 11 height 11
click at [204, 159] on img at bounding box center [198, 153] width 11 height 11
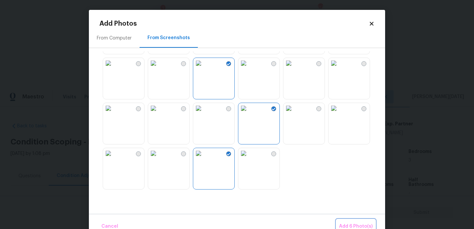
click at [356, 223] on span "Add 6 Photo(s)" at bounding box center [356, 227] width 34 height 8
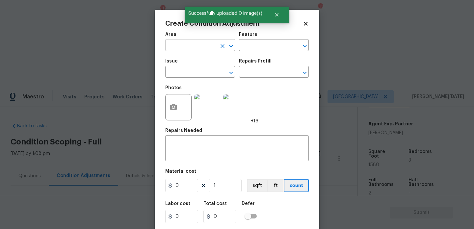
click at [177, 49] on input "text" at bounding box center [190, 46] width 51 height 10
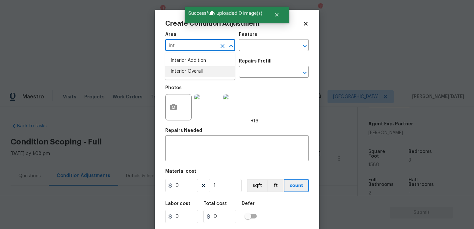
click at [186, 77] on ul "Interior Addition Interior Overall" at bounding box center [200, 66] width 70 height 27
click at [196, 73] on li "Interior Overall" at bounding box center [200, 71] width 70 height 11
type input "Interior Overall"
click at [196, 73] on input "text" at bounding box center [190, 72] width 51 height 10
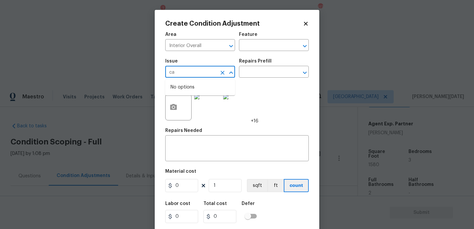
type input "c"
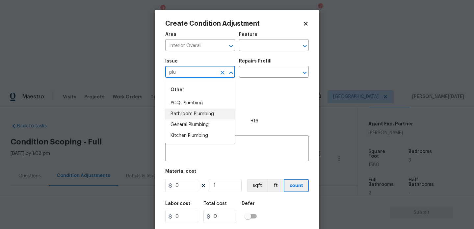
click at [201, 118] on li "Bathroom Plumbing" at bounding box center [200, 114] width 70 height 11
type input "Bathroom Plumbing"
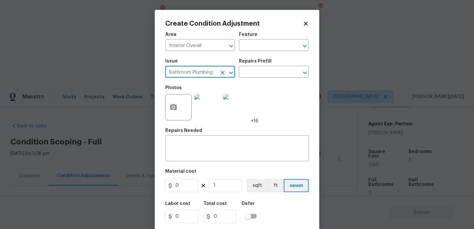
click at [221, 75] on icon "Clear" at bounding box center [223, 73] width 4 height 4
click at [213, 101] on li "Overall Exterior" at bounding box center [200, 103] width 70 height 11
type input "Overall Exterior"
click at [223, 70] on icon "Clear" at bounding box center [222, 72] width 7 height 7
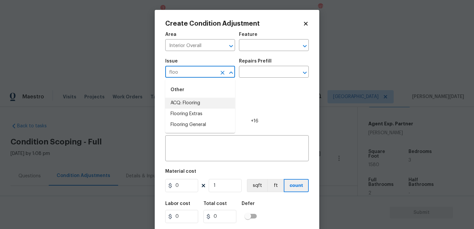
click at [208, 100] on li "ACQ: Flooring" at bounding box center [200, 103] width 70 height 11
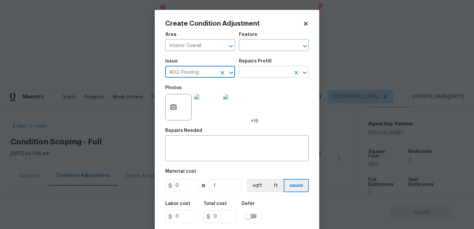
type input "ACQ: Flooring"
click at [254, 71] on input "text" at bounding box center [264, 72] width 51 height 10
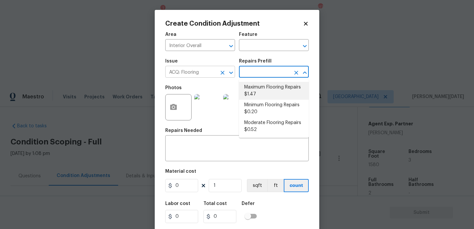
click at [221, 72] on icon "Clear" at bounding box center [222, 72] width 7 height 7
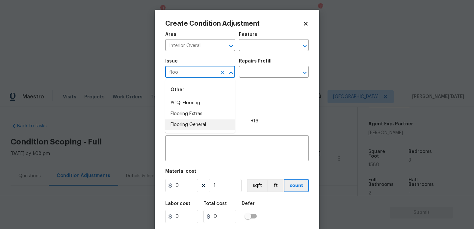
click at [200, 129] on li "Flooring General" at bounding box center [200, 125] width 70 height 11
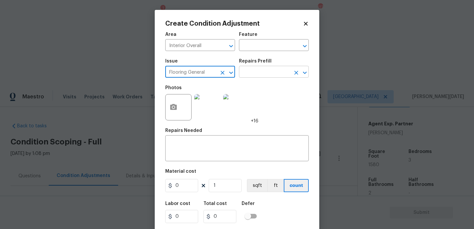
type input "Flooring General"
click at [258, 69] on input "text" at bounding box center [264, 72] width 51 height 10
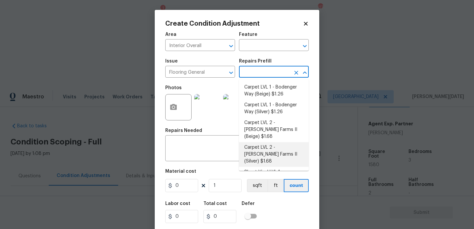
click at [276, 147] on li "Carpet LVL 2 - Abshire Farms II (Silver) $1.68" at bounding box center [274, 154] width 70 height 25
type input "Overall Flooring"
type textarea "Install new carpet (Abshire Farms II - 929 Thin Ice) at all previously carpeted…"
type input "1.68"
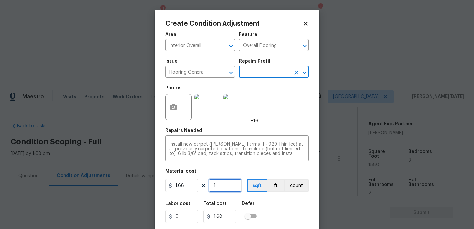
click at [228, 186] on input "1" at bounding box center [225, 185] width 33 height 13
type input "13"
type input "21.84"
type input "130"
type input "218.4"
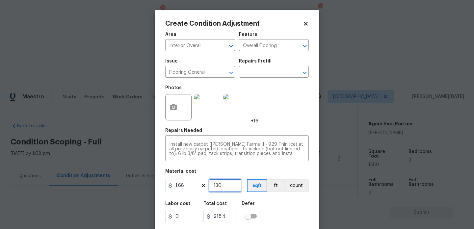
type input "1300"
type input "2184"
type input "1300"
click at [287, 135] on div "Repairs Needed" at bounding box center [237, 132] width 144 height 9
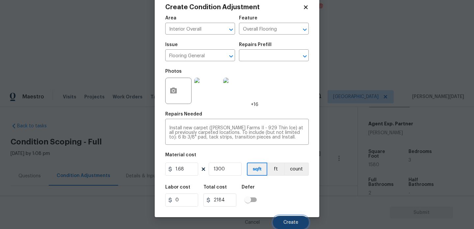
click at [289, 223] on span "Create" at bounding box center [290, 222] width 15 height 5
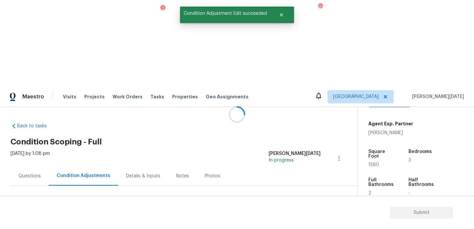
scroll to position [0, 0]
drag, startPoint x: 33, startPoint y: 140, endPoint x: 62, endPoint y: 140, distance: 29.0
click at [62, 223] on div "$21975.92" at bounding box center [47, 226] width 31 height 7
copy div "$21975.92"
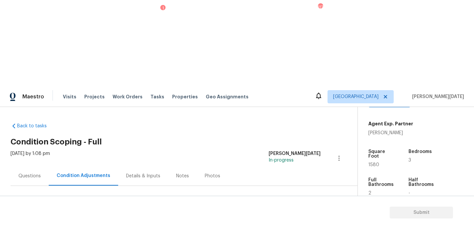
click at [27, 166] on div "Questions" at bounding box center [30, 175] width 38 height 19
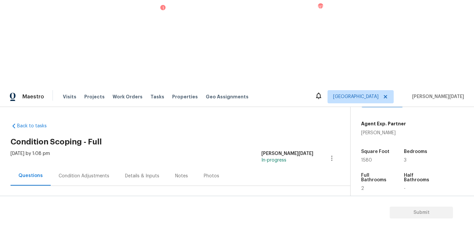
scroll to position [88, 0]
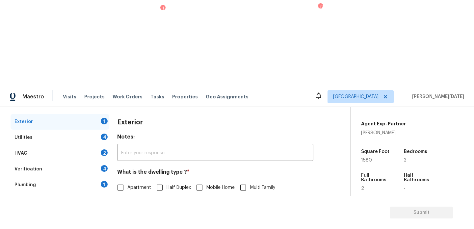
click at [129, 195] on label "Single Family" at bounding box center [135, 202] width 42 height 14
click at [127, 195] on input "Single Family" at bounding box center [121, 202] width 14 height 14
checkbox input "true"
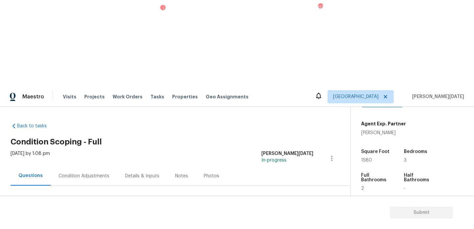
click at [84, 218] on div "Utilities 4" at bounding box center [60, 226] width 99 height 16
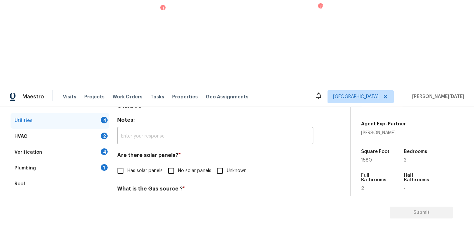
click at [126, 198] on input "Natural Gas Lines" at bounding box center [121, 205] width 14 height 14
checkbox input "true"
click at [171, 164] on input "No solar panels" at bounding box center [171, 171] width 14 height 14
checkbox input "true"
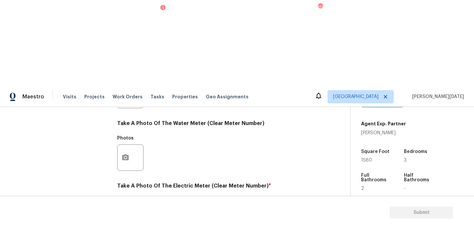
click at [126, 217] on icon "button" at bounding box center [125, 220] width 7 height 6
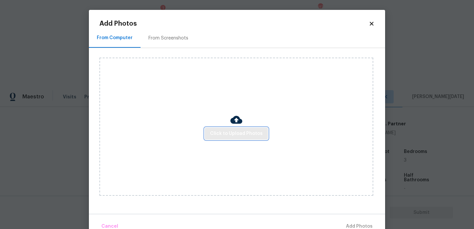
click at [237, 130] on span "Click to Upload Photos" at bounding box center [236, 134] width 53 height 8
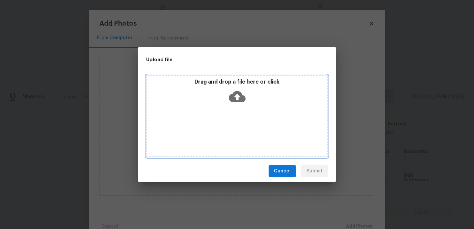
click at [237, 129] on div "Drag and drop a file here or click" at bounding box center [237, 116] width 182 height 82
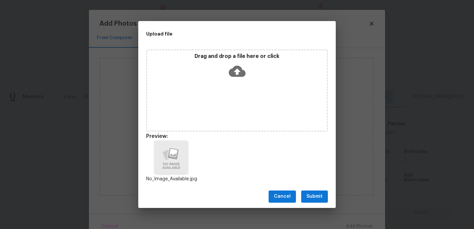
click at [313, 193] on span "Submit" at bounding box center [315, 197] width 16 height 8
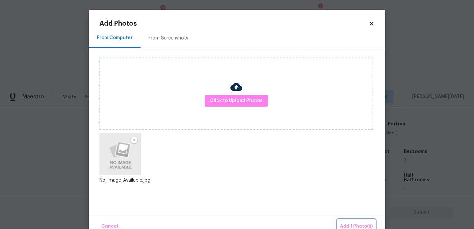
click at [351, 222] on button "Add 1 Photo(s)" at bounding box center [356, 227] width 38 height 14
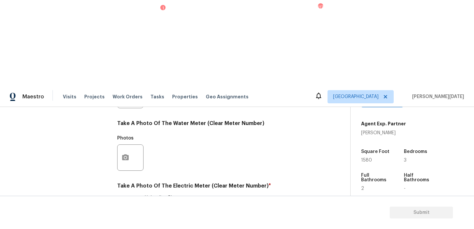
checkbox input "true"
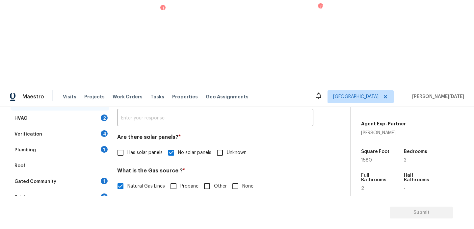
scroll to position [97, 0]
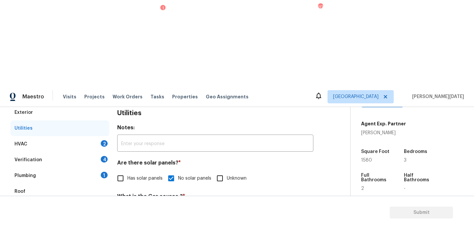
click at [93, 136] on div "HVAC 2" at bounding box center [60, 144] width 99 height 16
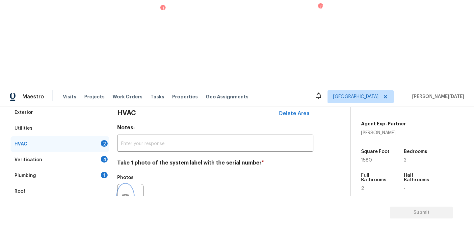
click at [125, 184] on button "button" at bounding box center [126, 197] width 16 height 26
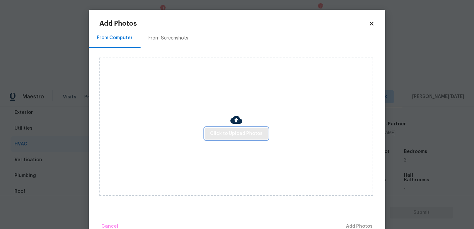
click at [243, 130] on span "Click to Upload Photos" at bounding box center [236, 134] width 53 height 8
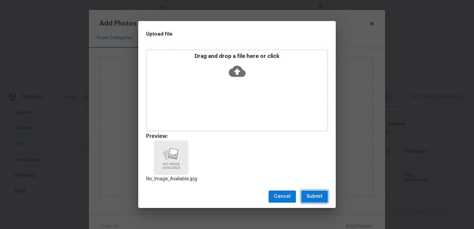
click at [326, 195] on button "Submit" at bounding box center [314, 197] width 27 height 12
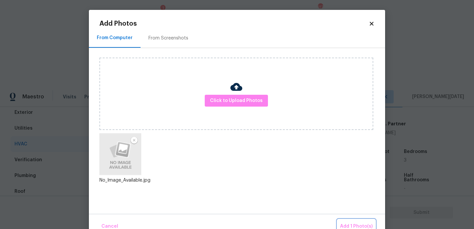
click at [357, 222] on button "Add 1 Photo(s)" at bounding box center [356, 227] width 38 height 14
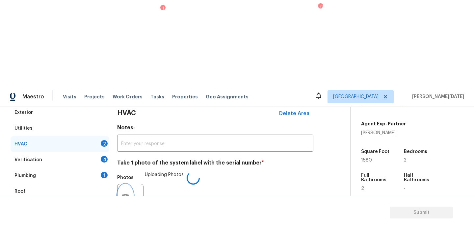
scroll to position [110, 0]
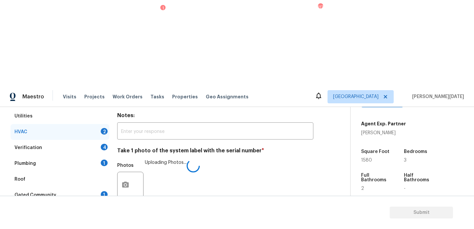
checkbox input "true"
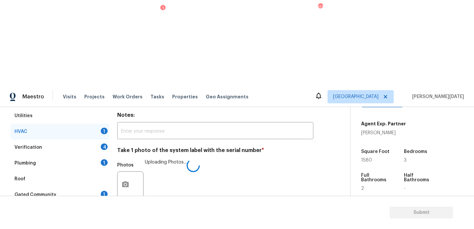
checkbox input "false"
click at [100, 140] on div "Verification 4" at bounding box center [60, 148] width 99 height 16
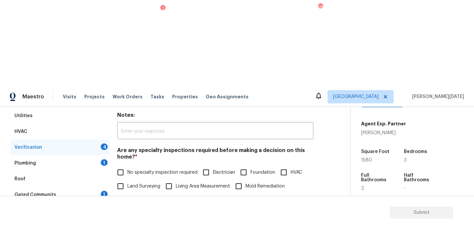
click at [123, 166] on input "No specialty inspection required" at bounding box center [121, 173] width 14 height 14
checkbox input "true"
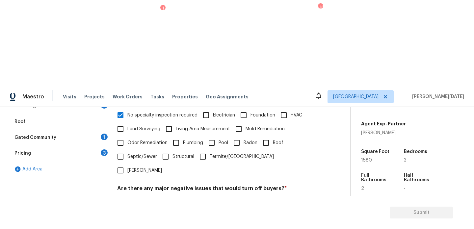
click at [145, 197] on input "No" at bounding box center [144, 204] width 14 height 14
checkbox input "true"
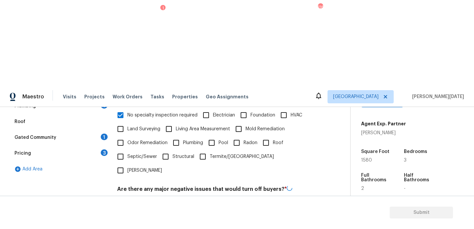
checkbox input "true"
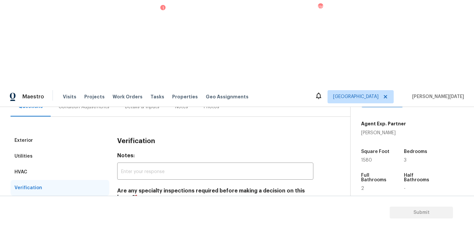
click at [93, 196] on div "Plumbing 1" at bounding box center [60, 204] width 99 height 16
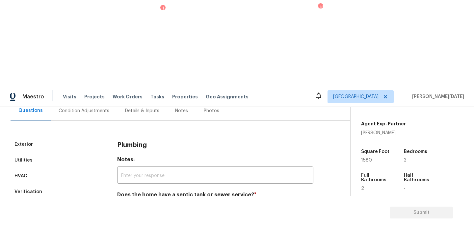
click at [119, 203] on input "Sewer" at bounding box center [121, 210] width 14 height 14
checkbox input "true"
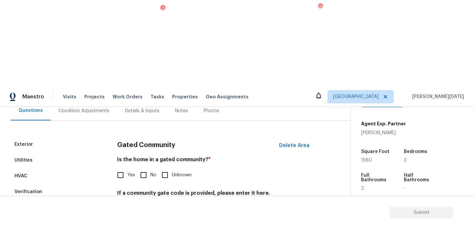
click at [153, 168] on label "No" at bounding box center [147, 175] width 20 height 14
click at [150, 168] on input "No" at bounding box center [144, 175] width 14 height 14
checkbox input "true"
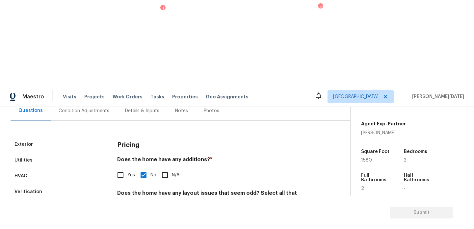
scroll to position [166, 0]
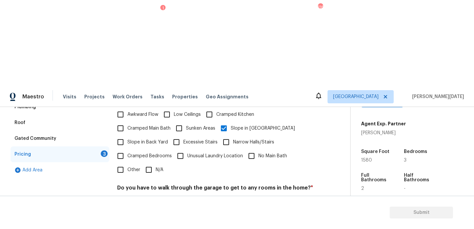
click at [148, 197] on input "No" at bounding box center [144, 204] width 14 height 14
checkbox input "true"
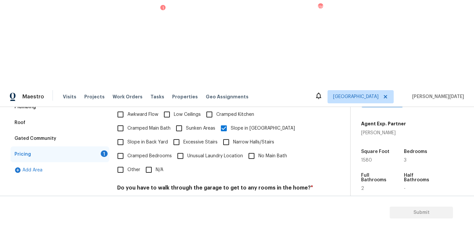
checkbox input "true"
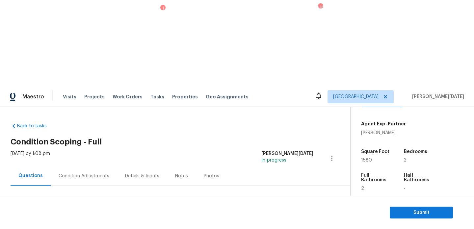
click at [83, 166] on div "Condition Adjustments" at bounding box center [84, 175] width 67 height 19
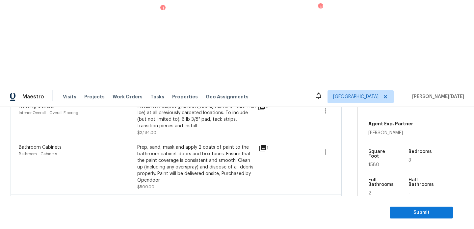
scroll to position [194, 0]
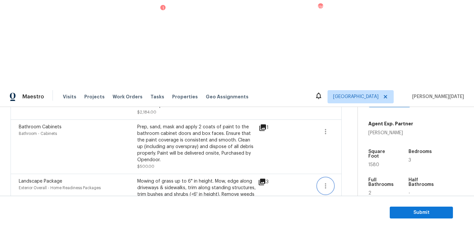
click at [323, 182] on icon "button" at bounding box center [326, 186] width 8 height 8
click at [354, 96] on div "Edit" at bounding box center [362, 98] width 51 height 7
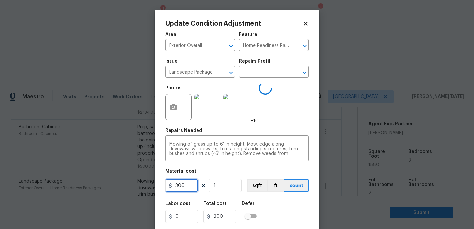
drag, startPoint x: 192, startPoint y: 189, endPoint x: 149, endPoint y: 187, distance: 42.5
click at [149, 187] on div "Update Condition Adjustment Area Exterior Overall ​ Feature Home Readiness Pack…" at bounding box center [237, 114] width 474 height 229
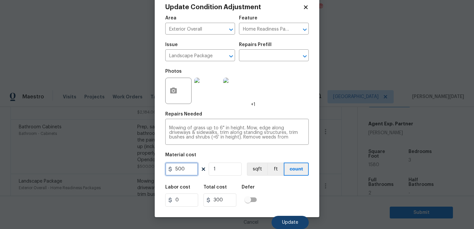
type input "500"
click at [291, 227] on button "Update" at bounding box center [290, 222] width 37 height 13
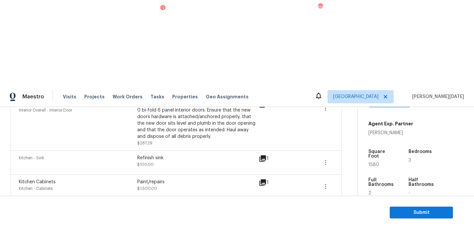
scroll to position [434, 0]
click at [399, 210] on span "Submit" at bounding box center [421, 213] width 53 height 8
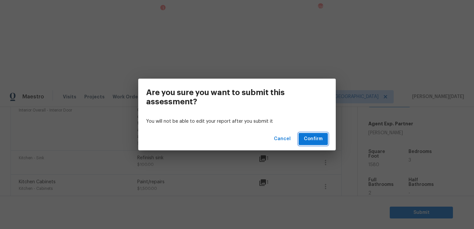
click at [320, 138] on span "Confirm" at bounding box center [313, 139] width 19 height 8
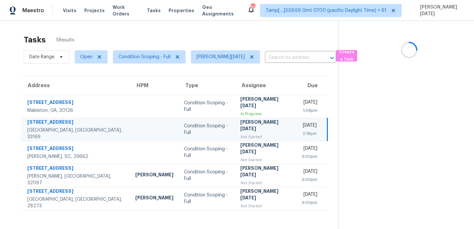
scroll to position [21, 0]
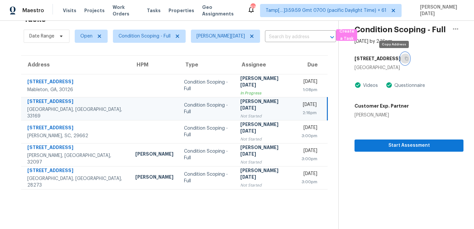
click at [405, 60] on icon "button" at bounding box center [406, 59] width 3 height 4
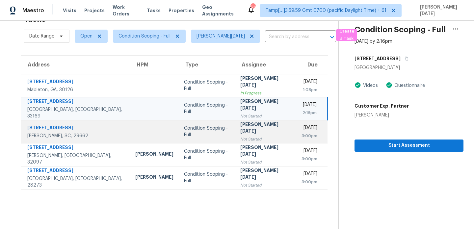
click at [240, 136] on div "Not Started" at bounding box center [265, 139] width 51 height 7
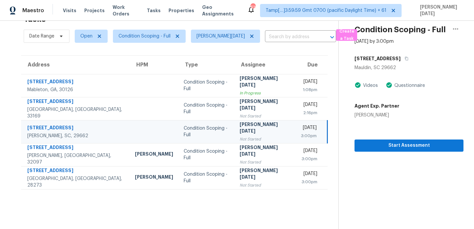
click at [400, 58] on div "[STREET_ADDRESS]" at bounding box center [409, 59] width 109 height 12
click at [405, 59] on icon "button" at bounding box center [407, 59] width 4 height 4
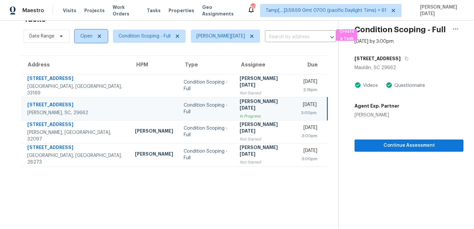
click at [85, 37] on span "Open" at bounding box center [86, 36] width 12 height 7
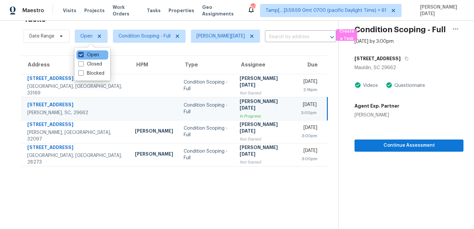
click at [88, 56] on label "Open" at bounding box center [88, 55] width 21 height 7
click at [83, 56] on input "Open" at bounding box center [80, 54] width 4 height 4
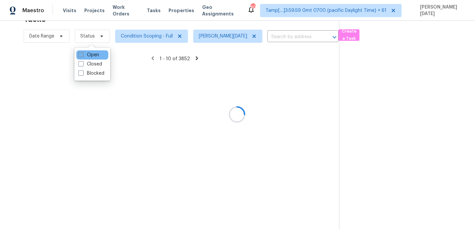
click at [88, 56] on label "Open" at bounding box center [88, 55] width 21 height 7
click at [83, 56] on input "Open" at bounding box center [80, 54] width 4 height 4
checkbox input "true"
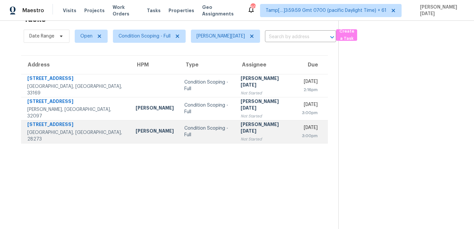
click at [241, 125] on div "[PERSON_NAME][DATE]" at bounding box center [266, 128] width 51 height 15
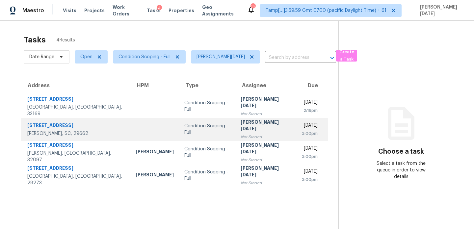
click at [258, 123] on td "[PERSON_NAME][DATE] Not Started" at bounding box center [265, 129] width 61 height 23
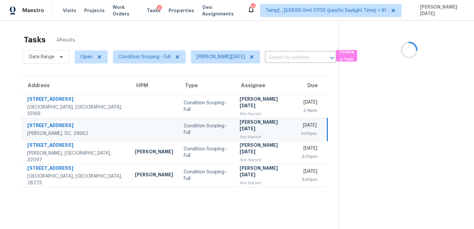
click at [296, 123] on td "[DATE] 3:00pm" at bounding box center [312, 129] width 32 height 23
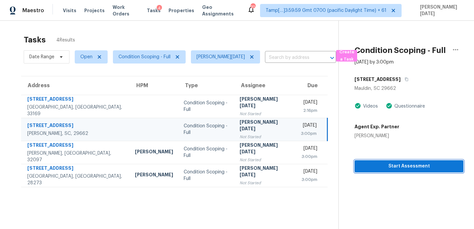
click at [363, 171] on button "Start Assessment" at bounding box center [409, 166] width 109 height 12
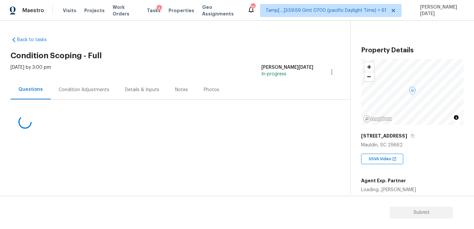
click at [81, 89] on div "Condition Adjustments" at bounding box center [84, 90] width 51 height 7
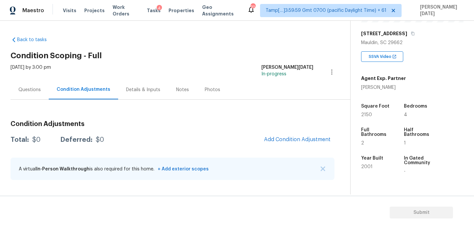
scroll to position [114, 0]
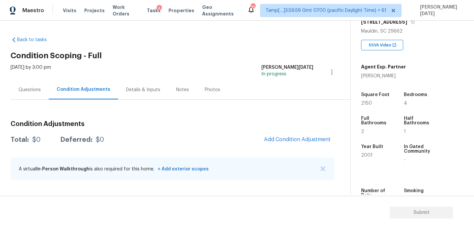
click at [430, 116] on div "Half Bathrooms 1" at bounding box center [424, 125] width 41 height 28
click at [367, 105] on span "2150" at bounding box center [366, 103] width 11 height 5
copy span "2150"
click at [284, 138] on span "Add Condition Adjustment" at bounding box center [297, 140] width 67 height 6
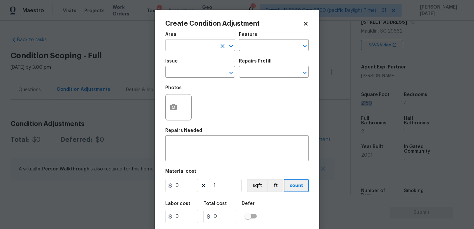
click at [173, 46] on input "text" at bounding box center [190, 46] width 51 height 10
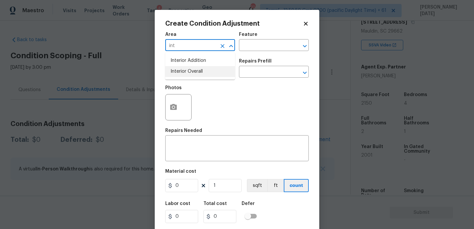
click at [178, 68] on li "Interior Overall" at bounding box center [200, 71] width 70 height 11
type input "Interior Overall"
click at [178, 68] on input "text" at bounding box center [190, 72] width 51 height 10
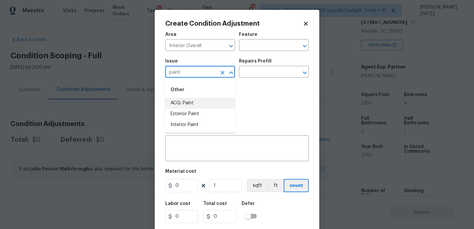
click at [189, 105] on li "ACQ: Paint" at bounding box center [200, 103] width 70 height 11
type input "ACQ: Paint"
click at [258, 70] on input "text" at bounding box center [264, 72] width 51 height 10
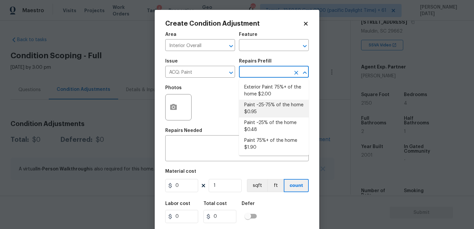
click at [274, 108] on li "Paint ~25-75% of the home $0.95" at bounding box center [274, 109] width 70 height 18
type input "Acquisition"
type textarea "Acquisition Scope: ~25 - 75% of the home needs interior paint"
type input "0.95"
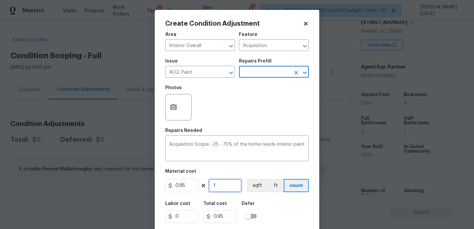
click at [224, 189] on input "1" at bounding box center [225, 185] width 33 height 13
type input "0"
paste input "215"
type input "2150"
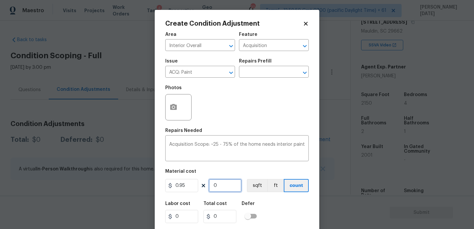
type input "2042.5"
type input "2150"
click at [167, 105] on button "button" at bounding box center [174, 107] width 16 height 26
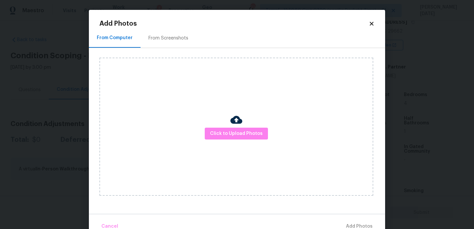
click at [178, 27] on h2 "Add Photos" at bounding box center [233, 23] width 269 height 7
click at [173, 42] on div "From Screenshots" at bounding box center [169, 37] width 56 height 19
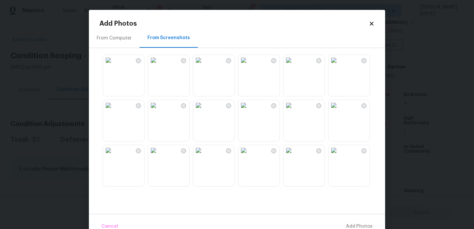
click at [159, 66] on img at bounding box center [153, 60] width 11 height 11
click at [204, 156] on img at bounding box center [198, 150] width 11 height 11
click at [249, 156] on img at bounding box center [243, 150] width 11 height 11
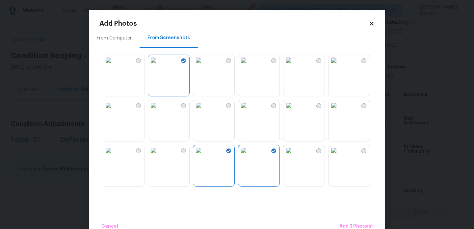
click at [159, 111] on img at bounding box center [153, 105] width 11 height 11
click at [114, 111] on img at bounding box center [108, 105] width 11 height 11
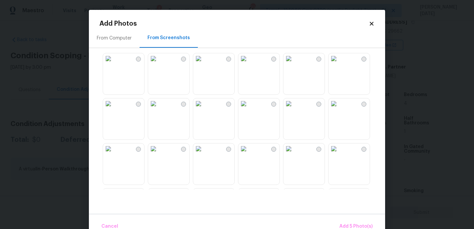
click at [204, 109] on img at bounding box center [198, 103] width 11 height 11
click at [249, 109] on img at bounding box center [243, 103] width 11 height 11
click at [294, 109] on img at bounding box center [288, 103] width 11 height 11
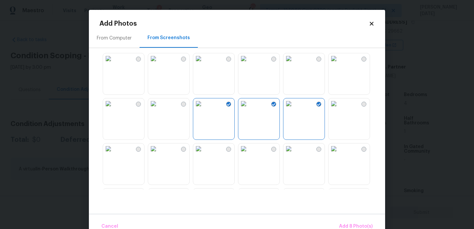
click at [294, 154] on img at bounding box center [288, 149] width 11 height 11
click at [360, 222] on button "Add 9 Photo(s)" at bounding box center [355, 227] width 39 height 14
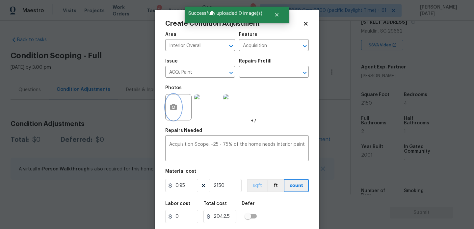
scroll to position [17, 0]
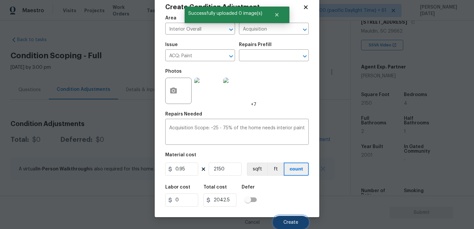
click at [286, 223] on span "Create" at bounding box center [290, 222] width 15 height 5
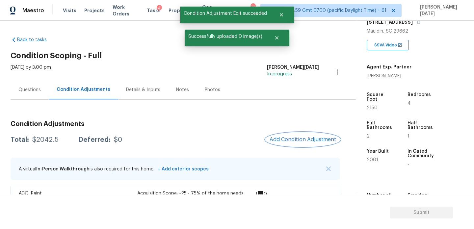
scroll to position [22, 0]
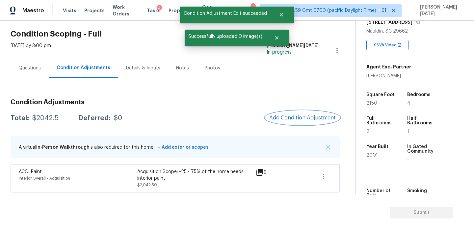
click at [282, 120] on span "Add Condition Adjustment" at bounding box center [302, 118] width 67 height 6
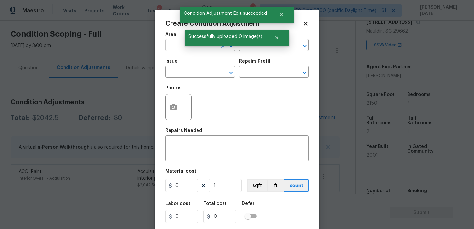
click at [169, 42] on input "text" at bounding box center [190, 46] width 51 height 10
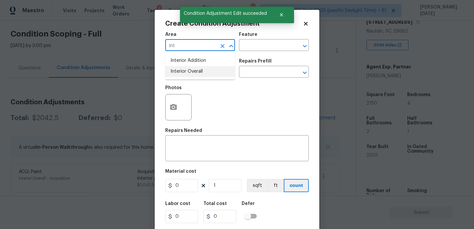
click at [177, 70] on li "Interior Overall" at bounding box center [200, 71] width 70 height 11
type input "Interior Overall"
click at [177, 70] on input "text" at bounding box center [190, 72] width 51 height 10
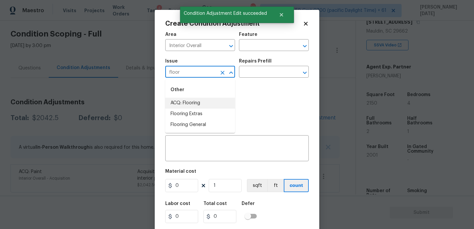
click at [195, 103] on li "ACQ: Flooring" at bounding box center [200, 103] width 70 height 11
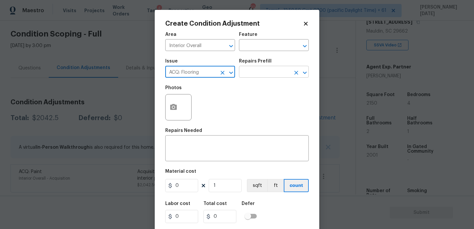
type input "ACQ: Flooring"
click at [260, 75] on input "text" at bounding box center [264, 72] width 51 height 10
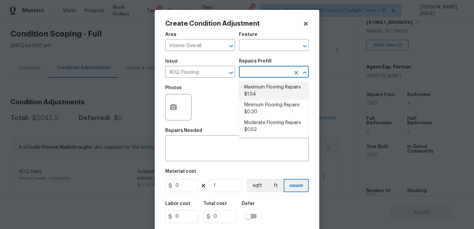
click at [265, 92] on li "Maximum Flooring Repairs $1.54" at bounding box center [274, 91] width 70 height 18
type input "Acquisition"
type textarea "Acquisition Scope: Maximum flooring repairs"
type input "1.54"
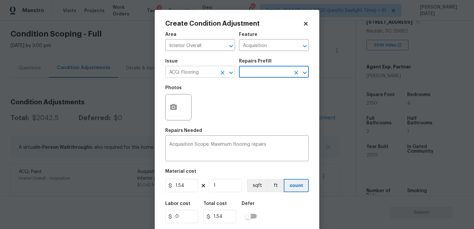
click at [222, 73] on icon "Clear" at bounding box center [223, 73] width 4 height 4
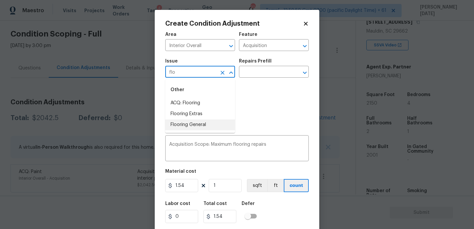
click at [204, 122] on li "Flooring General" at bounding box center [200, 125] width 70 height 11
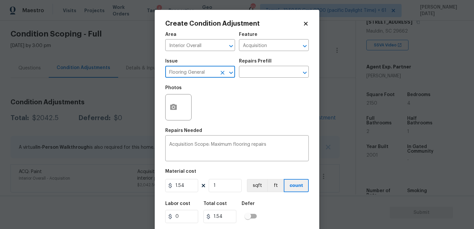
type input "Flooring General"
click at [259, 79] on div "Issue Flooring General ​ Repairs Prefill ​" at bounding box center [237, 68] width 144 height 27
click at [265, 75] on input "text" at bounding box center [264, 72] width 51 height 10
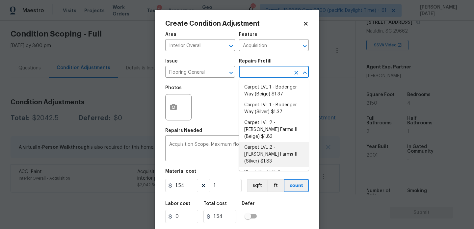
click at [272, 146] on li "Carpet LVL 2 - [PERSON_NAME] Farms II (Silver) $1.83" at bounding box center [274, 154] width 70 height 25
type input "Overall Flooring"
type textarea "Install new carpet ([PERSON_NAME] Farms II - 929 Thin Ice) at all previously ca…"
type input "1.83"
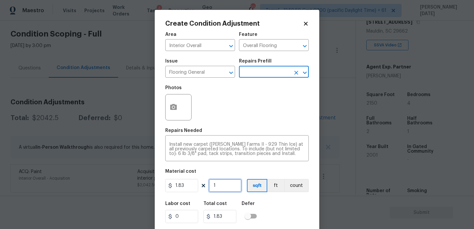
click at [229, 184] on input "1" at bounding box center [225, 185] width 33 height 13
type input "15"
type input "27.45"
type input "150"
type input "274.5"
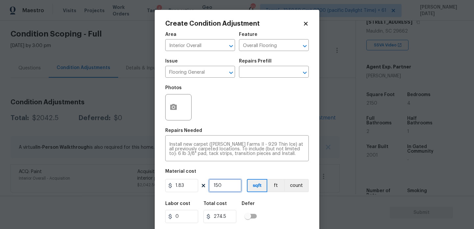
type input "1500"
type input "2745"
type input "1500"
click at [222, 115] on div "Photos" at bounding box center [237, 103] width 144 height 43
click at [177, 110] on icon "button" at bounding box center [174, 107] width 8 height 8
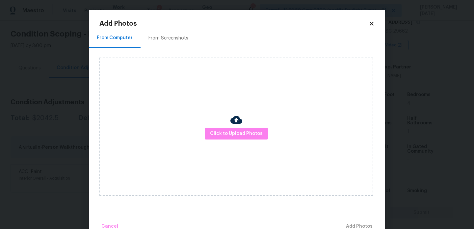
click at [169, 43] on div "From Screenshots" at bounding box center [169, 37] width 56 height 19
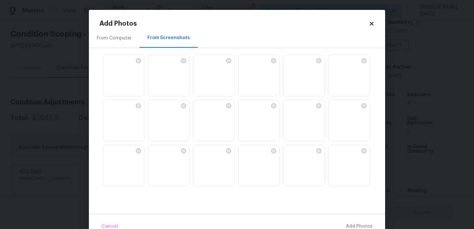
click at [259, 67] on img at bounding box center [258, 76] width 41 height 42
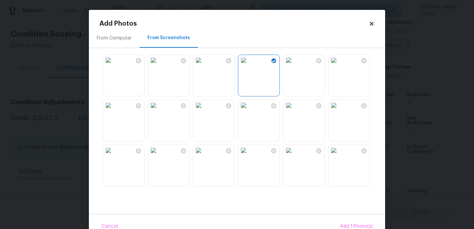
click at [204, 102] on img at bounding box center [198, 105] width 11 height 11
click at [159, 111] on img at bounding box center [153, 105] width 11 height 11
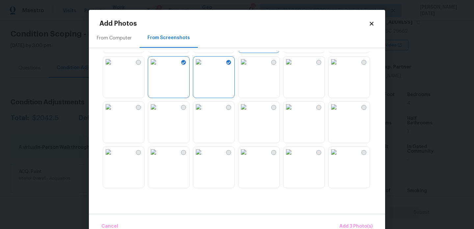
click at [204, 111] on img at bounding box center [198, 107] width 11 height 11
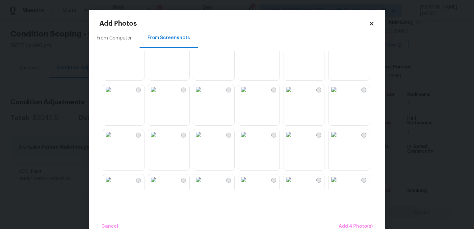
scroll to position [521, 0]
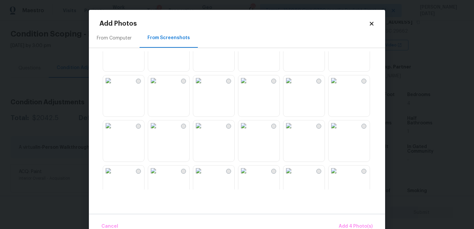
click at [204, 131] on img at bounding box center [198, 125] width 11 height 11
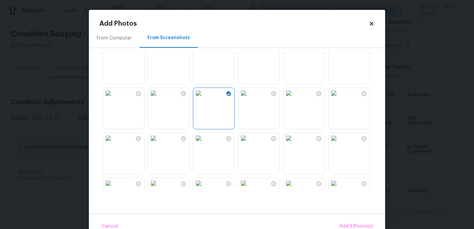
scroll to position [547, 0]
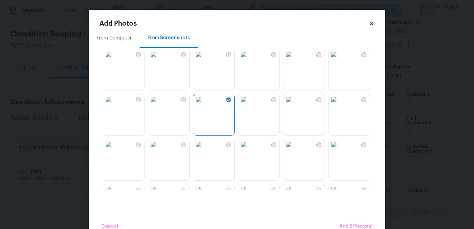
click at [249, 105] on img at bounding box center [243, 99] width 11 height 11
click at [249, 150] on img at bounding box center [243, 144] width 11 height 11
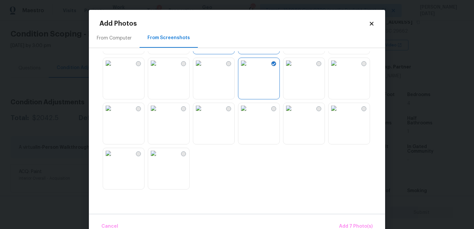
click at [159, 114] on img at bounding box center [153, 108] width 11 height 11
click at [249, 114] on img at bounding box center [243, 108] width 11 height 11
click at [346, 224] on span "Add 8 Photo(s)" at bounding box center [356, 227] width 34 height 8
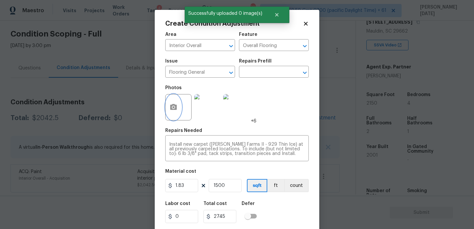
scroll to position [17, 0]
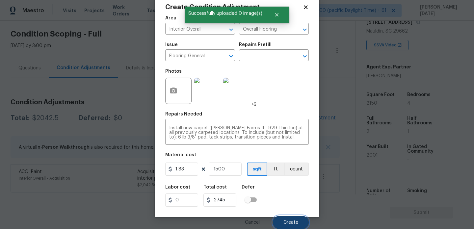
click at [299, 225] on button "Create" at bounding box center [291, 222] width 36 height 13
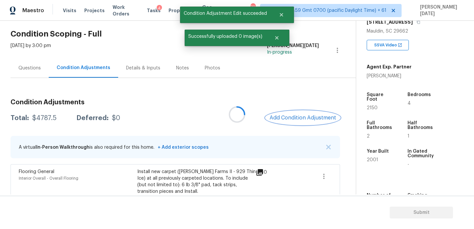
scroll to position [0, 0]
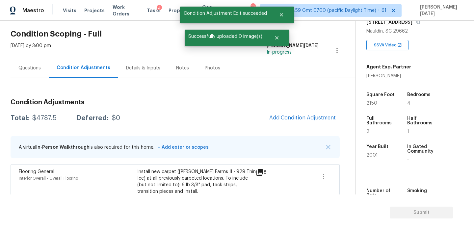
click at [295, 110] on div "Condition Adjustments Total: $4787.5 Deferred: $0 Add Condition Adjustment A vi…" at bounding box center [175, 164] width 329 height 140
click at [294, 115] on span "Add Condition Adjustment" at bounding box center [302, 118] width 67 height 6
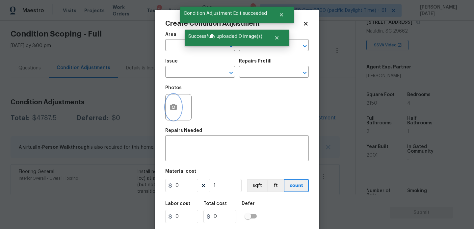
click at [176, 107] on icon "button" at bounding box center [173, 107] width 7 height 6
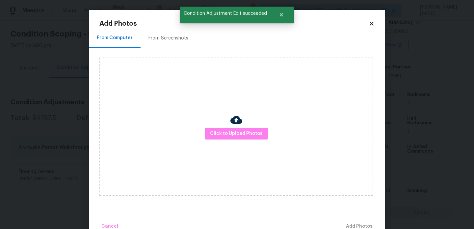
click at [166, 41] on div "From Screenshots" at bounding box center [169, 37] width 56 height 19
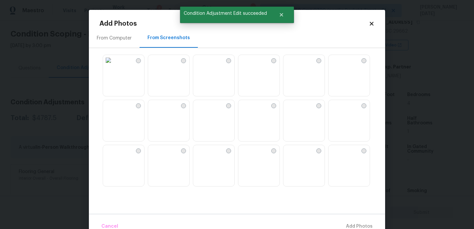
click at [159, 62] on img at bounding box center [153, 60] width 11 height 11
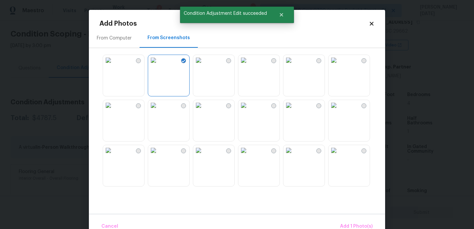
click at [114, 105] on img at bounding box center [108, 105] width 11 height 11
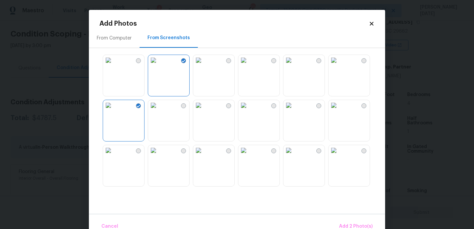
click at [249, 156] on img at bounding box center [243, 150] width 11 height 11
click at [346, 221] on button "Add 3 Photo(s)" at bounding box center [356, 227] width 39 height 14
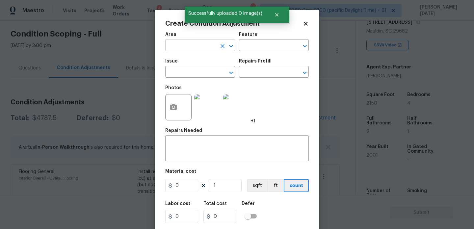
click at [181, 49] on input "text" at bounding box center [190, 46] width 51 height 10
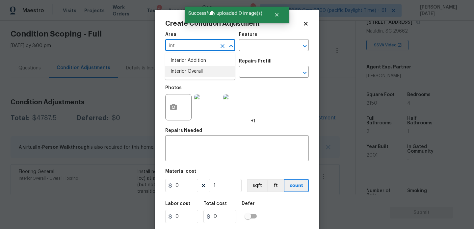
click at [192, 77] on ul "Interior Addition Interior Overall" at bounding box center [200, 66] width 70 height 27
click at [201, 74] on li "Interior Overall" at bounding box center [200, 71] width 70 height 11
type input "Interior Overall"
click at [201, 74] on input "text" at bounding box center [190, 72] width 51 height 10
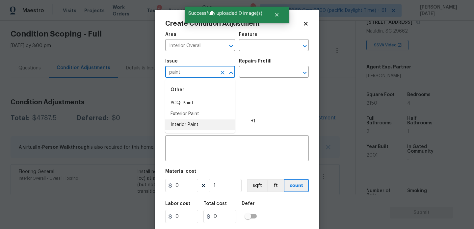
click at [200, 123] on li "Interior Paint" at bounding box center [200, 125] width 70 height 11
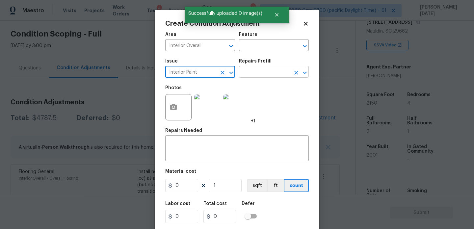
type input "Interior Paint"
click at [254, 75] on input "text" at bounding box center [264, 72] width 51 height 10
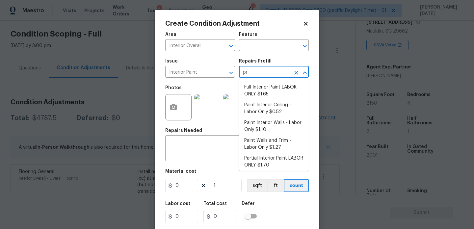
type input "pri"
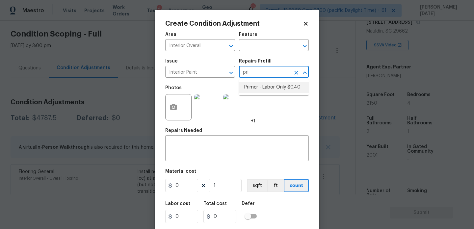
click at [285, 89] on li "Primer - Labor Only $0.40" at bounding box center [274, 87] width 70 height 11
type input "Overall Paint"
type textarea "Interior primer - PRIMER PROVIDED BY OPENDOOR - All nails, screws, drywall anch…"
type input "0.4"
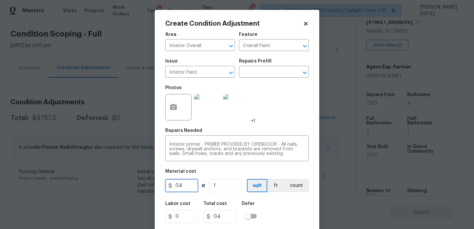
drag, startPoint x: 194, startPoint y: 187, endPoint x: 104, endPoint y: 186, distance: 89.6
click at [104, 186] on div "Create Condition Adjustment Area Interior Overall ​ Feature Overall Paint ​ Iss…" at bounding box center [237, 114] width 474 height 229
type input "500"
click at [271, 107] on div "Photos +1" at bounding box center [237, 103] width 144 height 43
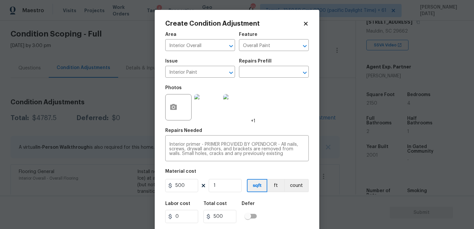
scroll to position [17, 0]
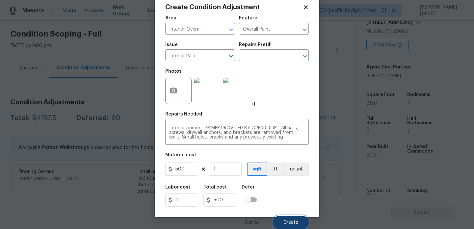
click at [282, 219] on button "Create" at bounding box center [291, 222] width 36 height 13
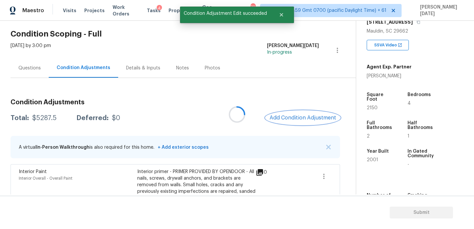
scroll to position [0, 0]
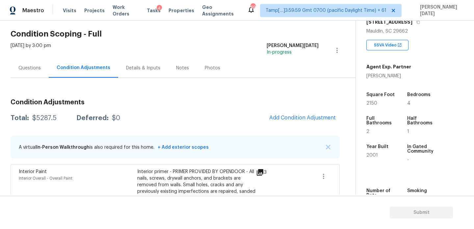
click at [247, 84] on div "Condition Adjustments Total: $5287.5 Deferred: $0 Add Condition Adjustment A vi…" at bounding box center [175, 186] width 329 height 217
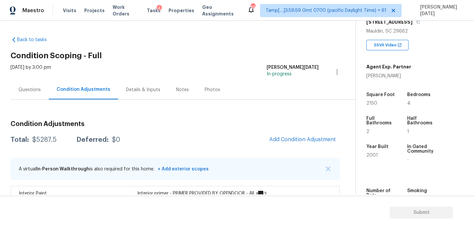
click at [44, 94] on div "Questions" at bounding box center [30, 89] width 38 height 19
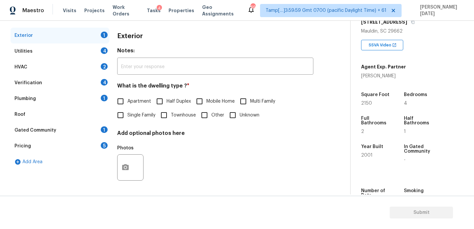
click at [74, 103] on div "Plumbing 1" at bounding box center [60, 99] width 99 height 16
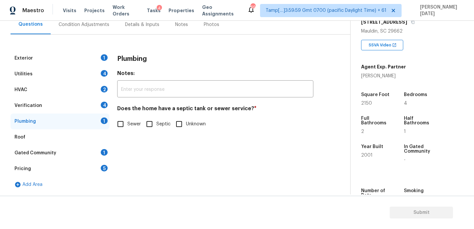
scroll to position [65, 0]
click at [78, 168] on div "Pricing 5" at bounding box center [60, 169] width 99 height 16
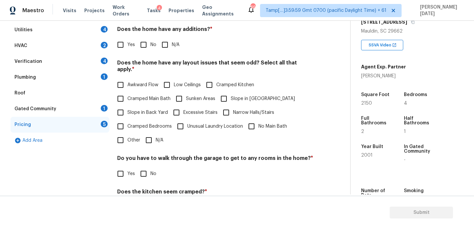
scroll to position [110, 0]
click at [220, 92] on input "Slope in [GEOGRAPHIC_DATA]" at bounding box center [224, 99] width 14 height 14
checkbox input "true"
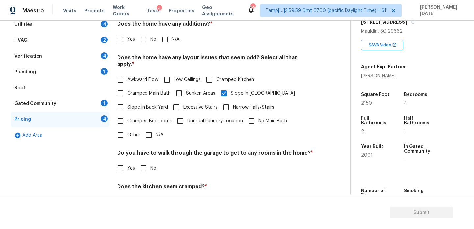
click at [149, 162] on input "No" at bounding box center [144, 169] width 14 height 14
checkbox input "true"
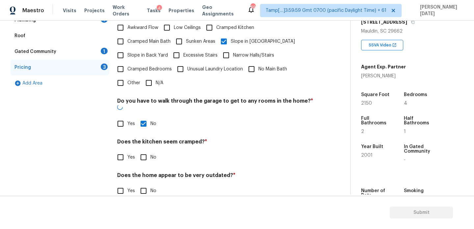
scroll to position [166, 0]
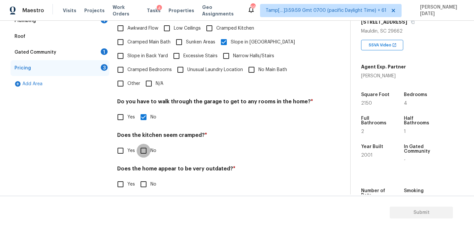
click at [147, 146] on input "No" at bounding box center [144, 151] width 14 height 14
checkbox input "true"
click at [147, 178] on input "No" at bounding box center [144, 185] width 14 height 14
checkbox input "true"
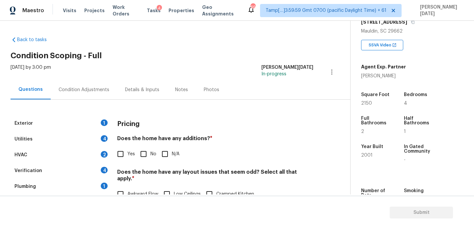
click at [98, 120] on div "Exterior 1" at bounding box center [60, 124] width 99 height 16
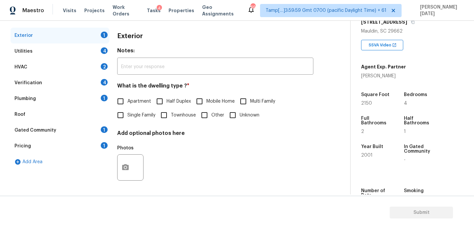
click at [127, 119] on label "Single Family" at bounding box center [135, 115] width 42 height 14
click at [127, 119] on input "Single Family" at bounding box center [121, 115] width 14 height 14
checkbox input "true"
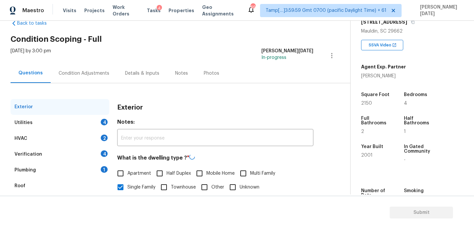
scroll to position [3, 0]
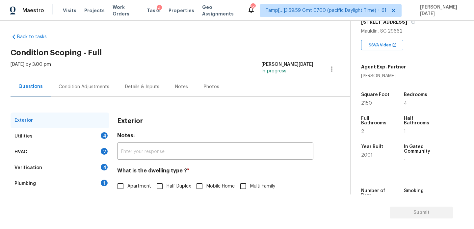
click at [92, 92] on div "Condition Adjustments" at bounding box center [84, 86] width 67 height 19
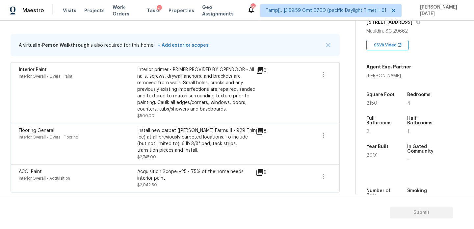
scroll to position [71, 0]
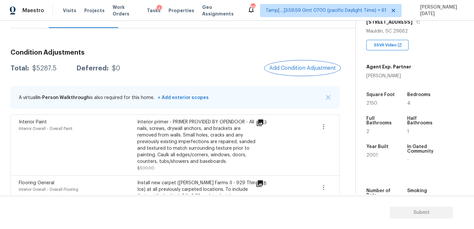
click at [293, 67] on span "Add Condition Adjustment" at bounding box center [302, 68] width 67 height 6
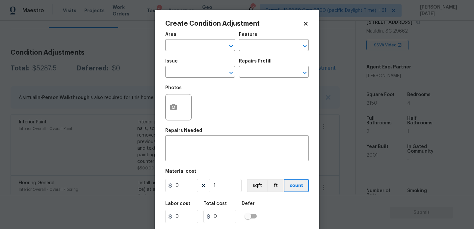
click at [126, 116] on body "Maestro Visits Projects Work Orders Tasks 4 Properties Geo Assignments 693 Tamp…" at bounding box center [237, 114] width 474 height 229
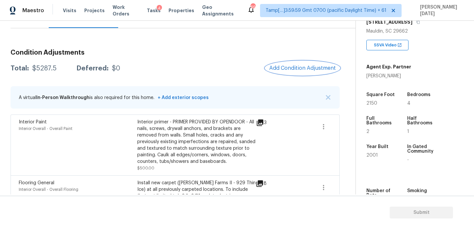
drag, startPoint x: 205, startPoint y: 122, endPoint x: 205, endPoint y: 114, distance: 8.2
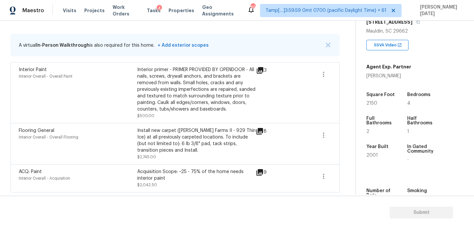
click at [327, 185] on span at bounding box center [324, 179] width 16 height 20
click at [326, 178] on icon "button" at bounding box center [324, 177] width 8 height 8
click at [367, 174] on div "Edit" at bounding box center [360, 175] width 51 height 7
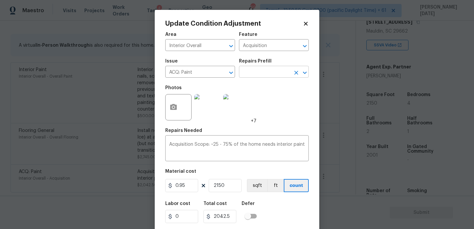
click at [274, 73] on input "text" at bounding box center [264, 72] width 51 height 10
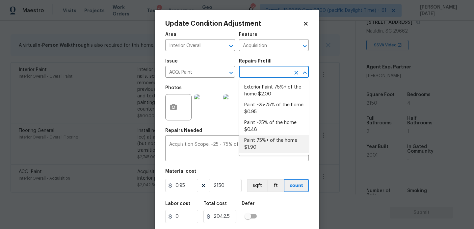
click at [281, 140] on li "Paint 75%+ of the home $1.90" at bounding box center [274, 144] width 70 height 18
type textarea "Acquisition Scope: 75%+ of the home will likely require interior paint"
type input "1.9"
type input "4085"
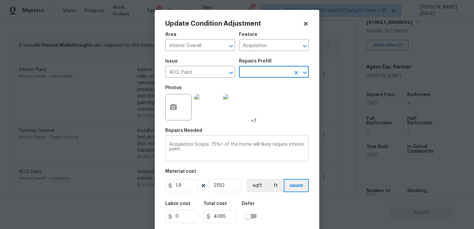
scroll to position [17, 0]
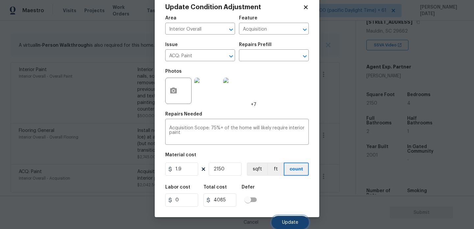
click at [286, 219] on button "Update" at bounding box center [290, 222] width 37 height 13
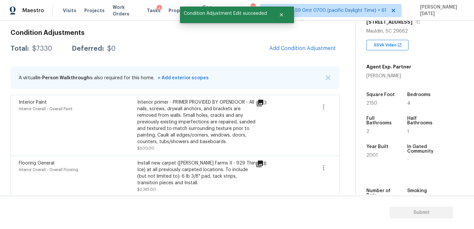
scroll to position [42, 0]
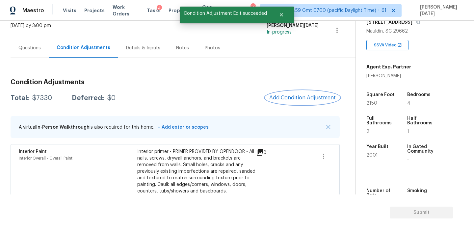
click at [301, 92] on button "Add Condition Adjustment" at bounding box center [302, 98] width 74 height 14
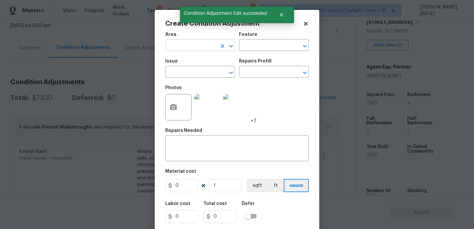
click at [173, 49] on input "text" at bounding box center [190, 46] width 51 height 10
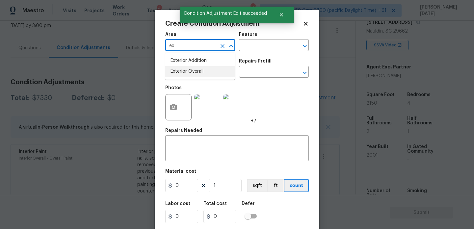
click at [183, 68] on li "Exterior Overall" at bounding box center [200, 71] width 70 height 11
type input "Exterior Overall"
click at [183, 68] on input "text" at bounding box center [190, 72] width 51 height 10
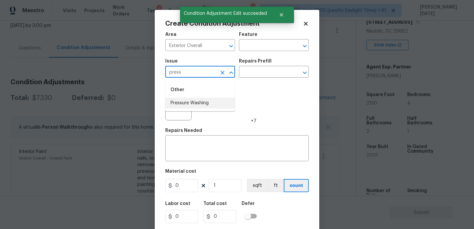
click at [192, 103] on li "Pressure Washing" at bounding box center [200, 103] width 70 height 11
type input "Pressure Washing"
click at [258, 72] on input "text" at bounding box center [264, 72] width 51 height 10
click at [260, 71] on input "text" at bounding box center [264, 72] width 51 height 10
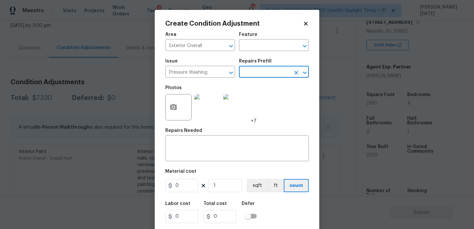
click at [260, 71] on input "text" at bounding box center [264, 72] width 51 height 10
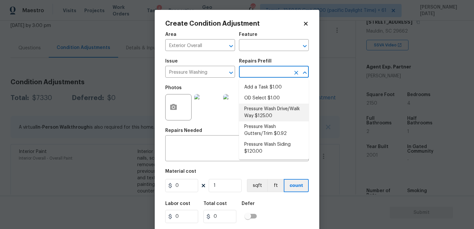
click at [268, 112] on li "Pressure Wash Drive/Walk Way $125.00" at bounding box center [274, 113] width 70 height 18
type input "Siding"
type textarea "Pressure wash the driveways/walkways as directed by the PM. Ensure that all deb…"
type input "125"
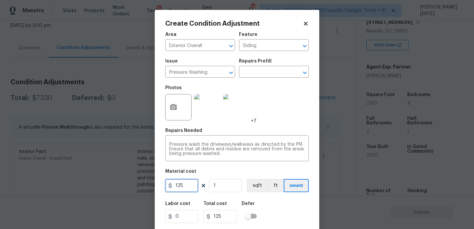
drag, startPoint x: 191, startPoint y: 185, endPoint x: 125, endPoint y: 180, distance: 66.0
click at [125, 180] on div "Create Condition Adjustment Area Exterior Overall ​ Feature Siding ​ Issue Pres…" at bounding box center [237, 114] width 474 height 229
type input "200"
click at [268, 108] on div "Photos +7" at bounding box center [237, 103] width 144 height 43
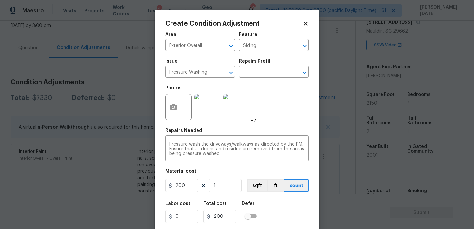
scroll to position [17, 0]
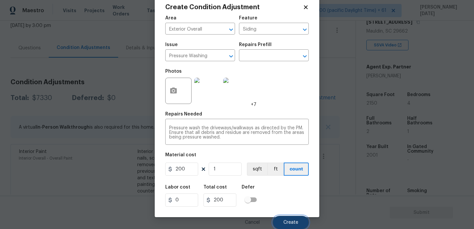
click at [290, 224] on span "Create" at bounding box center [290, 222] width 15 height 5
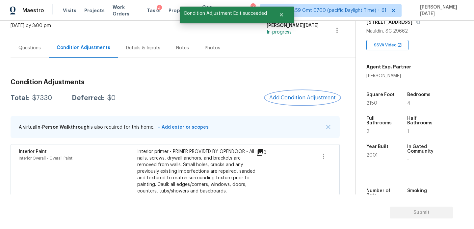
scroll to position [0, 0]
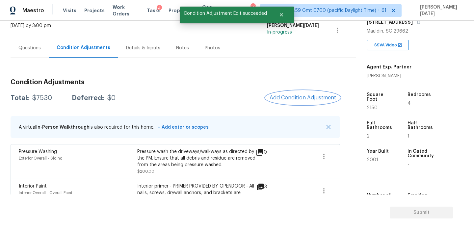
click at [304, 94] on button "Add Condition Adjustment" at bounding box center [303, 98] width 74 height 14
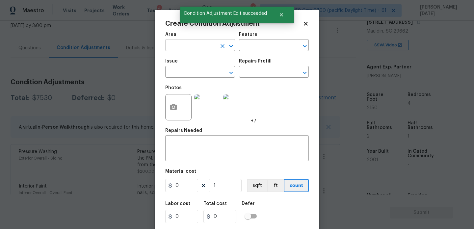
click at [184, 51] on input "text" at bounding box center [190, 46] width 51 height 10
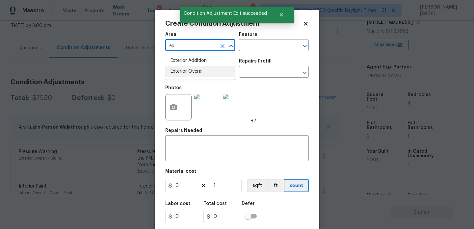
click at [198, 78] on ul "Exterior Addition Exterior Overall" at bounding box center [200, 66] width 70 height 27
click at [202, 72] on li "Exterior Overall" at bounding box center [200, 71] width 70 height 11
type input "Exterior Overall"
click at [202, 72] on input "text" at bounding box center [190, 72] width 51 height 10
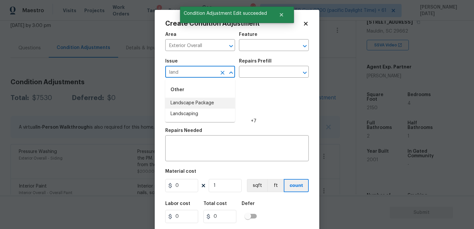
click at [202, 101] on li "Landscape Package" at bounding box center [200, 103] width 70 height 11
type input "Landscape Package"
click at [247, 84] on div "Photos +7" at bounding box center [210, 103] width 91 height 43
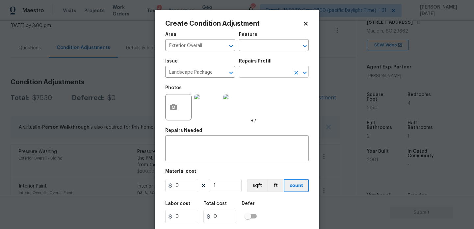
click at [265, 68] on input "text" at bounding box center [264, 72] width 51 height 10
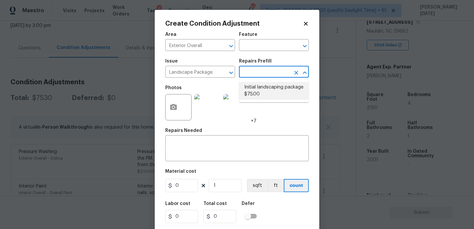
click at [266, 91] on li "Initial landscaping package $75.00" at bounding box center [274, 91] width 70 height 18
type input "Home Readiness Packages"
type textarea "Mowing of grass up to 6" in height. Mow, edge along driveways & sidewalks, trim…"
type input "75"
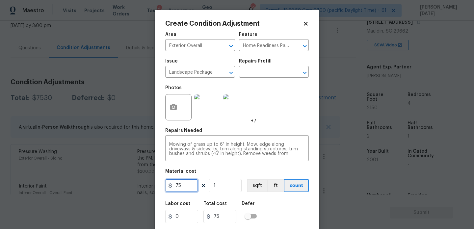
drag, startPoint x: 191, startPoint y: 186, endPoint x: 135, endPoint y: 181, distance: 55.8
click at [135, 181] on div "Create Condition Adjustment Area Exterior Overall ​ Feature Home Readiness Pack…" at bounding box center [237, 114] width 474 height 229
type input "300"
click at [275, 106] on div "Photos +7" at bounding box center [237, 103] width 144 height 43
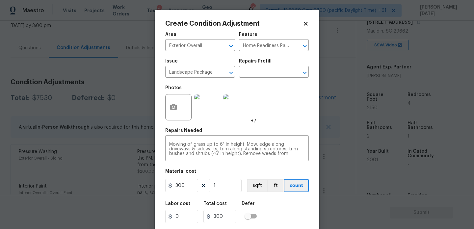
scroll to position [17, 0]
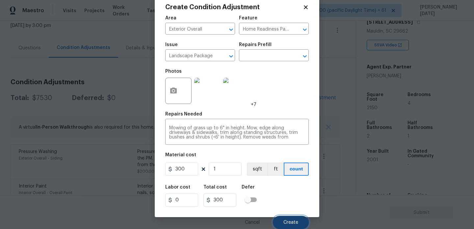
click at [290, 219] on button "Create" at bounding box center [291, 222] width 36 height 13
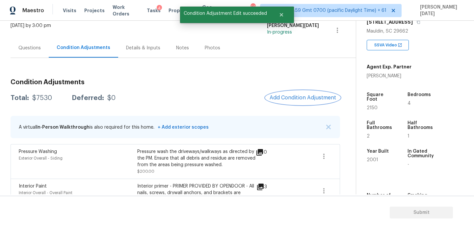
scroll to position [0, 0]
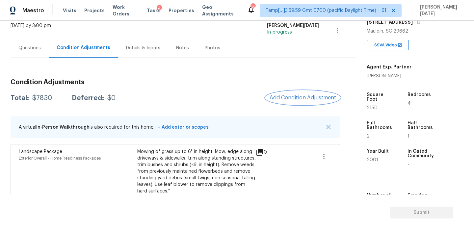
click at [299, 94] on button "Add Condition Adjustment" at bounding box center [303, 98] width 74 height 14
click at [299, 94] on body "Maestro Visits Projects Work Orders Tasks 4 Properties Geo Assignments 690 Tamp…" at bounding box center [237, 114] width 474 height 229
click at [278, 96] on span "Add Condition Adjustment" at bounding box center [303, 98] width 67 height 6
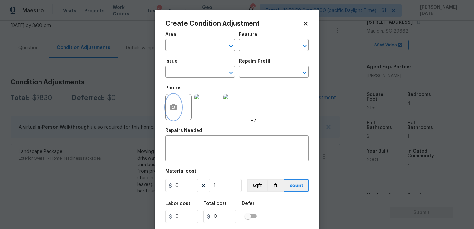
click at [174, 101] on button "button" at bounding box center [174, 107] width 16 height 26
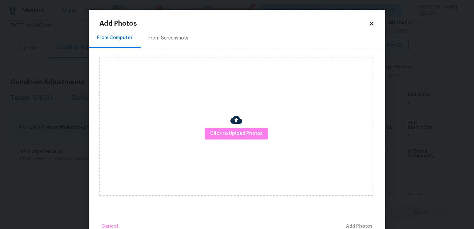
click at [256, 141] on div "Click to Upload Photos" at bounding box center [236, 127] width 274 height 138
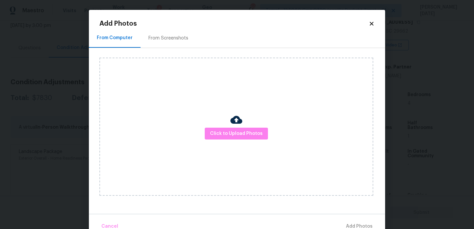
click at [256, 141] on div "Click to Upload Photos" at bounding box center [236, 127] width 274 height 138
click at [252, 137] on span "Click to Upload Photos" at bounding box center [236, 134] width 53 height 8
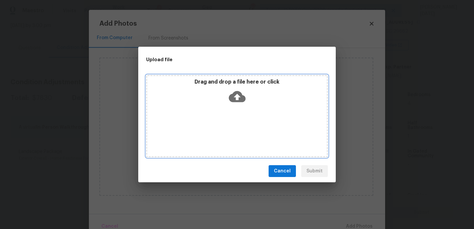
click at [252, 137] on div "Drag and drop a file here or click" at bounding box center [237, 116] width 182 height 82
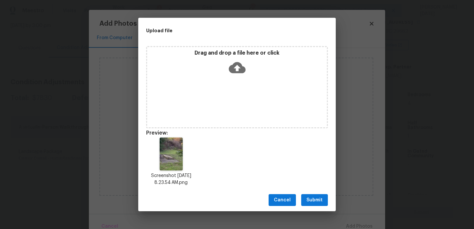
click at [305, 204] on button "Submit" at bounding box center [314, 200] width 27 height 12
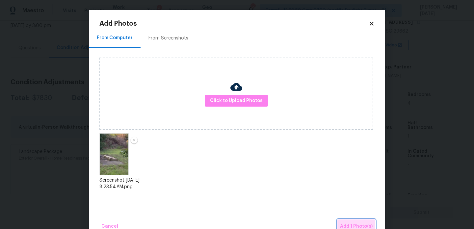
click at [353, 225] on span "Add 1 Photo(s)" at bounding box center [356, 227] width 33 height 8
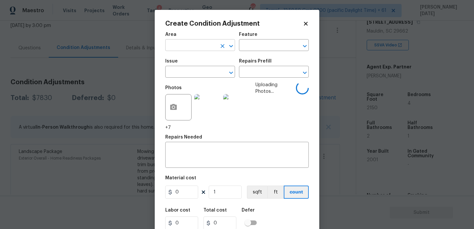
click at [178, 46] on input "text" at bounding box center [190, 46] width 51 height 10
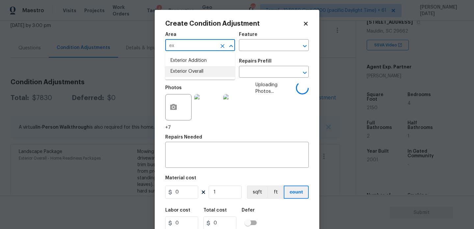
click at [189, 68] on li "Exterior Overall" at bounding box center [200, 71] width 70 height 11
type input "Exterior Overall"
click at [189, 68] on input "text" at bounding box center [190, 72] width 51 height 10
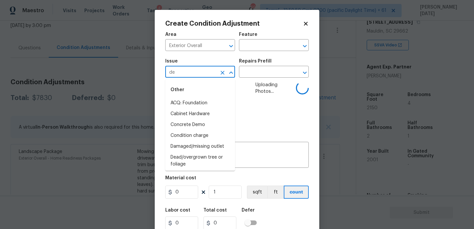
type input "deb"
click at [202, 102] on li "ACQ: Flooring" at bounding box center [200, 103] width 70 height 11
type input "ACQ: Flooring"
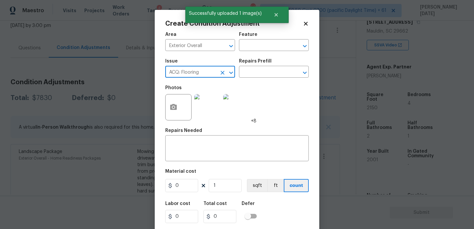
click at [225, 74] on icon "Clear" at bounding box center [222, 72] width 7 height 7
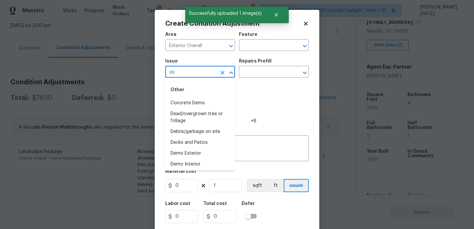
type input "deb"
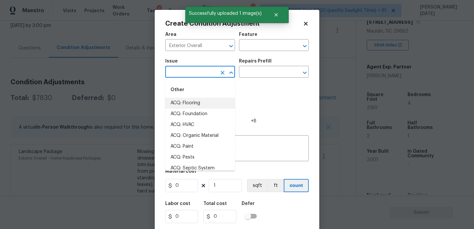
click at [207, 103] on li "ACQ: Flooring" at bounding box center [200, 103] width 70 height 11
type input "ACQ: Flooring"
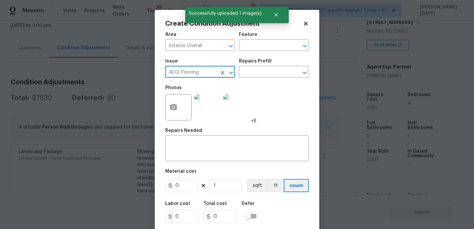
click at [223, 73] on icon "Clear" at bounding box center [223, 73] width 4 height 4
click at [202, 105] on li "Debris/garbage on site" at bounding box center [200, 103] width 70 height 11
type input "Debris/garbage on site"
click at [248, 73] on input "text" at bounding box center [264, 72] width 51 height 10
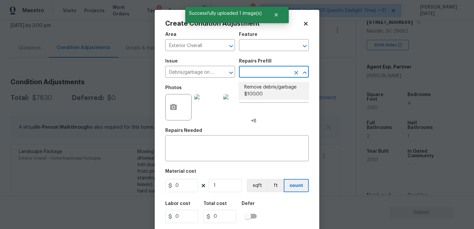
click at [260, 90] on li "Remove debris/garbage $100.00" at bounding box center [274, 91] width 70 height 18
type textarea "Remove, haul off, and properly dispose of any debris left by seller to offsite …"
type input "100"
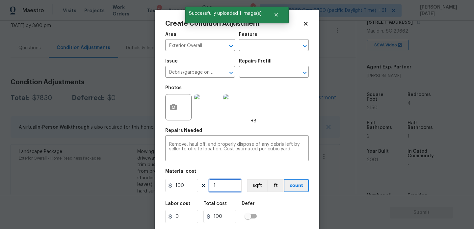
click at [231, 186] on input "1" at bounding box center [225, 185] width 33 height 13
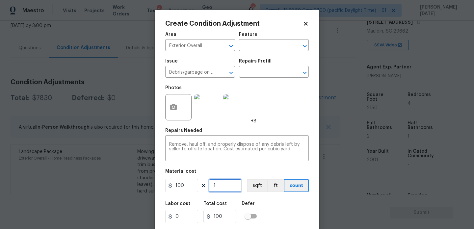
type input "0"
type input "2"
type input "200"
type input "2"
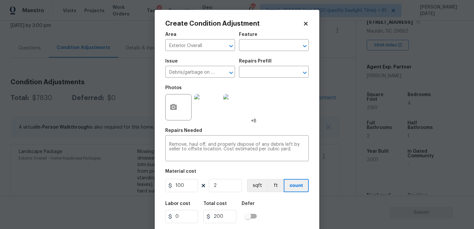
click at [284, 128] on div "Area Exterior Overall ​ Feature ​ Issue Debris/garbage on site ​ Repairs Prefil…" at bounding box center [237, 136] width 144 height 217
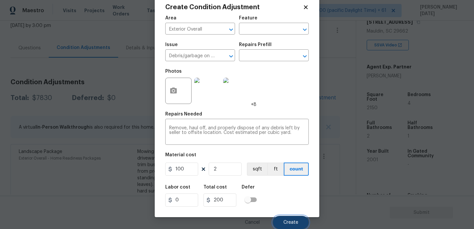
click at [284, 219] on button "Create" at bounding box center [291, 222] width 36 height 13
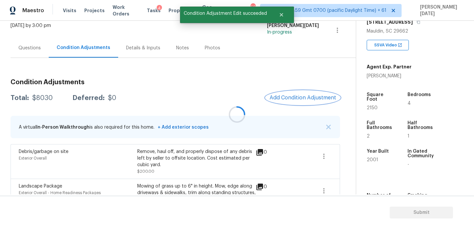
scroll to position [0, 0]
click at [292, 96] on span "Add Condition Adjustment" at bounding box center [303, 98] width 67 height 6
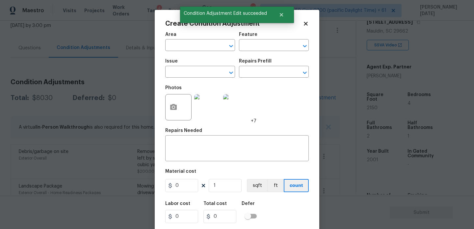
click at [292, 96] on div "Photos +7" at bounding box center [237, 103] width 144 height 43
click at [169, 107] on button "button" at bounding box center [174, 107] width 16 height 26
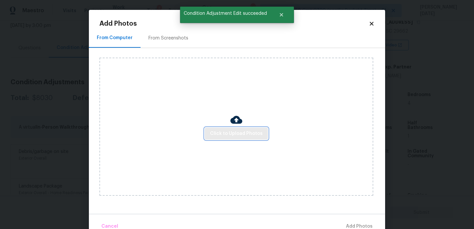
click at [226, 135] on span "Click to Upload Photos" at bounding box center [236, 134] width 53 height 8
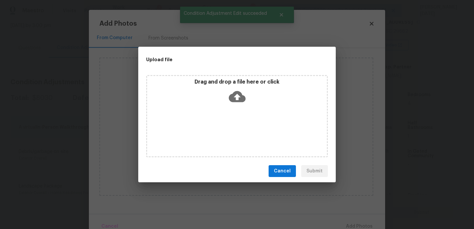
click at [226, 135] on div "Drag and drop a file here or click" at bounding box center [237, 116] width 182 height 82
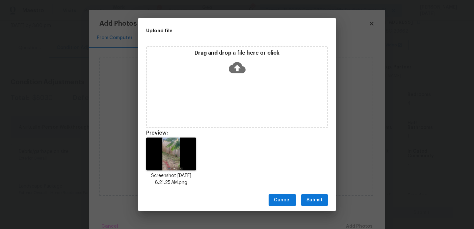
click at [308, 198] on span "Submit" at bounding box center [315, 200] width 16 height 8
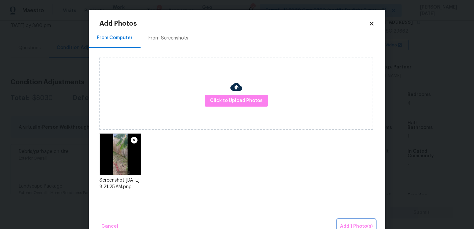
click at [364, 227] on span "Add 1 Photo(s)" at bounding box center [356, 227] width 33 height 8
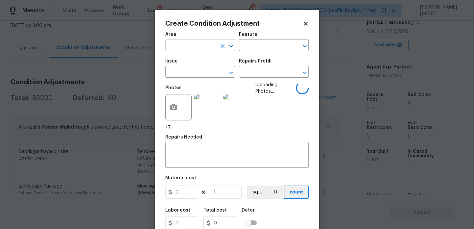
click at [185, 44] on input "text" at bounding box center [190, 46] width 51 height 10
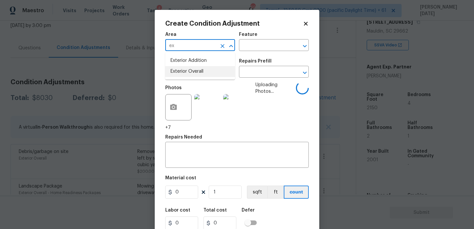
click at [193, 71] on li "Exterior Overall" at bounding box center [200, 71] width 70 height 11
type input "Exterior Overall"
click at [193, 71] on input "text" at bounding box center [190, 72] width 51 height 10
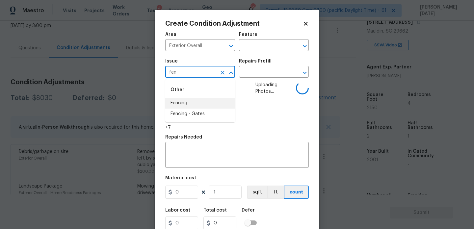
click at [191, 102] on li "Fencing" at bounding box center [200, 103] width 70 height 11
type input "Fencing"
click at [269, 47] on input "text" at bounding box center [264, 46] width 51 height 10
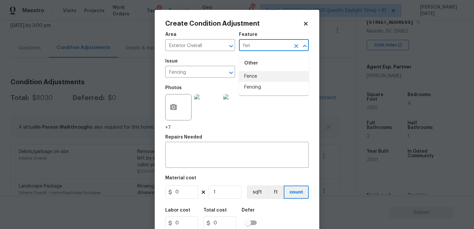
click at [258, 78] on li "Fence" at bounding box center [274, 76] width 70 height 11
type input "Fence"
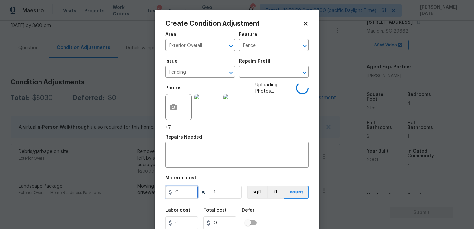
click at [188, 194] on input "0" at bounding box center [181, 192] width 33 height 13
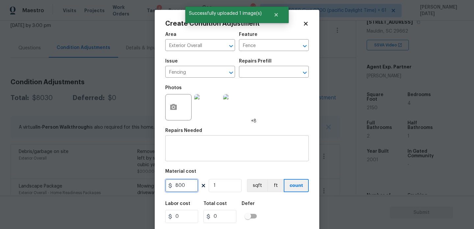
type input "800"
click at [198, 149] on textarea at bounding box center [237, 149] width 136 height 14
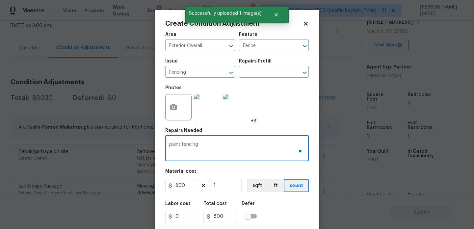
scroll to position [17, 0]
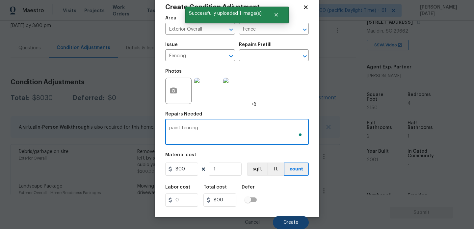
type textarea "paint fencing"
click at [289, 218] on button "Create" at bounding box center [291, 222] width 36 height 13
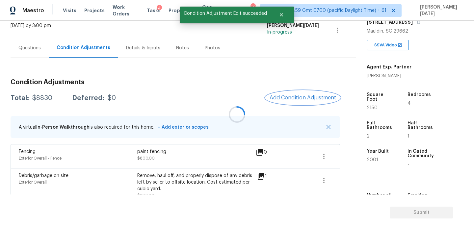
scroll to position [0, 0]
drag, startPoint x: 32, startPoint y: 98, endPoint x: 56, endPoint y: 98, distance: 24.0
click at [56, 98] on div "Total: $8830 Deferred: $0" at bounding box center [63, 98] width 105 height 7
copy div "$8830"
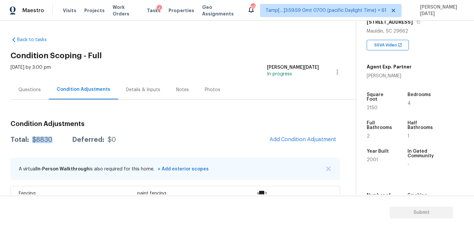
click at [43, 96] on div "Questions" at bounding box center [30, 89] width 38 height 19
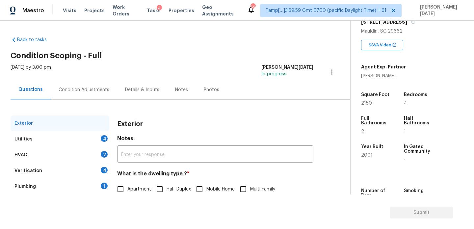
click at [43, 96] on div "Questions" at bounding box center [31, 89] width 40 height 19
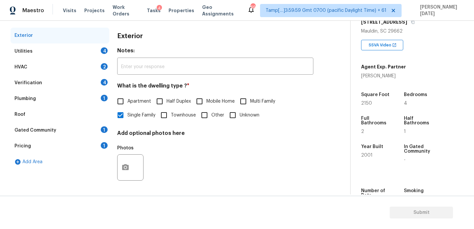
click at [100, 51] on div "Utilities 4" at bounding box center [60, 51] width 99 height 16
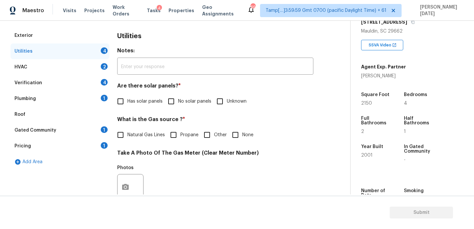
click at [170, 102] on input "No solar panels" at bounding box center [171, 101] width 14 height 14
checkbox input "true"
click at [246, 138] on span "None" at bounding box center [247, 135] width 11 height 7
click at [242, 138] on input "None" at bounding box center [235, 135] width 14 height 14
checkbox input "true"
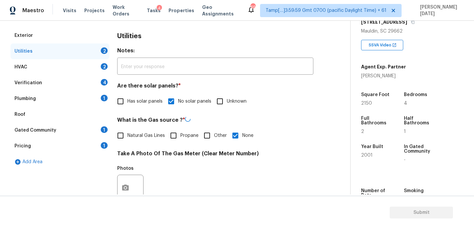
scroll to position [266, 0]
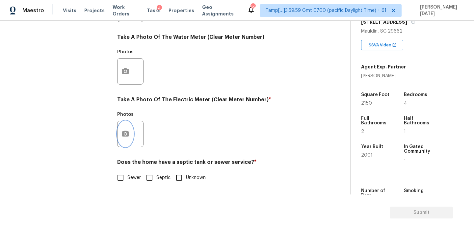
click at [119, 132] on button "button" at bounding box center [126, 134] width 16 height 26
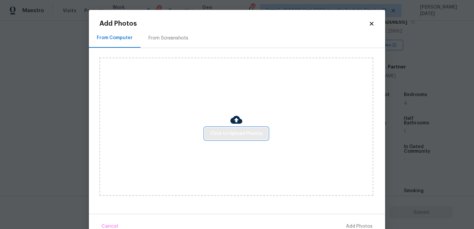
click at [246, 130] on span "Click to Upload Photos" at bounding box center [236, 134] width 53 height 8
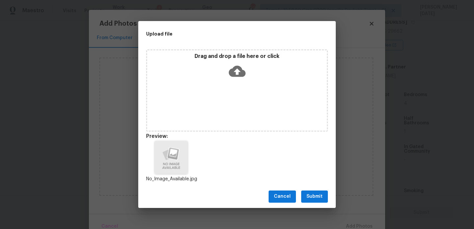
click at [314, 199] on span "Submit" at bounding box center [315, 197] width 16 height 8
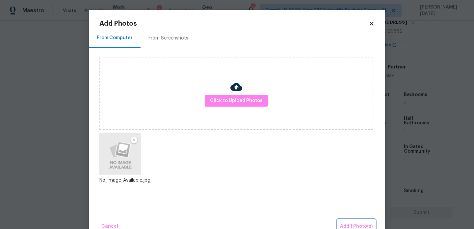
click at [353, 224] on span "Add 1 Photo(s)" at bounding box center [356, 227] width 33 height 8
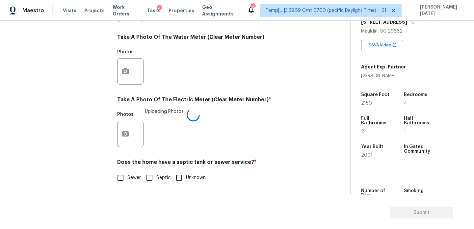
click at [126, 180] on input "Sewer" at bounding box center [121, 178] width 14 height 14
checkbox input "true"
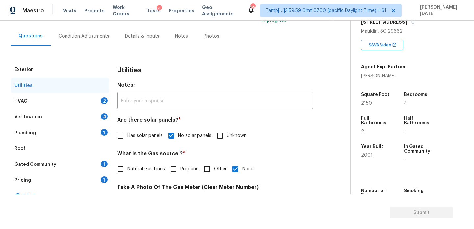
scroll to position [0, 0]
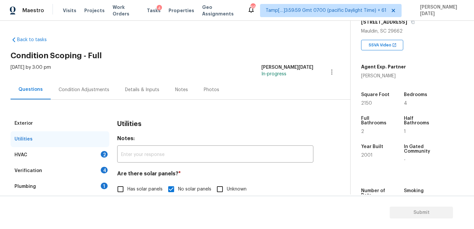
click at [94, 159] on div "HVAC 2" at bounding box center [60, 155] width 99 height 16
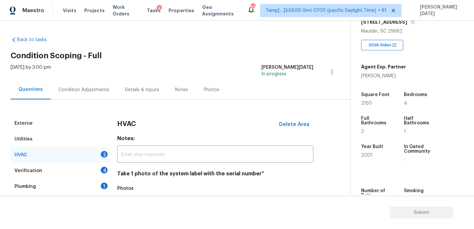
scroll to position [110, 0]
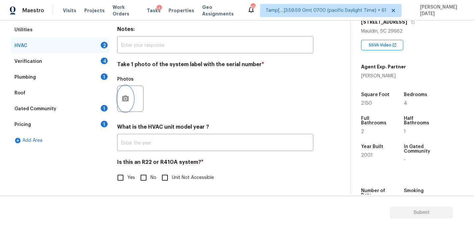
click at [124, 97] on icon "button" at bounding box center [125, 98] width 7 height 6
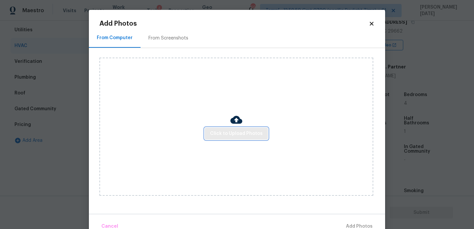
click at [227, 128] on button "Click to Upload Photos" at bounding box center [236, 134] width 63 height 12
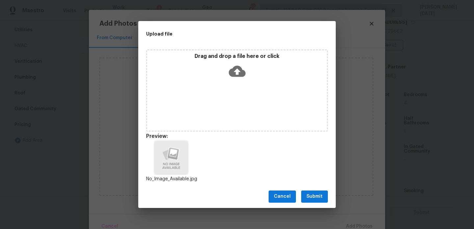
click at [313, 200] on span "Submit" at bounding box center [315, 197] width 16 height 8
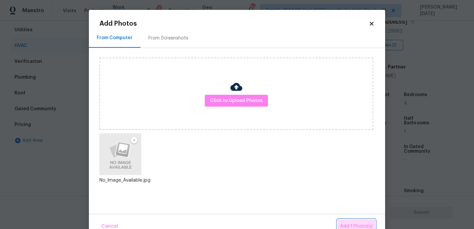
click at [351, 222] on button "Add 1 Photo(s)" at bounding box center [356, 227] width 38 height 14
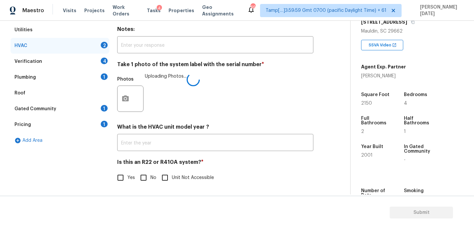
click at [145, 180] on input "No" at bounding box center [144, 178] width 14 height 14
checkbox input "true"
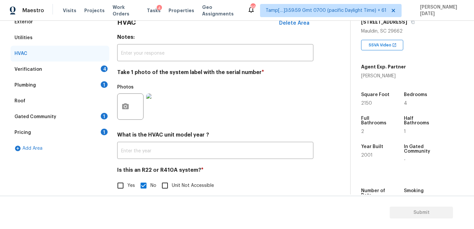
click at [102, 67] on div "4" at bounding box center [104, 69] width 7 height 7
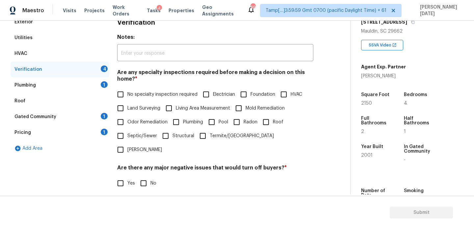
click at [124, 92] on input "No specialty inspection required" at bounding box center [121, 95] width 14 height 14
checkbox input "true"
click at [148, 176] on input "No" at bounding box center [144, 183] width 14 height 14
checkbox input "true"
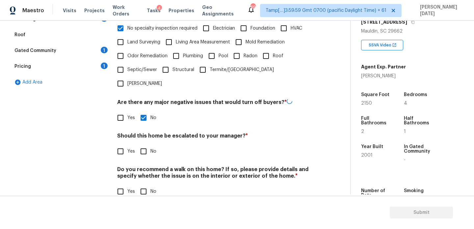
scroll to position [167, 0]
click at [147, 145] on input "No" at bounding box center [144, 152] width 14 height 14
checkbox input "true"
click at [144, 190] on div "Verification Notes: ​ Are any specialty inspections required before making a de…" at bounding box center [215, 78] width 196 height 258
click at [146, 185] on input "No" at bounding box center [144, 192] width 14 height 14
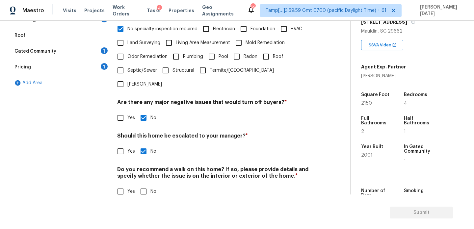
checkbox input "true"
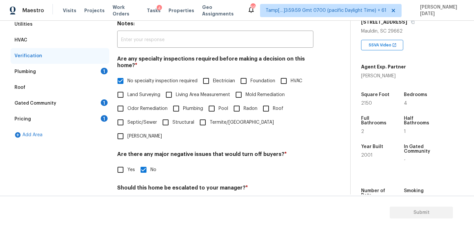
click at [102, 72] on div "1" at bounding box center [104, 71] width 7 height 7
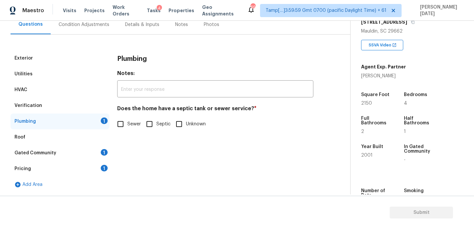
scroll to position [65, 0]
click at [128, 123] on span "Sewer" at bounding box center [133, 124] width 13 height 7
click at [127, 123] on input "Sewer" at bounding box center [121, 124] width 14 height 14
checkbox input "true"
click at [91, 152] on div "Gated Community 1" at bounding box center [60, 153] width 99 height 16
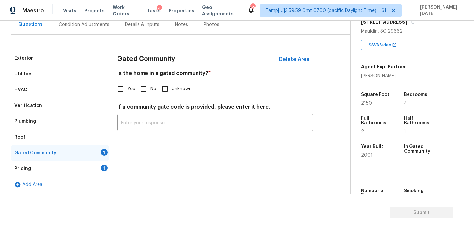
click at [153, 79] on h4 "Is the home in a gated community? *" at bounding box center [215, 74] width 196 height 9
click at [141, 91] on input "No" at bounding box center [144, 89] width 14 height 14
checkbox input "true"
click at [110, 164] on div "Exterior Utilities HVAC Verification Plumbing Roof Gated Community Pricing 1 Ad…" at bounding box center [173, 121] width 324 height 142
click at [102, 168] on div "1" at bounding box center [104, 168] width 7 height 7
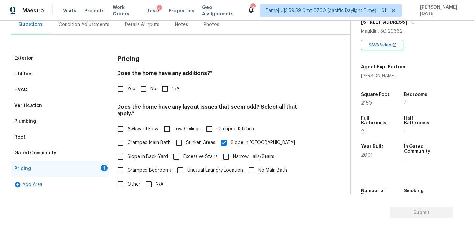
click at [144, 94] on input "No" at bounding box center [144, 89] width 14 height 14
checkbox input "true"
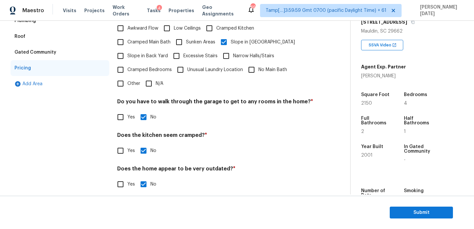
scroll to position [0, 0]
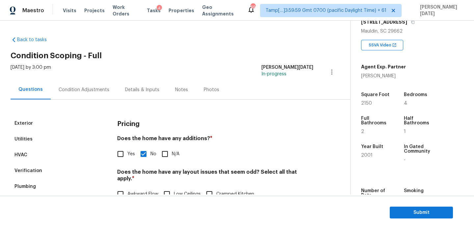
click at [81, 85] on div "Condition Adjustments" at bounding box center [84, 89] width 67 height 19
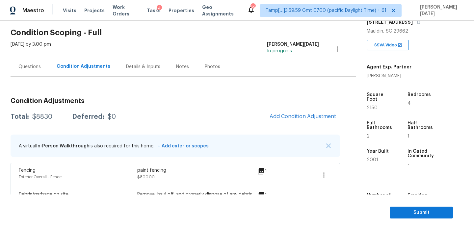
scroll to position [41, 0]
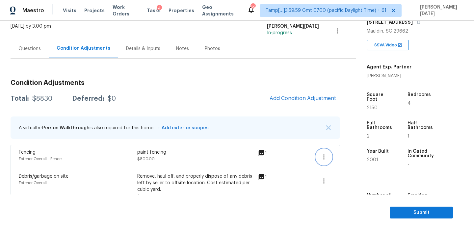
click at [323, 158] on icon "button" at bounding box center [323, 156] width 1 height 5
click at [369, 155] on div "Edit" at bounding box center [361, 155] width 51 height 7
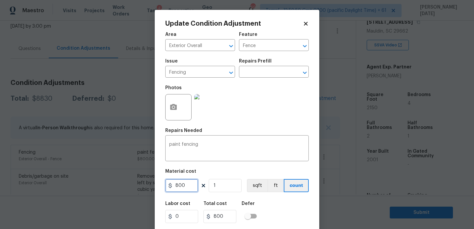
drag, startPoint x: 186, startPoint y: 186, endPoint x: 125, endPoint y: 186, distance: 60.6
click at [125, 186] on div "Update Condition Adjustment Area Exterior Overall ​ Feature Fence ​ Issue Fenci…" at bounding box center [237, 114] width 474 height 229
type input "0"
click at [259, 109] on div "Photos" at bounding box center [237, 103] width 144 height 43
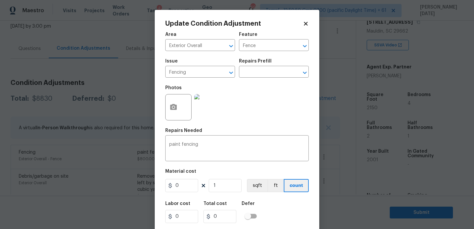
scroll to position [17, 0]
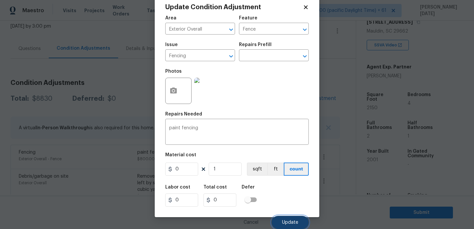
click at [288, 218] on button "Update" at bounding box center [290, 222] width 37 height 13
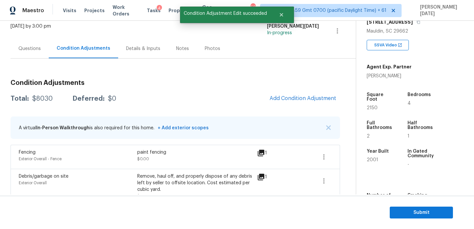
scroll to position [0, 0]
click at [304, 98] on span "Add Condition Adjustment" at bounding box center [303, 98] width 67 height 6
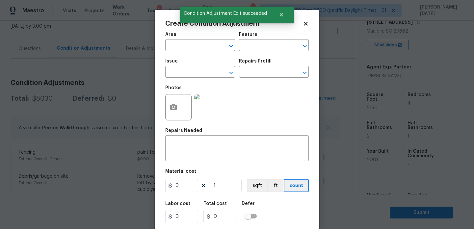
click at [133, 135] on body "Maestro Visits Projects Work Orders Tasks 4 Properties Geo Assignments 690 Tamp…" at bounding box center [237, 114] width 474 height 229
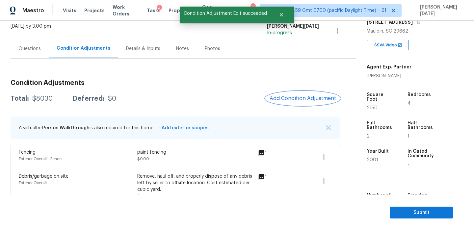
click at [297, 97] on span "Add Condition Adjustment" at bounding box center [303, 98] width 67 height 6
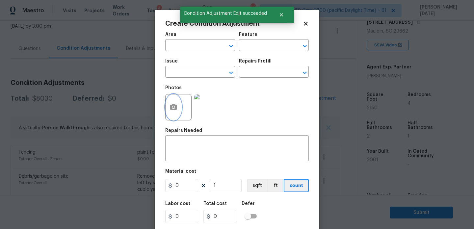
click at [176, 111] on icon "button" at bounding box center [174, 107] width 8 height 8
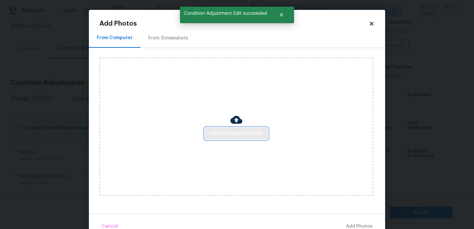
click at [237, 133] on span "Click to Upload Photos" at bounding box center [236, 134] width 53 height 8
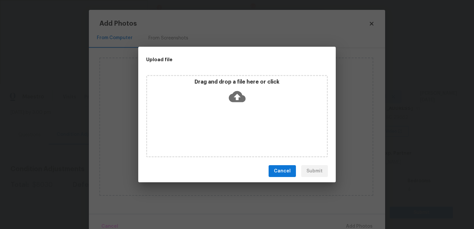
click at [288, 171] on span "Cancel" at bounding box center [282, 171] width 17 height 8
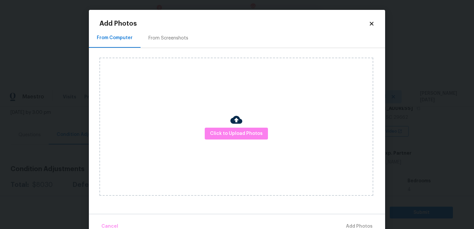
click at [375, 20] on div "Add Photos From Computer From Screenshots Click to Upload Photos Cancel Add Pho…" at bounding box center [237, 122] width 296 height 224
click at [370, 24] on icon at bounding box center [372, 24] width 6 height 6
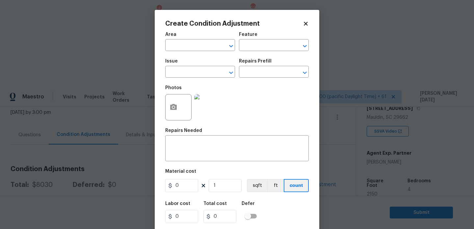
click at [305, 23] on icon at bounding box center [306, 24] width 6 height 6
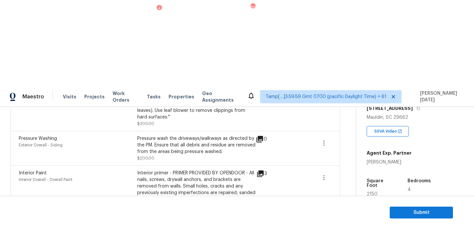
scroll to position [279, 0]
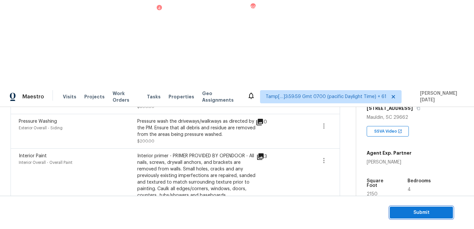
click at [415, 210] on span "Submit" at bounding box center [421, 213] width 53 height 8
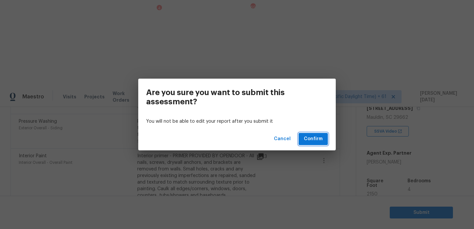
click at [304, 138] on button "Confirm" at bounding box center [313, 139] width 29 height 12
